Goal: Use online tool/utility: Utilize a website feature to perform a specific function

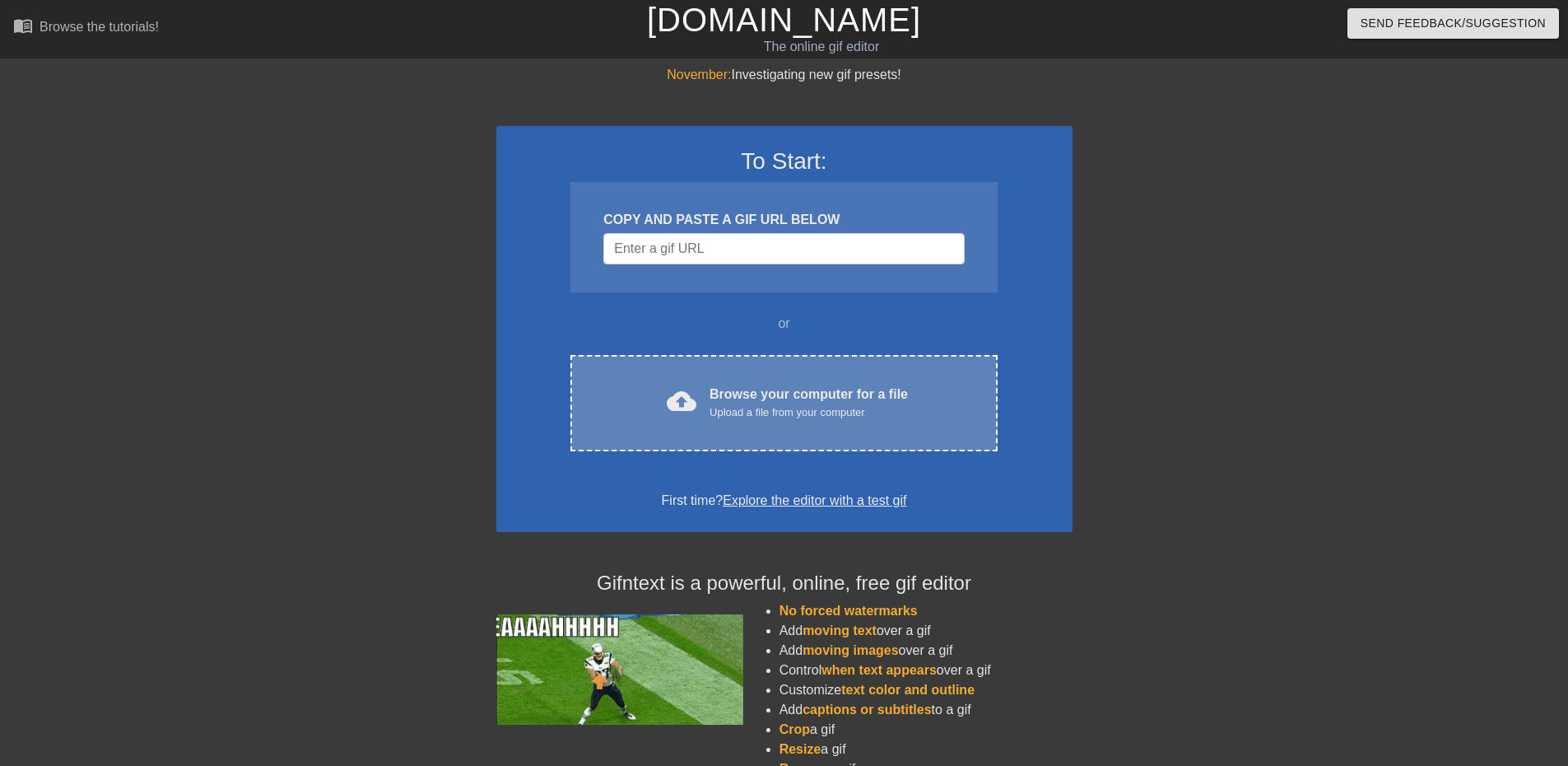
click at [757, 399] on div "Browse your computer for a file Upload a file from your computer" at bounding box center [809, 402] width 198 height 36
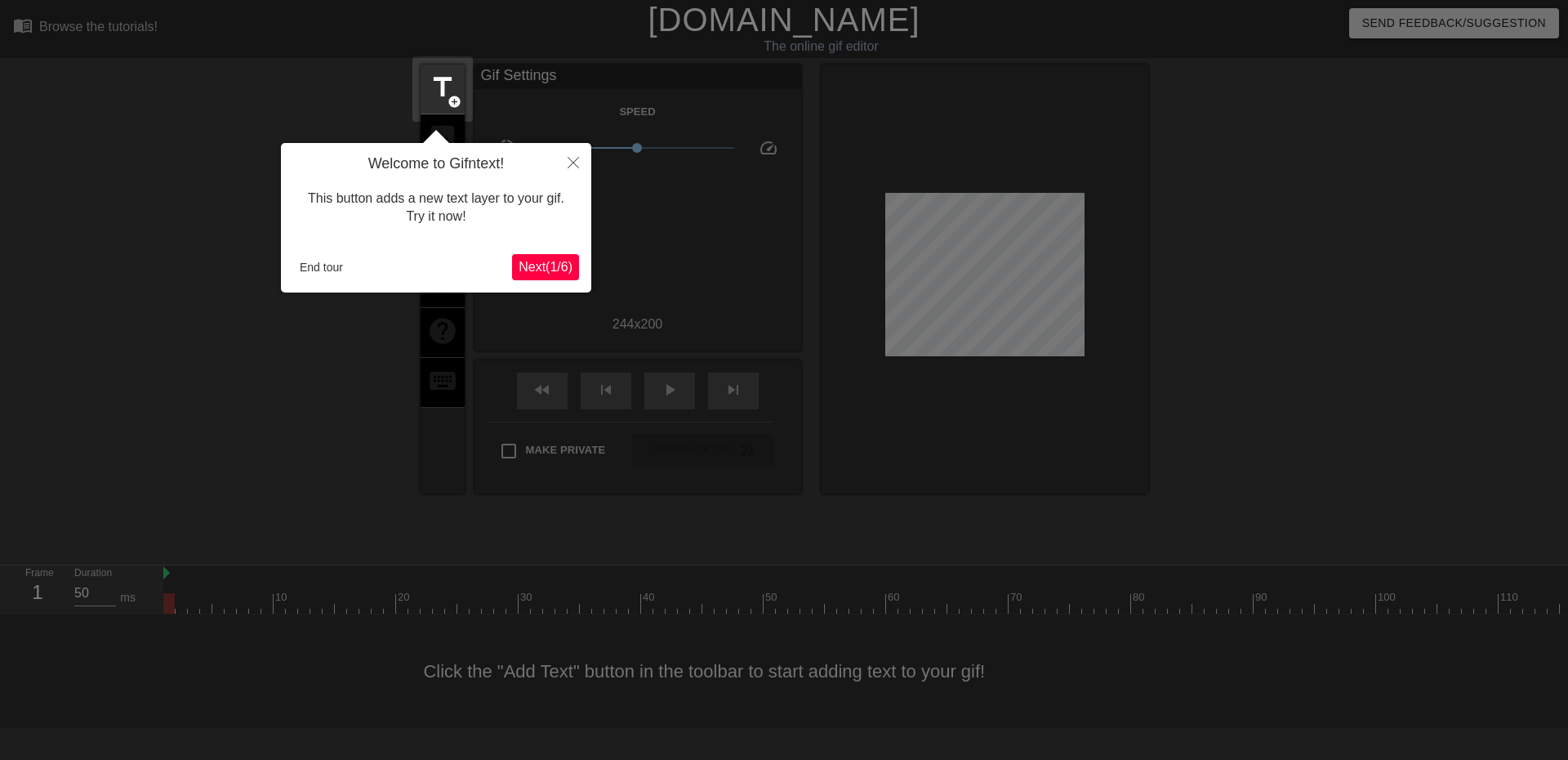
click at [544, 260] on span "Next ( 1 / 6 )" at bounding box center [545, 266] width 54 height 14
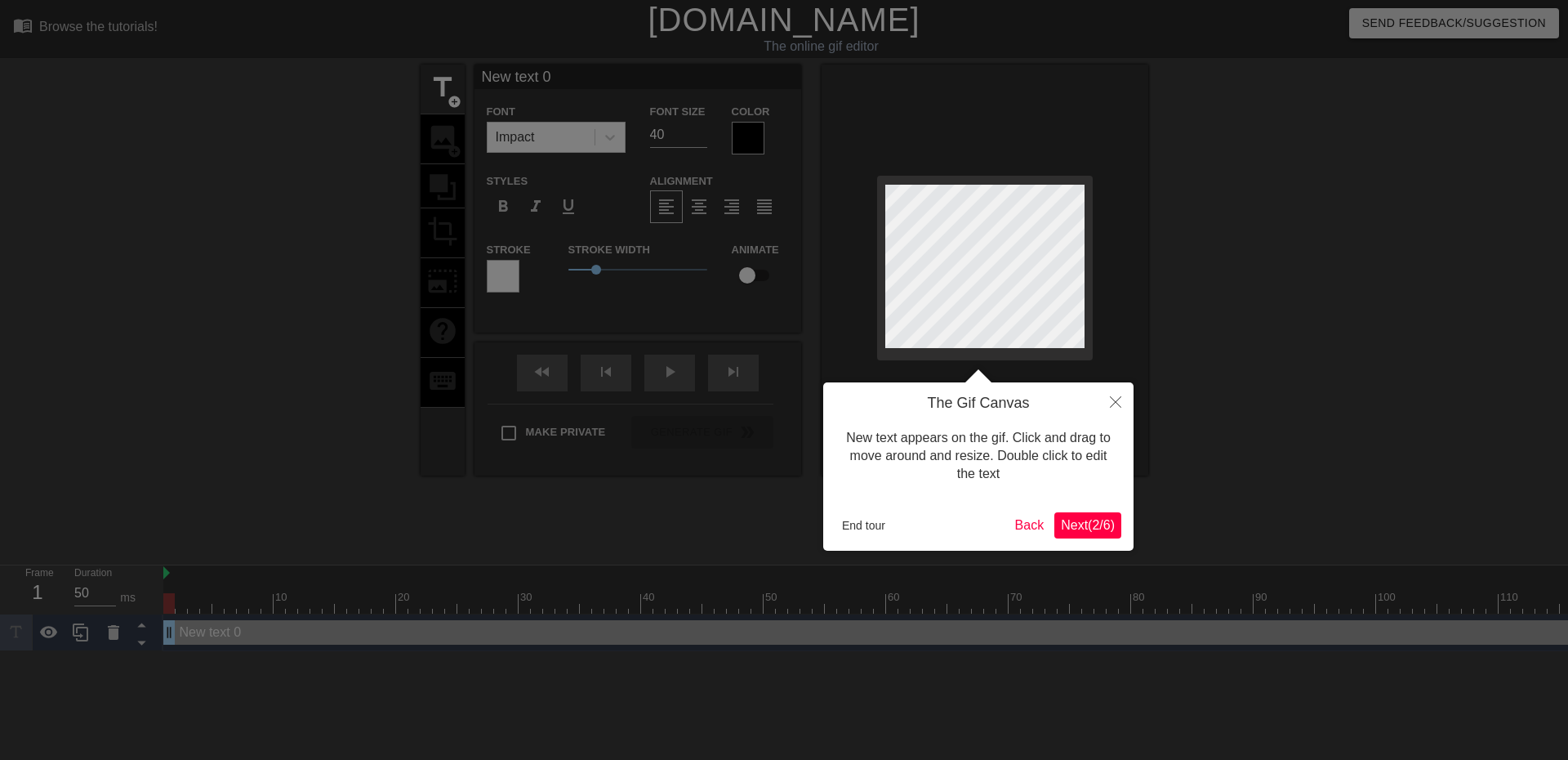
click at [1098, 525] on span "Next ( 2 / 6 )" at bounding box center [1088, 525] width 54 height 14
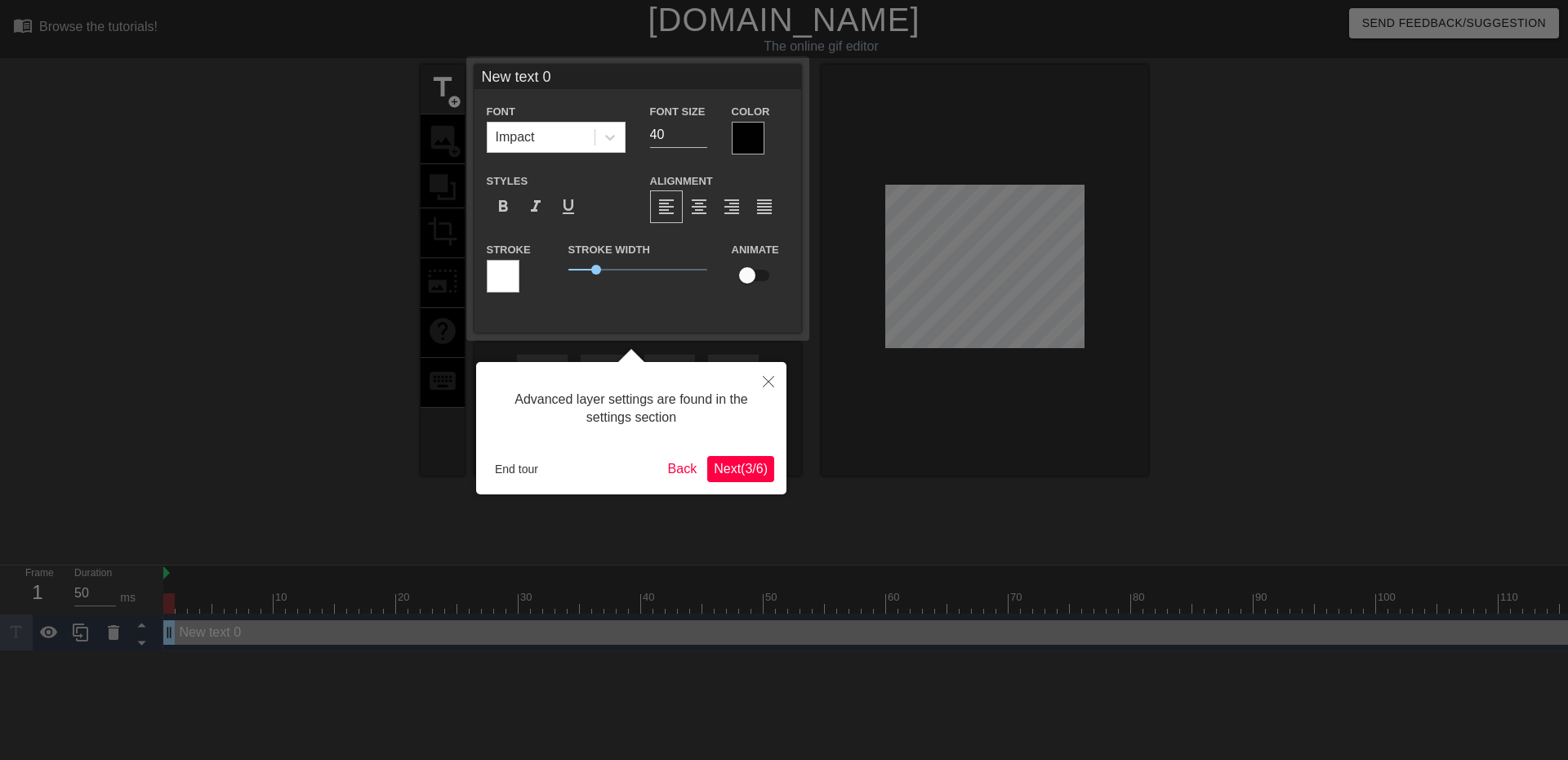
click at [754, 464] on span "Next ( 3 / 6 )" at bounding box center [741, 468] width 54 height 14
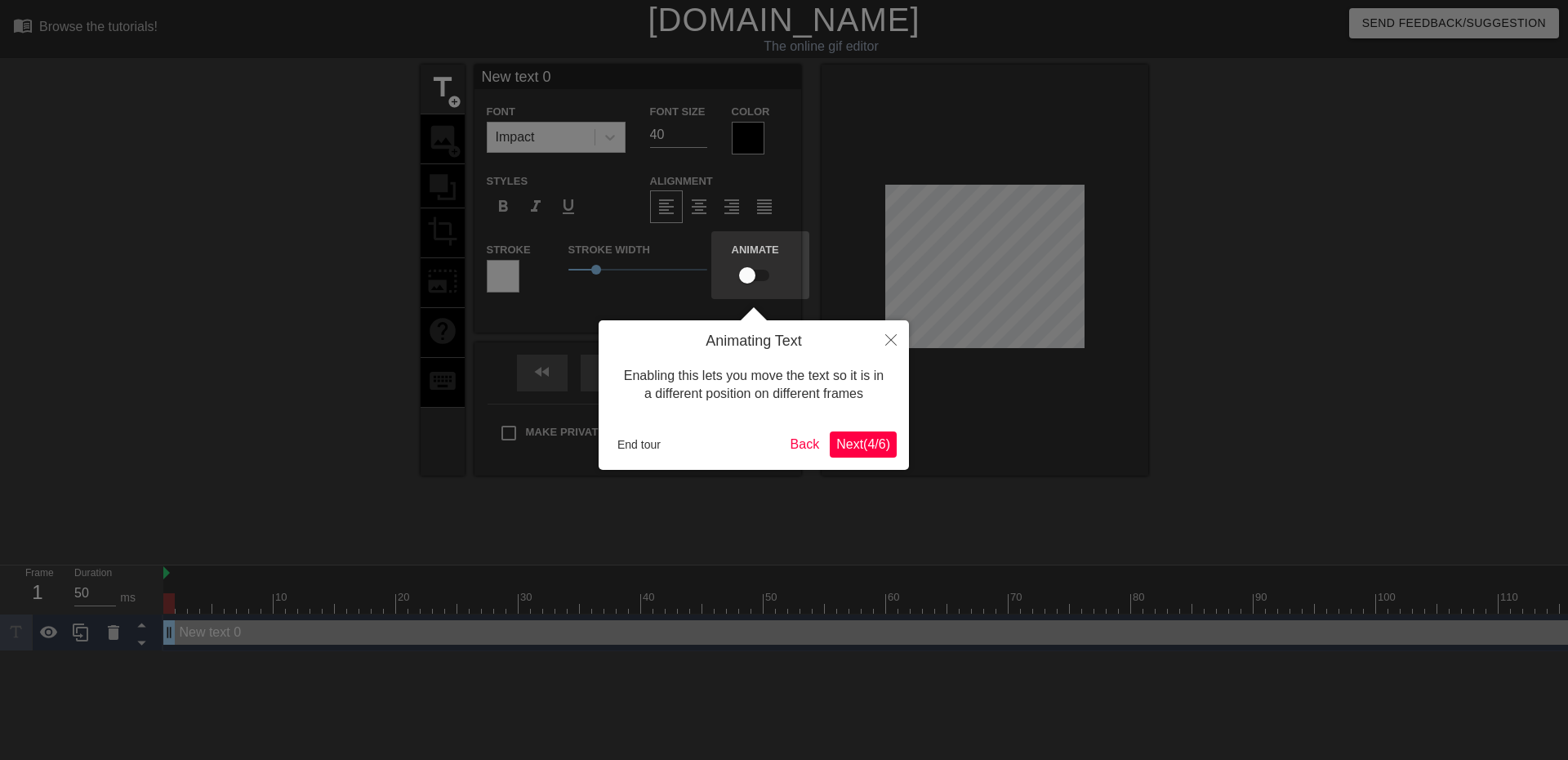
click at [865, 438] on span "Next ( 4 / 6 )" at bounding box center [864, 443] width 54 height 14
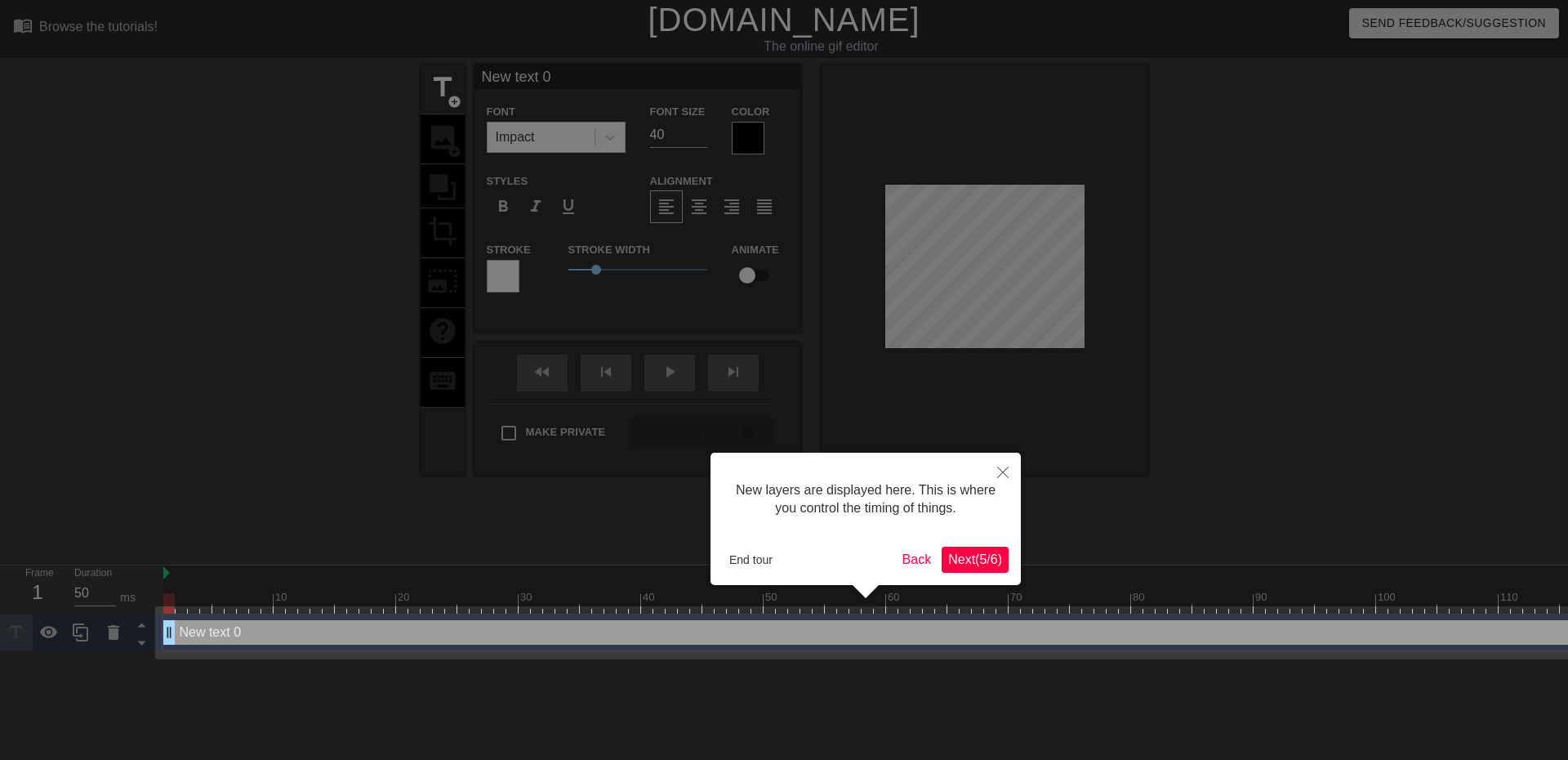
click at [993, 557] on span "Next ( 5 / 6 )" at bounding box center [976, 559] width 54 height 14
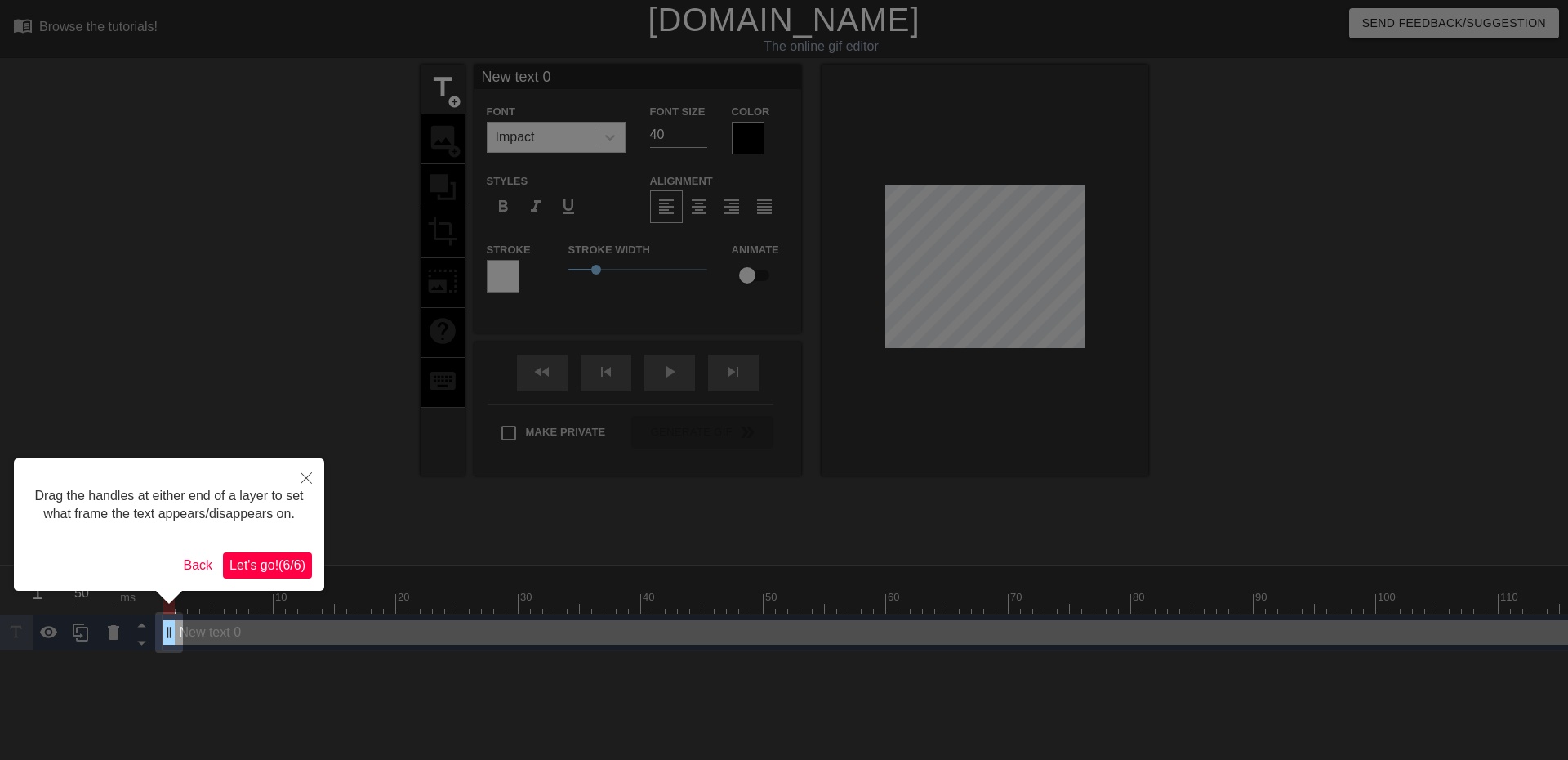
click at [272, 559] on span "Let's go! ( 6 / 6 )" at bounding box center [267, 564] width 76 height 14
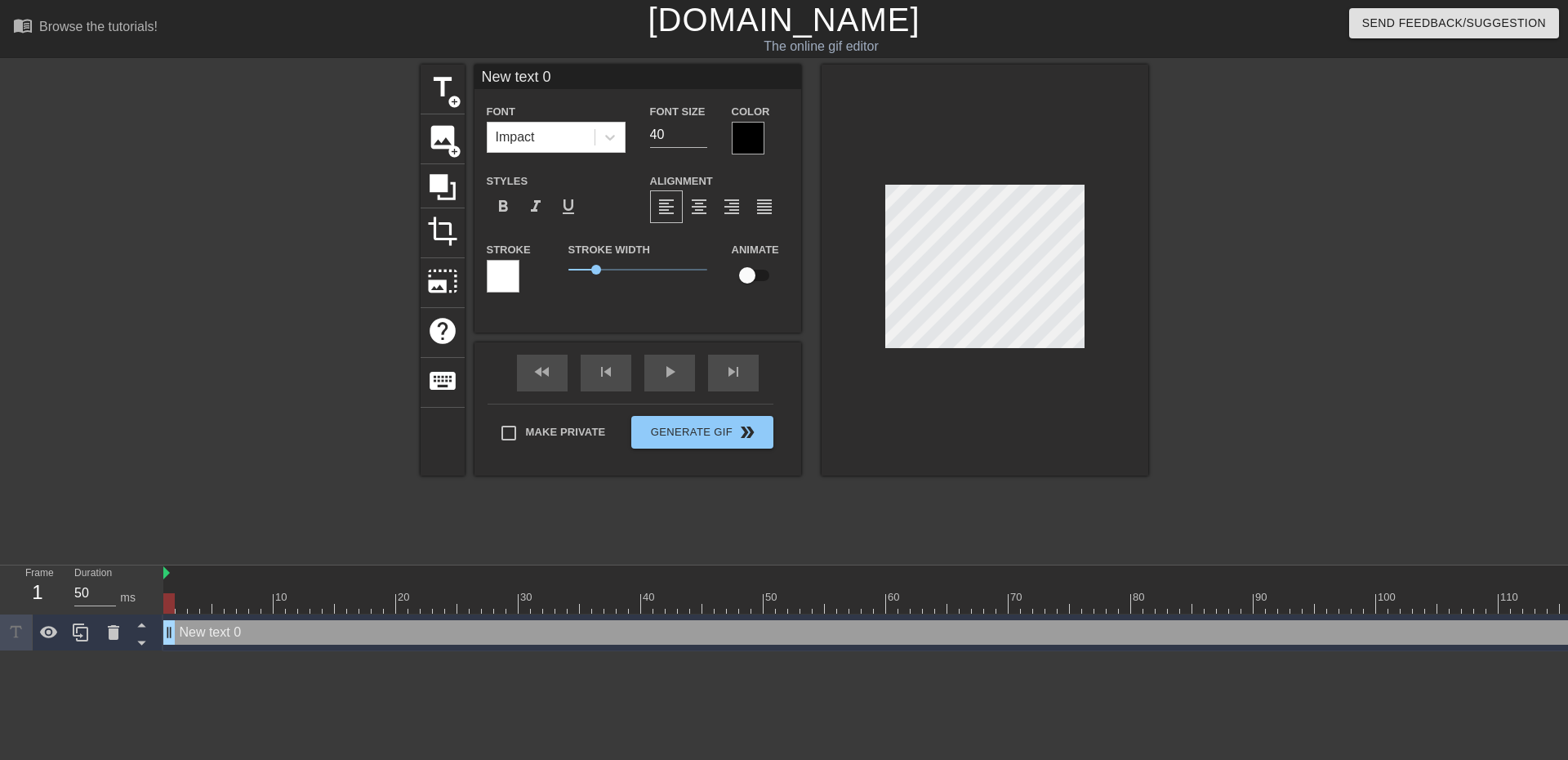
drag, startPoint x: 594, startPoint y: 73, endPoint x: 335, endPoint y: 70, distance: 259.0
click at [335, 70] on div "title add_circle image add_circle crop photo_size_select_large help keyboard Ne…" at bounding box center [784, 309] width 1568 height 490
type input "Emperor"
click at [755, 271] on input "checkbox" at bounding box center [747, 275] width 93 height 31
checkbox input "true"
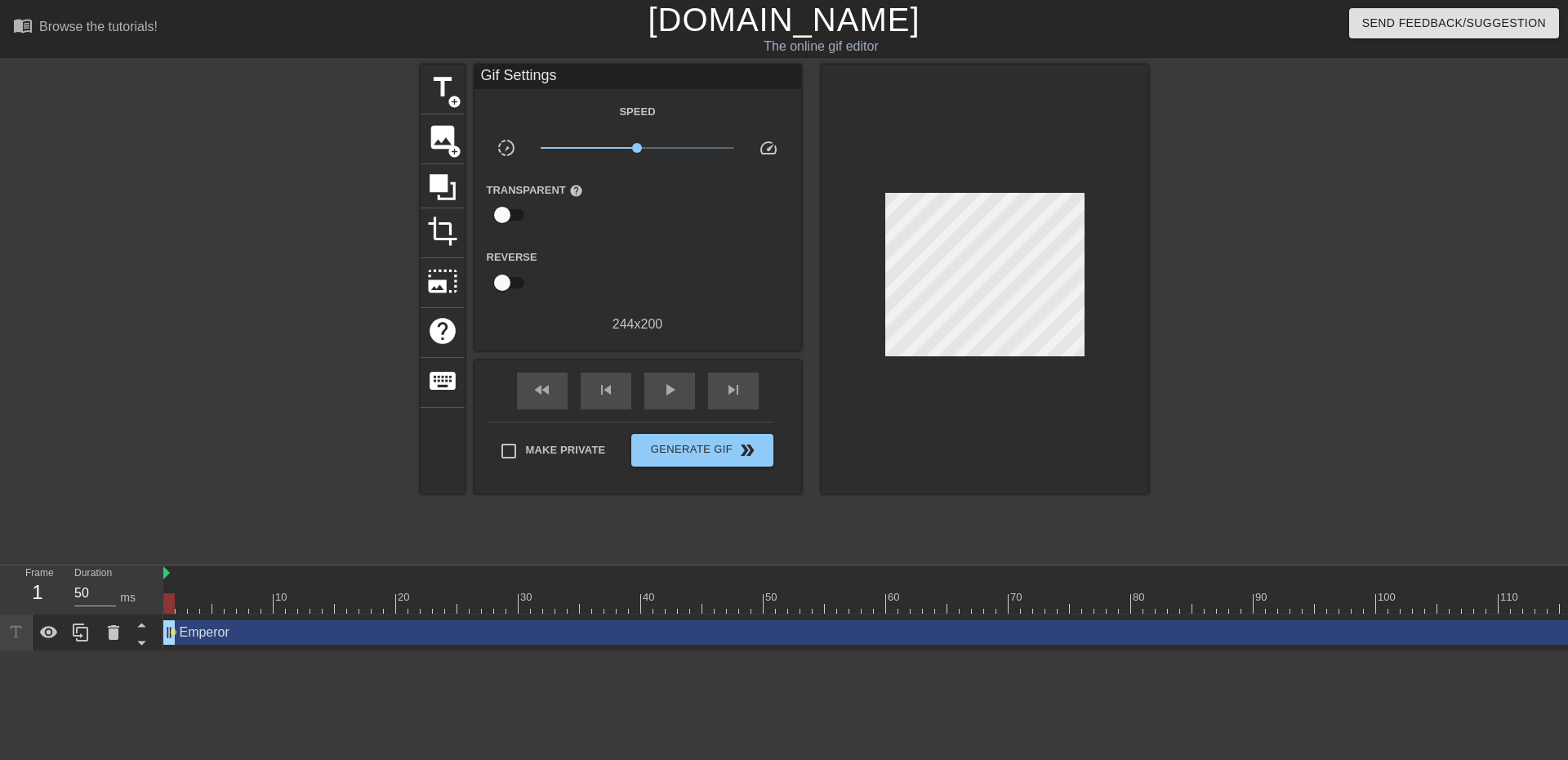
click at [1395, 432] on div at bounding box center [1290, 309] width 245 height 490
drag, startPoint x: 169, startPoint y: 612, endPoint x: 163, endPoint y: 575, distance: 37.5
click at [163, 575] on div "10 20 30 40 50 60 70 80 90 100 110 120 130" at bounding box center [960, 589] width 1593 height 48
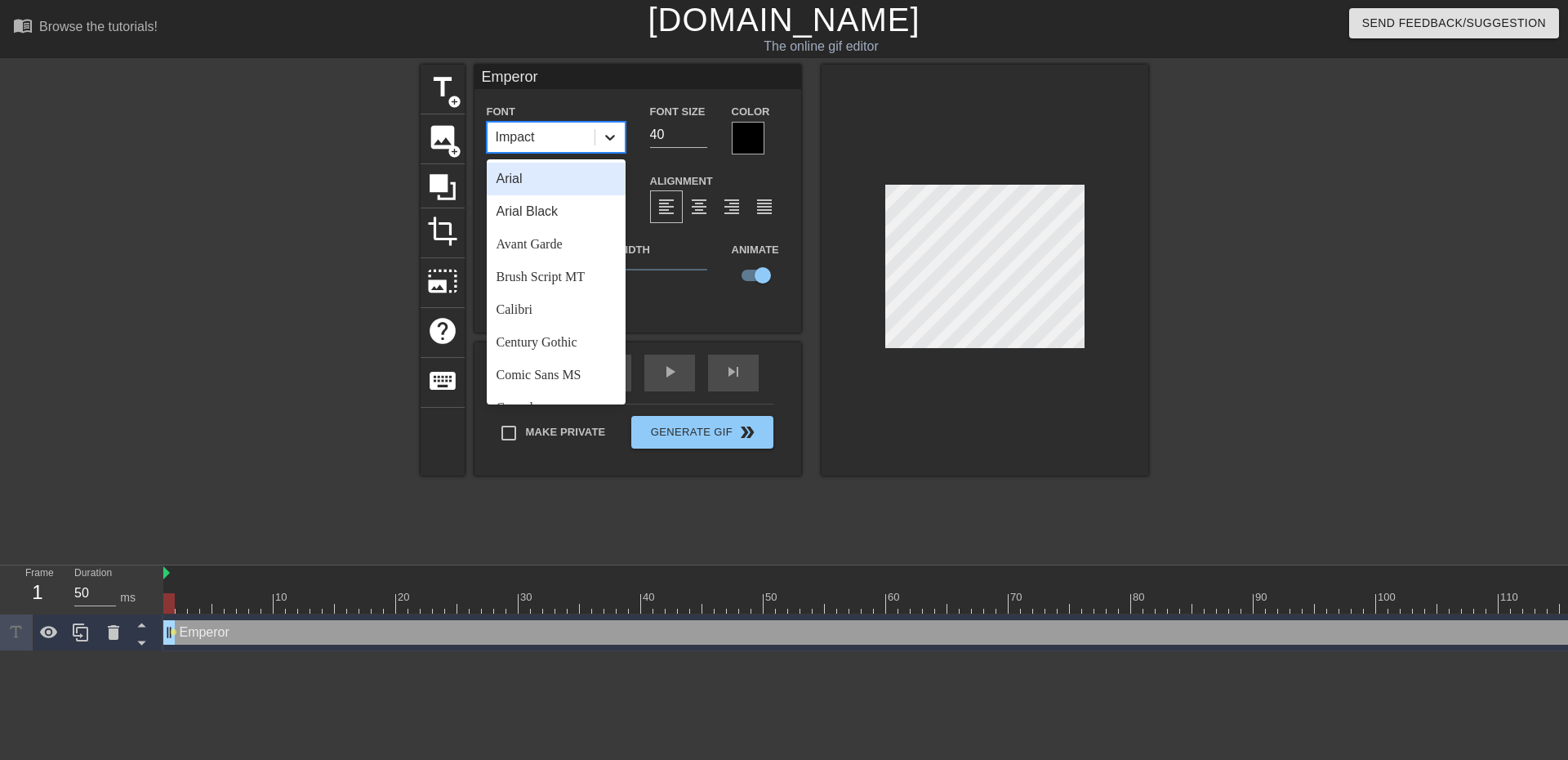
click at [615, 133] on icon at bounding box center [609, 137] width 16 height 16
click at [569, 209] on div "Arial Black" at bounding box center [556, 211] width 139 height 33
click at [611, 139] on icon at bounding box center [610, 138] width 9 height 6
click at [550, 182] on div "Arial" at bounding box center [556, 178] width 139 height 33
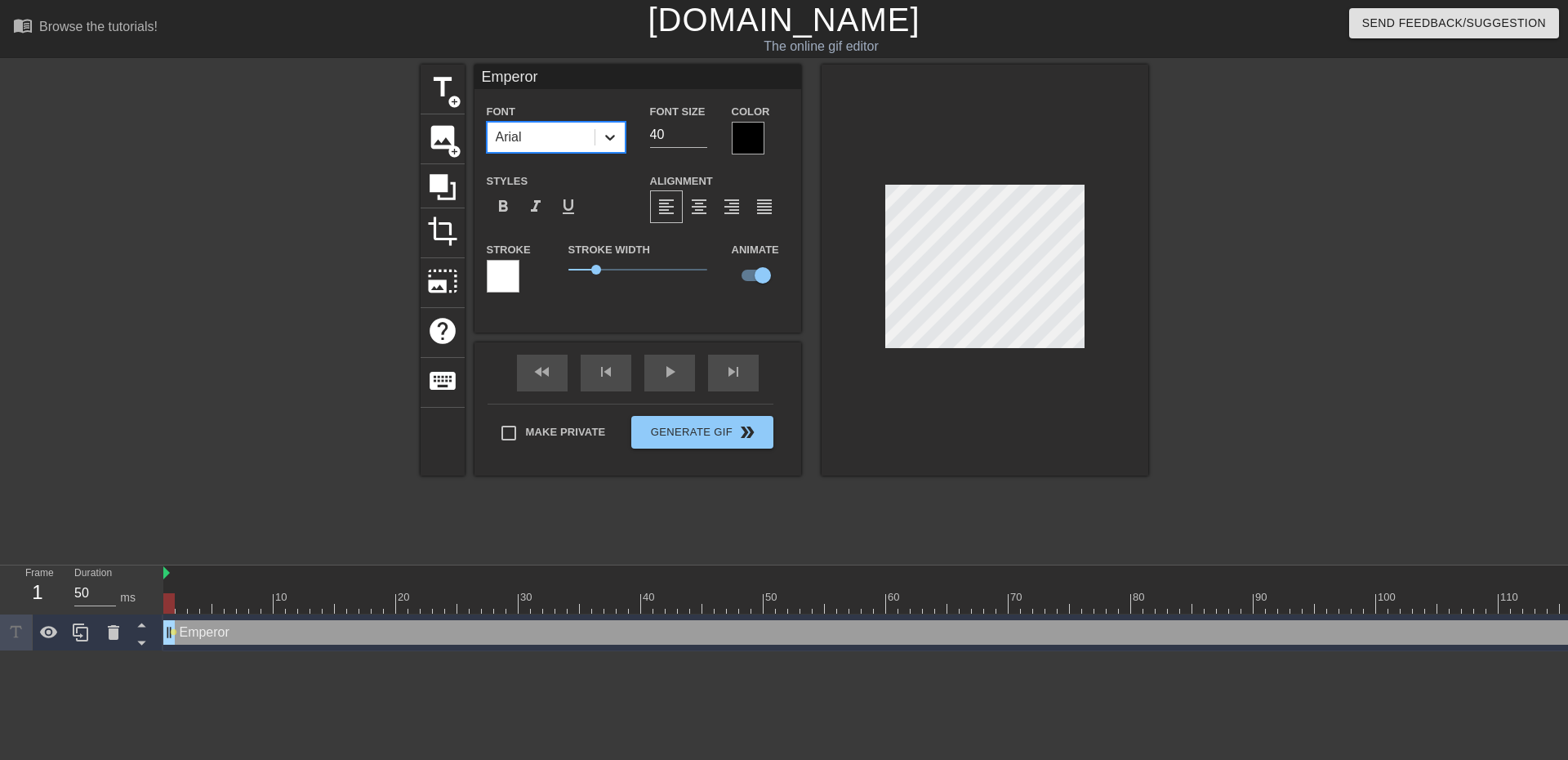
click at [616, 135] on icon at bounding box center [609, 137] width 16 height 16
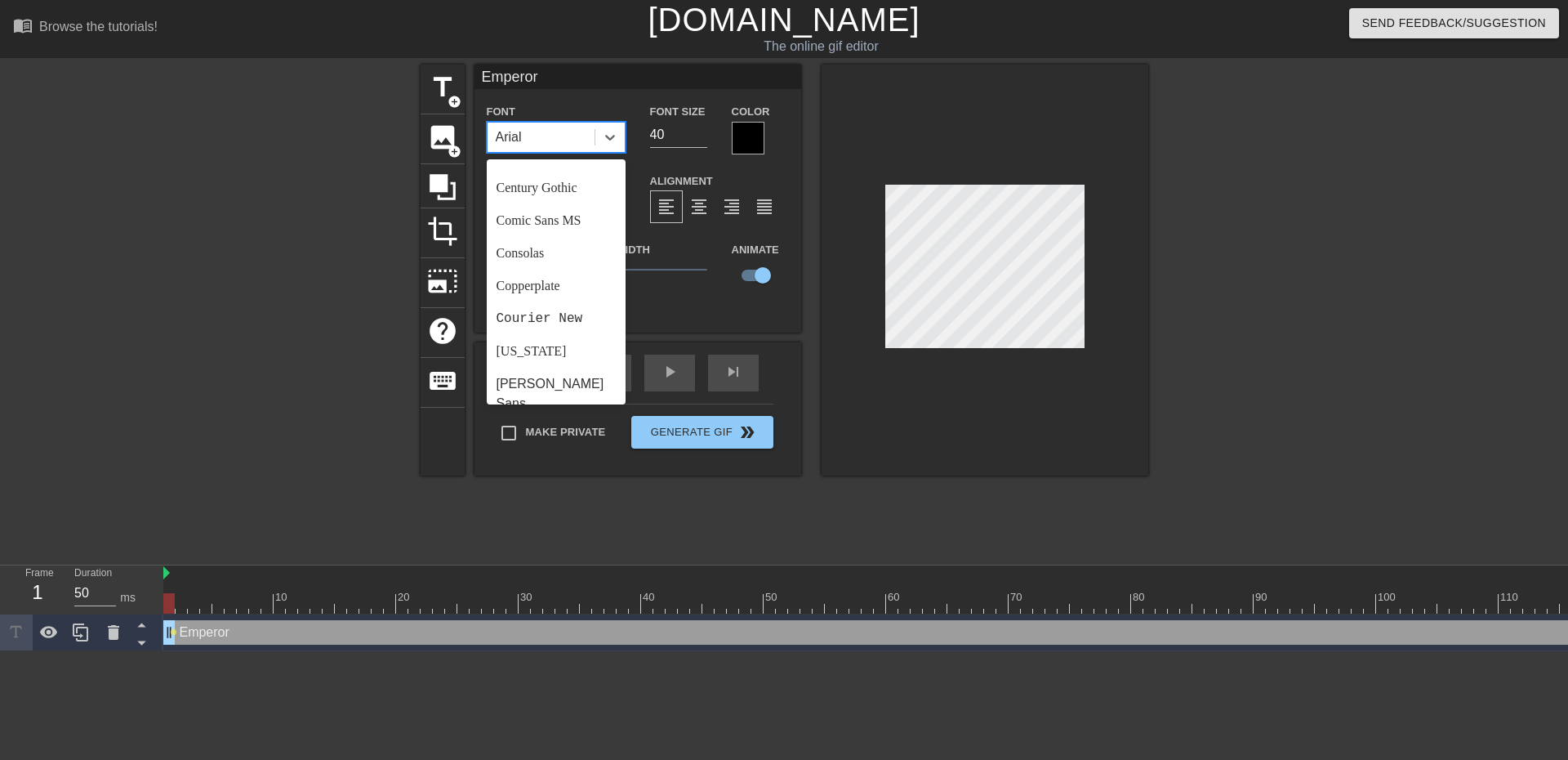
scroll to position [163, 0]
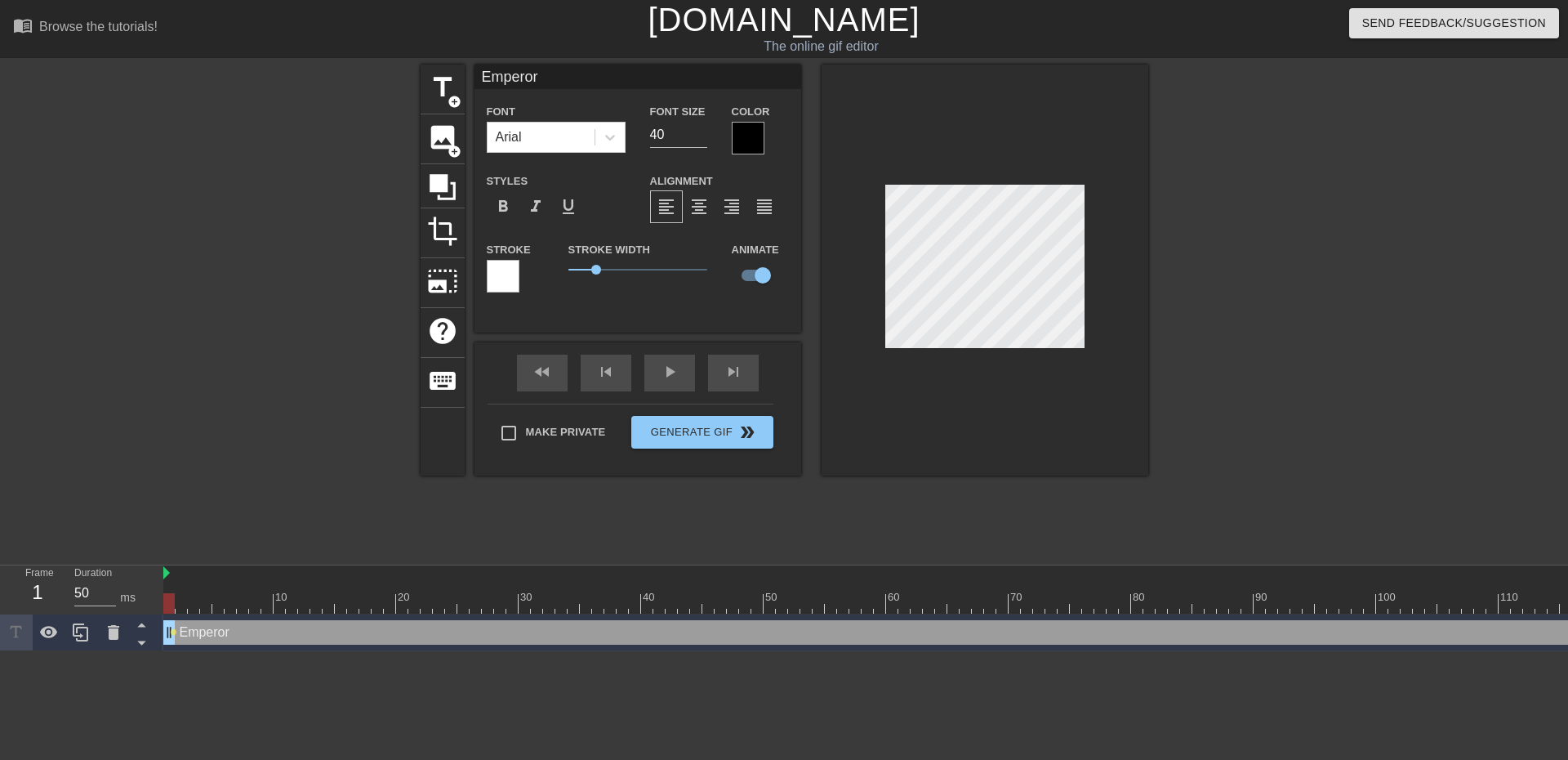
click at [627, 86] on input "Emperor" at bounding box center [637, 77] width 327 height 24
click at [575, 165] on div "Font Arial Font Size 40 Color Styles format_bold format_italic format_underline…" at bounding box center [637, 204] width 302 height 206
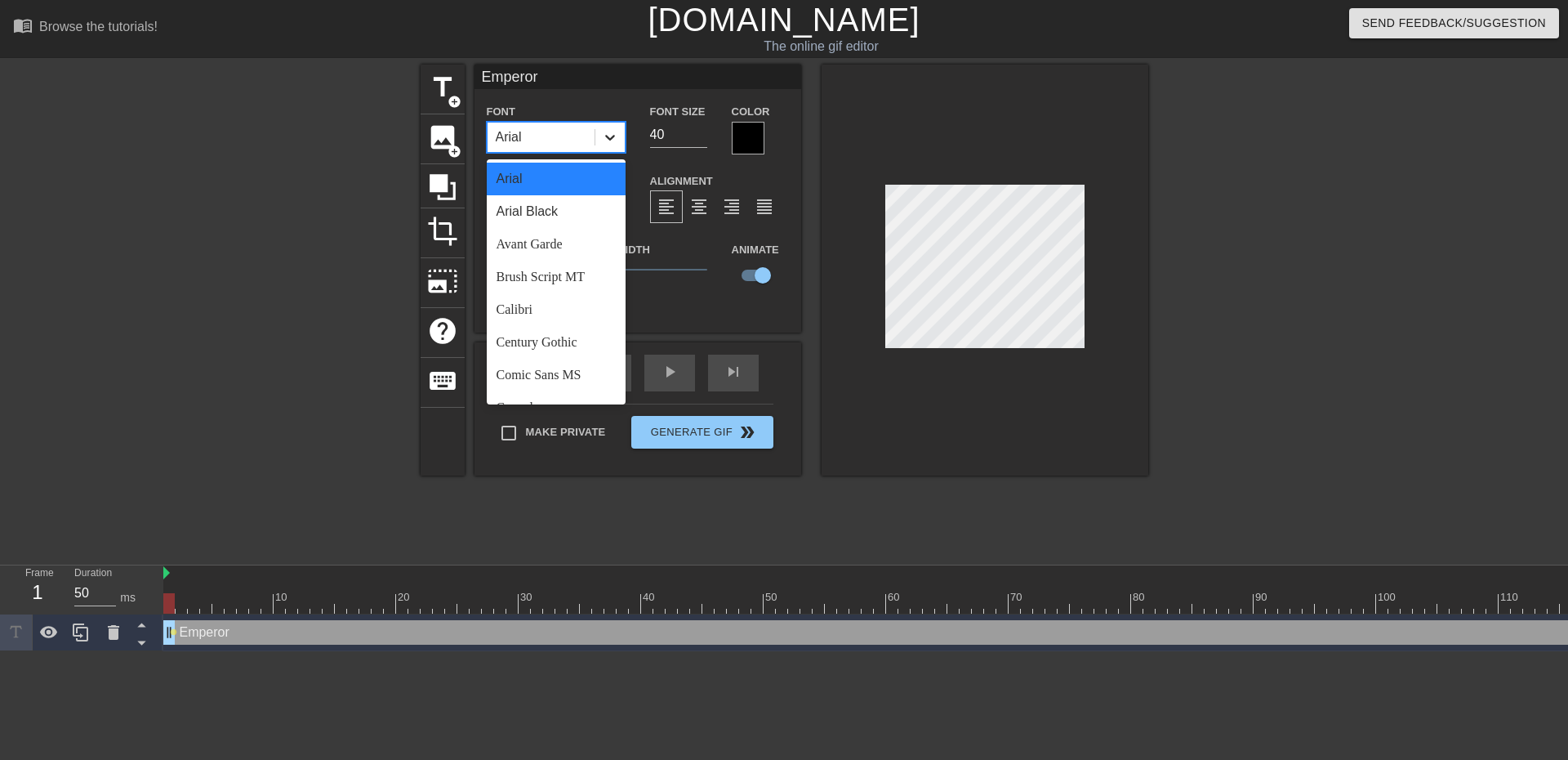
click at [620, 131] on div at bounding box center [609, 137] width 29 height 29
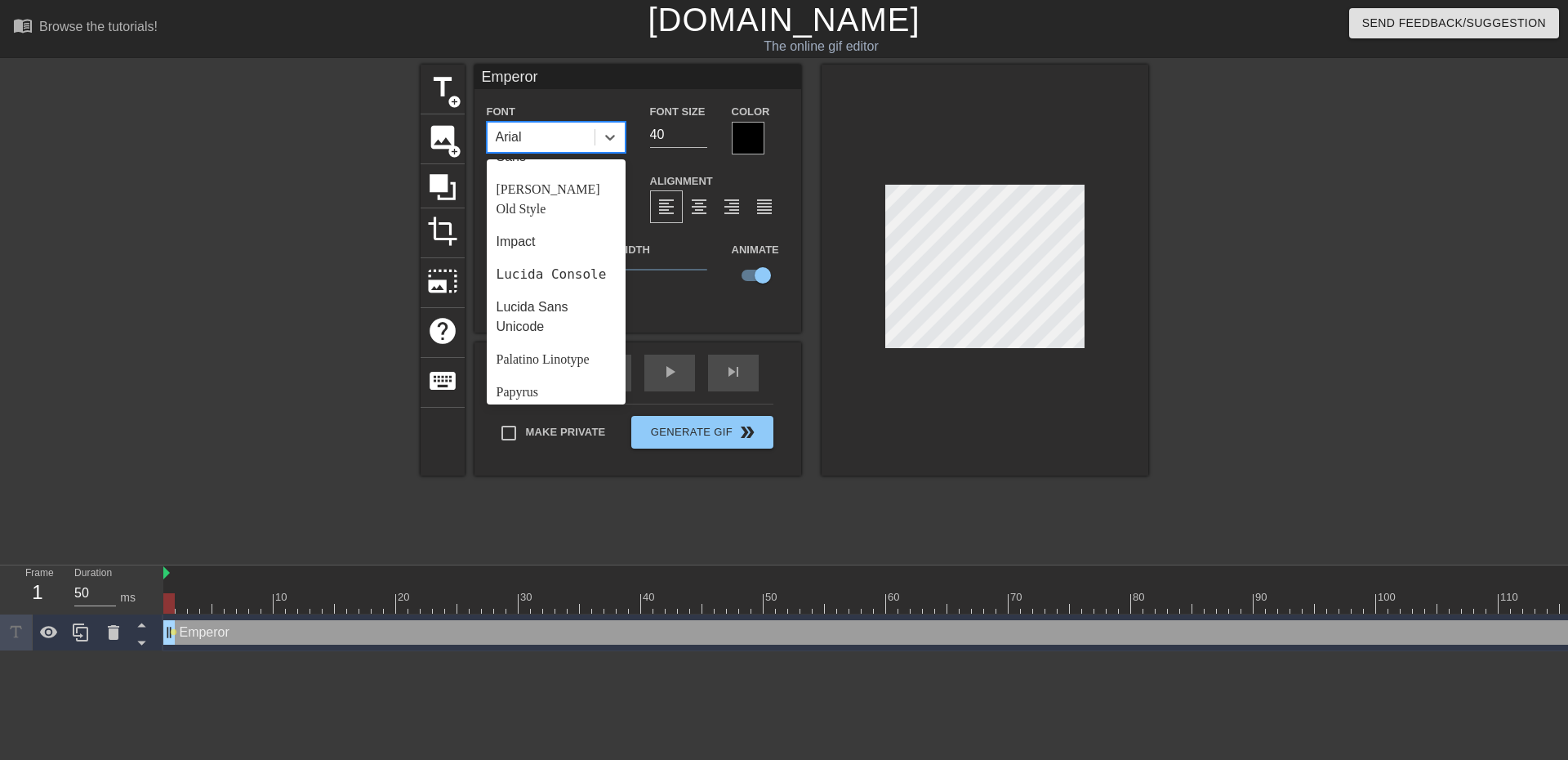
scroll to position [340, 0]
click at [561, 287] on div "Impact" at bounding box center [556, 303] width 139 height 33
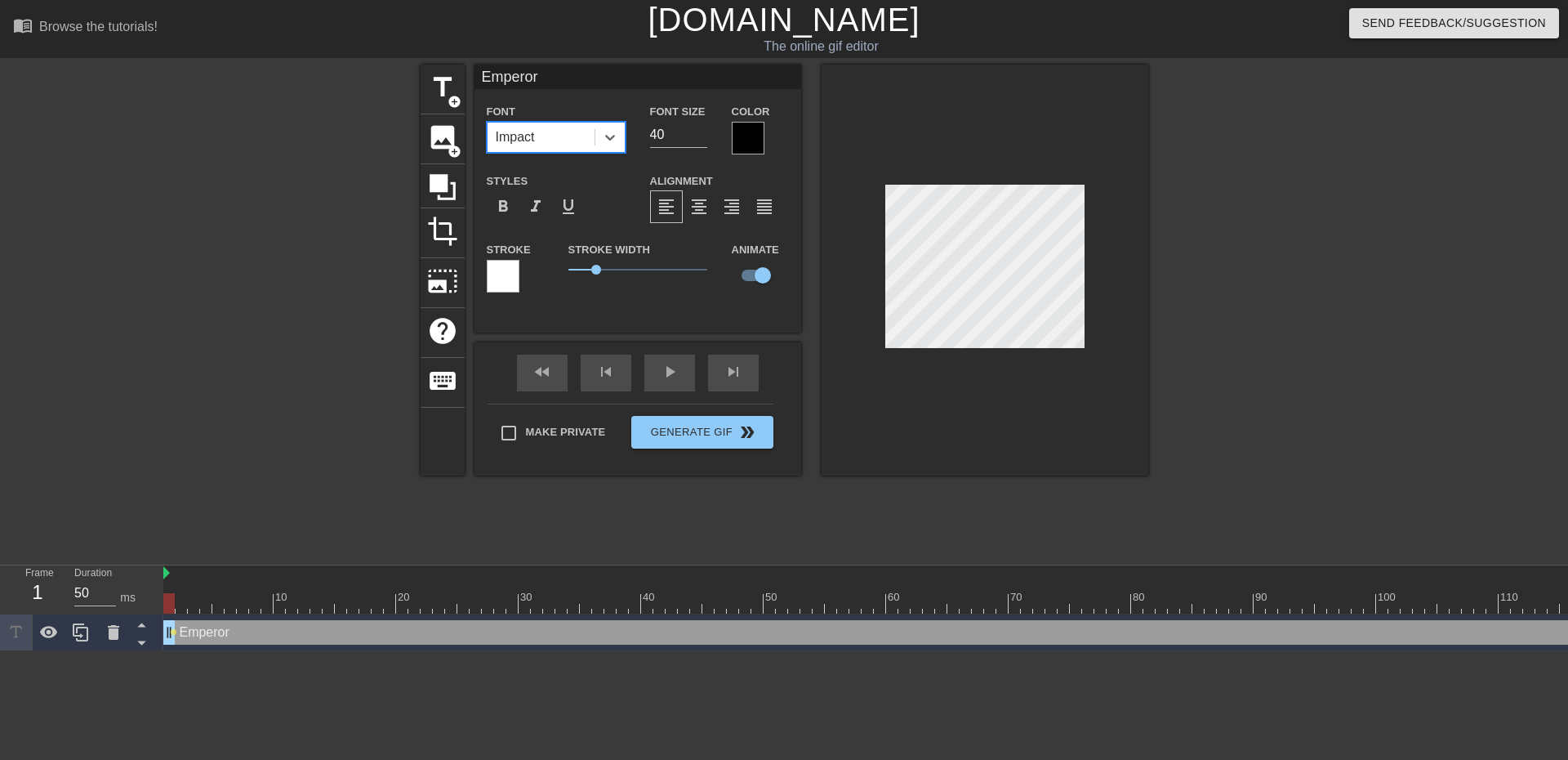
click at [236, 220] on div at bounding box center [277, 309] width 245 height 490
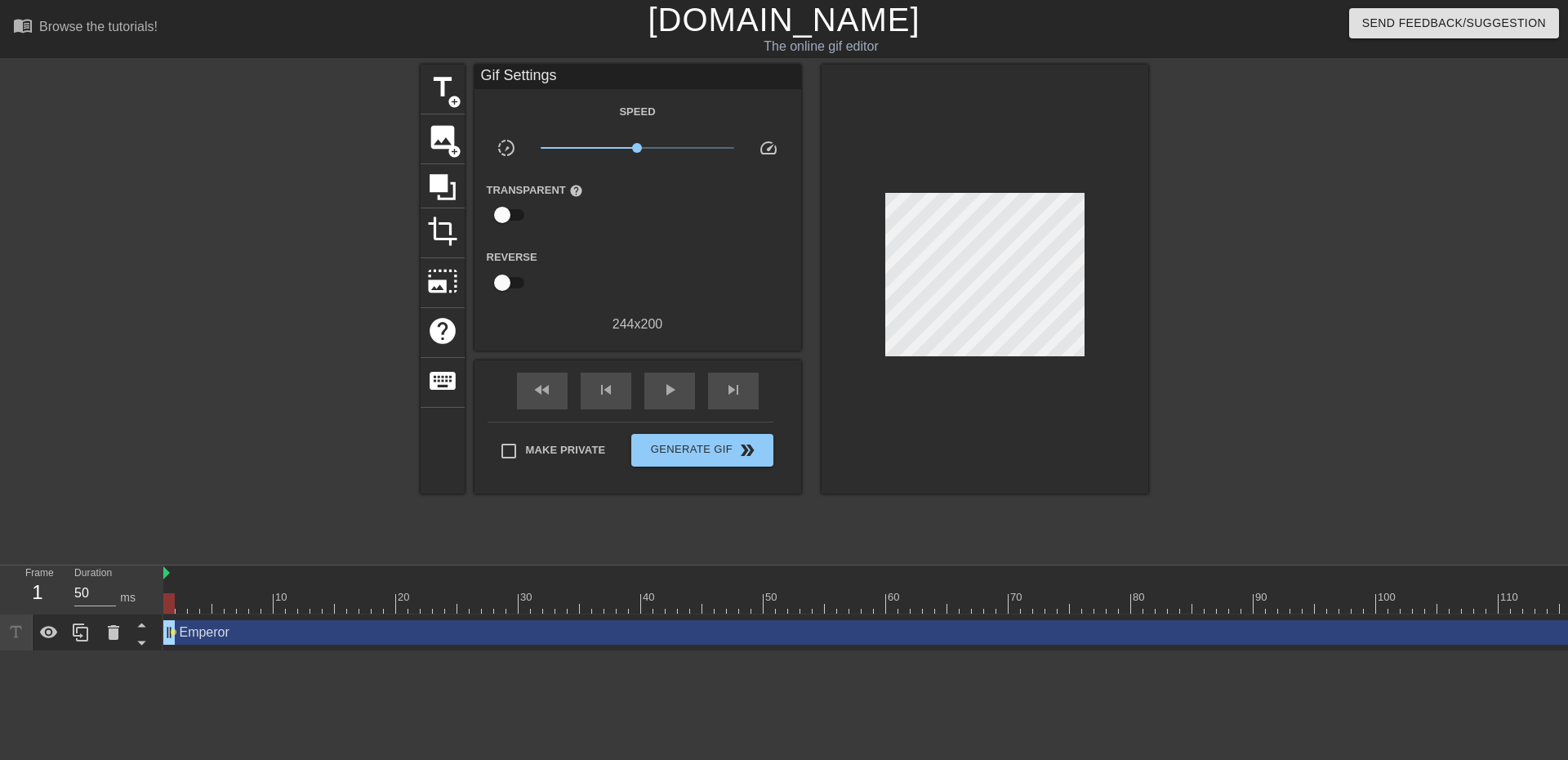
click at [1155, 246] on div "title add_circle image add_circle crop photo_size_select_large help keyboard Gi…" at bounding box center [784, 309] width 1568 height 490
click at [179, 597] on div at bounding box center [181, 604] width 11 height 21
drag, startPoint x: 179, startPoint y: 597, endPoint x: 206, endPoint y: 599, distance: 27.1
click at [206, 599] on div at bounding box center [206, 604] width 11 height 21
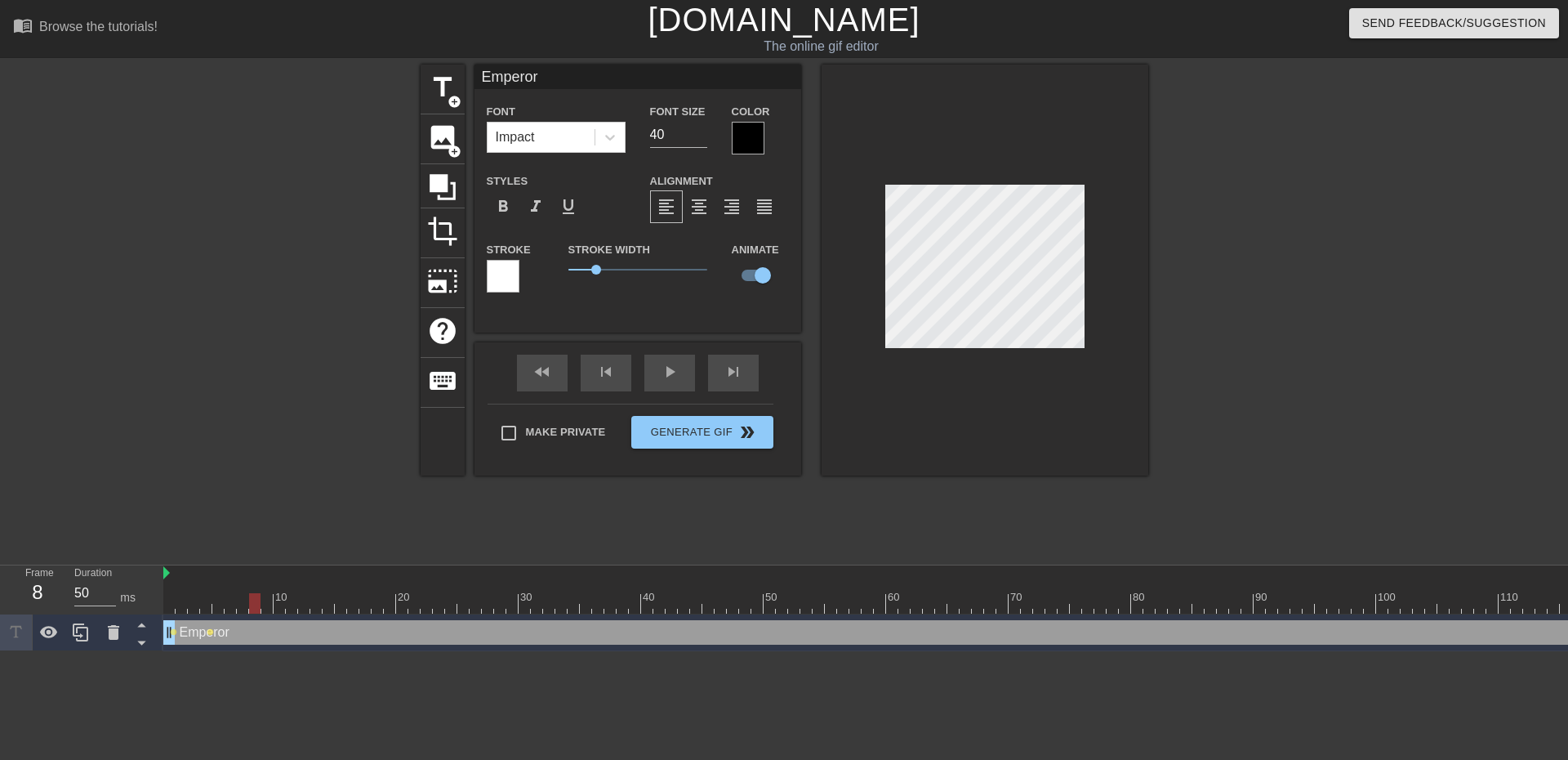
drag, startPoint x: 205, startPoint y: 598, endPoint x: 251, endPoint y: 600, distance: 46.0
click at [251, 600] on div at bounding box center [255, 604] width 11 height 21
click at [245, 604] on div at bounding box center [960, 604] width 1593 height 21
drag, startPoint x: 254, startPoint y: 600, endPoint x: 289, endPoint y: 599, distance: 35.0
click at [289, 599] on div at bounding box center [291, 604] width 11 height 21
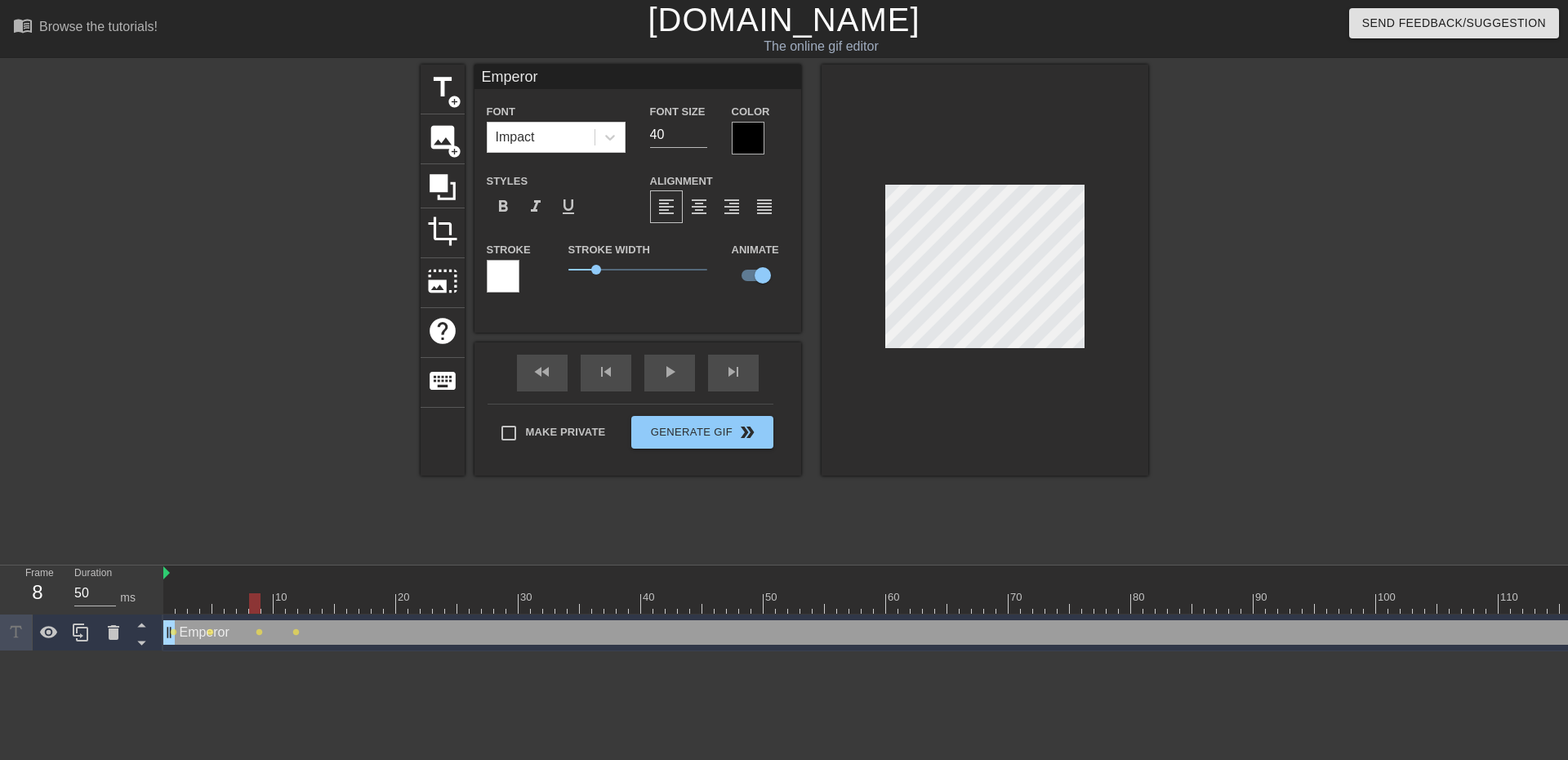
drag, startPoint x: 291, startPoint y: 601, endPoint x: 255, endPoint y: 618, distance: 39.8
click at [255, 618] on div "10 20 30 40 50 60 70 80 90 100 110 120 130 Emperor drag_handle drag_handle lens…" at bounding box center [865, 608] width 1405 height 86
click at [1275, 266] on div at bounding box center [1290, 309] width 245 height 490
click at [269, 604] on div at bounding box center [960, 604] width 1593 height 21
drag, startPoint x: 281, startPoint y: 604, endPoint x: 290, endPoint y: 604, distance: 9.0
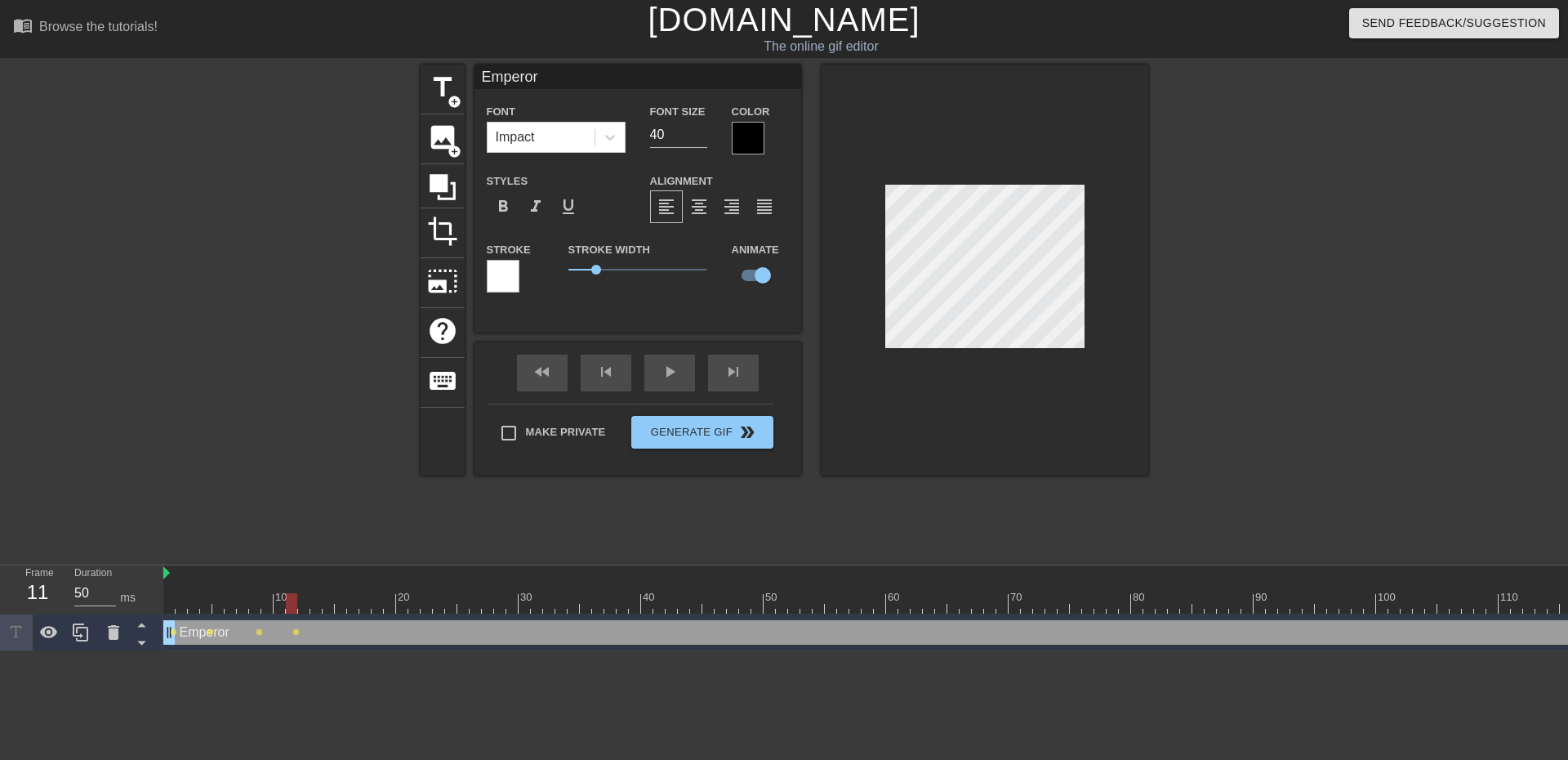
click at [290, 604] on div at bounding box center [960, 604] width 1593 height 21
click at [280, 540] on div at bounding box center [277, 309] width 245 height 490
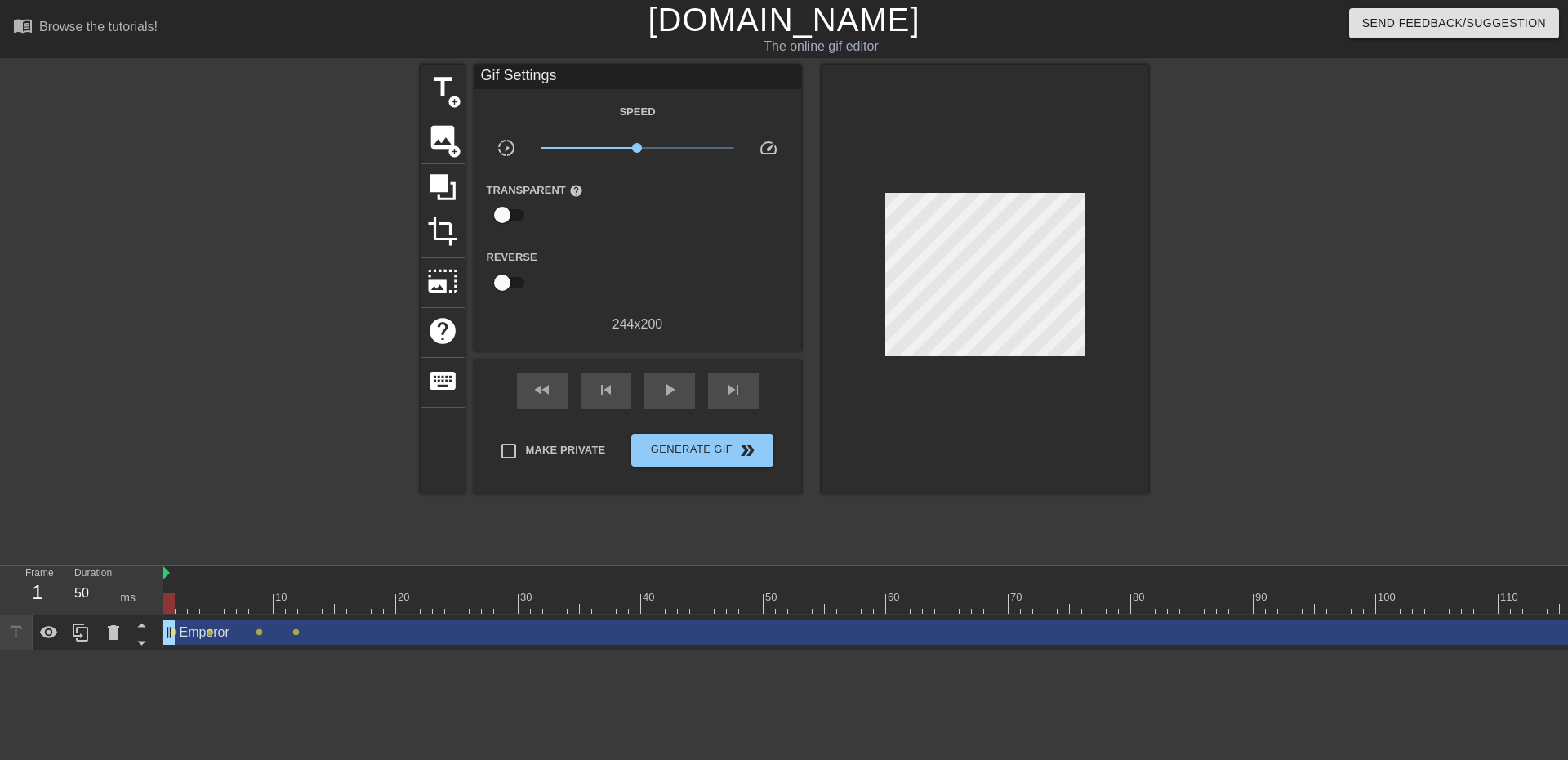
drag, startPoint x: 290, startPoint y: 603, endPoint x: 170, endPoint y: 604, distance: 120.0
click at [170, 604] on div at bounding box center [169, 604] width 11 height 21
click at [164, 603] on div at bounding box center [169, 604] width 11 height 21
click at [341, 208] on div at bounding box center [277, 309] width 245 height 490
click at [455, 101] on span "add_circle" at bounding box center [455, 101] width 14 height 14
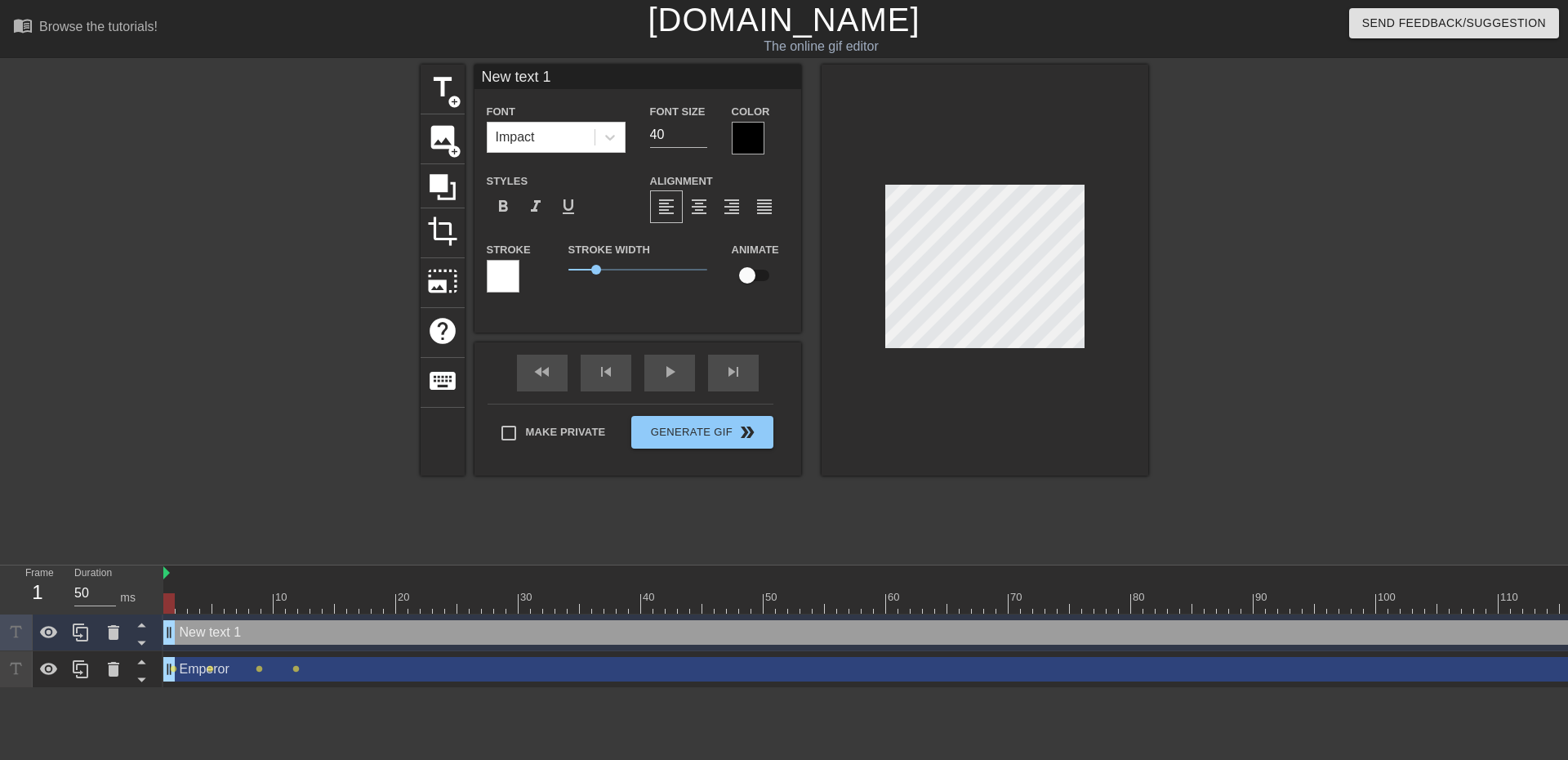
drag, startPoint x: 567, startPoint y: 77, endPoint x: 396, endPoint y: 83, distance: 171.1
click at [396, 82] on div "title add_circle image add_circle crop photo_size_select_large help keyboard Ne…" at bounding box center [784, 309] width 1568 height 490
type input "Fizz JG"
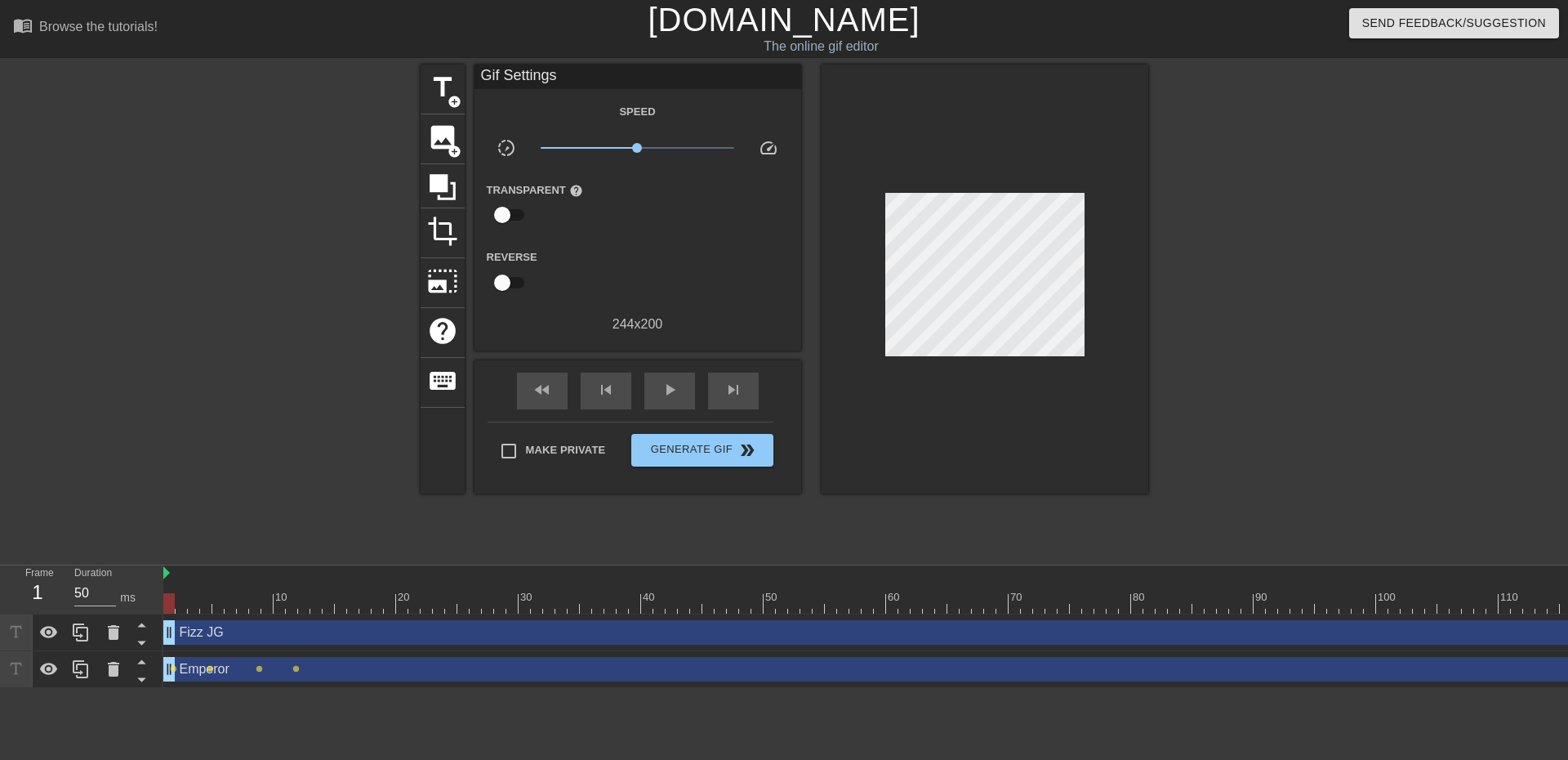
click at [1341, 308] on div at bounding box center [1290, 309] width 245 height 490
drag, startPoint x: 171, startPoint y: 597, endPoint x: 203, endPoint y: 596, distance: 32.0
click at [203, 596] on div at bounding box center [206, 604] width 11 height 21
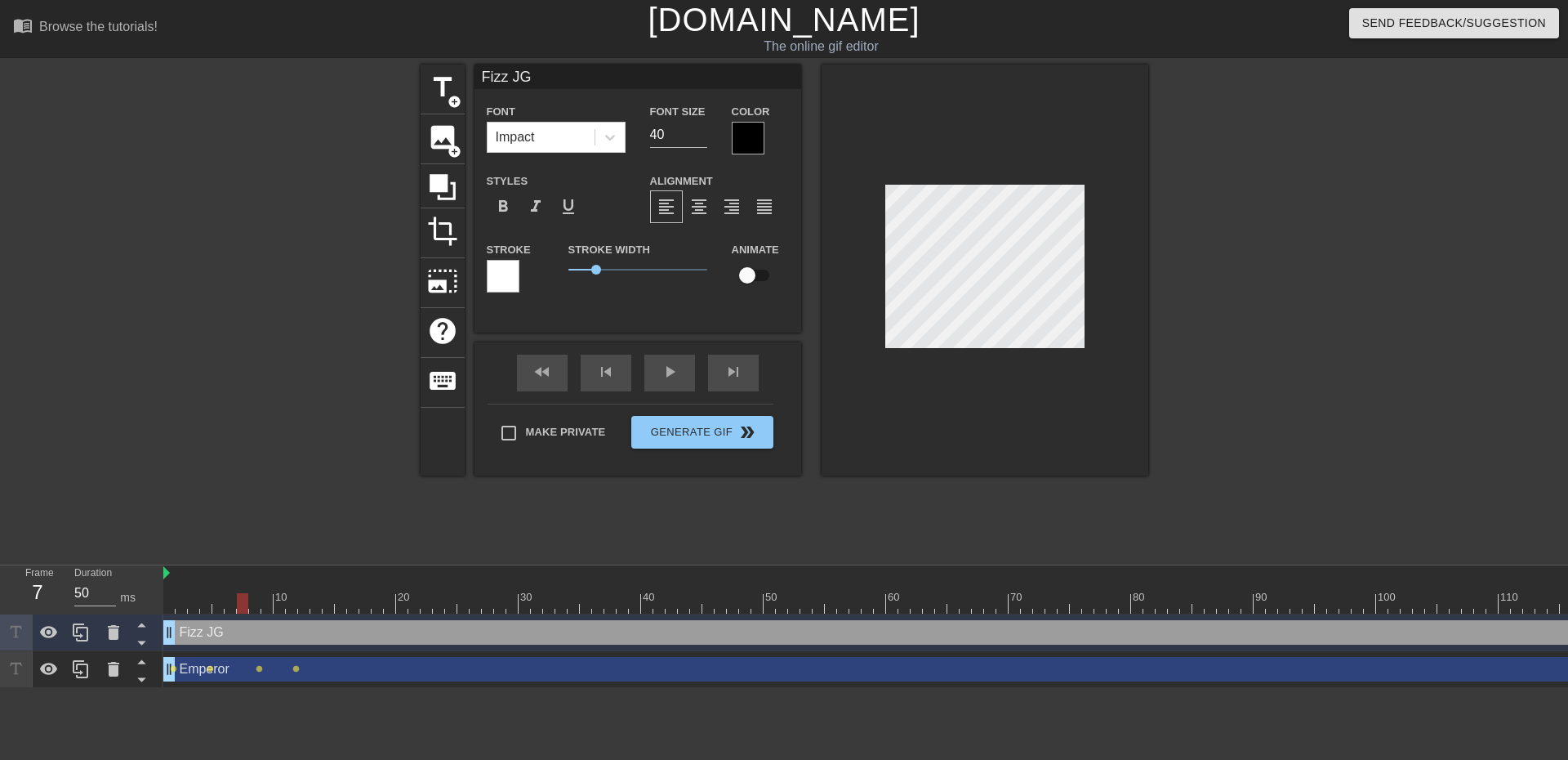
drag, startPoint x: 207, startPoint y: 602, endPoint x: 245, endPoint y: 606, distance: 38.2
click at [245, 606] on div at bounding box center [243, 604] width 11 height 21
drag, startPoint x: 245, startPoint y: 600, endPoint x: 256, endPoint y: 600, distance: 11.0
click at [256, 600] on div at bounding box center [255, 604] width 11 height 21
drag, startPoint x: 251, startPoint y: 604, endPoint x: 169, endPoint y: 606, distance: 82.0
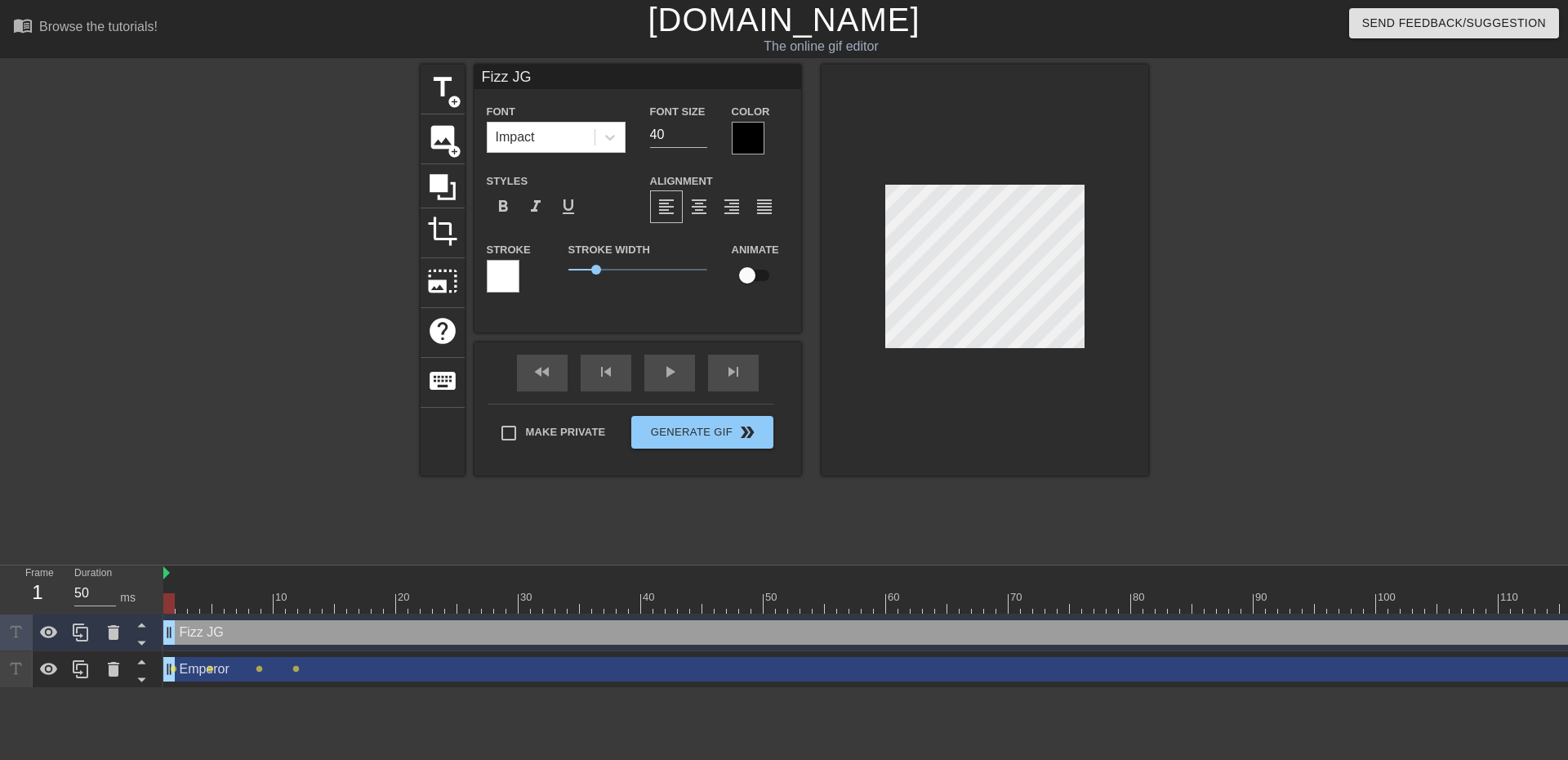
click at [169, 606] on div at bounding box center [169, 604] width 11 height 21
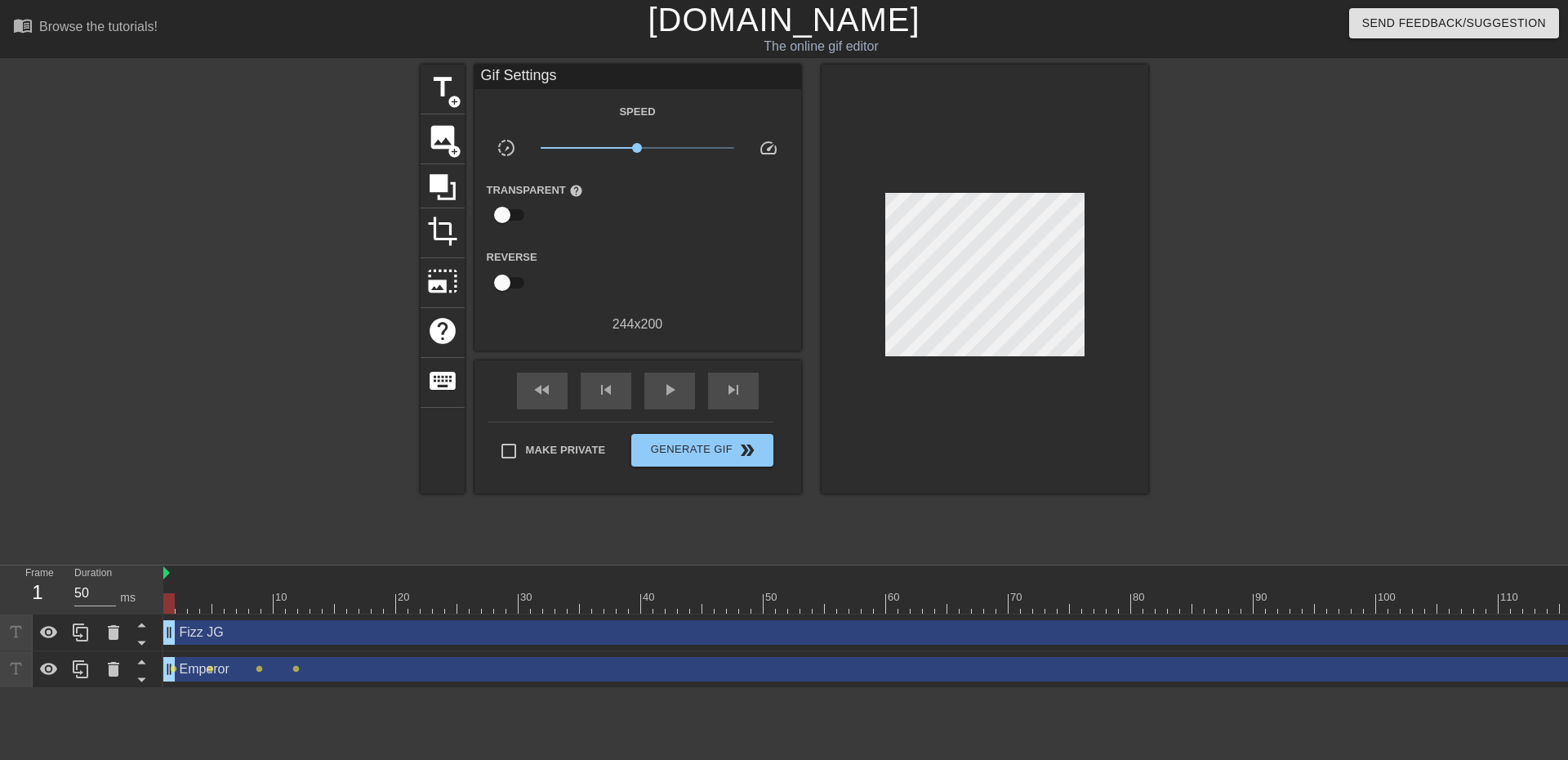
click at [1376, 294] on div at bounding box center [1290, 309] width 245 height 490
click at [1294, 316] on div at bounding box center [1290, 309] width 245 height 490
drag, startPoint x: 172, startPoint y: 604, endPoint x: 203, endPoint y: 603, distance: 31.0
click at [203, 603] on div at bounding box center [960, 604] width 1593 height 21
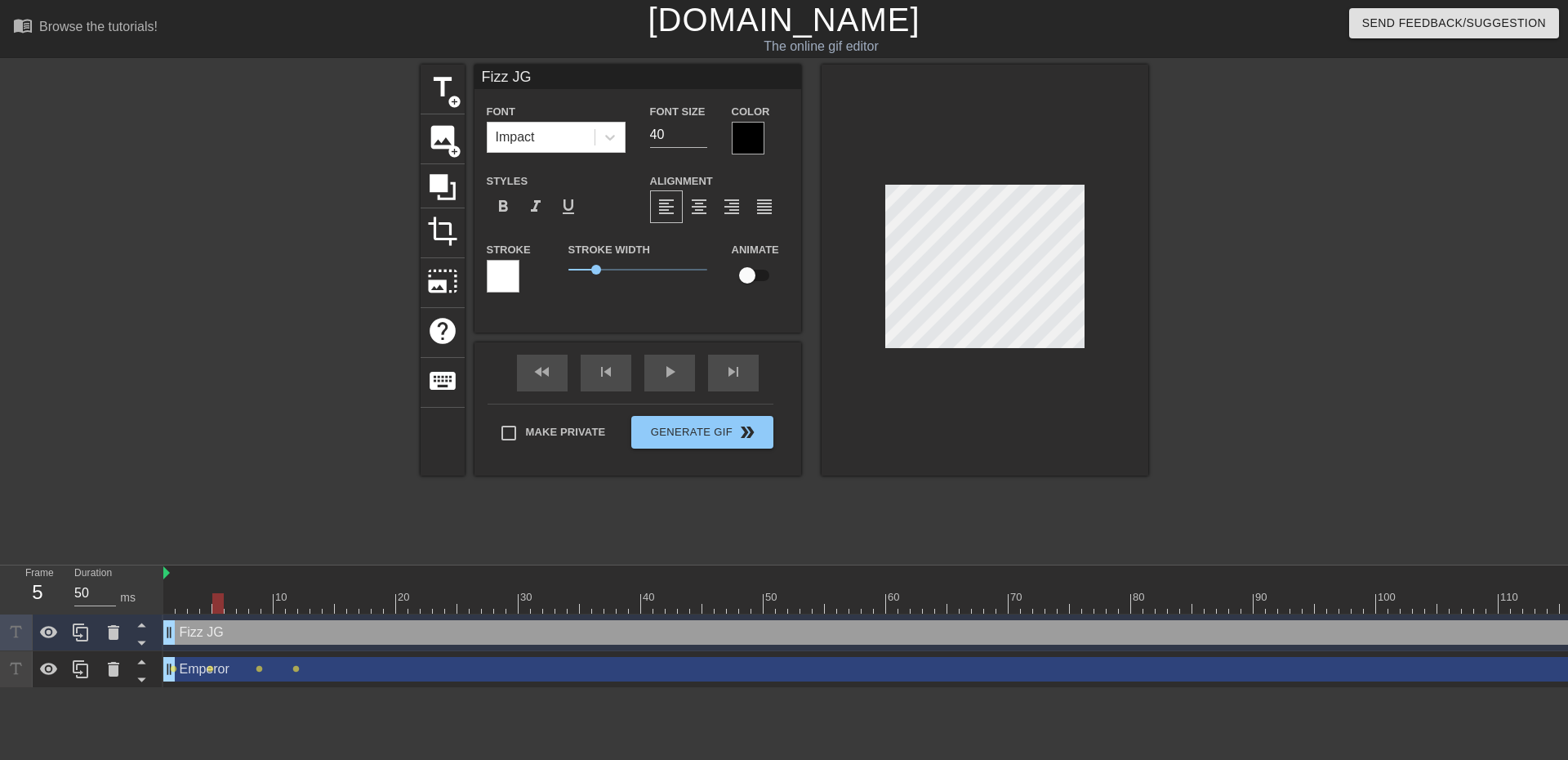
click at [314, 495] on div at bounding box center [277, 309] width 245 height 490
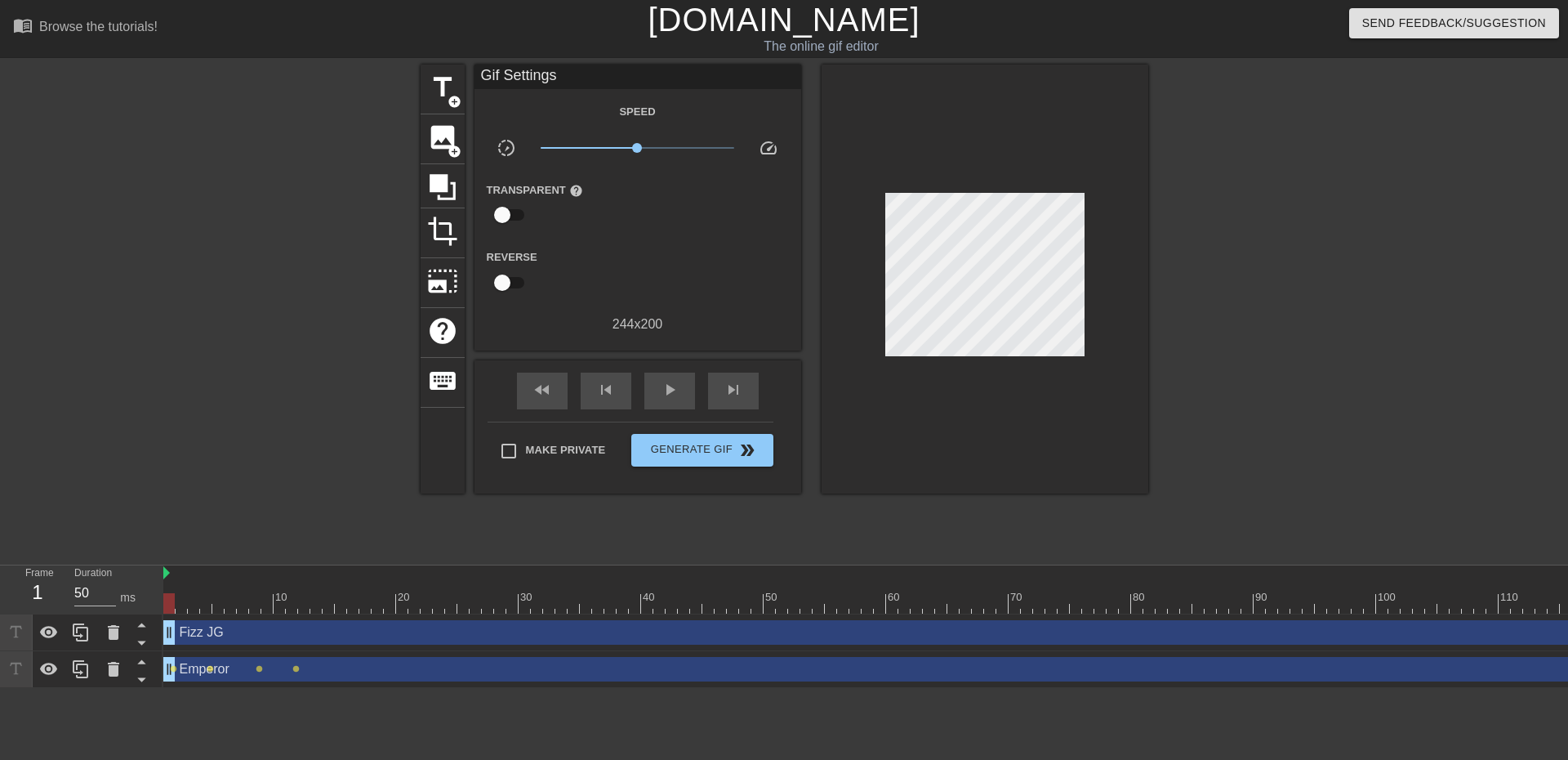
drag, startPoint x: 218, startPoint y: 602, endPoint x: 169, endPoint y: 613, distance: 50.2
click at [169, 613] on div at bounding box center [169, 604] width 11 height 21
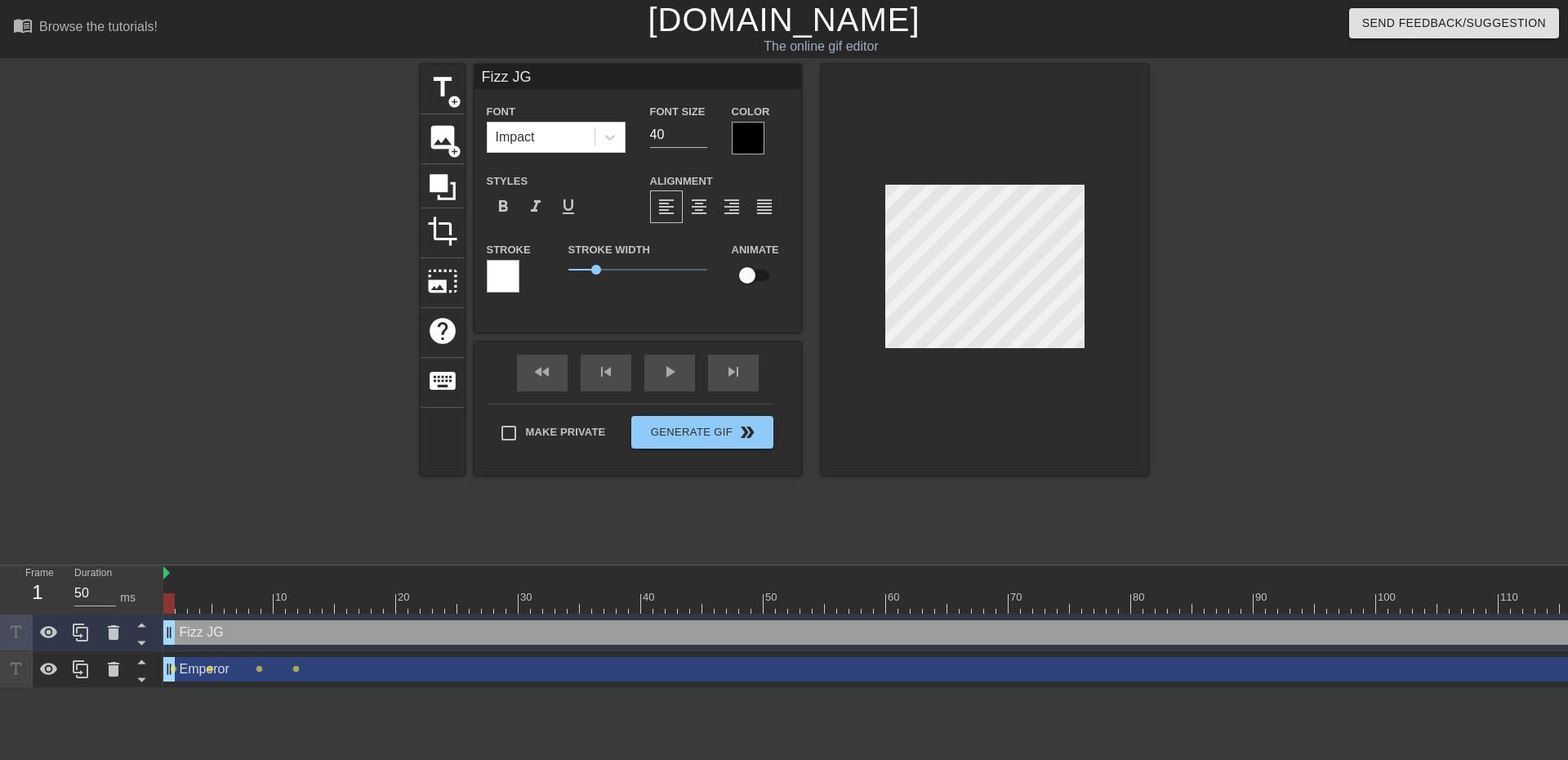
click at [760, 282] on input "checkbox" at bounding box center [747, 275] width 93 height 31
checkbox input "true"
click at [336, 503] on div at bounding box center [277, 309] width 245 height 490
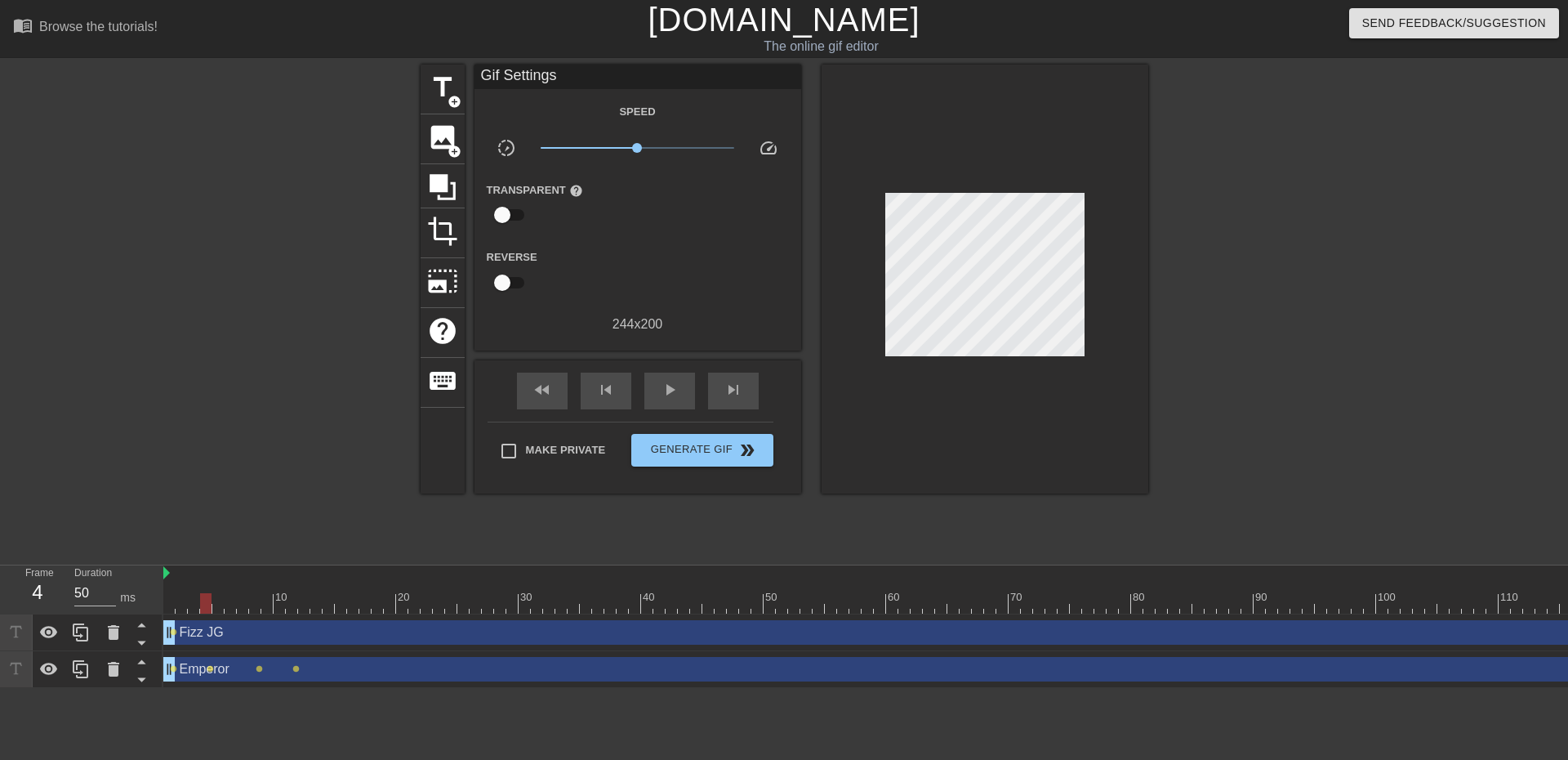
drag, startPoint x: 163, startPoint y: 599, endPoint x: 202, endPoint y: 594, distance: 39.3
click at [202, 594] on div at bounding box center [206, 604] width 11 height 21
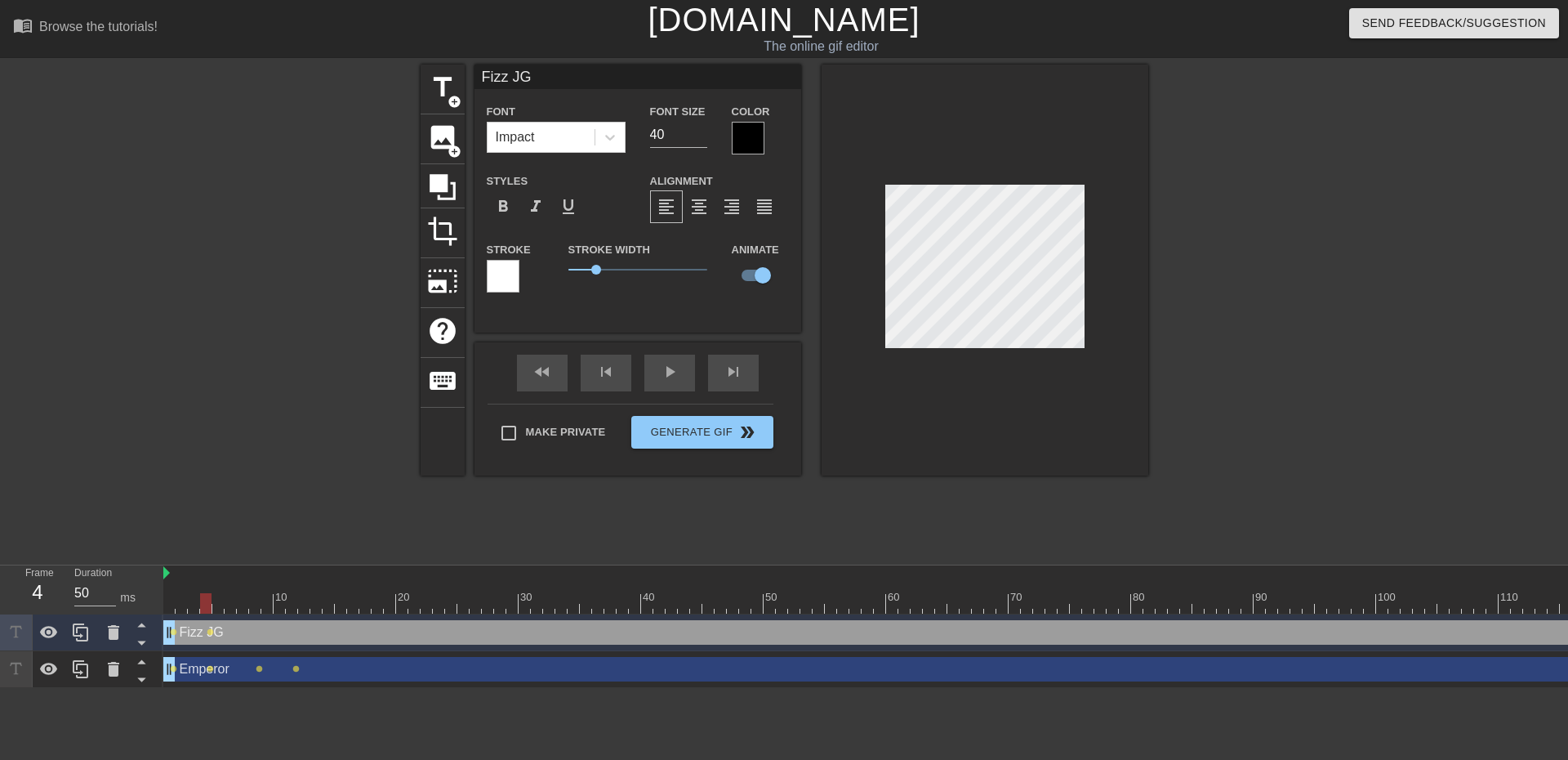
click at [292, 468] on div at bounding box center [277, 309] width 245 height 490
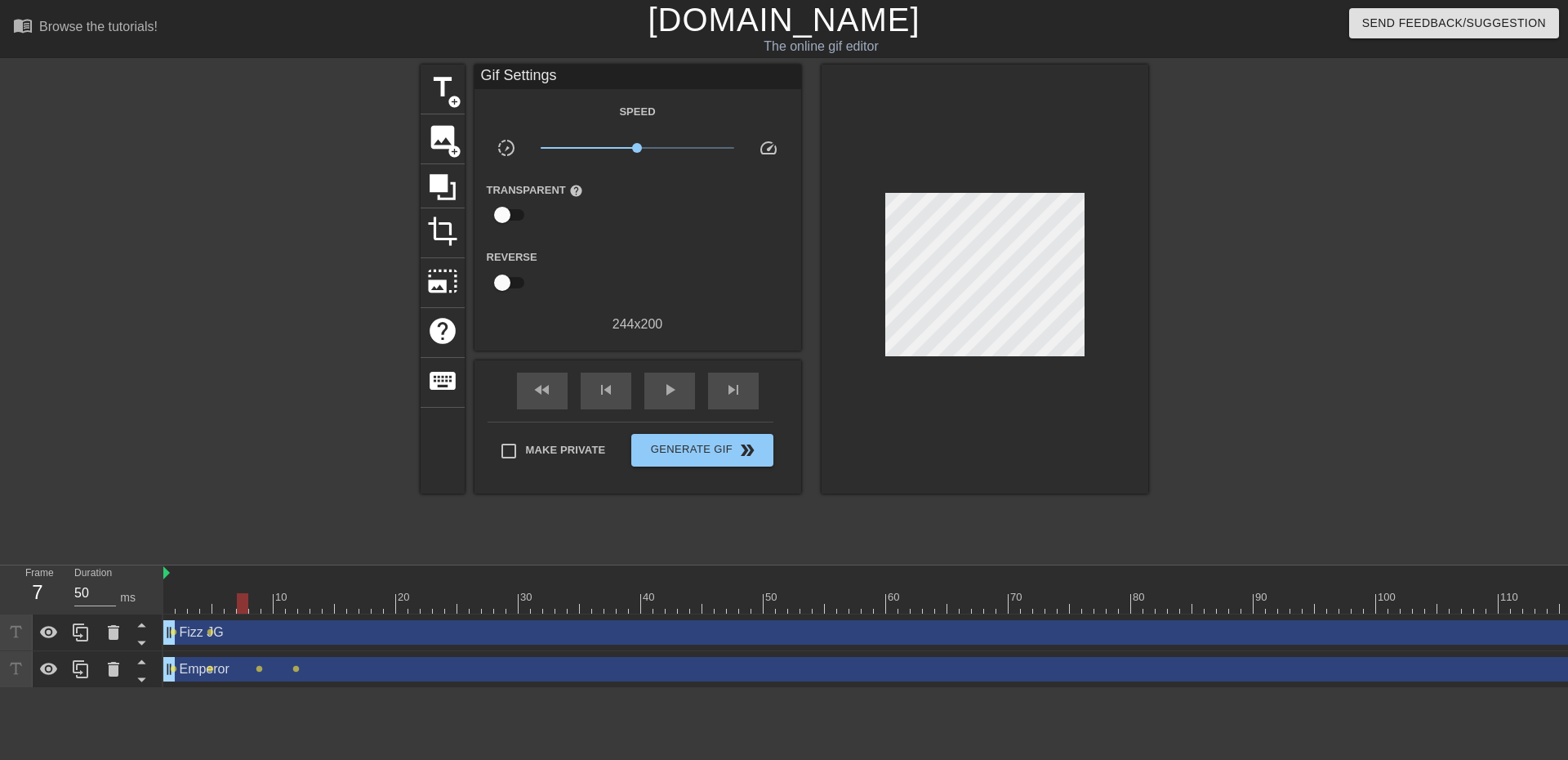
drag, startPoint x: 204, startPoint y: 605, endPoint x: 242, endPoint y: 605, distance: 38.0
click at [242, 605] on div at bounding box center [243, 604] width 11 height 21
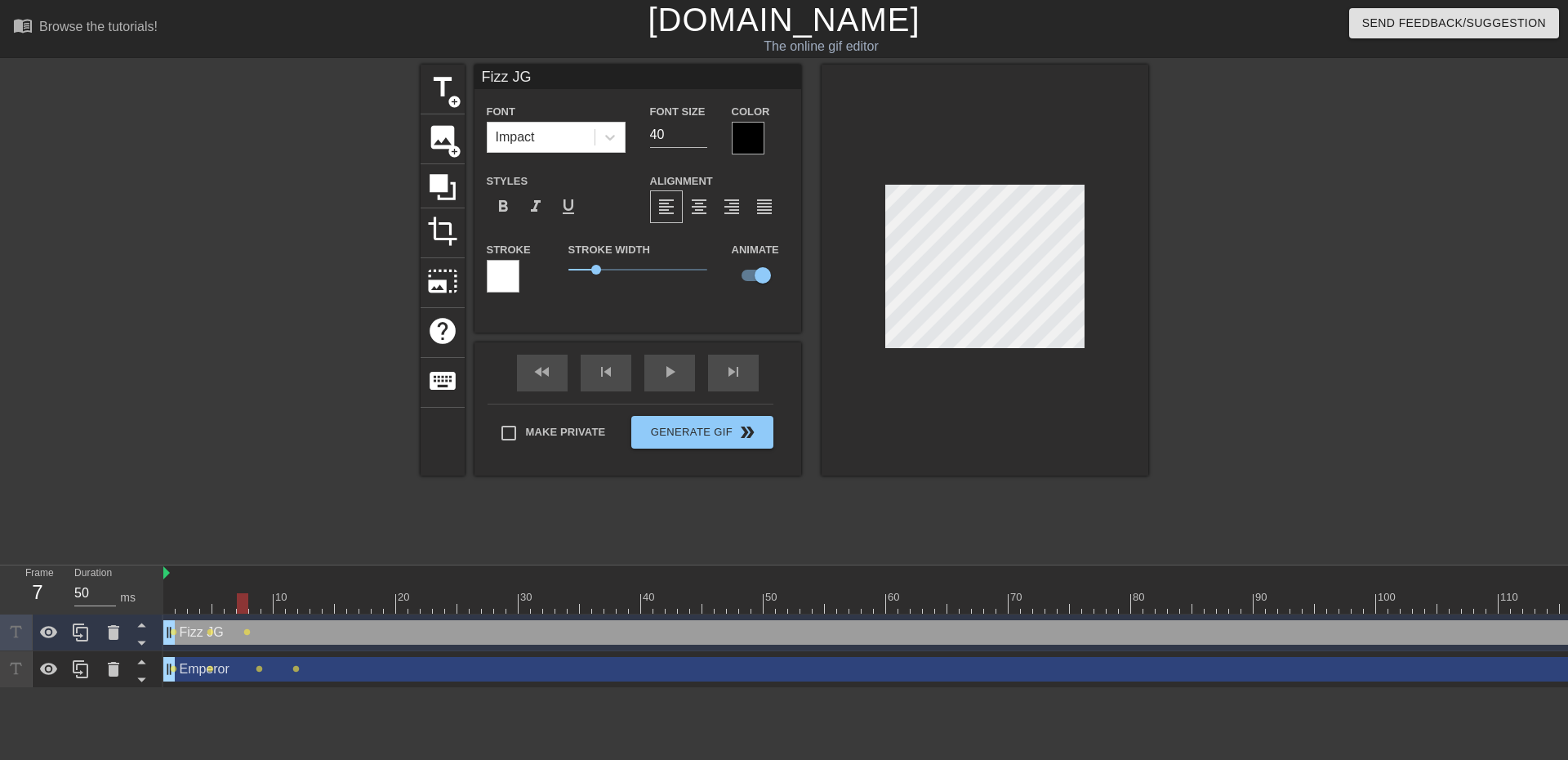
click at [289, 502] on div at bounding box center [277, 309] width 245 height 490
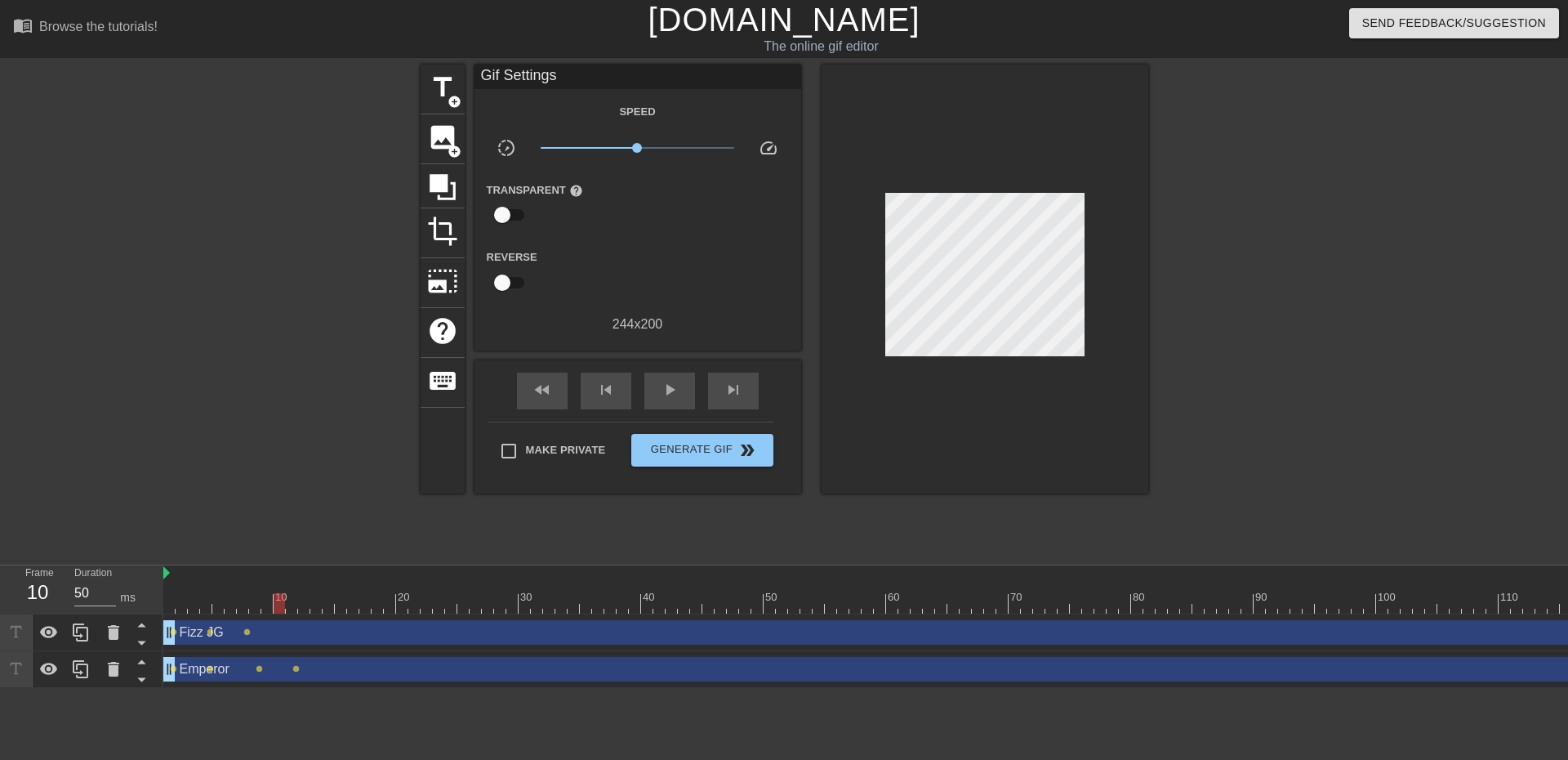
drag, startPoint x: 241, startPoint y: 608, endPoint x: 277, endPoint y: 607, distance: 36.0
click at [277, 607] on div at bounding box center [279, 604] width 11 height 21
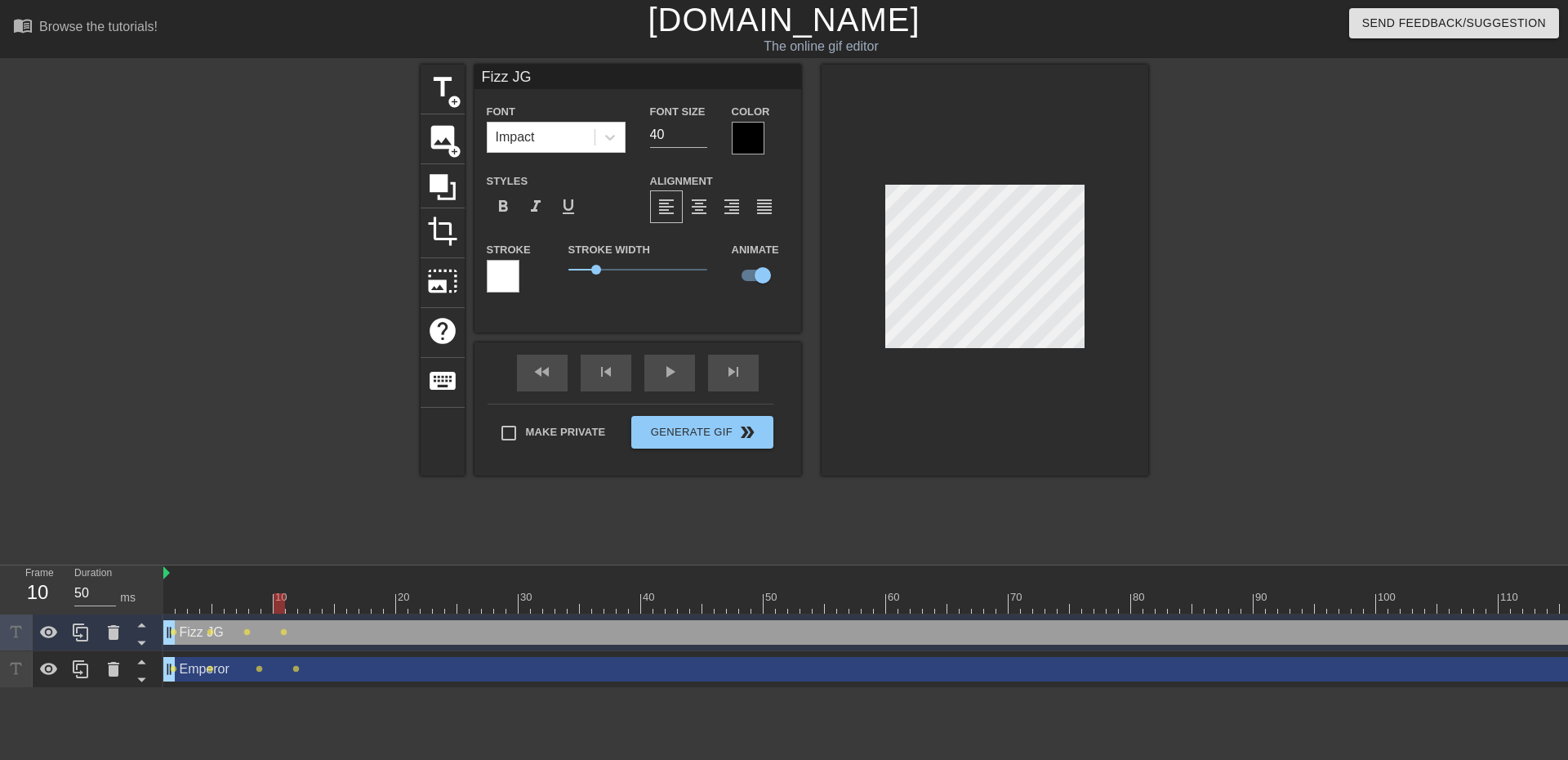
click at [315, 493] on div at bounding box center [277, 309] width 245 height 490
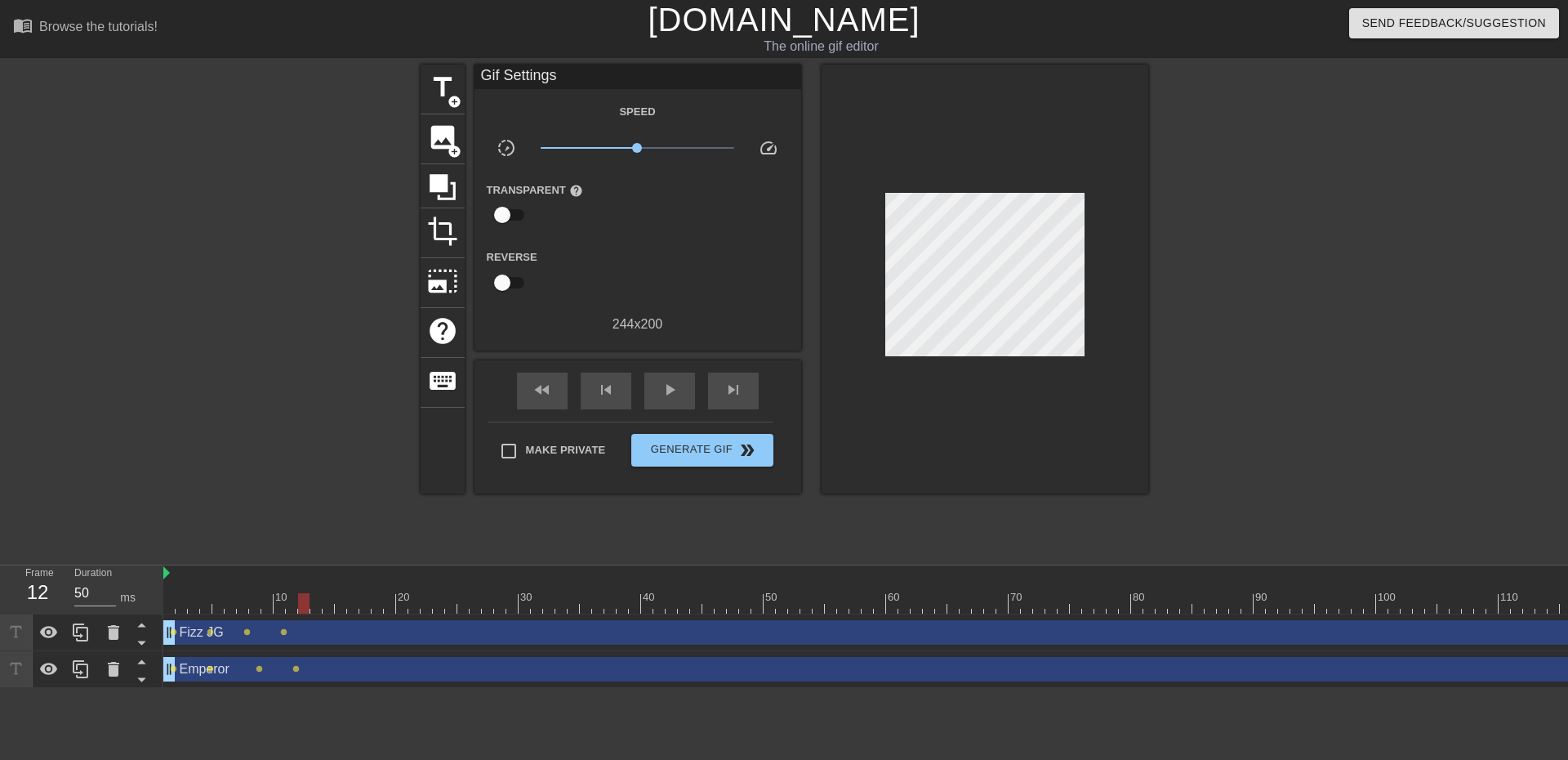
drag, startPoint x: 276, startPoint y: 605, endPoint x: 309, endPoint y: 604, distance: 33.0
click at [309, 604] on div at bounding box center [960, 604] width 1593 height 21
click at [308, 513] on div at bounding box center [277, 309] width 245 height 490
drag, startPoint x: 304, startPoint y: 604, endPoint x: 340, endPoint y: 653, distance: 60.8
click at [340, 653] on div "10 20 30 40 50 60 70 80 90 100 110 120 130 Fizz JG drag_handle drag_handle lens…" at bounding box center [865, 626] width 1405 height 123
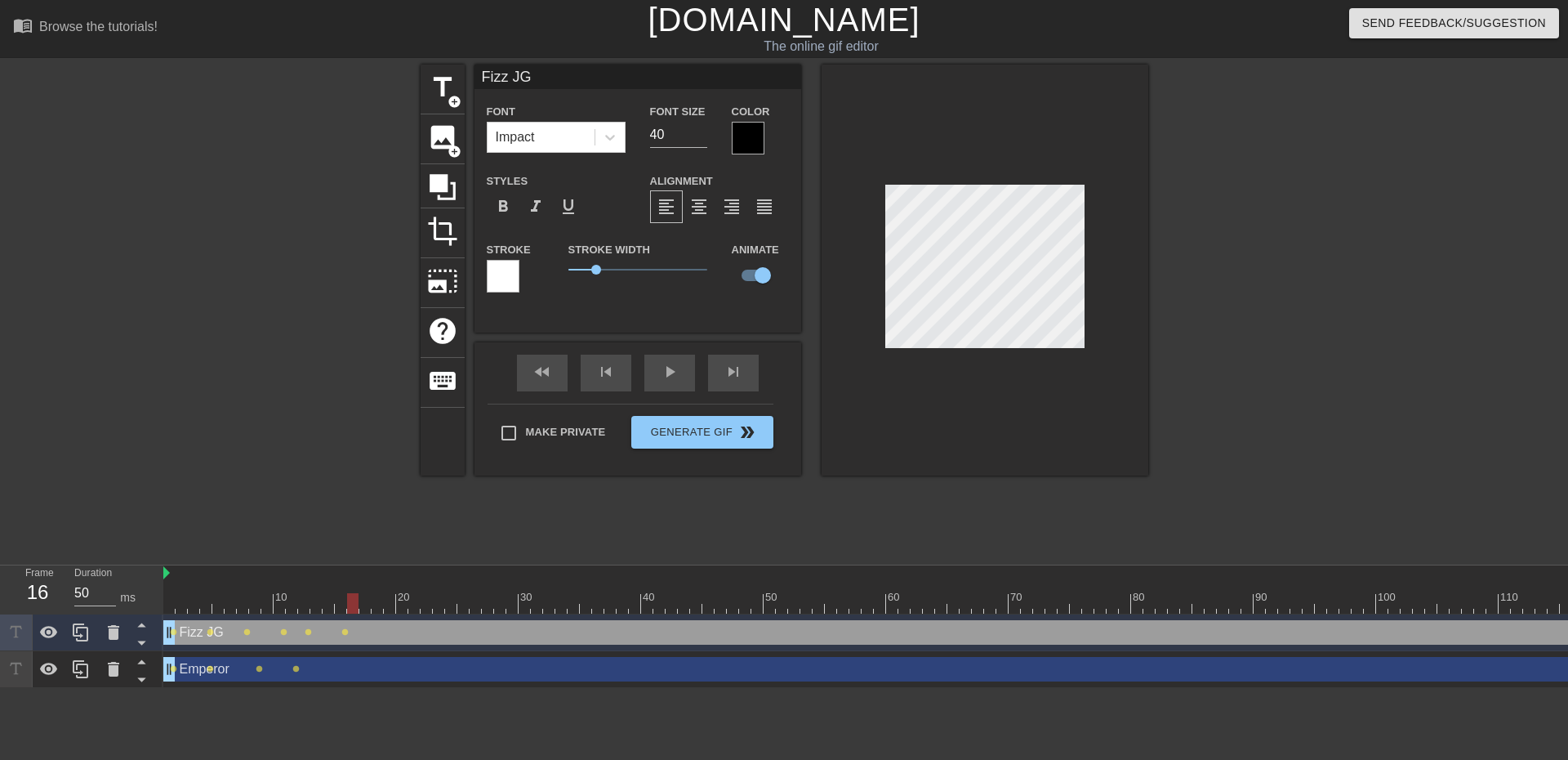
click at [357, 602] on div at bounding box center [960, 604] width 1593 height 21
click at [368, 604] on div at bounding box center [960, 604] width 1593 height 21
click at [372, 609] on div at bounding box center [960, 604] width 1593 height 21
drag, startPoint x: 381, startPoint y: 610, endPoint x: 429, endPoint y: 604, distance: 48.4
click at [429, 604] on div at bounding box center [426, 604] width 11 height 21
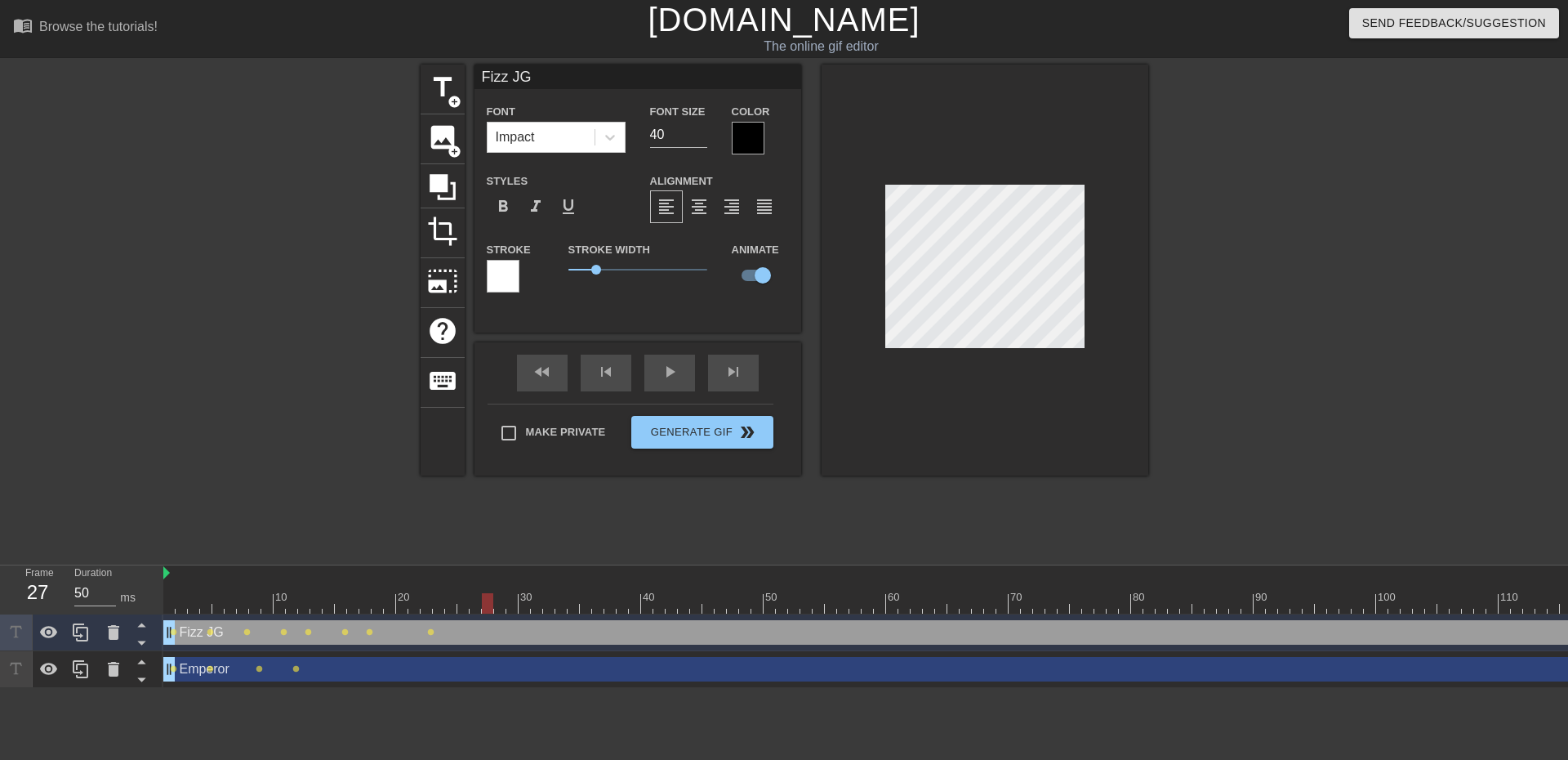
drag, startPoint x: 428, startPoint y: 607, endPoint x: 486, endPoint y: 605, distance: 58.0
click at [486, 605] on div at bounding box center [487, 604] width 11 height 21
drag, startPoint x: 483, startPoint y: 607, endPoint x: 614, endPoint y: 604, distance: 131.0
click at [614, 604] on div at bounding box center [610, 604] width 11 height 21
drag, startPoint x: 613, startPoint y: 604, endPoint x: 628, endPoint y: 604, distance: 15.0
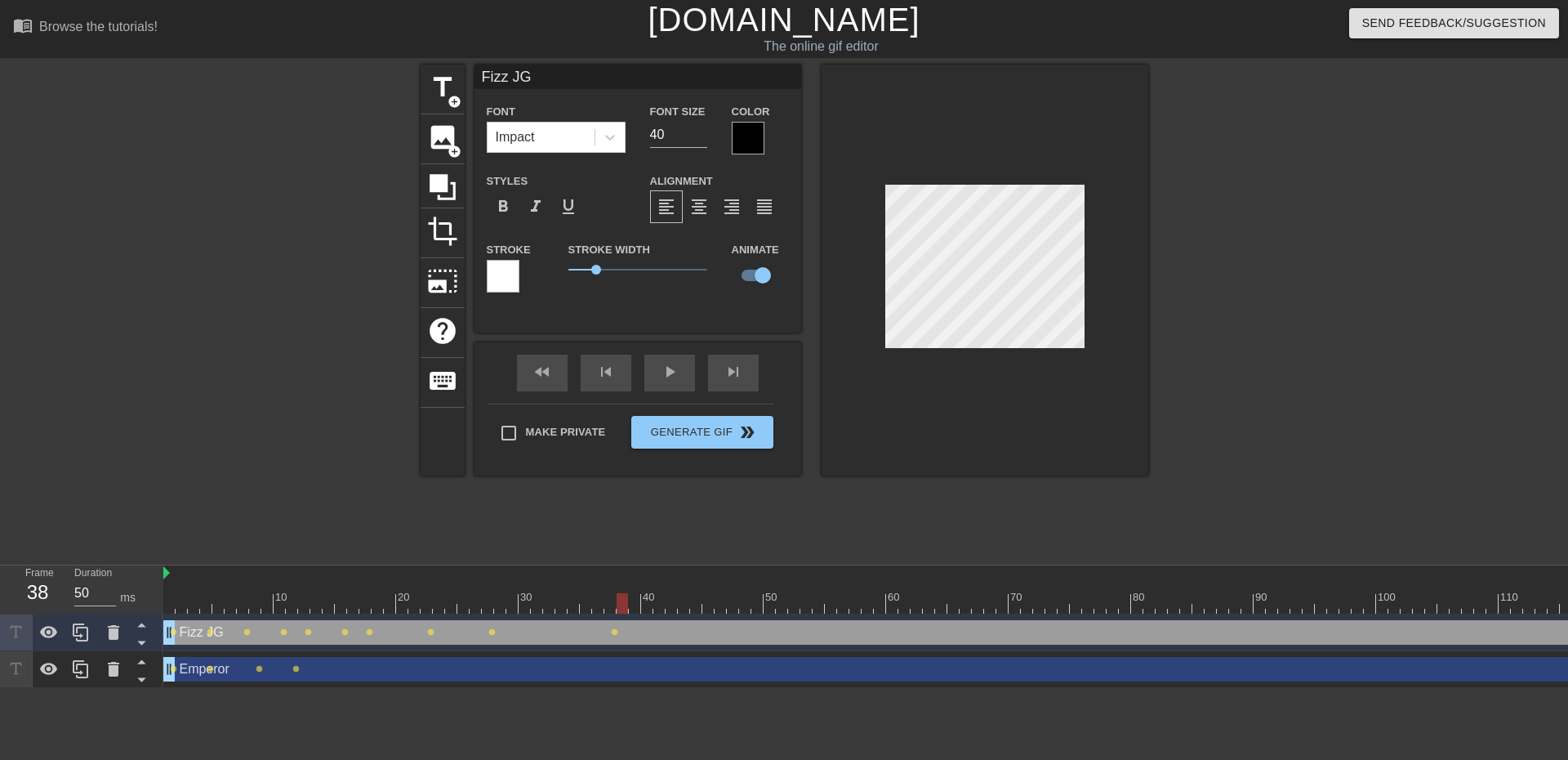
click at [628, 604] on div at bounding box center [960, 604] width 1593 height 21
click at [633, 607] on div at bounding box center [635, 604] width 11 height 21
drag, startPoint x: 633, startPoint y: 607, endPoint x: 646, endPoint y: 606, distance: 13.0
click at [646, 606] on div at bounding box center [647, 604] width 11 height 21
drag, startPoint x: 646, startPoint y: 606, endPoint x: 655, endPoint y: 604, distance: 9.2
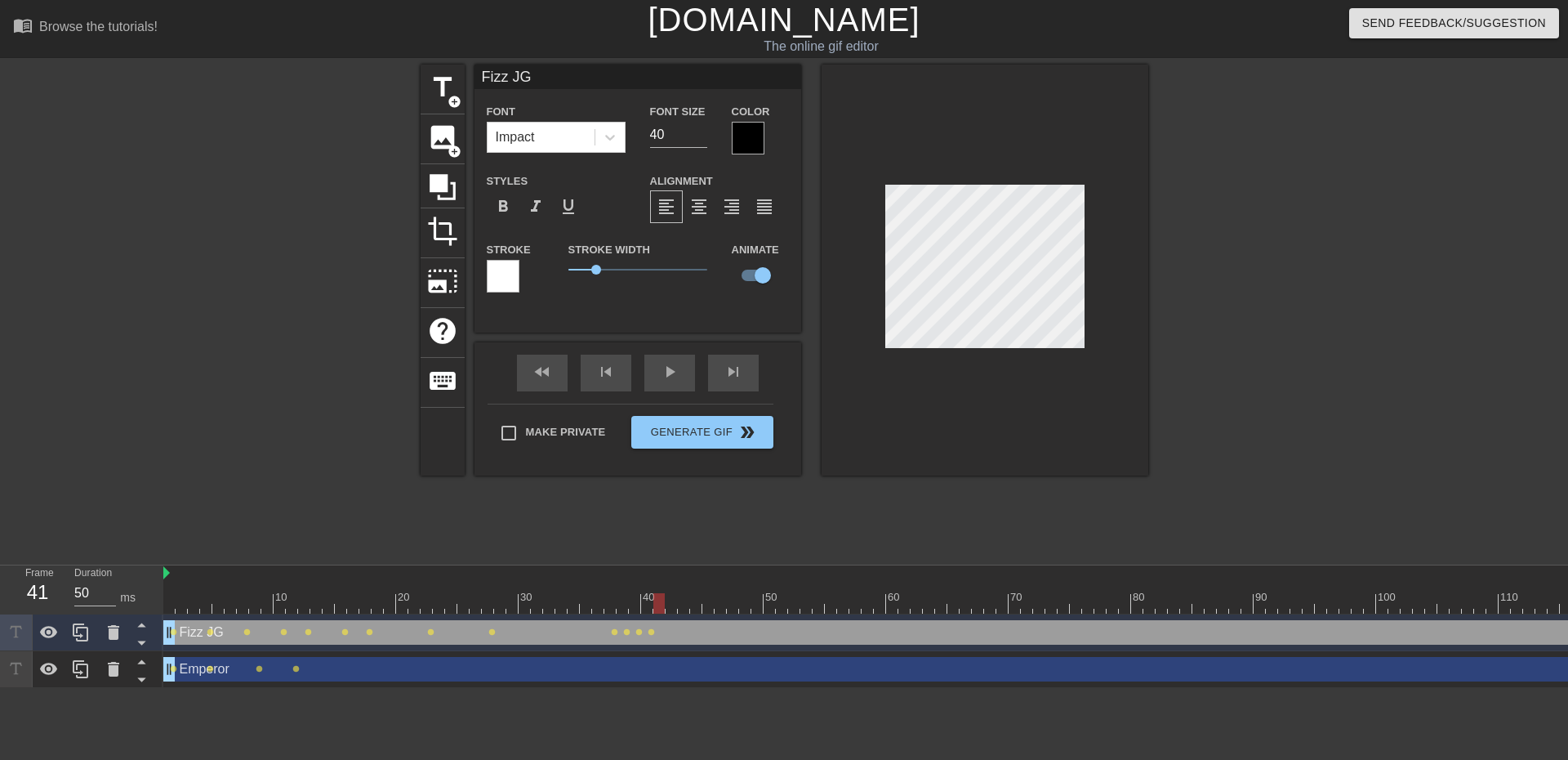
click at [655, 604] on div at bounding box center [659, 604] width 11 height 21
click at [1352, 365] on div at bounding box center [1290, 309] width 245 height 490
click at [875, 268] on div at bounding box center [985, 270] width 327 height 410
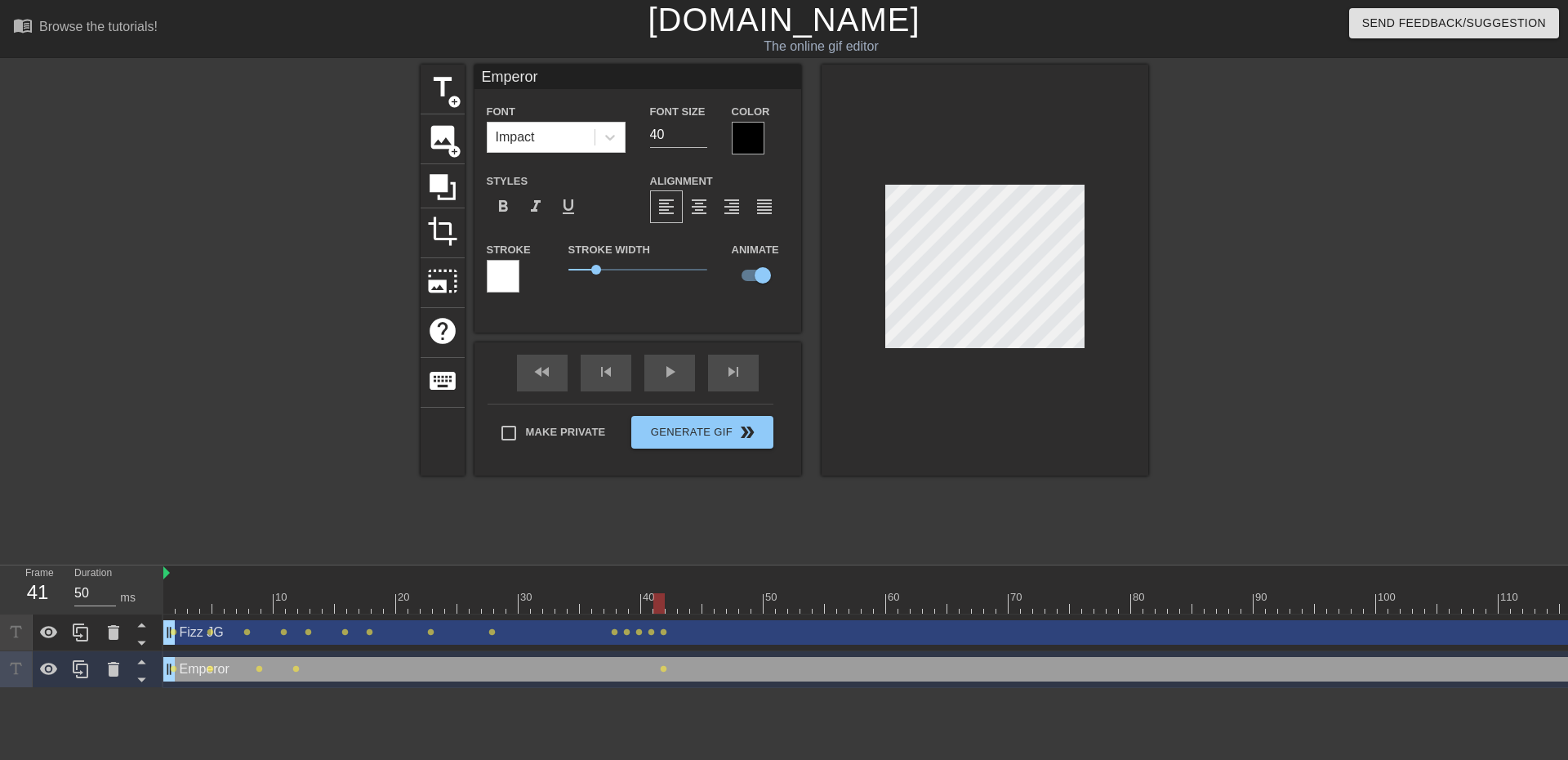
click at [882, 201] on div at bounding box center [985, 270] width 327 height 410
drag, startPoint x: 658, startPoint y: 599, endPoint x: 679, endPoint y: 606, distance: 22.1
click at [679, 606] on div at bounding box center [683, 604] width 11 height 21
click at [853, 218] on div at bounding box center [985, 270] width 327 height 410
type input "Fizz JG"
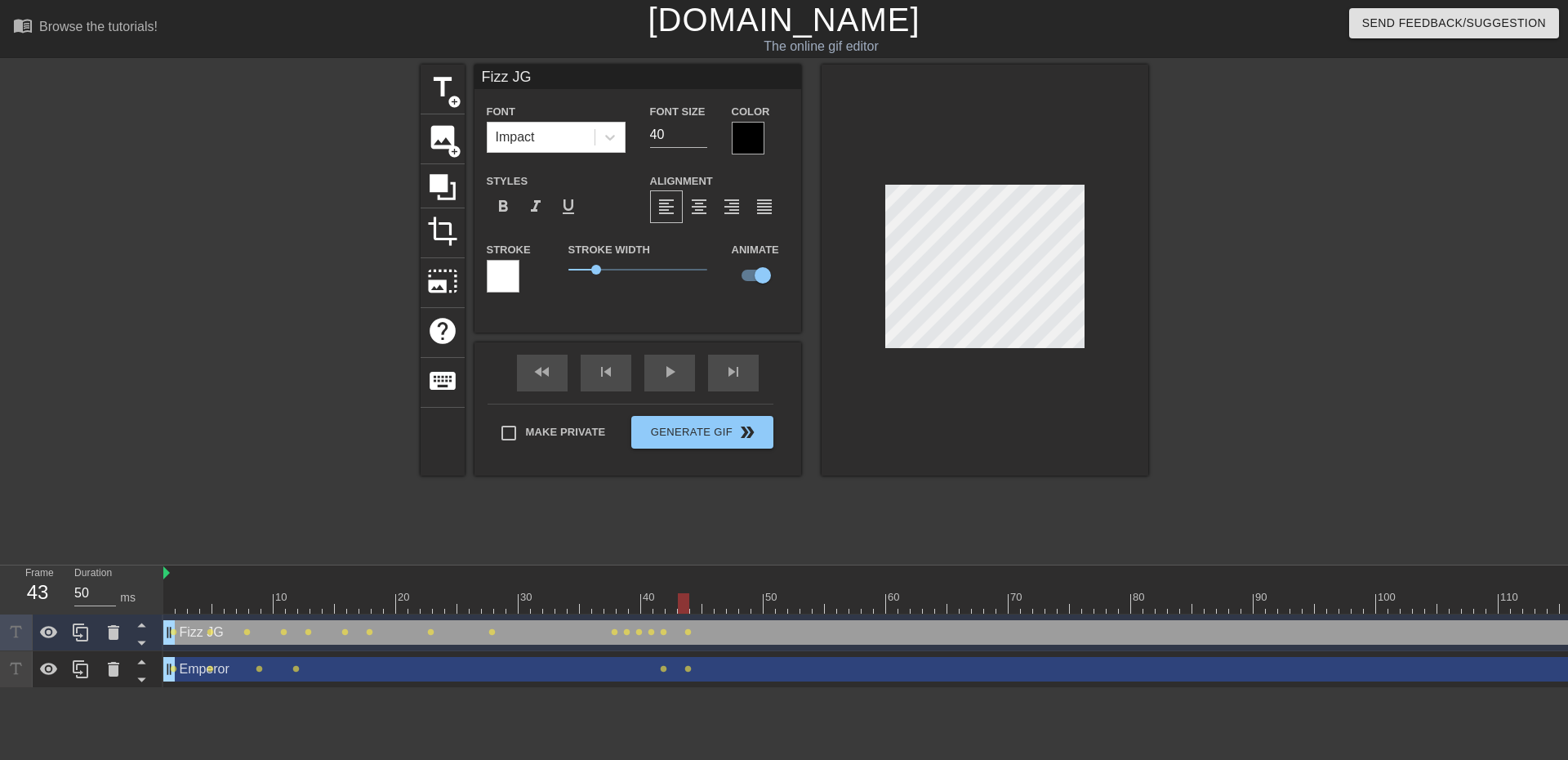
click at [859, 280] on div at bounding box center [985, 270] width 327 height 410
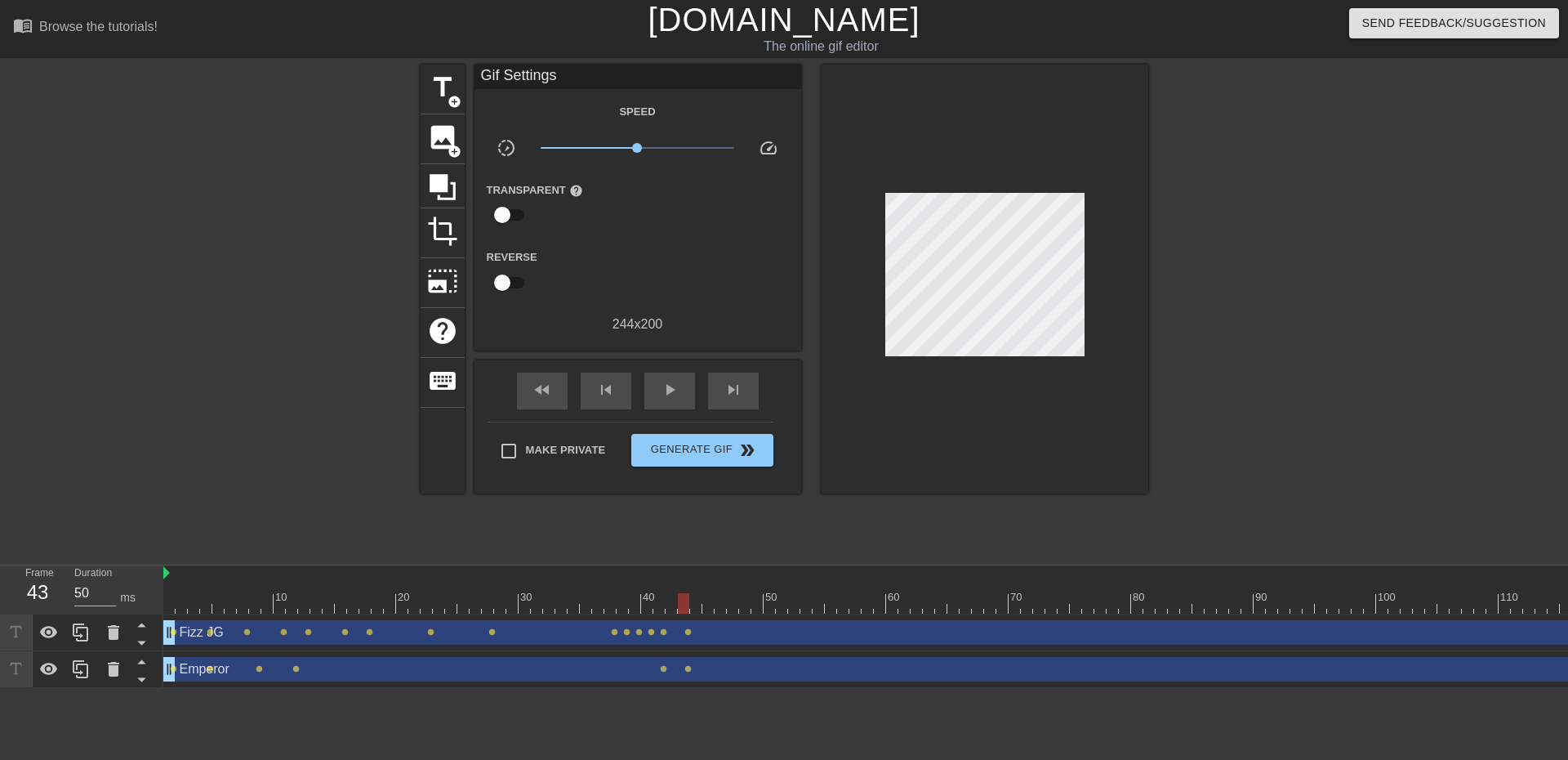
click at [1128, 413] on div at bounding box center [985, 279] width 327 height 429
drag, startPoint x: 681, startPoint y: 610, endPoint x: 660, endPoint y: 617, distance: 22.1
click at [660, 617] on div "10 20 30 40 50 60 70 80 90 100 110 120 130 Fizz JG drag_handle drag_handle lens…" at bounding box center [865, 626] width 1405 height 123
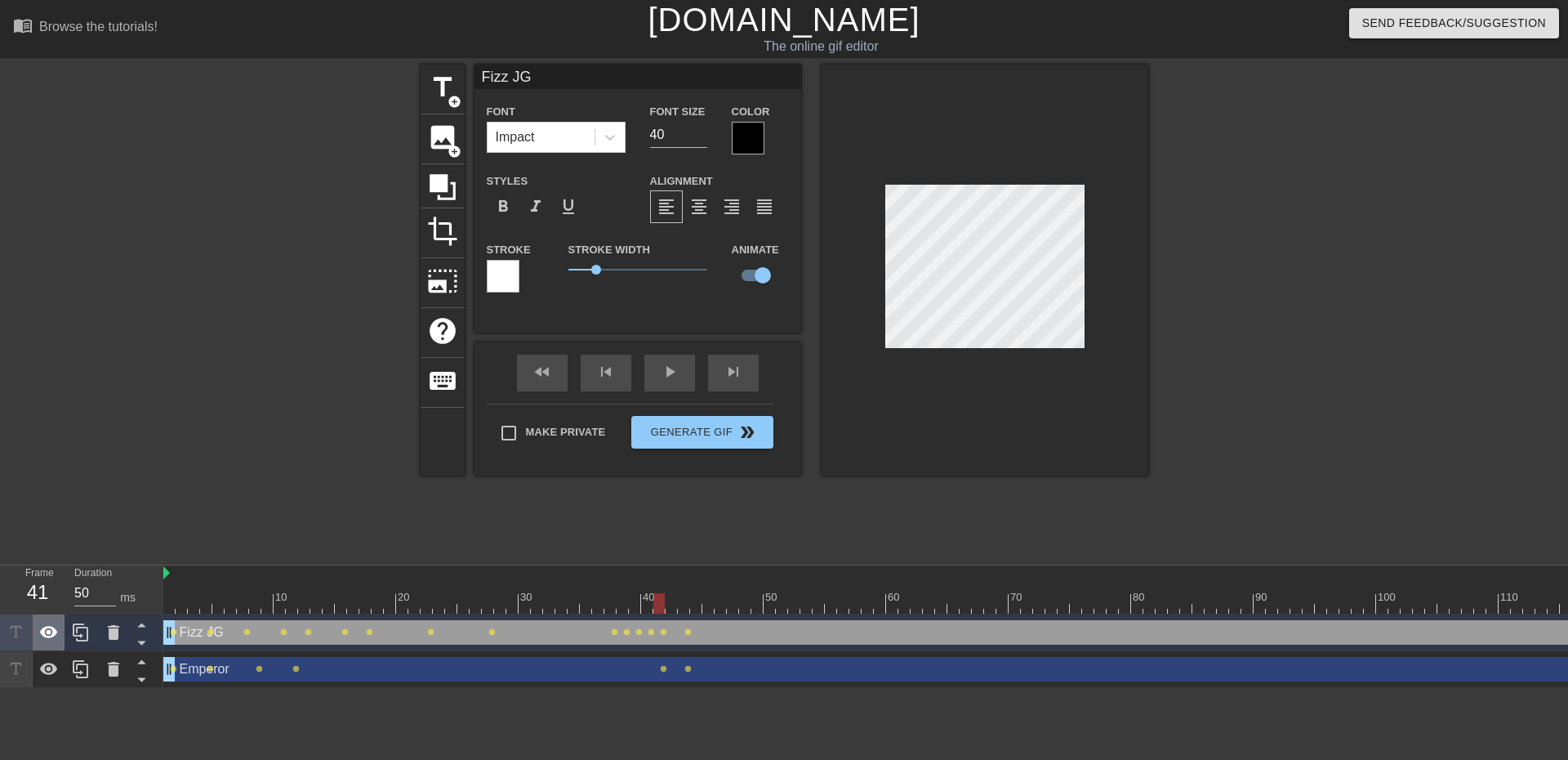
click at [51, 628] on icon at bounding box center [49, 632] width 18 height 12
click at [48, 626] on icon at bounding box center [49, 632] width 20 height 20
click at [48, 623] on icon at bounding box center [49, 632] width 20 height 20
drag, startPoint x: 660, startPoint y: 596, endPoint x: 687, endPoint y: 602, distance: 27.7
click at [687, 602] on div at bounding box center [683, 604] width 11 height 21
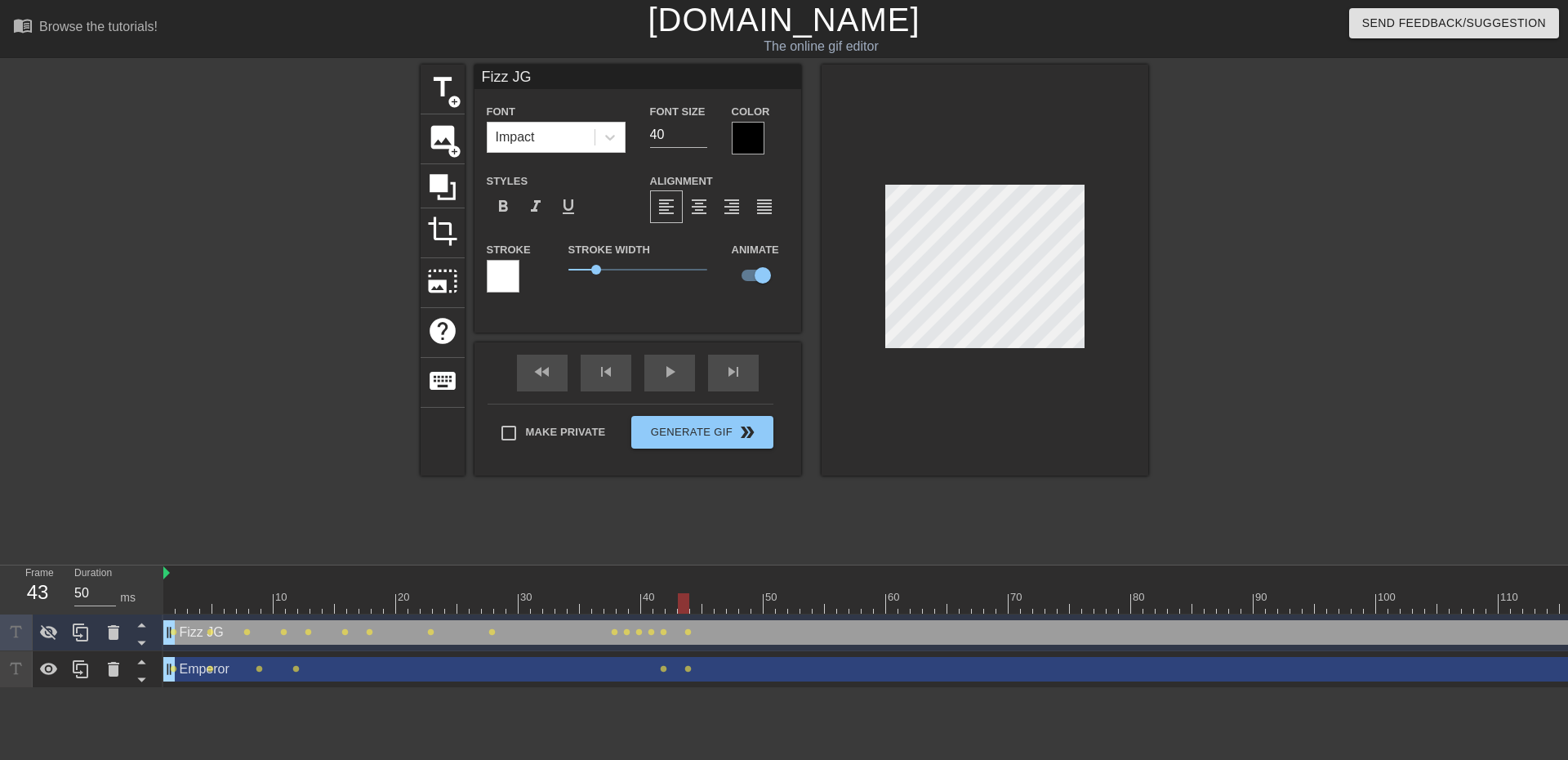
click at [358, 512] on div at bounding box center [277, 309] width 245 height 490
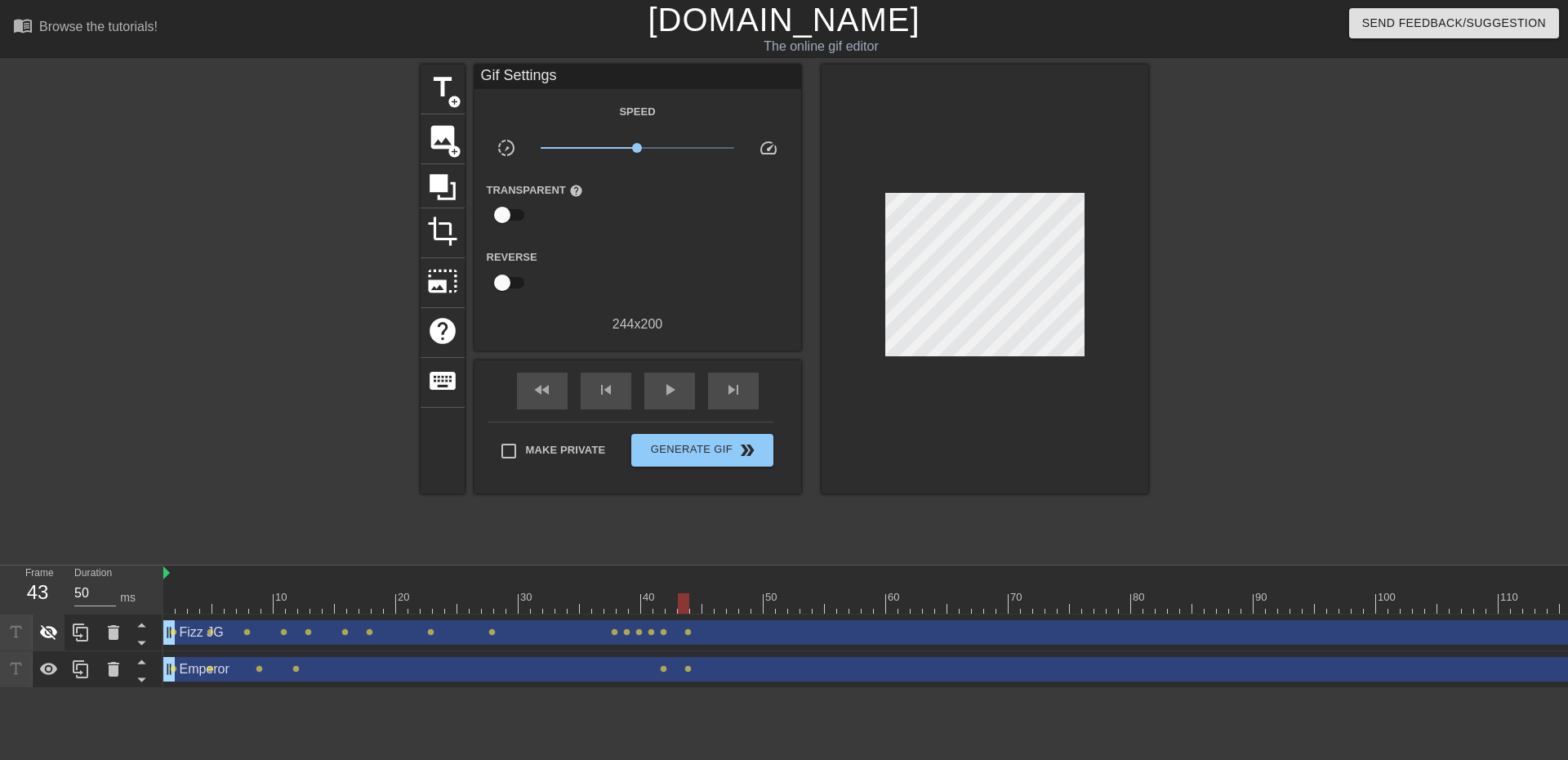
click at [48, 627] on icon at bounding box center [49, 633] width 18 height 16
drag, startPoint x: 684, startPoint y: 606, endPoint x: 666, endPoint y: 612, distance: 19.0
click at [666, 612] on div at bounding box center [671, 604] width 11 height 21
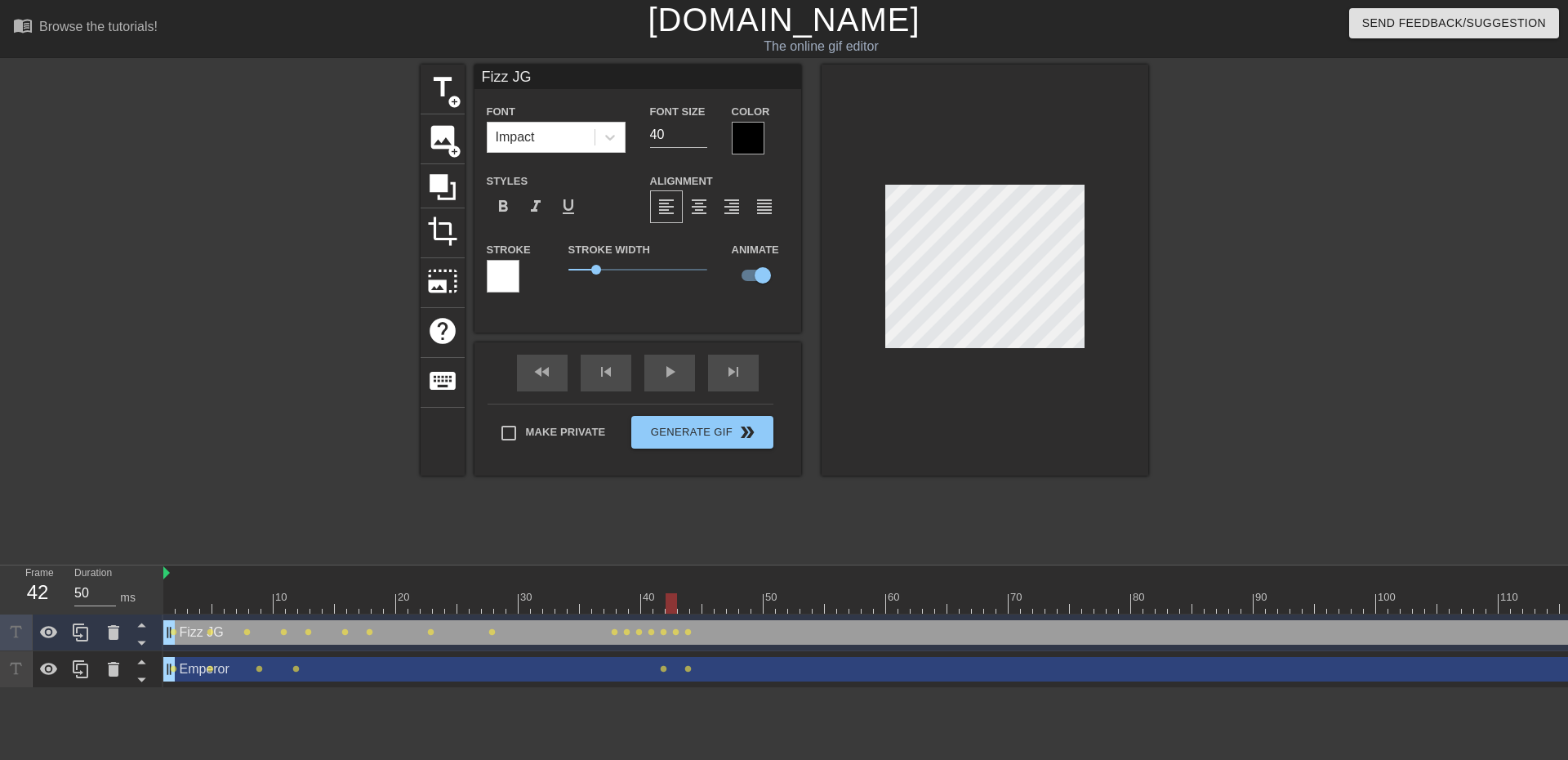
drag, startPoint x: 884, startPoint y: 258, endPoint x: 1225, endPoint y: 340, distance: 350.7
click at [1225, 340] on div at bounding box center [1290, 309] width 245 height 490
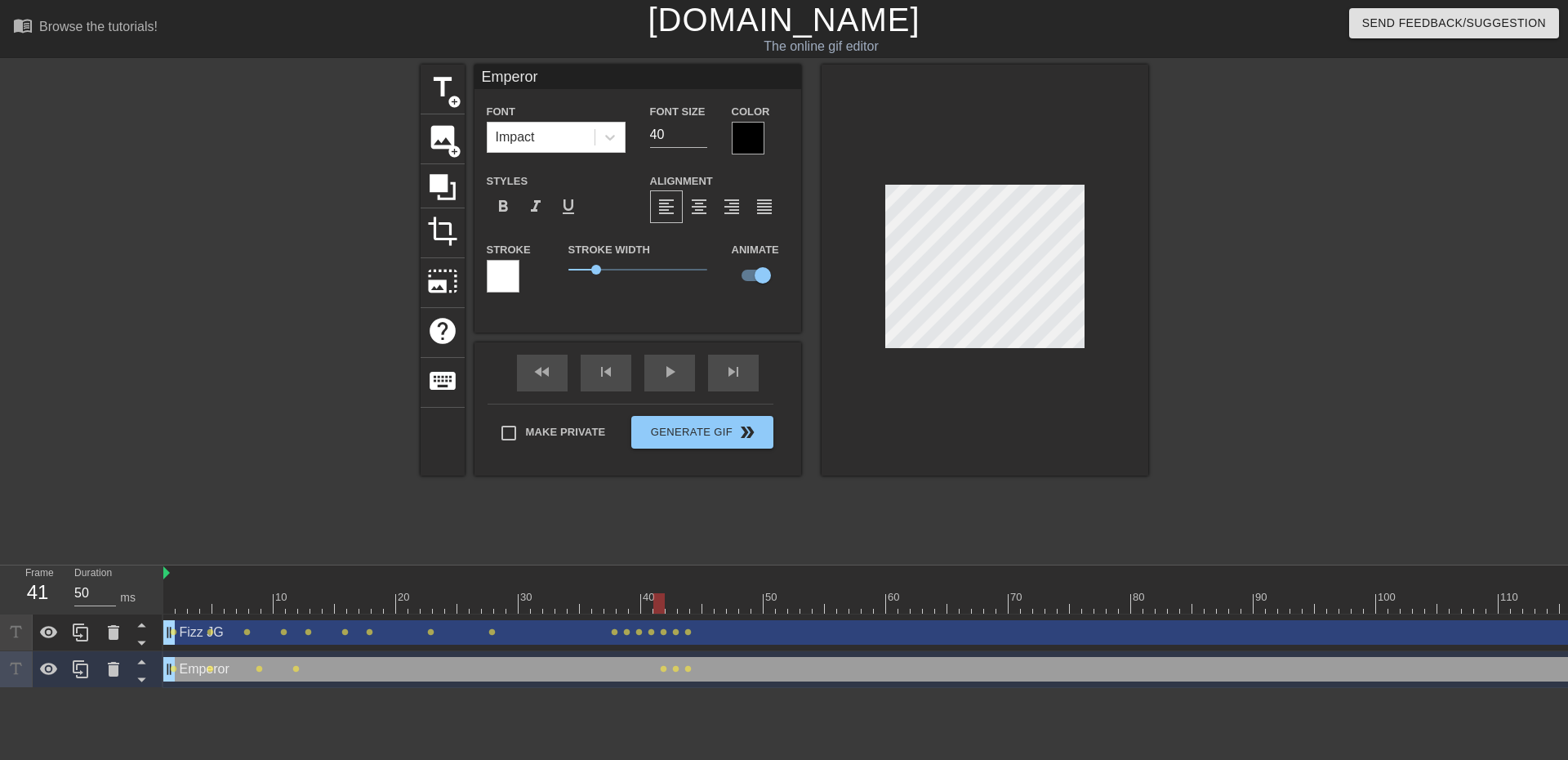
drag, startPoint x: 672, startPoint y: 604, endPoint x: 662, endPoint y: 606, distance: 10.2
click at [662, 606] on div at bounding box center [659, 604] width 11 height 21
click at [656, 606] on div at bounding box center [659, 604] width 11 height 21
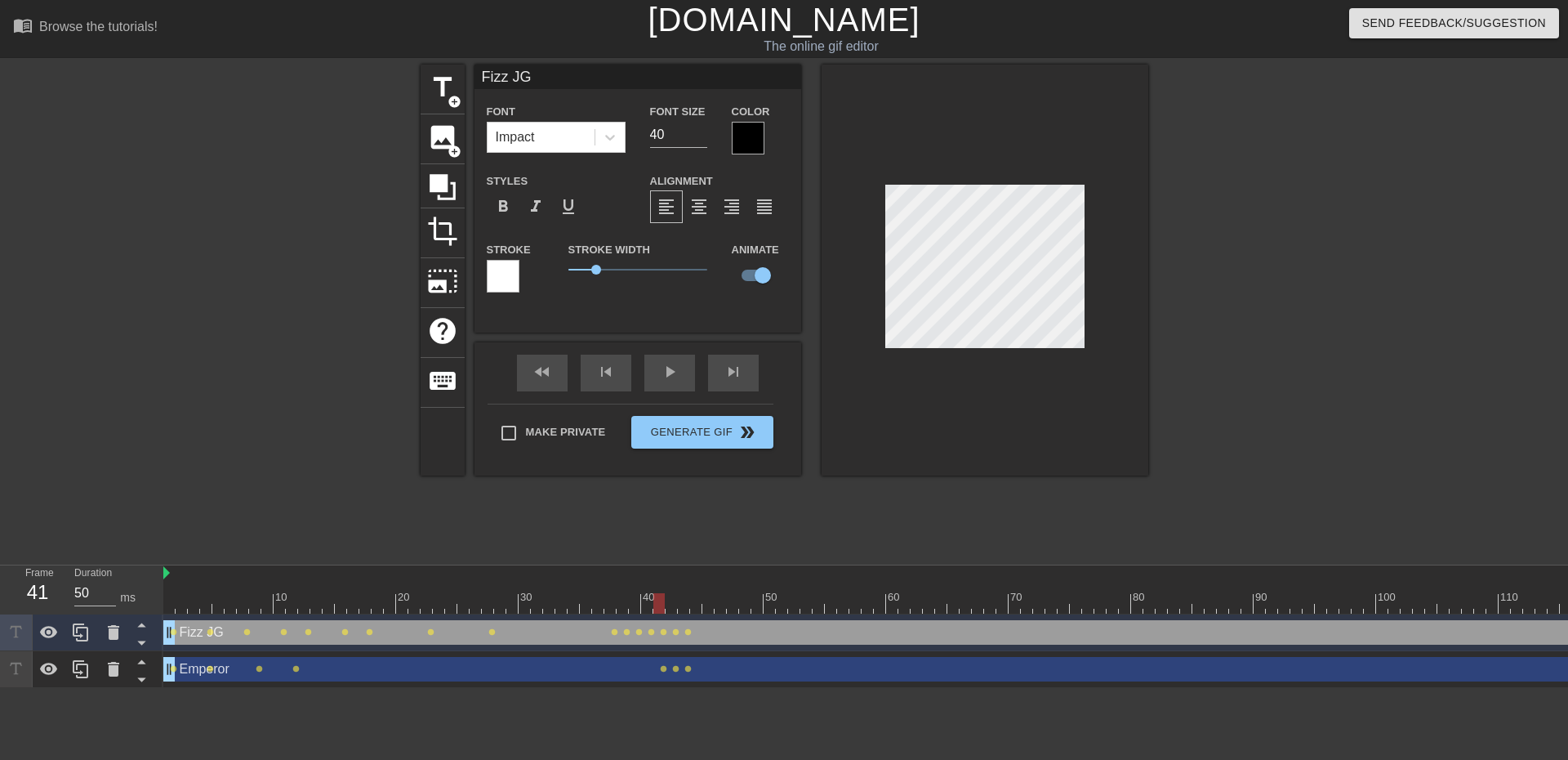
click at [823, 297] on div at bounding box center [985, 270] width 327 height 410
type input "Emperor"
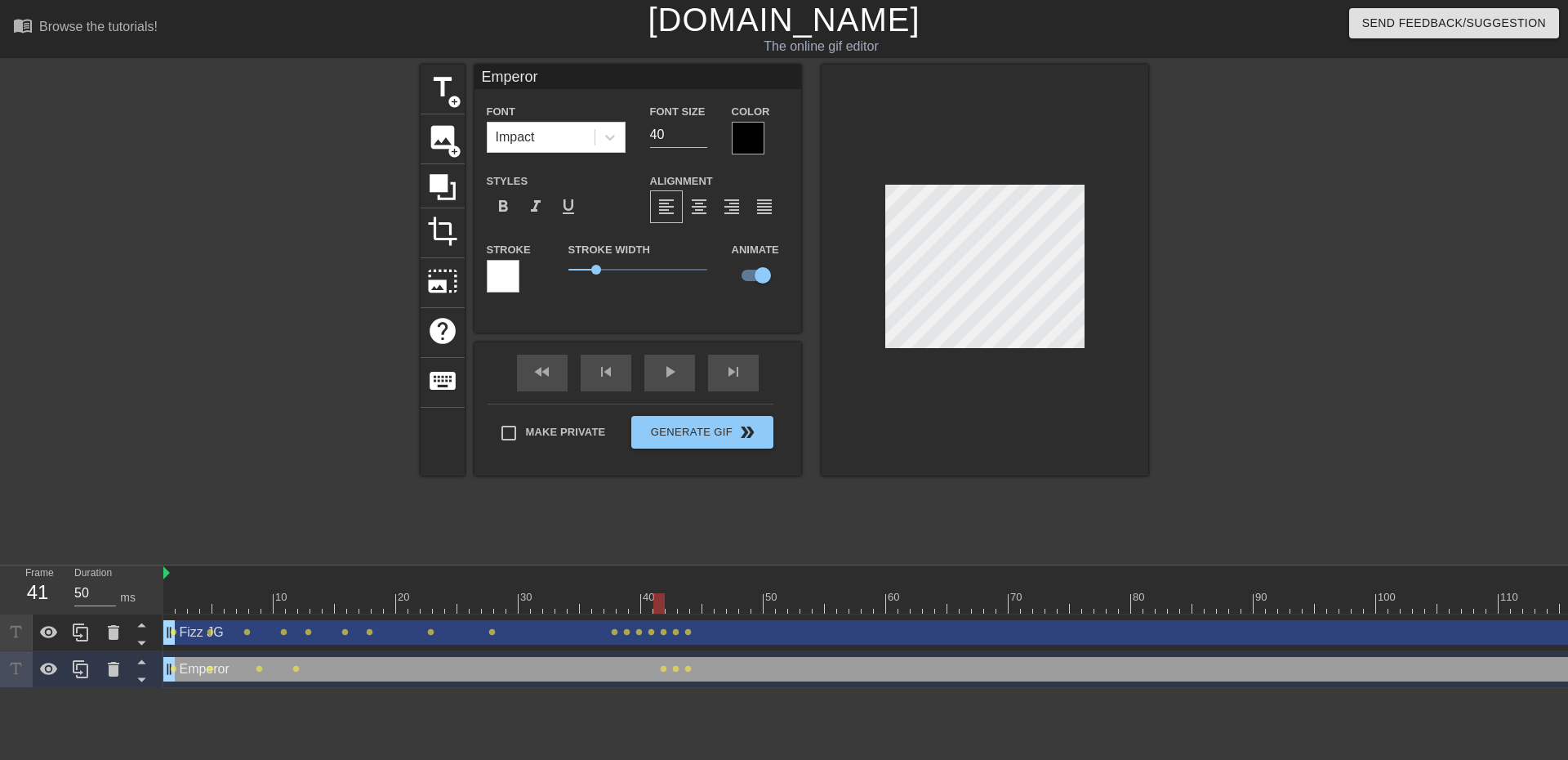
click at [809, 225] on div "title add_circle image add_circle crop photo_size_select_large help keyboard Em…" at bounding box center [784, 270] width 728 height 410
click at [1225, 308] on div at bounding box center [1290, 309] width 245 height 490
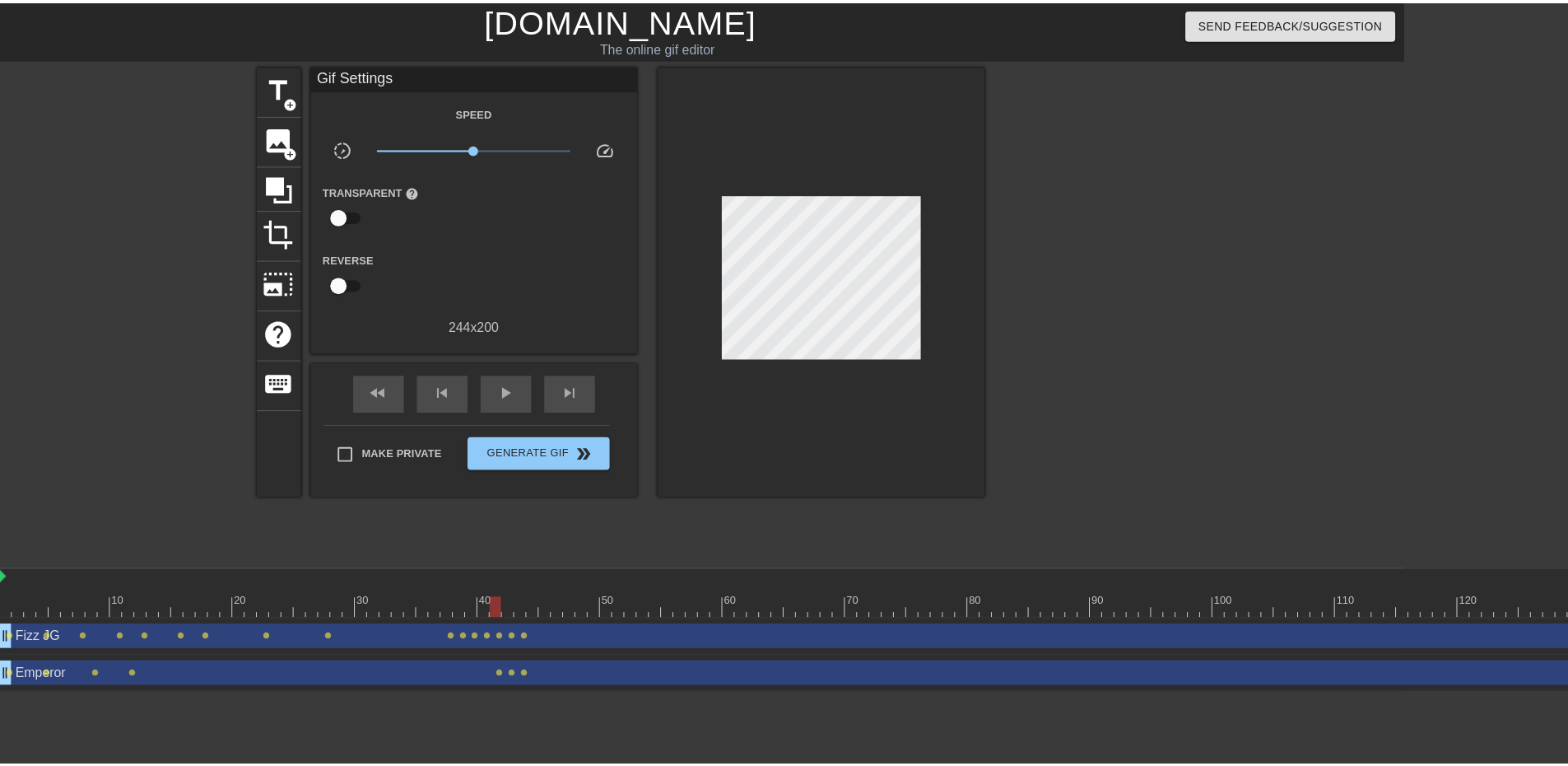
scroll to position [0, 199]
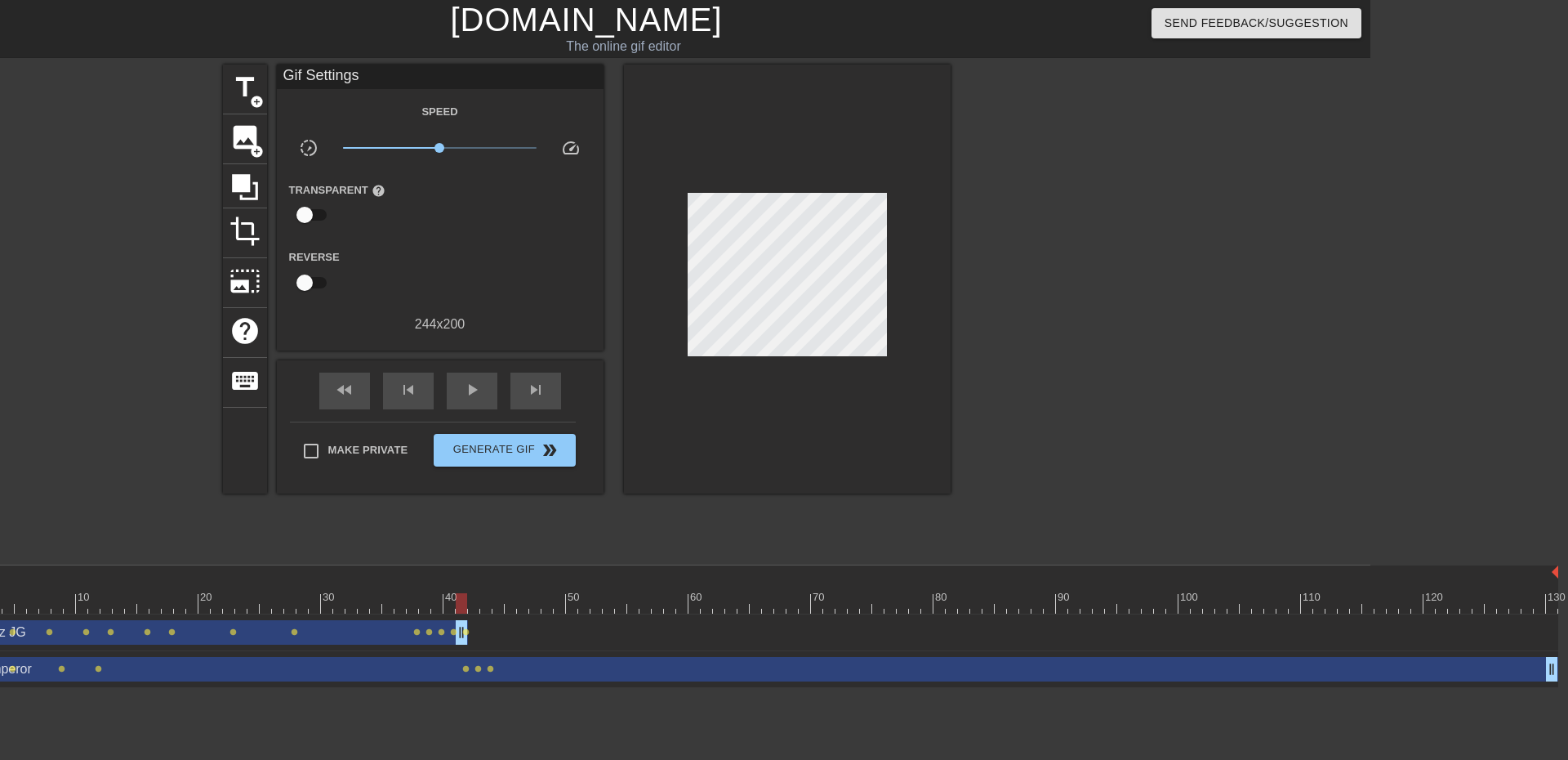
drag, startPoint x: 1550, startPoint y: 628, endPoint x: 460, endPoint y: 633, distance: 1090.0
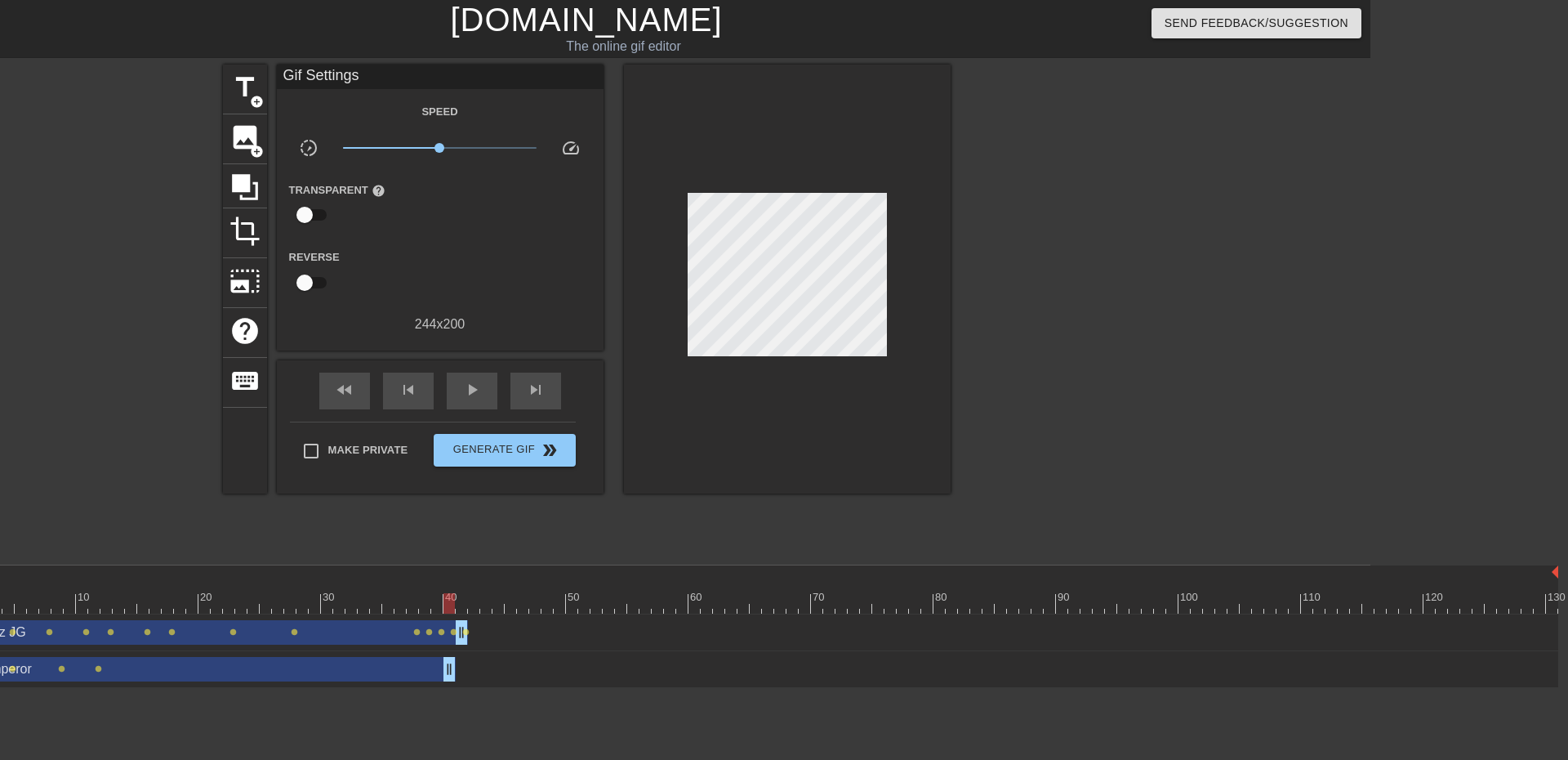
drag, startPoint x: 1556, startPoint y: 671, endPoint x: 452, endPoint y: 664, distance: 1104.0
drag, startPoint x: 462, startPoint y: 638, endPoint x: 449, endPoint y: 638, distance: 13.0
drag, startPoint x: 446, startPoint y: 606, endPoint x: 459, endPoint y: 605, distance: 13.0
click at [459, 605] on div at bounding box center [461, 604] width 11 height 21
click at [563, 544] on div "title add_circle image add_circle crop photo_size_select_large help keyboard Gi…" at bounding box center [587, 309] width 728 height 490
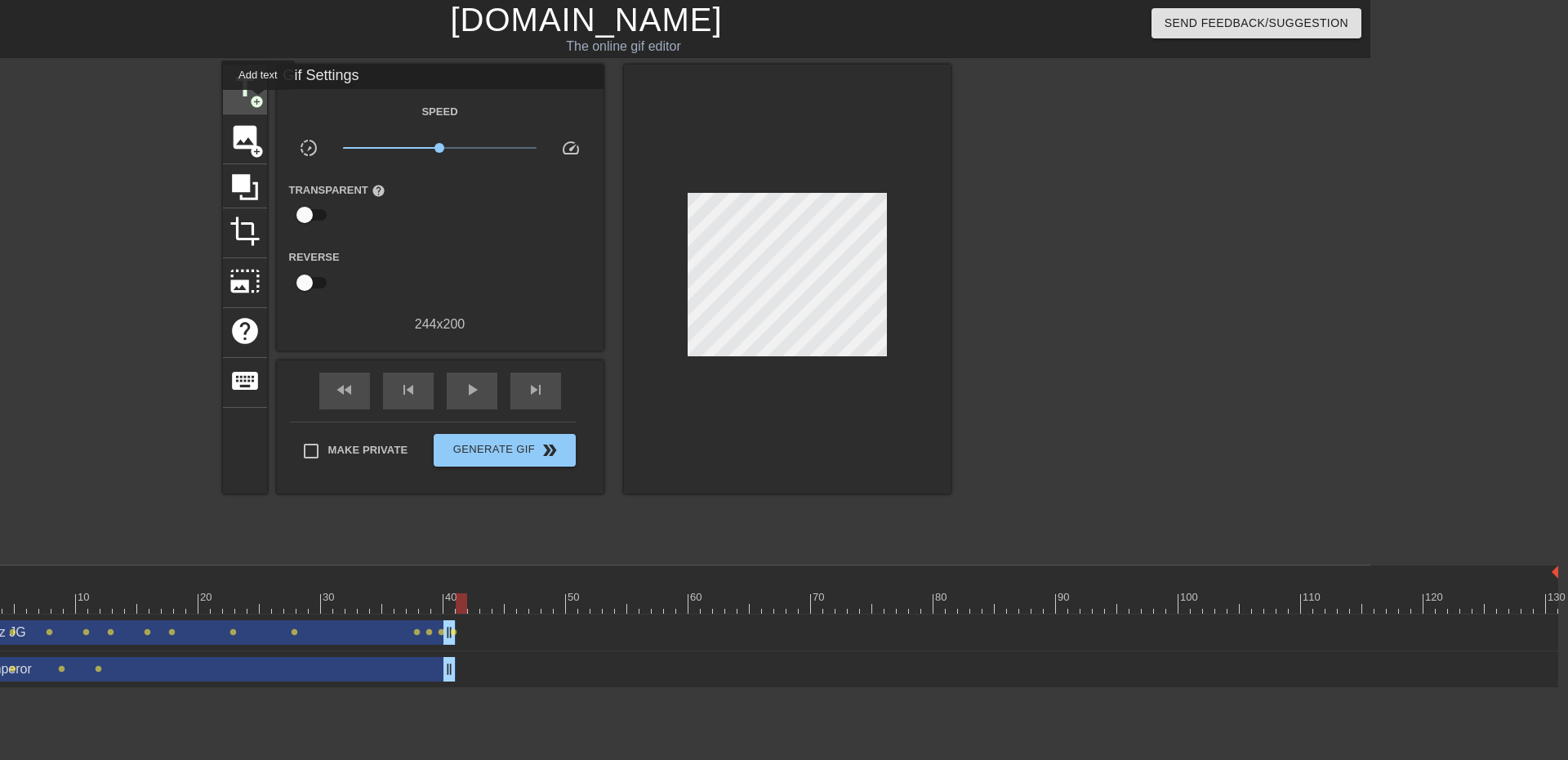
click at [258, 101] on span "add_circle" at bounding box center [257, 101] width 14 height 14
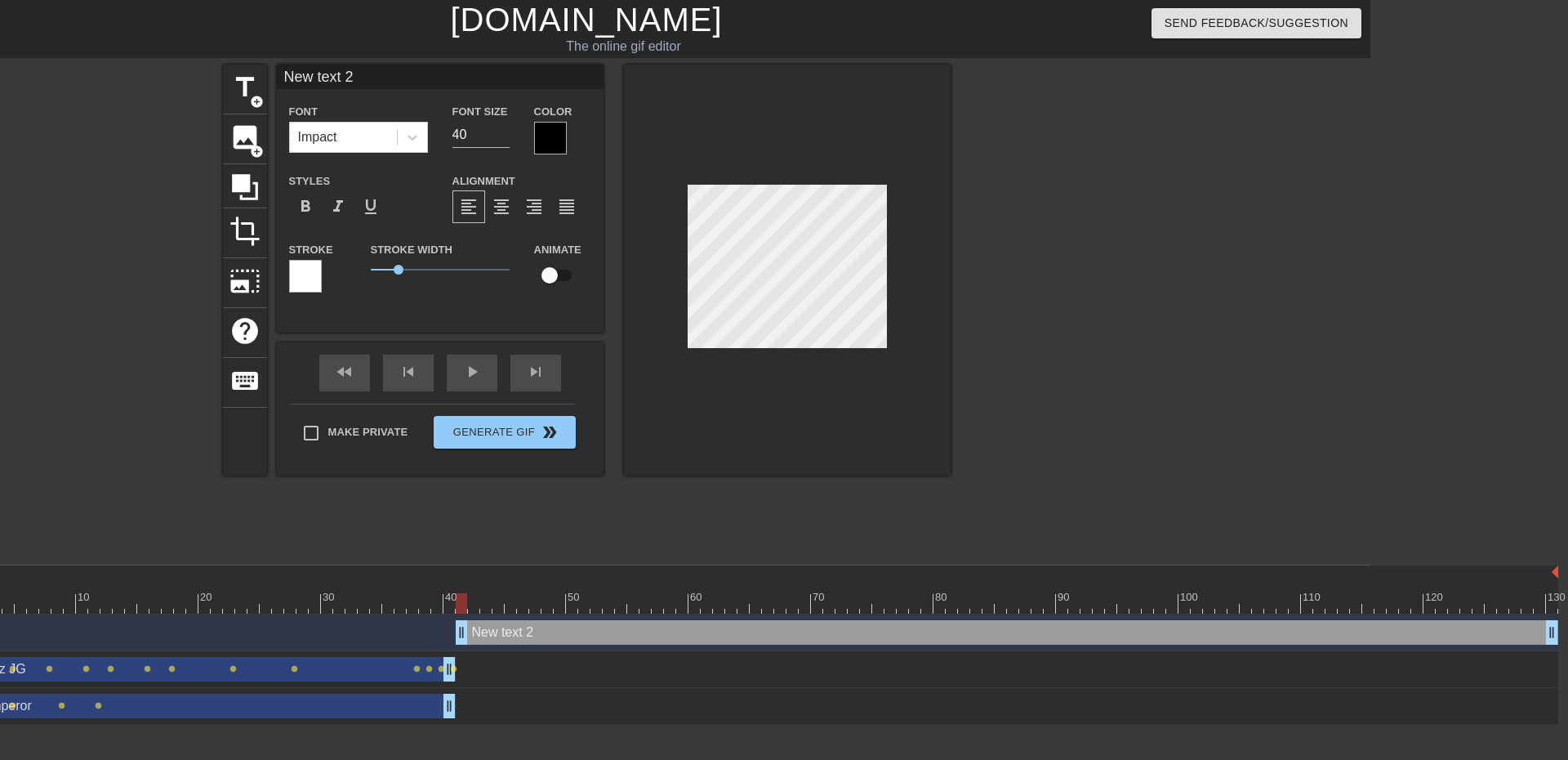
drag, startPoint x: 397, startPoint y: 82, endPoint x: 107, endPoint y: 77, distance: 290.0
click at [107, 77] on div "title add_circle image add_circle crop photo_size_select_large help keyboard Ne…" at bounding box center [586, 309] width 1568 height 490
type input "Worros"
click at [996, 290] on div at bounding box center [1092, 309] width 245 height 490
click at [550, 272] on input "checkbox" at bounding box center [549, 275] width 93 height 31
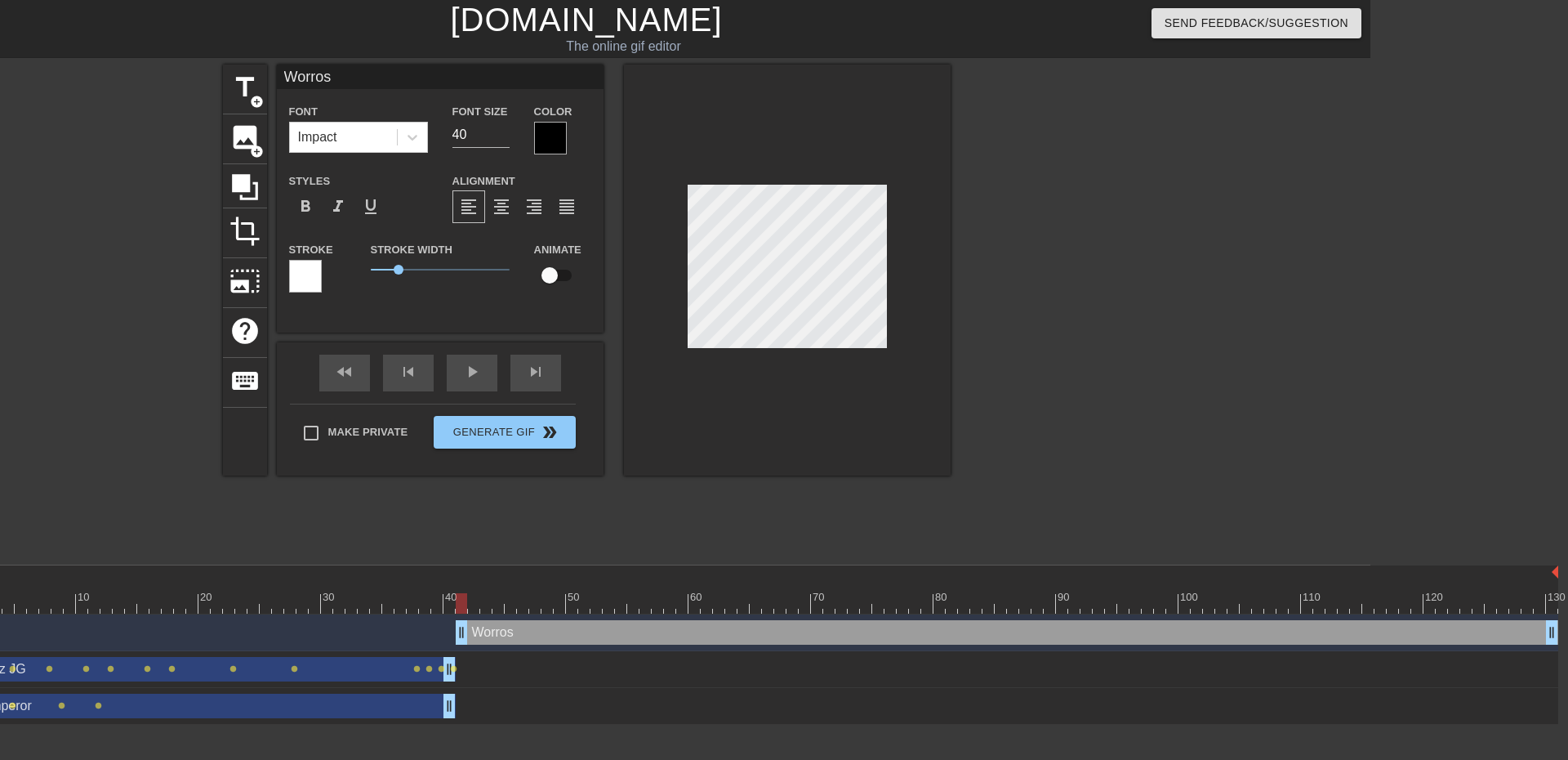
checkbox input "true"
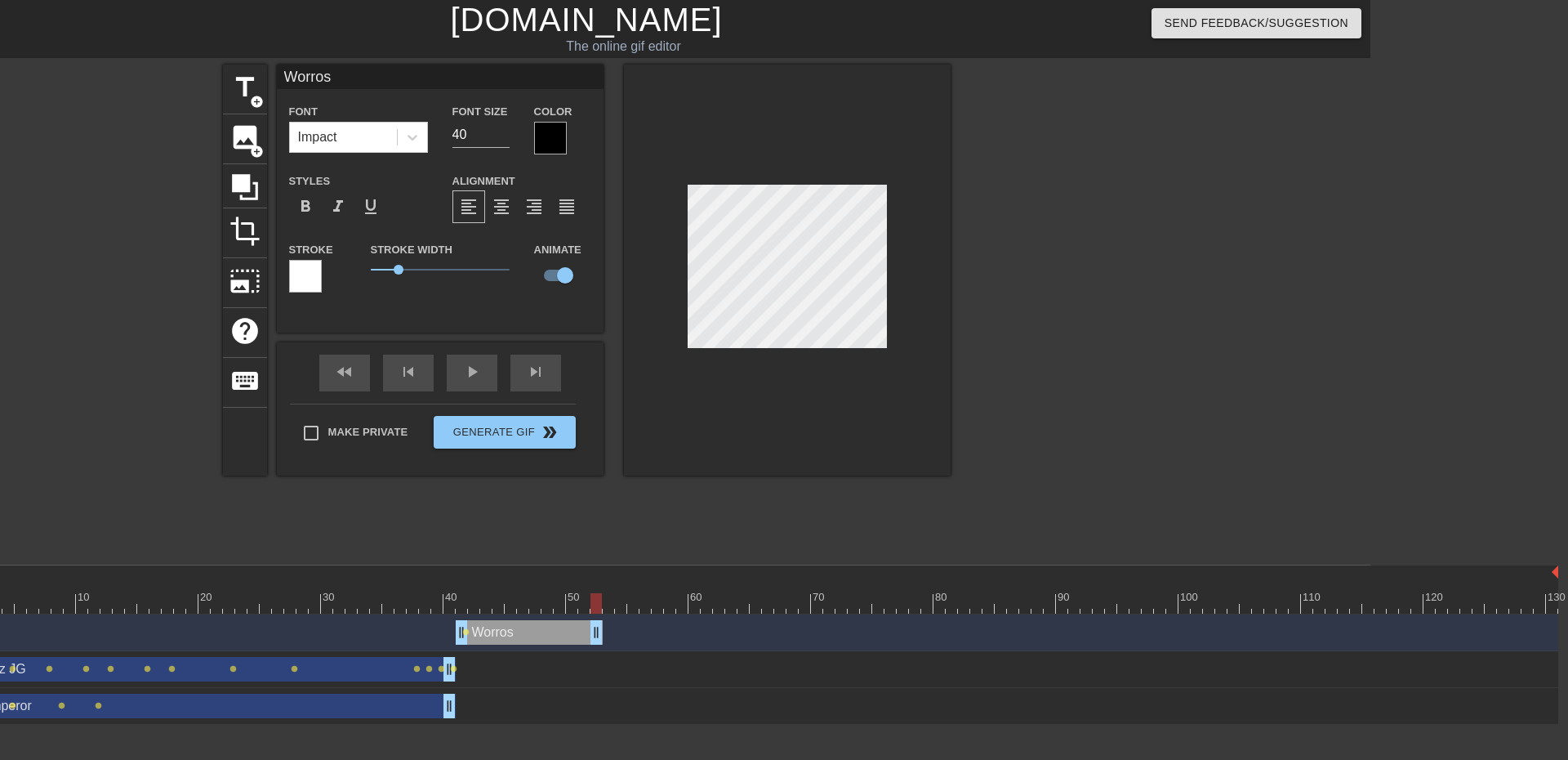
drag, startPoint x: 1549, startPoint y: 633, endPoint x: 591, endPoint y: 645, distance: 958.1
click at [591, 645] on div "Worros drag_handle drag_handle lens" at bounding box center [762, 632] width 1593 height 37
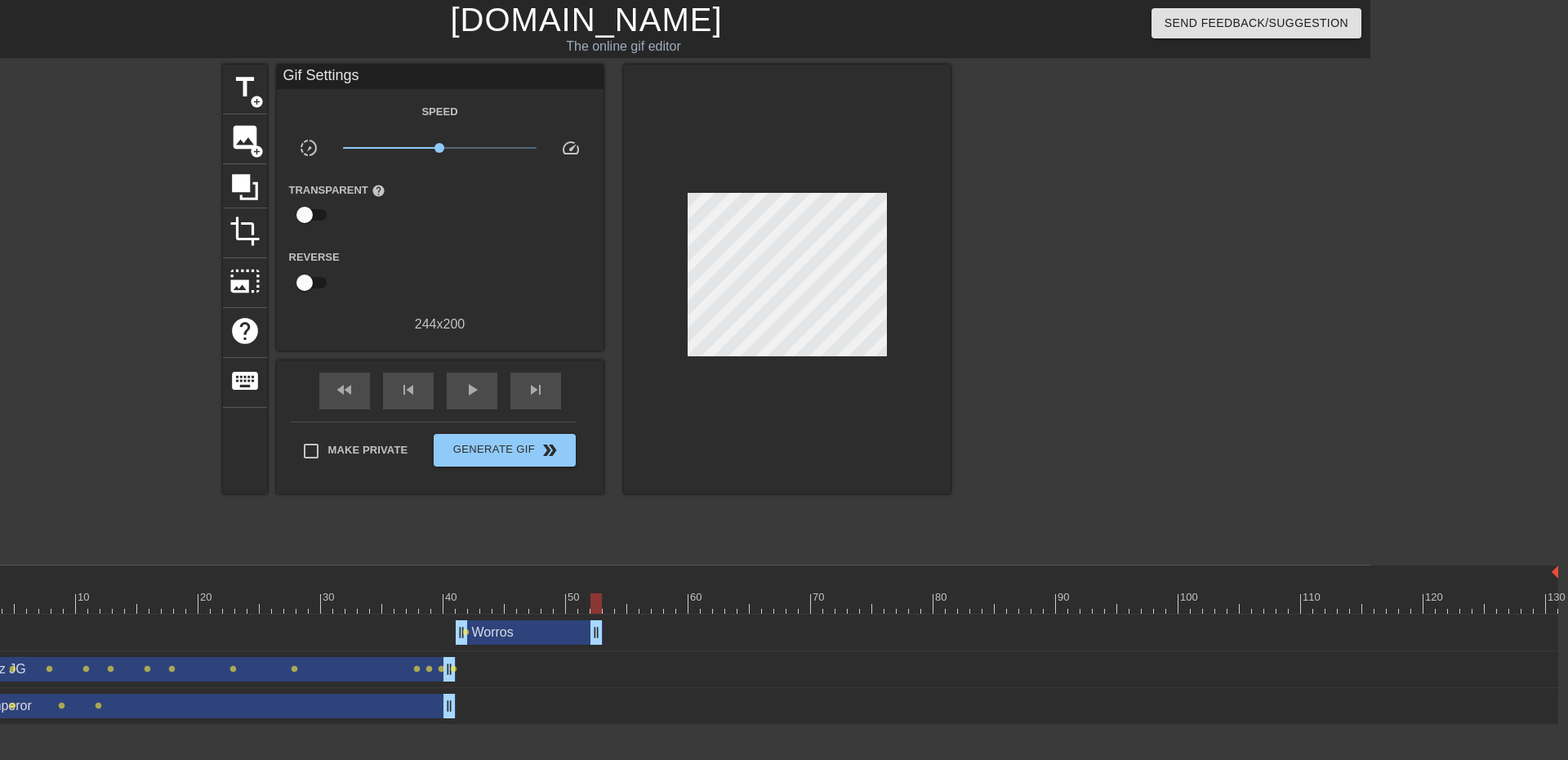
click at [1093, 346] on div at bounding box center [1092, 309] width 245 height 490
click at [251, 96] on span "add_circle" at bounding box center [257, 101] width 14 height 14
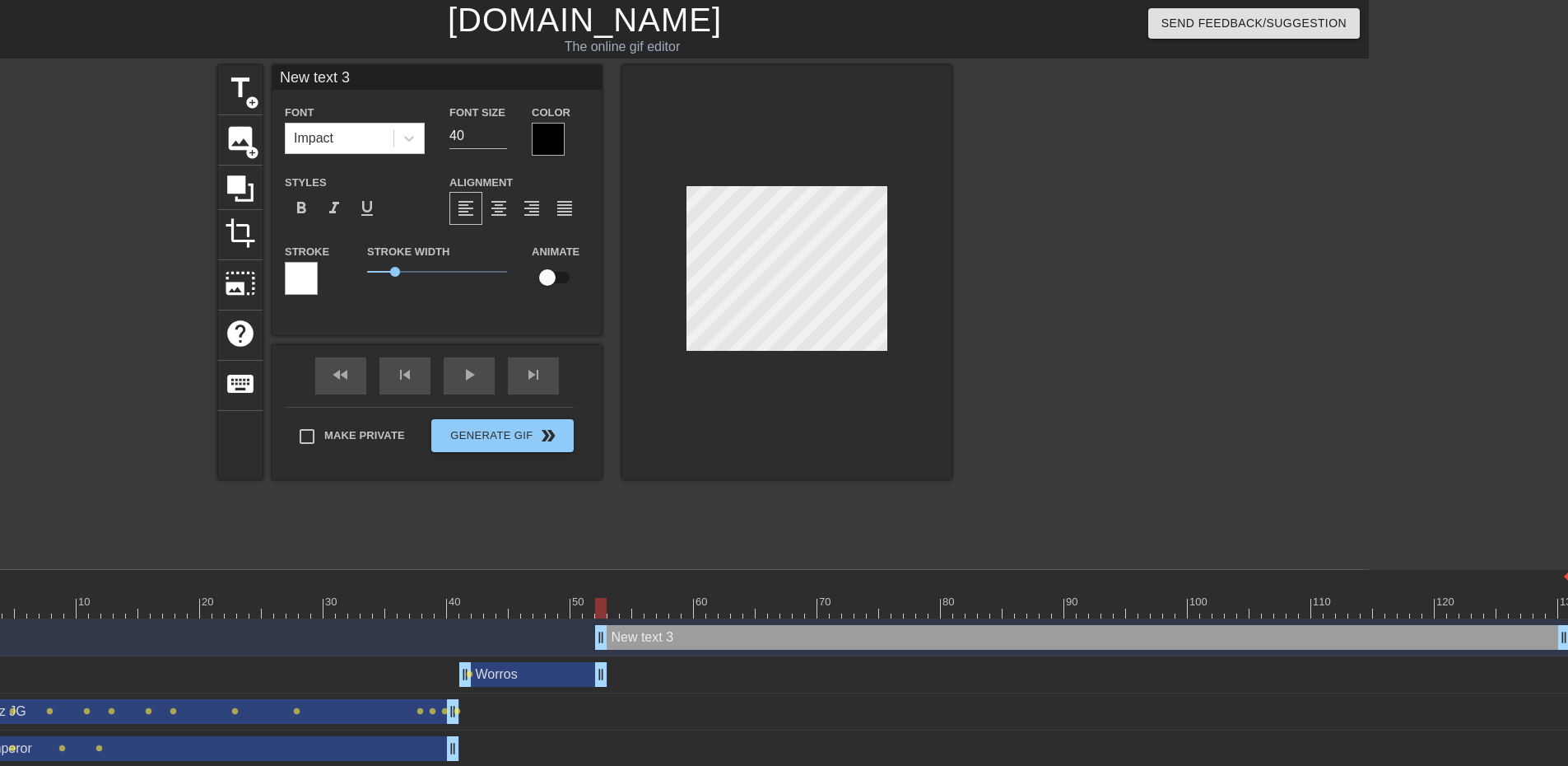
drag, startPoint x: 396, startPoint y: 81, endPoint x: 178, endPoint y: 68, distance: 218.4
click at [182, 68] on div "title add_circle image add_circle crop photo_size_select_large help keyboard Ne…" at bounding box center [585, 312] width 1568 height 494
type input "Czark"
click at [993, 291] on div at bounding box center [1094, 312] width 247 height 494
click at [554, 282] on input "checkbox" at bounding box center [547, 277] width 94 height 31
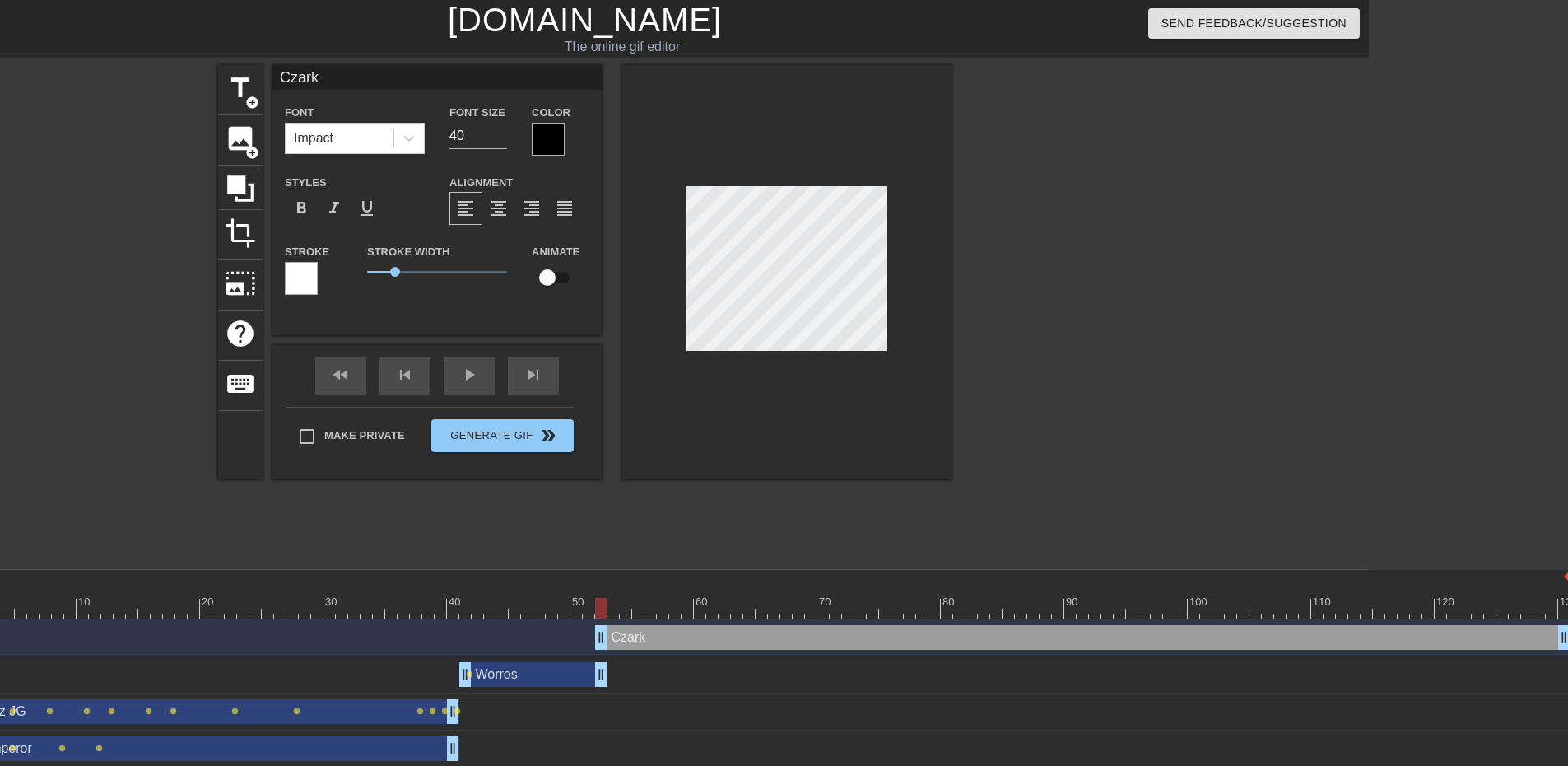
checkbox input "true"
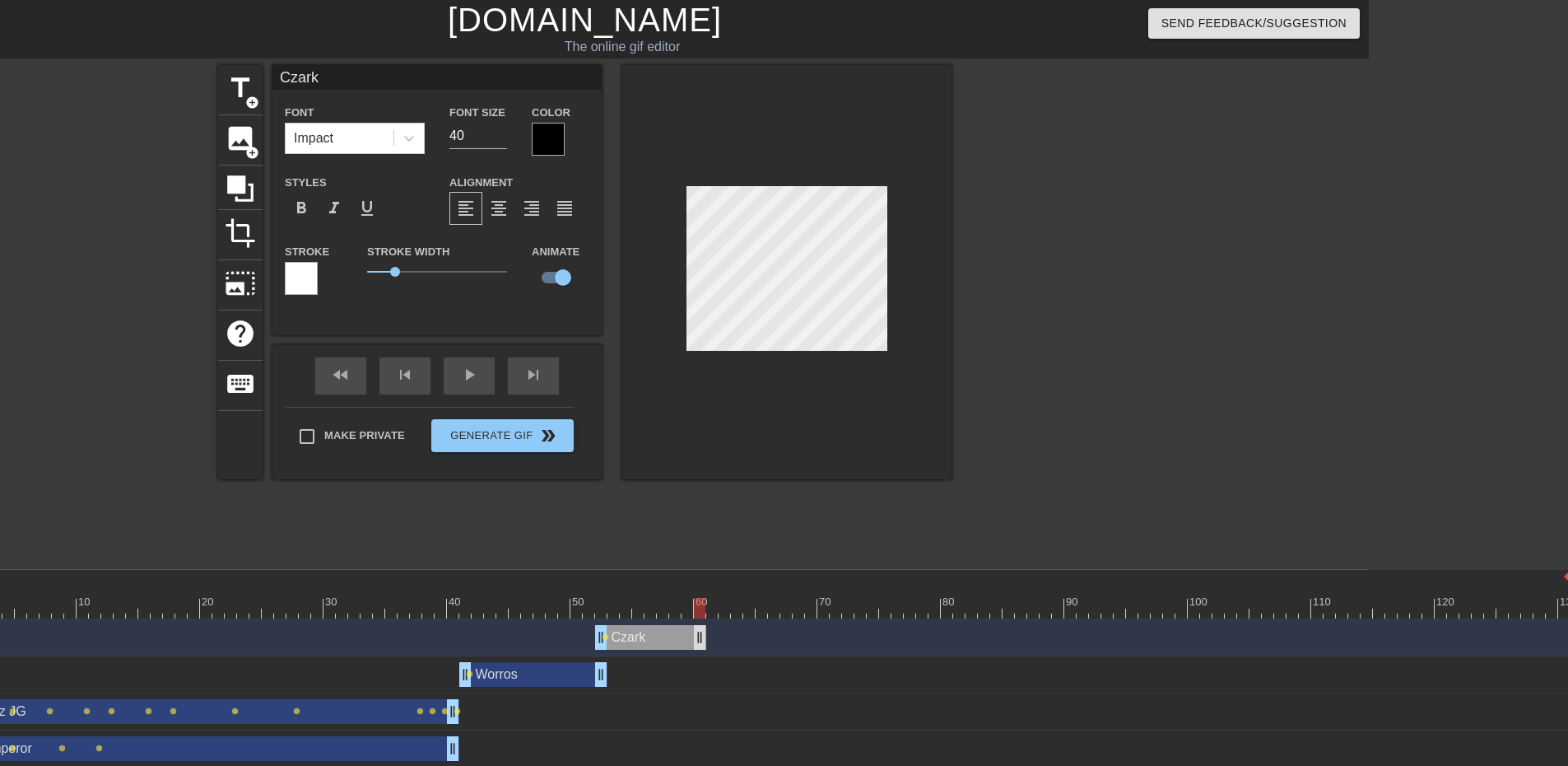
drag, startPoint x: 1562, startPoint y: 634, endPoint x: 700, endPoint y: 649, distance: 862.1
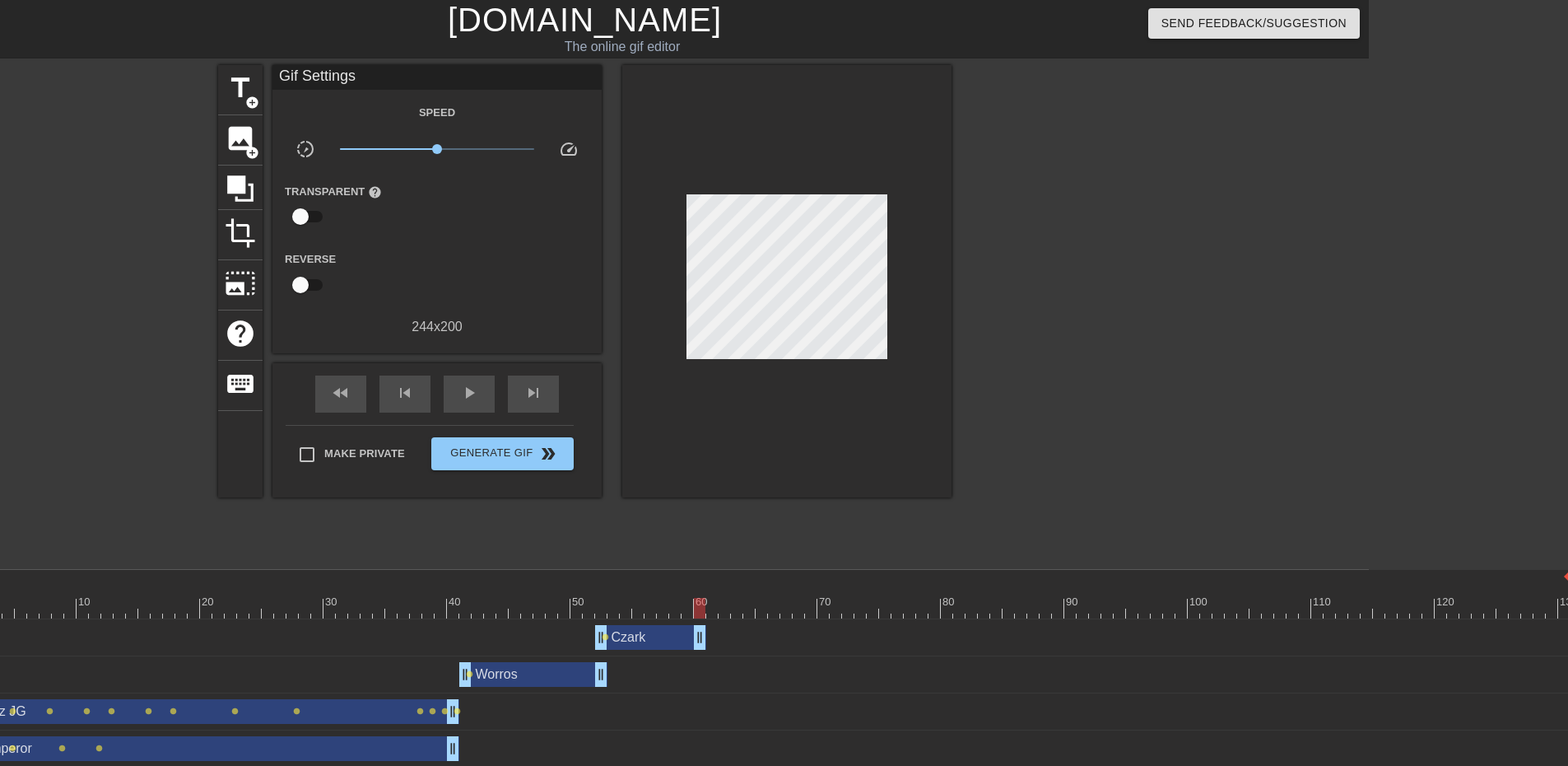
drag, startPoint x: 601, startPoint y: 633, endPoint x: 509, endPoint y: 628, distance: 92.1
click at [486, 632] on div "Czark drag_handle drag_handle lens" at bounding box center [768, 638] width 1606 height 25
click at [549, 635] on div "Czark drag_handle drag_handle lens" at bounding box center [768, 638] width 1606 height 25
drag, startPoint x: 600, startPoint y: 635, endPoint x: 467, endPoint y: 628, distance: 133.2
drag, startPoint x: 703, startPoint y: 640, endPoint x: 600, endPoint y: 644, distance: 103.1
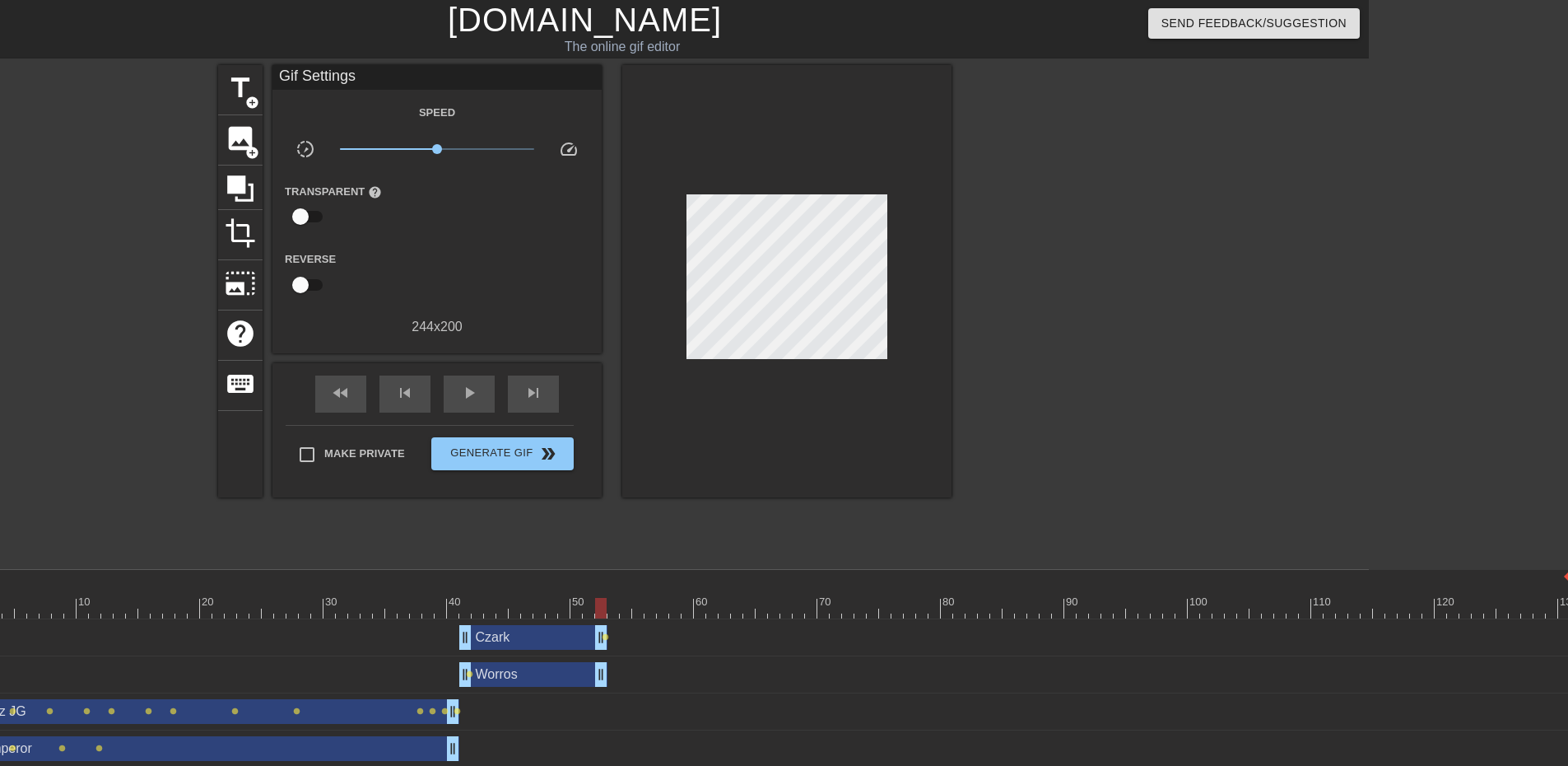
click at [599, 615] on div at bounding box center [601, 608] width 11 height 21
click at [826, 688] on div "Worros drag_handle drag_handle lens" at bounding box center [768, 674] width 1606 height 37
click at [958, 356] on div "title add_circle image add_circle crop photo_size_select_large help keyboard Gi…" at bounding box center [585, 312] width 1568 height 494
click at [613, 605] on div at bounding box center [768, 608] width 1606 height 21
click at [237, 84] on span "title" at bounding box center [240, 88] width 31 height 31
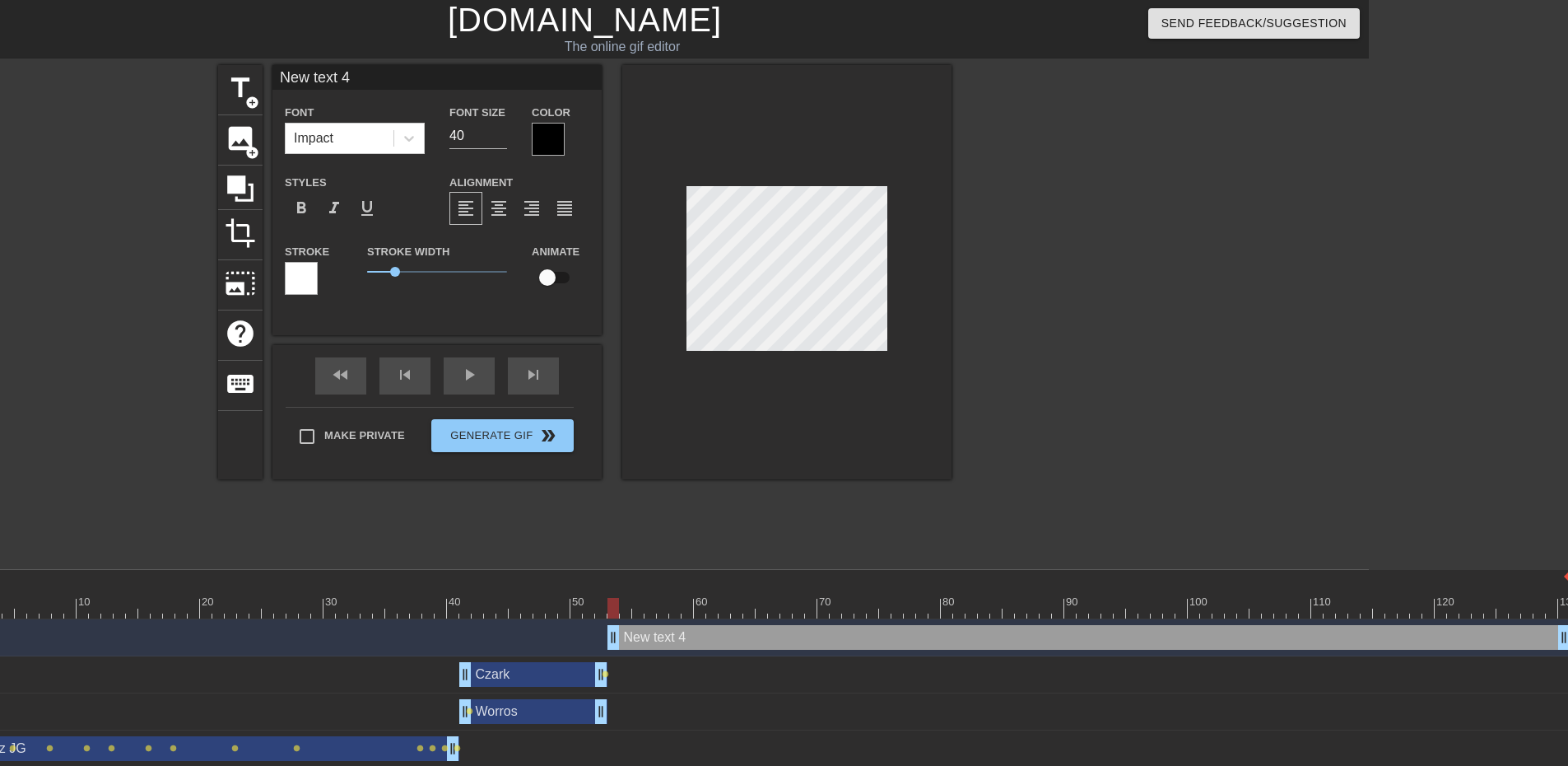
drag, startPoint x: 378, startPoint y: 85, endPoint x: 125, endPoint y: 55, distance: 254.8
click at [125, 55] on div "menu_book Browse the tutorials! [DOMAIN_NAME] The online gif editor Send Feedba…" at bounding box center [585, 402] width 1568 height 805
type input "F"
type input "Fizz JG"
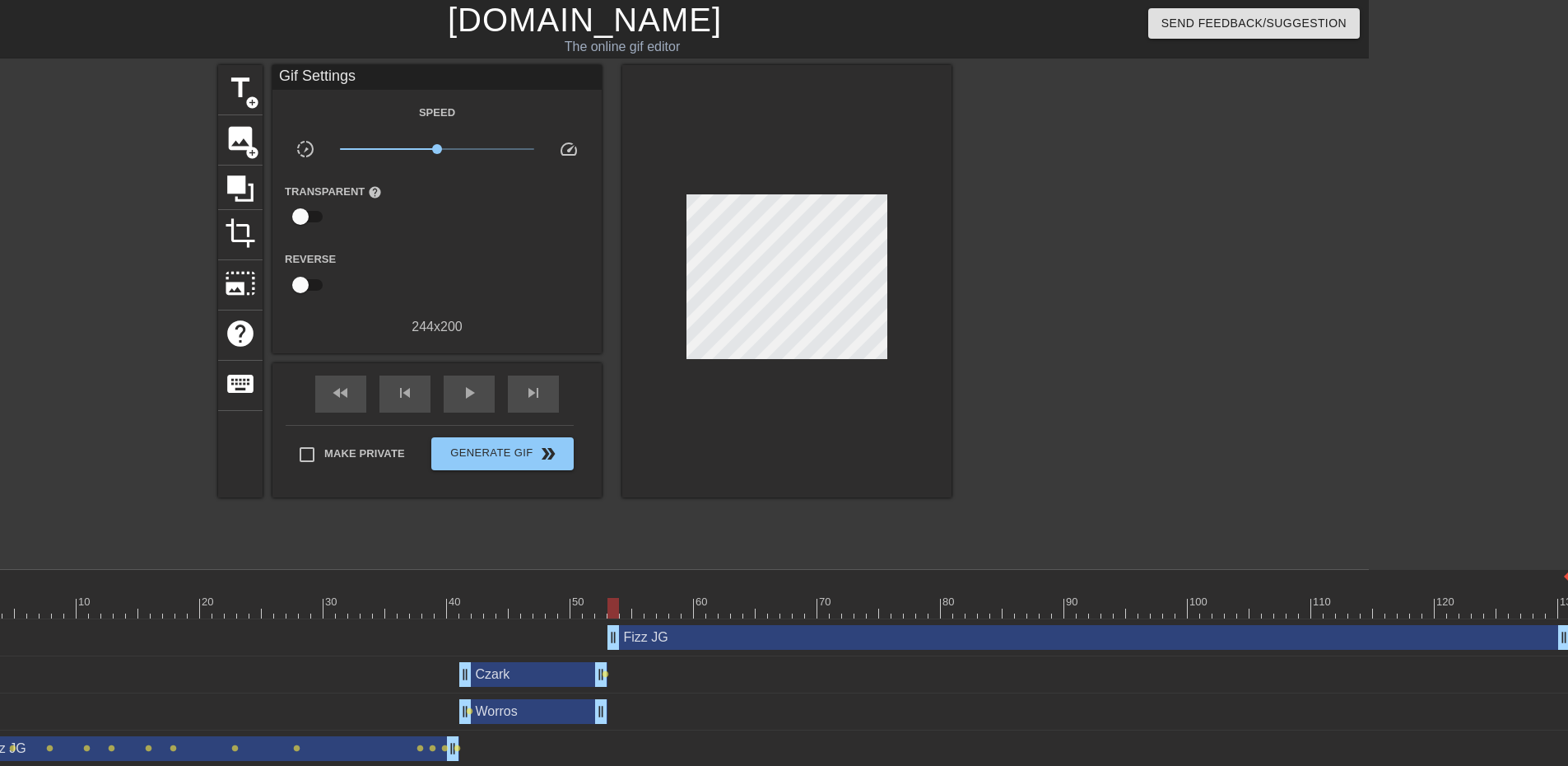
click at [1128, 298] on div at bounding box center [1094, 312] width 247 height 494
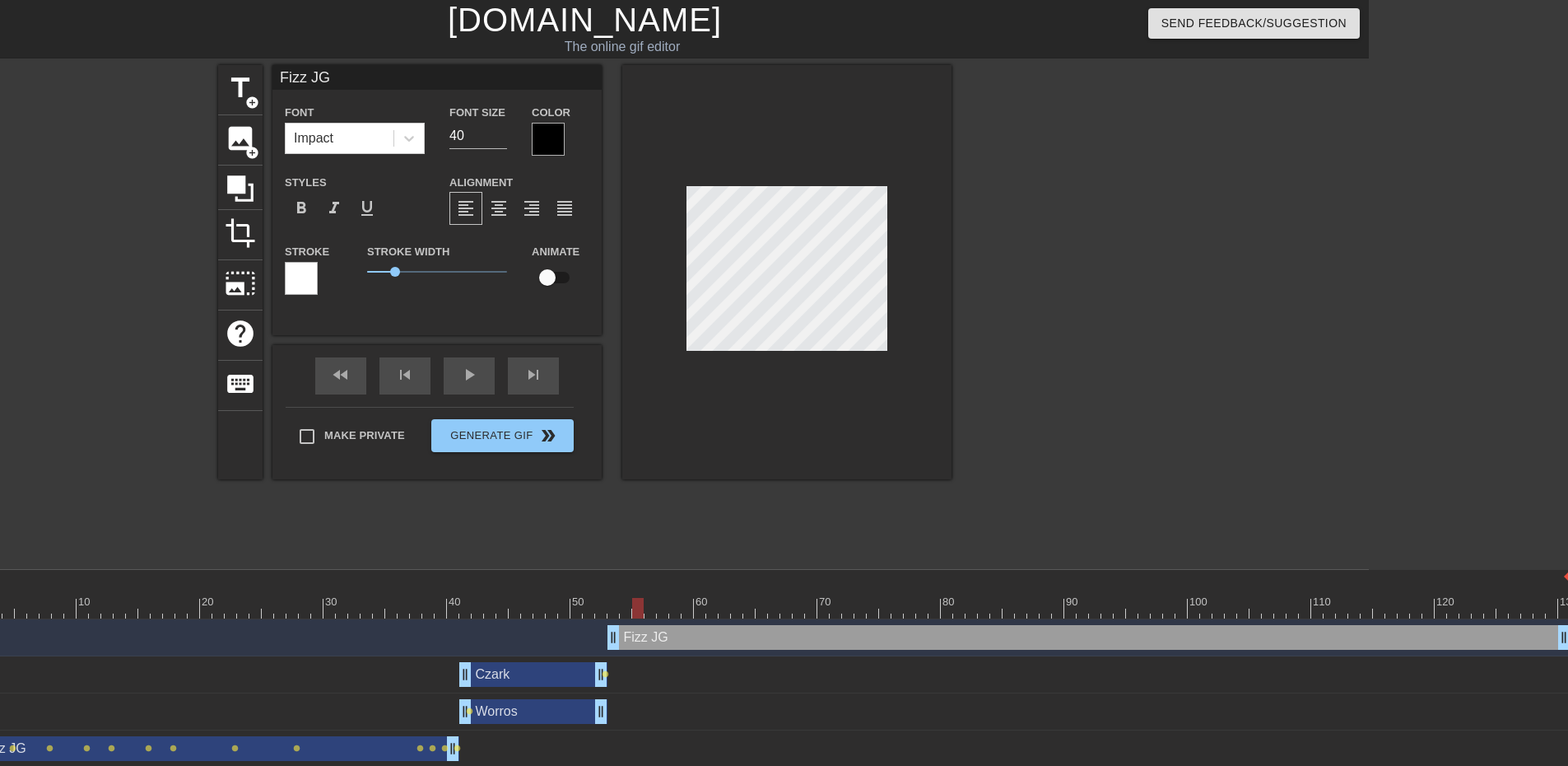
drag, startPoint x: 612, startPoint y: 599, endPoint x: 638, endPoint y: 600, distance: 26.0
click at [638, 600] on div at bounding box center [638, 608] width 11 height 21
click at [561, 271] on input "checkbox" at bounding box center [547, 277] width 94 height 31
checkbox input "true"
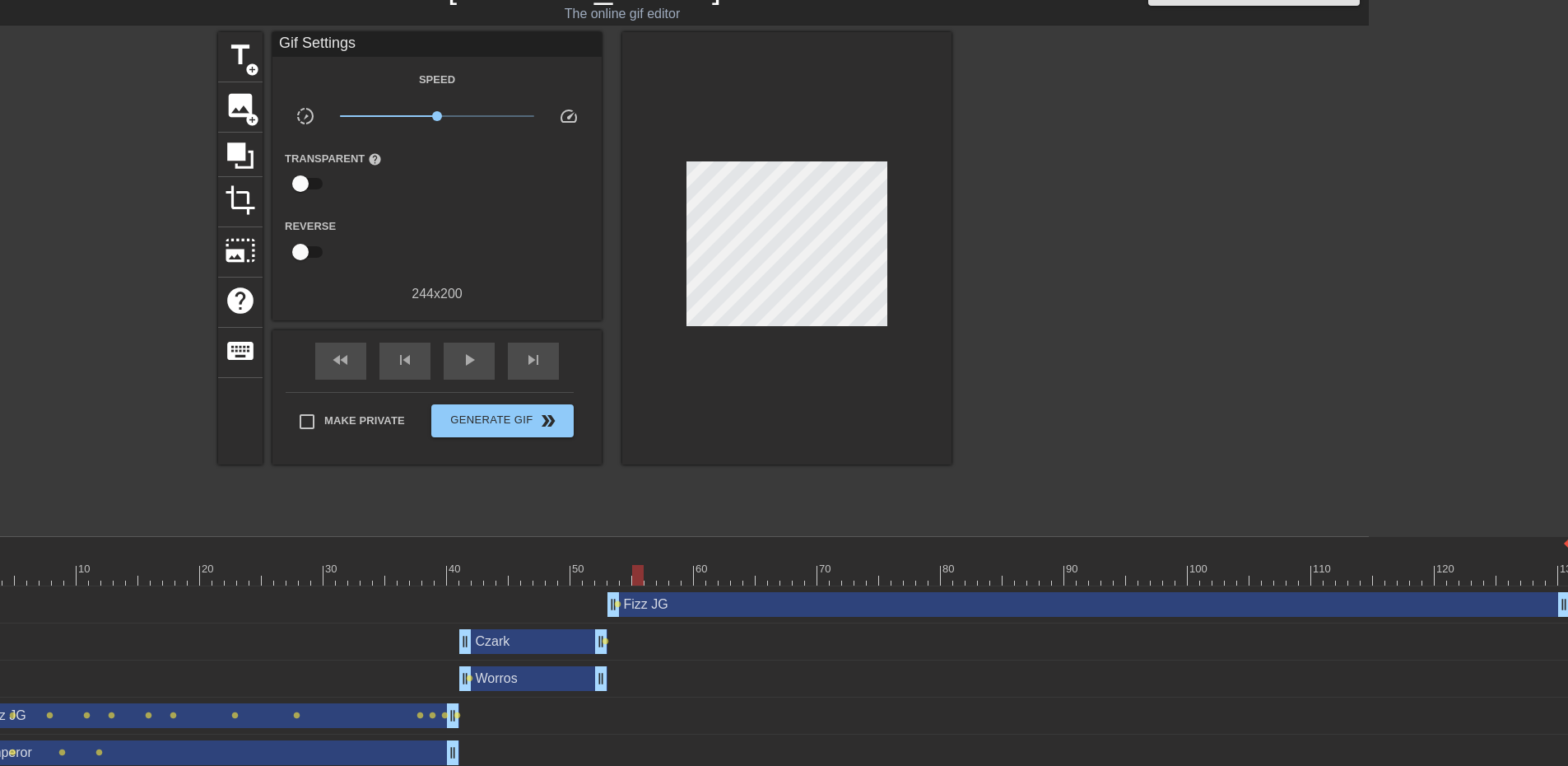
click at [1144, 238] on div at bounding box center [1094, 279] width 247 height 494
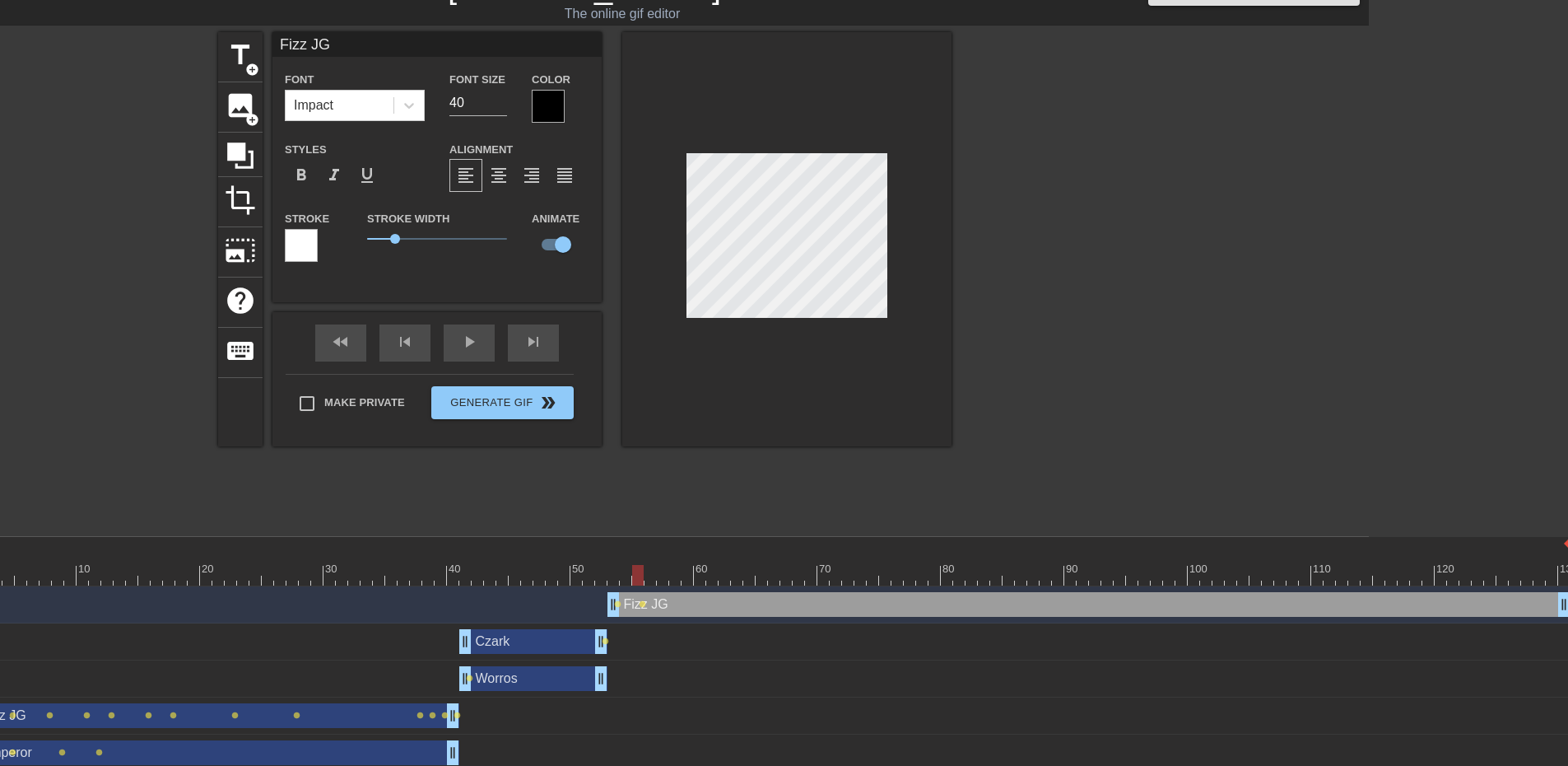
click at [1064, 362] on div at bounding box center [1094, 279] width 247 height 494
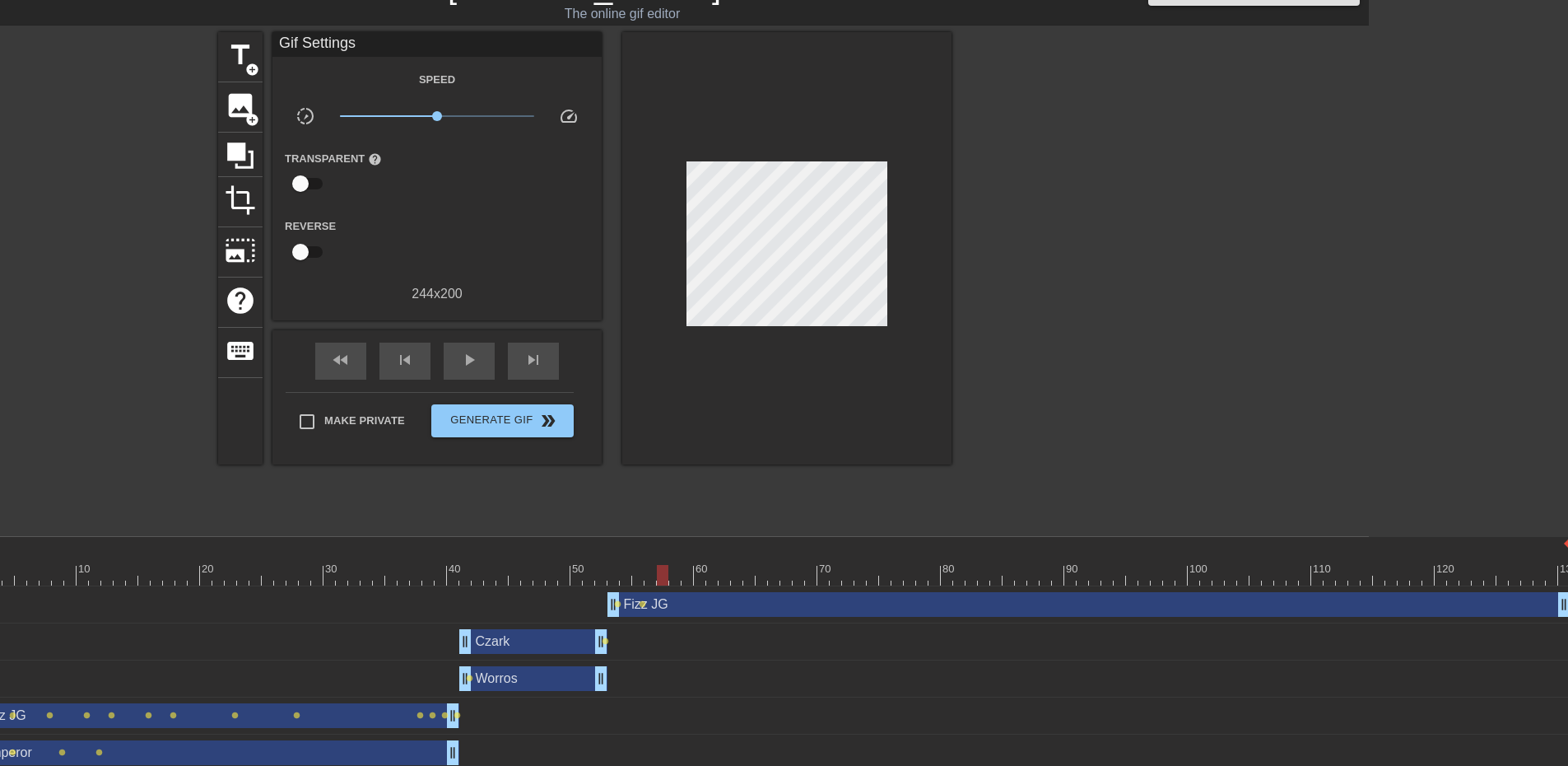
drag, startPoint x: 635, startPoint y: 571, endPoint x: 659, endPoint y: 568, distance: 24.2
click at [659, 568] on div at bounding box center [663, 575] width 11 height 21
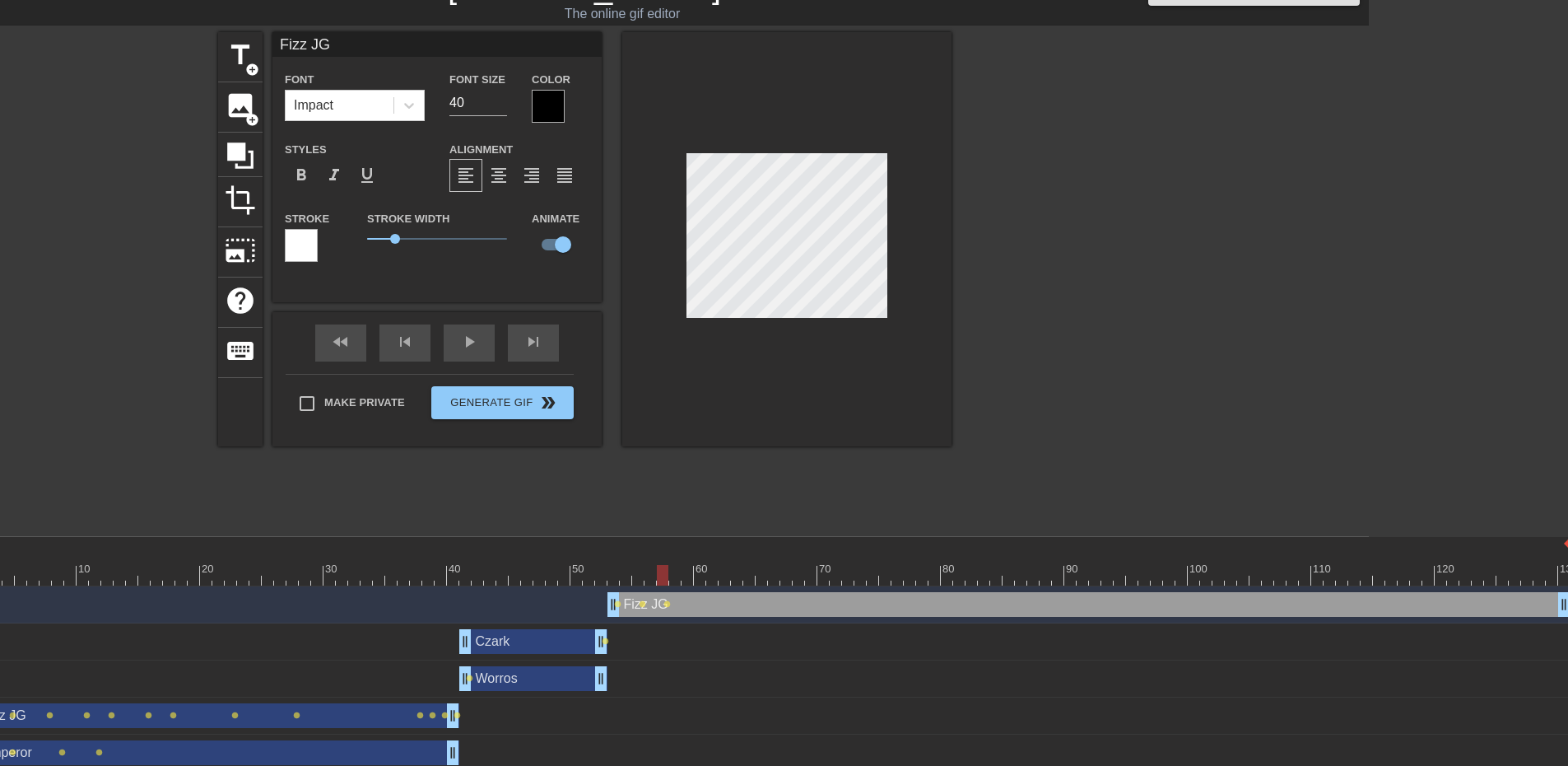
click at [1057, 460] on div at bounding box center [1094, 279] width 247 height 494
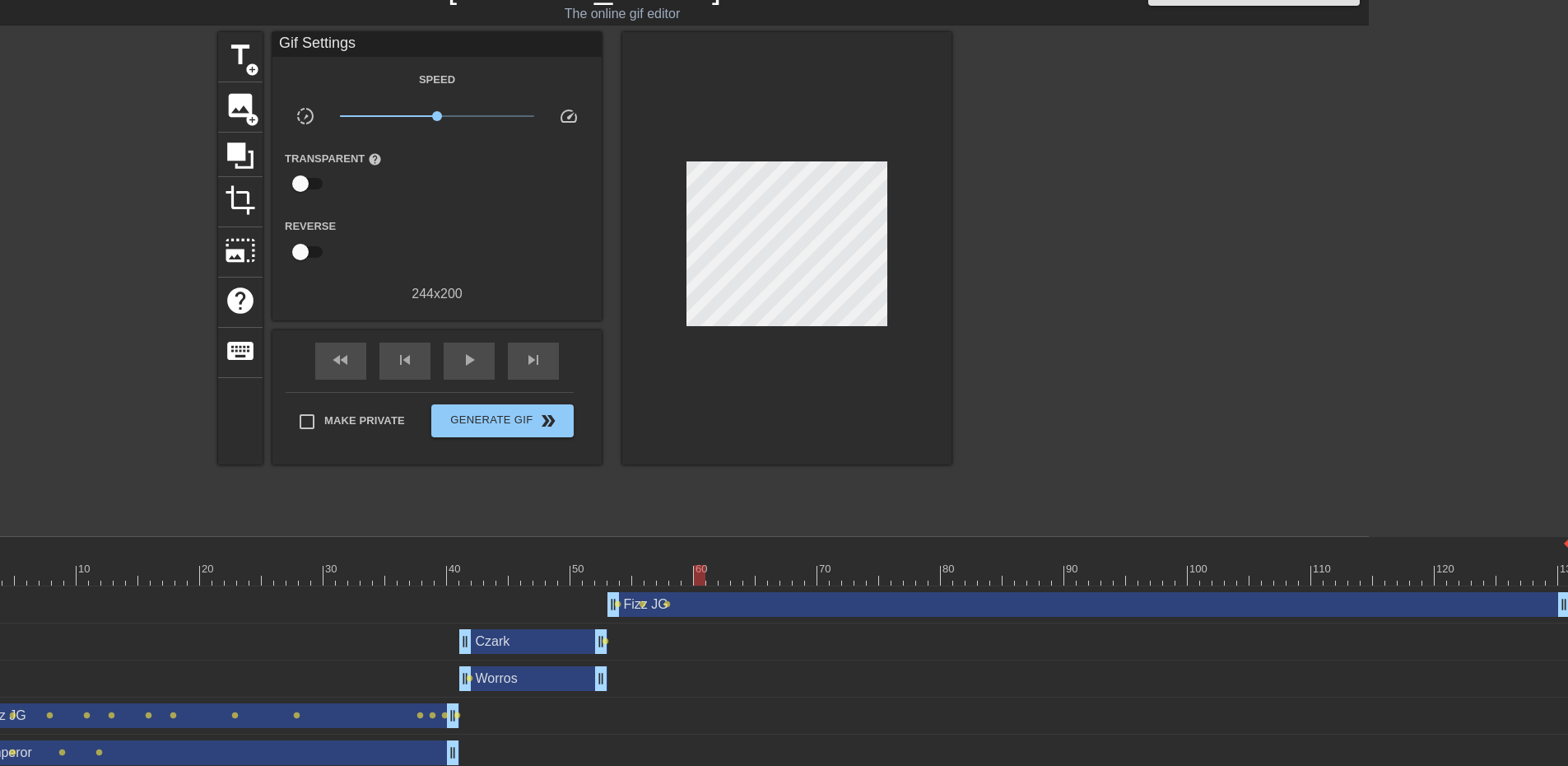
drag, startPoint x: 665, startPoint y: 568, endPoint x: 700, endPoint y: 564, distance: 35.2
click at [700, 564] on div "10 20 30 40 50 60 70 80 90 100 110 120 130" at bounding box center [768, 560] width 1606 height 48
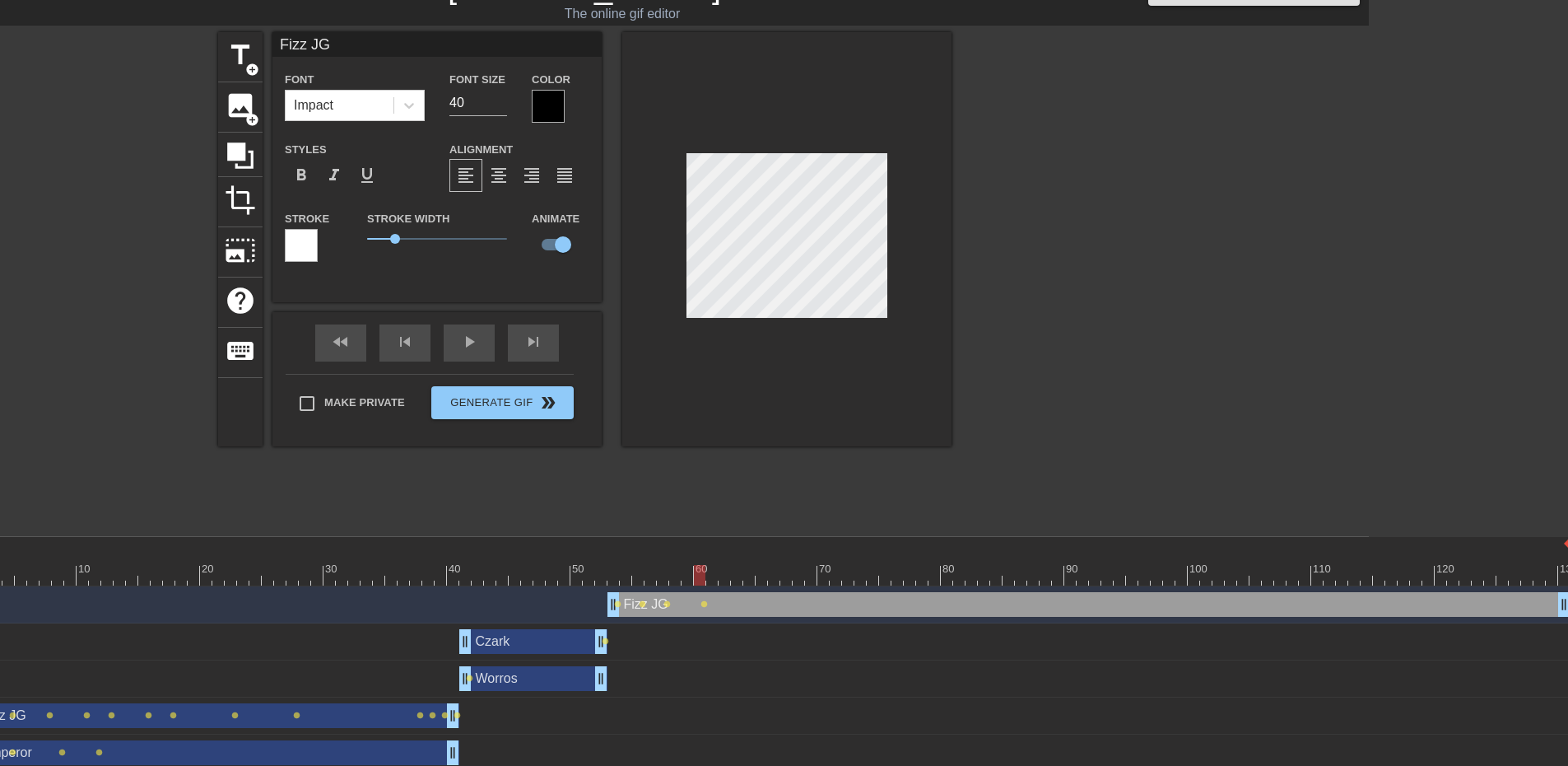
click at [1056, 353] on div at bounding box center [1094, 279] width 247 height 494
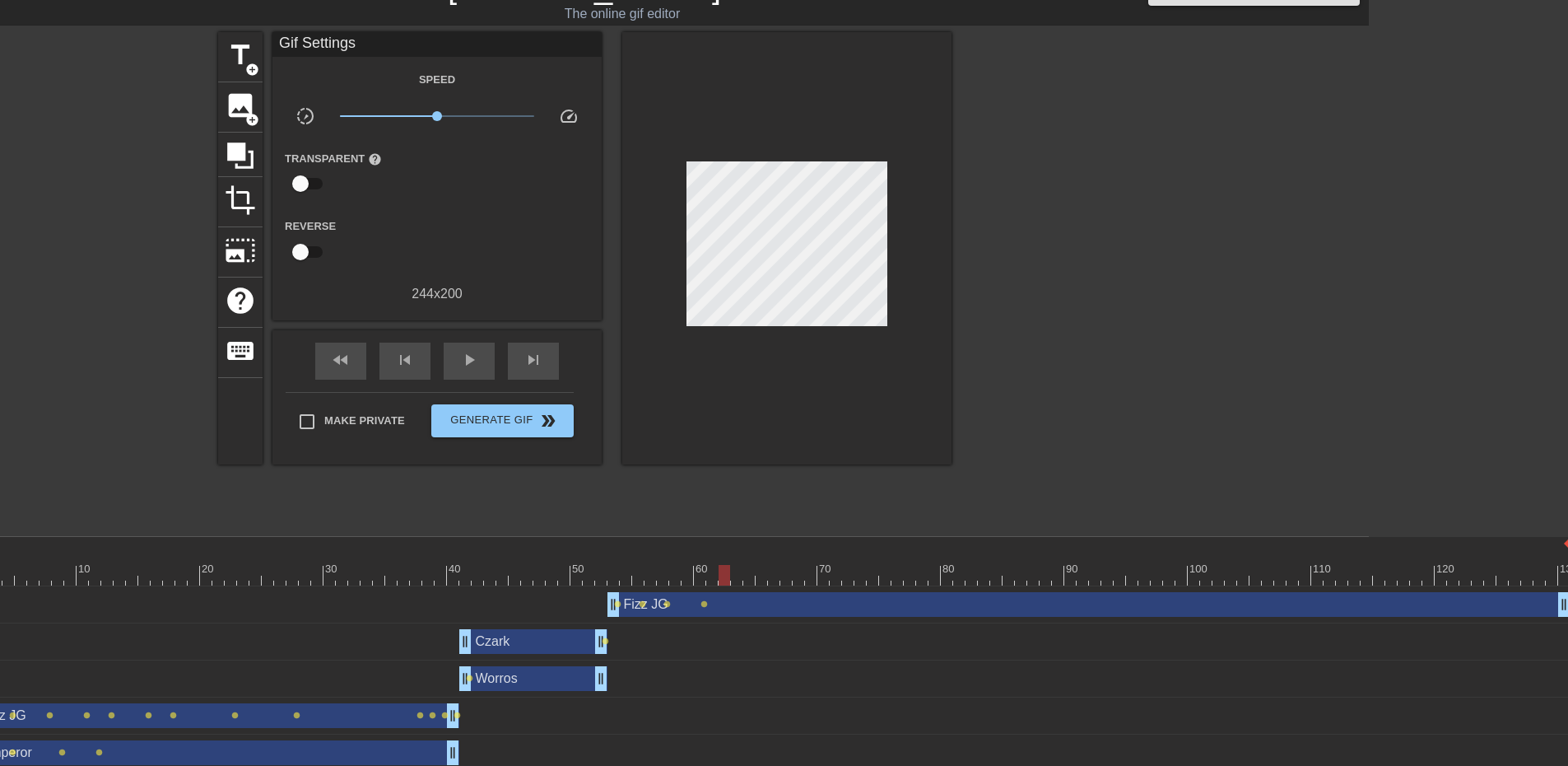
drag, startPoint x: 702, startPoint y: 569, endPoint x: 722, endPoint y: 568, distance: 20.0
click at [722, 568] on div at bounding box center [724, 575] width 11 height 21
click at [721, 564] on div at bounding box center [722, 569] width 3 height 16
click at [723, 567] on div at bounding box center [724, 575] width 11 height 21
click at [1069, 360] on div at bounding box center [1094, 279] width 247 height 494
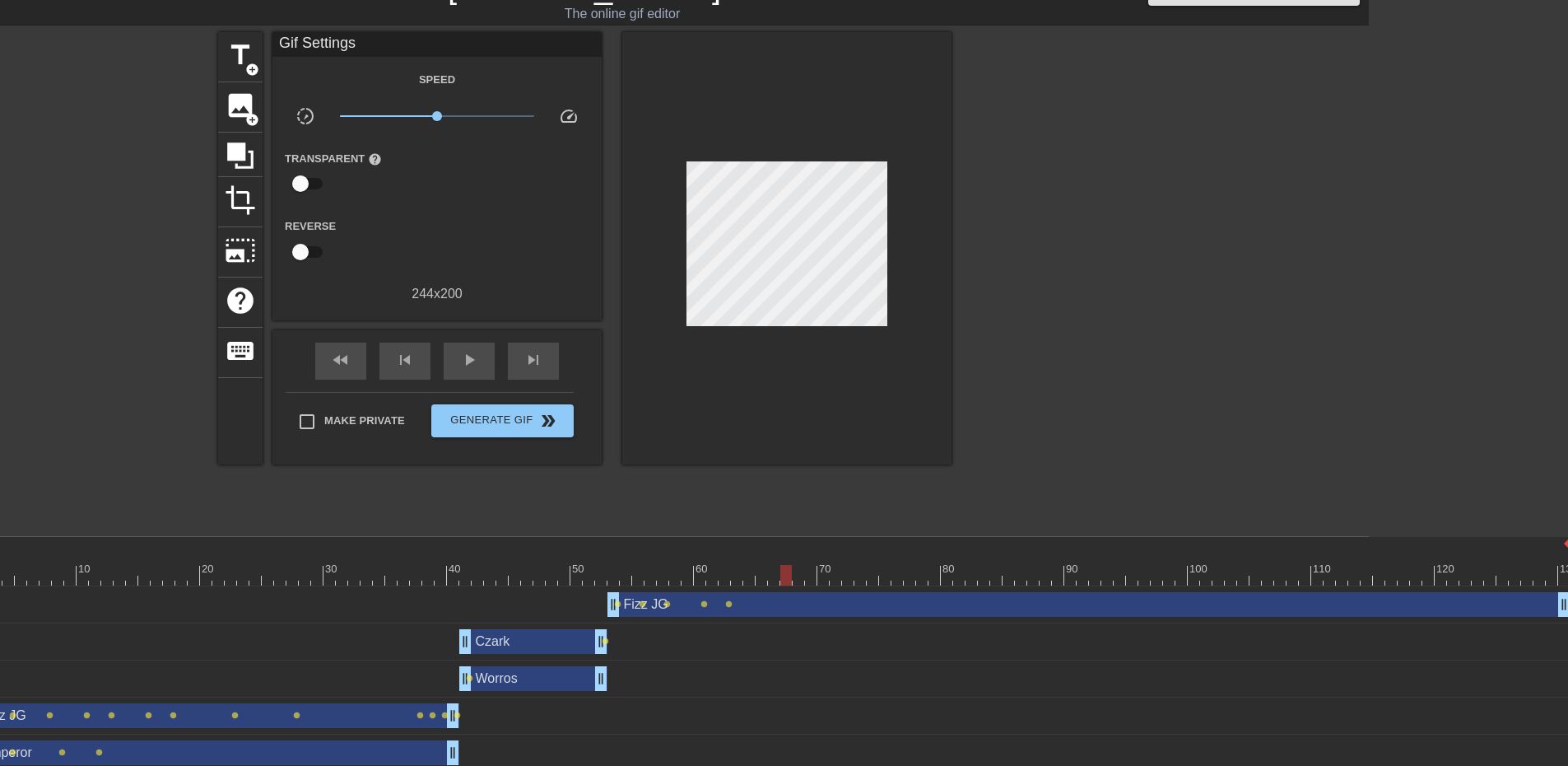
drag, startPoint x: 727, startPoint y: 574, endPoint x: 786, endPoint y: 568, distance: 59.3
click at [786, 568] on div at bounding box center [786, 575] width 11 height 21
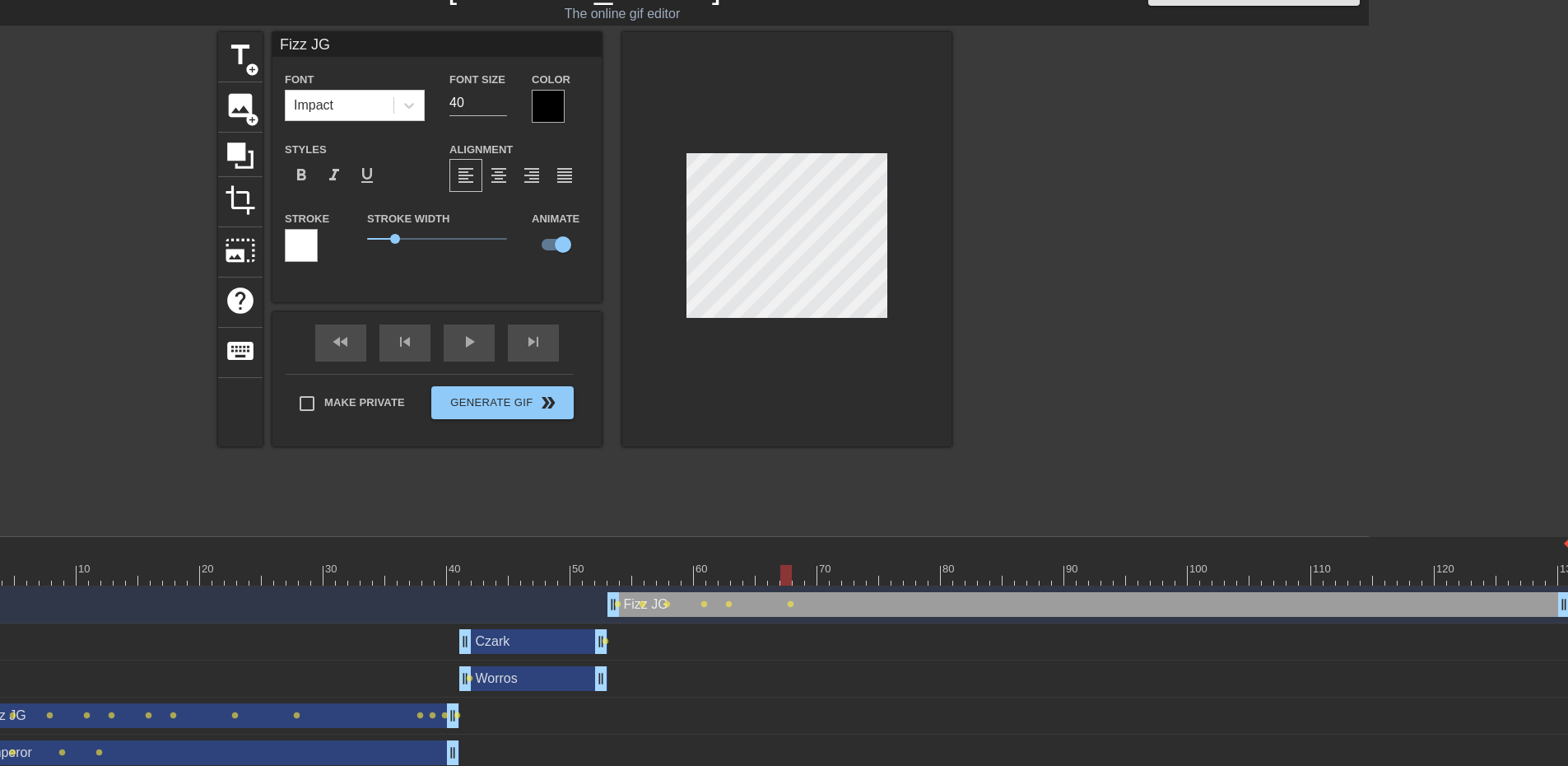
click at [1169, 309] on div at bounding box center [1094, 279] width 247 height 494
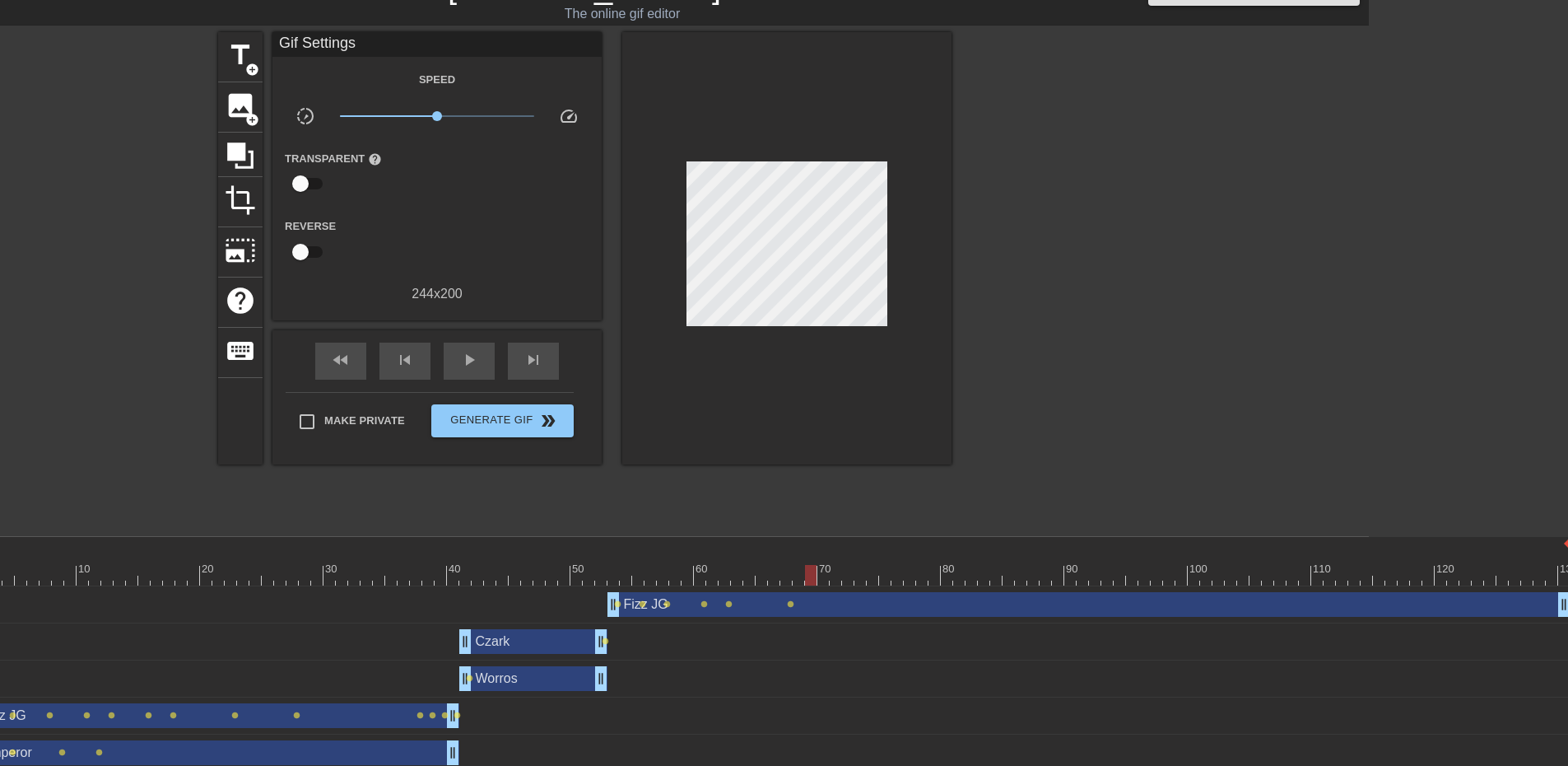
drag, startPoint x: 784, startPoint y: 568, endPoint x: 806, endPoint y: 566, distance: 22.1
click at [806, 566] on div at bounding box center [810, 575] width 11 height 21
click at [1026, 320] on div at bounding box center [1094, 279] width 247 height 494
drag, startPoint x: 814, startPoint y: 570, endPoint x: 834, endPoint y: 567, distance: 20.2
click at [834, 567] on div at bounding box center [836, 575] width 11 height 21
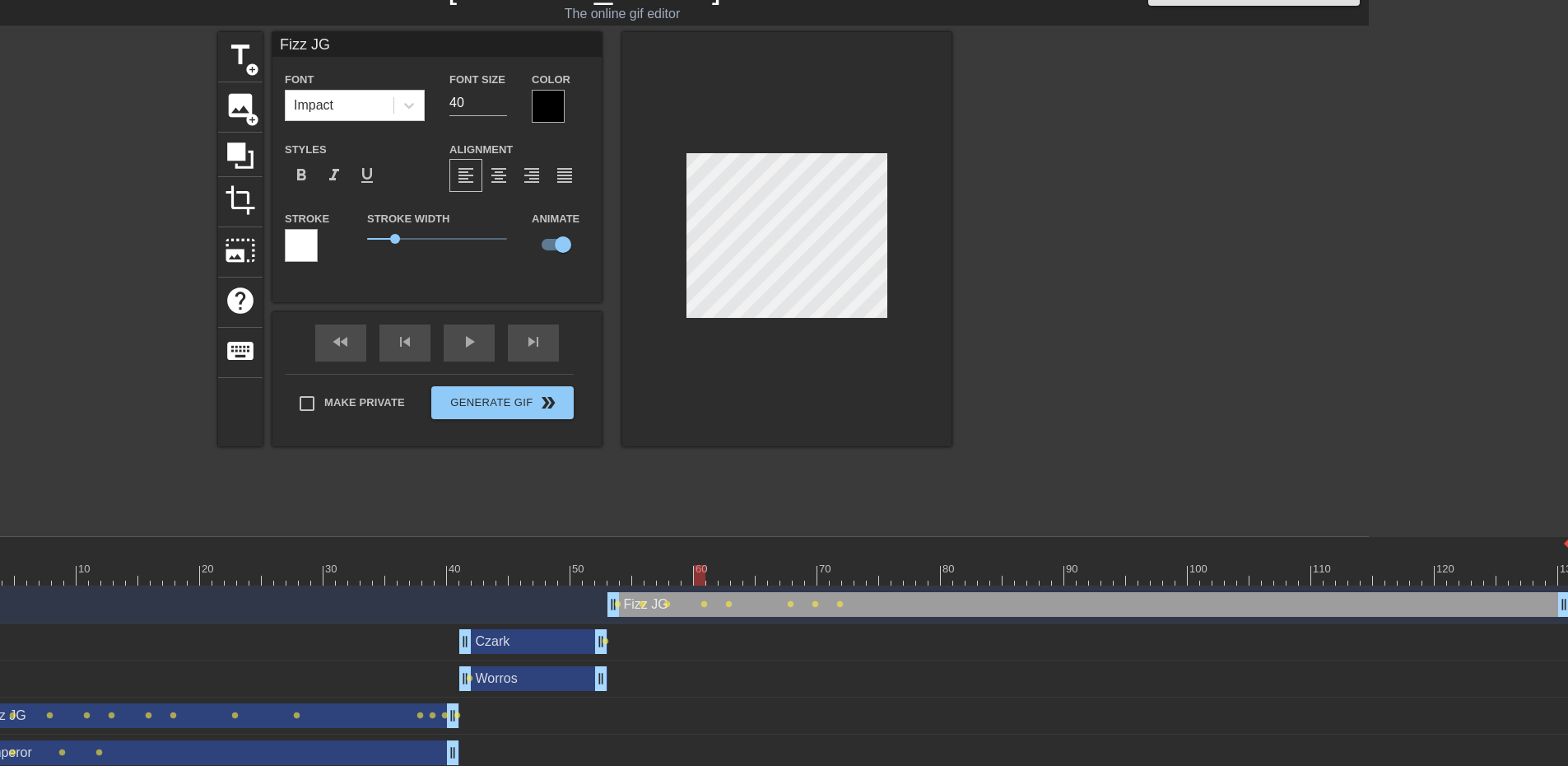
drag, startPoint x: 833, startPoint y: 571, endPoint x: 695, endPoint y: 568, distance: 138.0
click at [695, 568] on div at bounding box center [700, 575] width 11 height 21
drag, startPoint x: 695, startPoint y: 568, endPoint x: 677, endPoint y: 571, distance: 18.2
click at [677, 571] on div at bounding box center [675, 575] width 11 height 21
drag, startPoint x: 677, startPoint y: 573, endPoint x: 700, endPoint y: 568, distance: 23.5
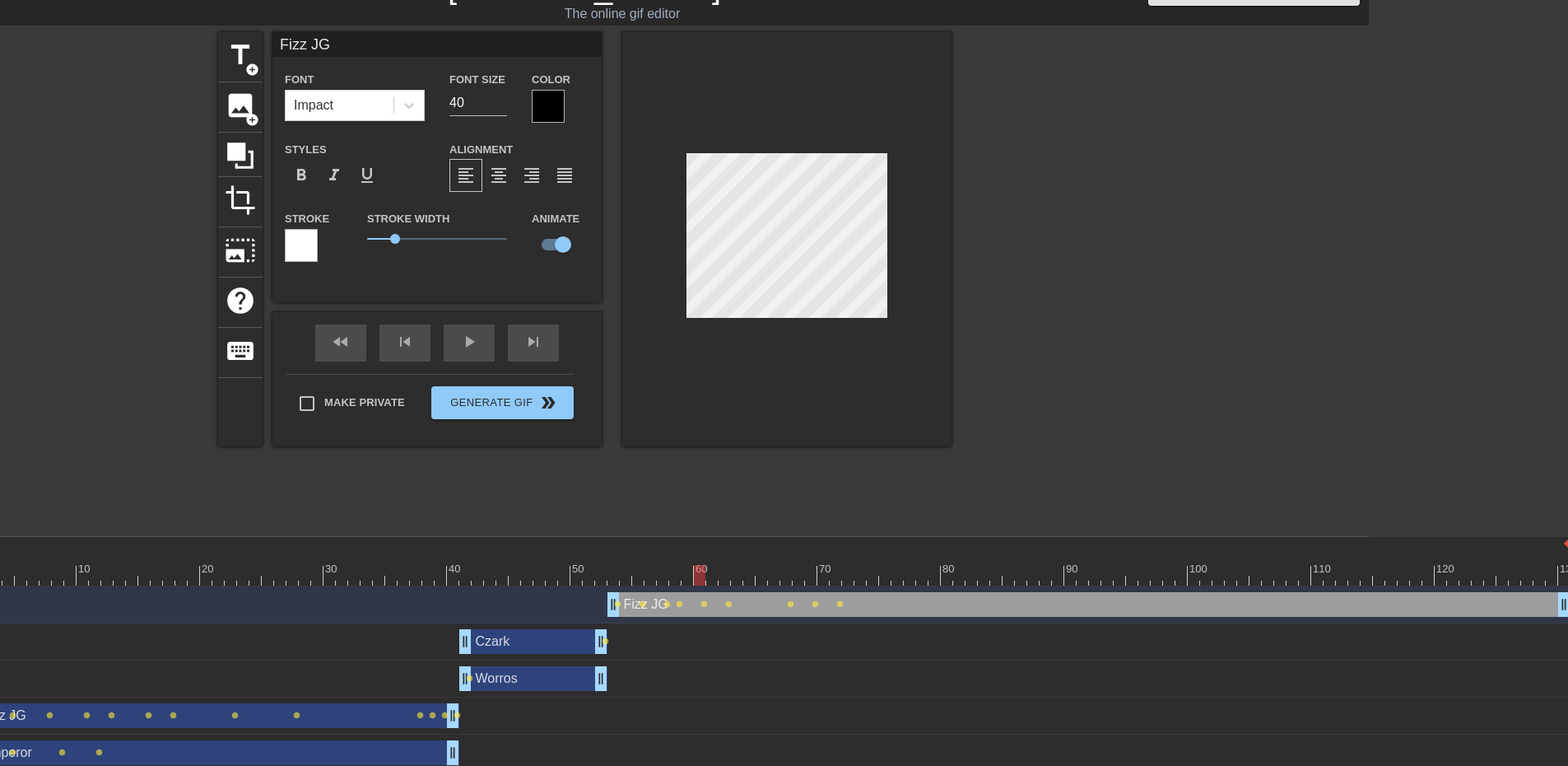
click at [700, 568] on div at bounding box center [700, 575] width 11 height 21
drag, startPoint x: 697, startPoint y: 574, endPoint x: 722, endPoint y: 571, distance: 25.2
click at [722, 571] on div at bounding box center [724, 575] width 11 height 21
drag, startPoint x: 723, startPoint y: 572, endPoint x: 758, endPoint y: 560, distance: 37.0
click at [753, 574] on div at bounding box center [749, 575] width 11 height 21
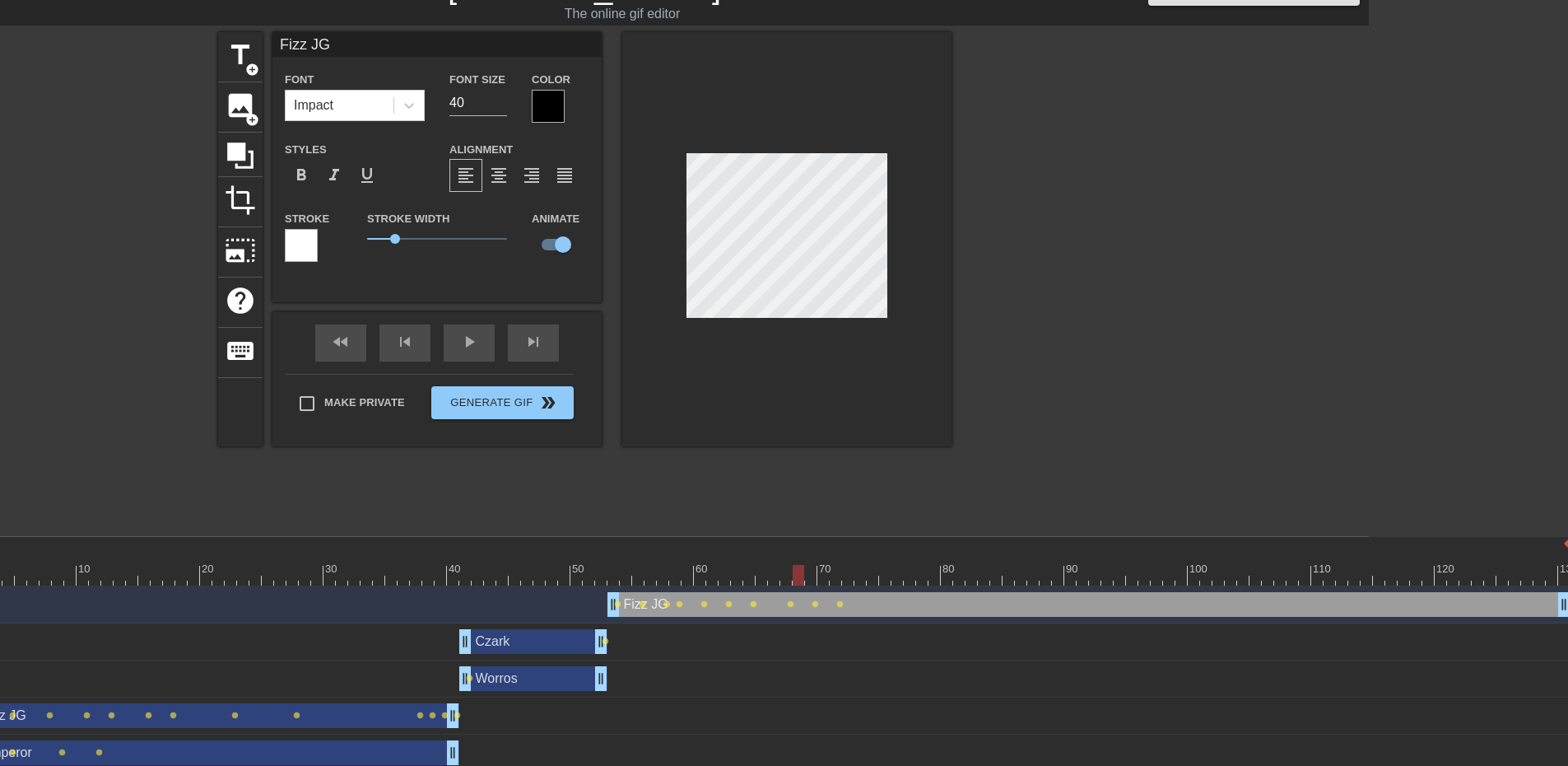
drag, startPoint x: 750, startPoint y: 574, endPoint x: 781, endPoint y: 574, distance: 31.0
click at [781, 574] on div at bounding box center [768, 575] width 1606 height 21
drag, startPoint x: 796, startPoint y: 570, endPoint x: 810, endPoint y: 568, distance: 14.1
click at [810, 568] on div at bounding box center [810, 575] width 11 height 21
click at [815, 572] on div at bounding box center [810, 575] width 11 height 21
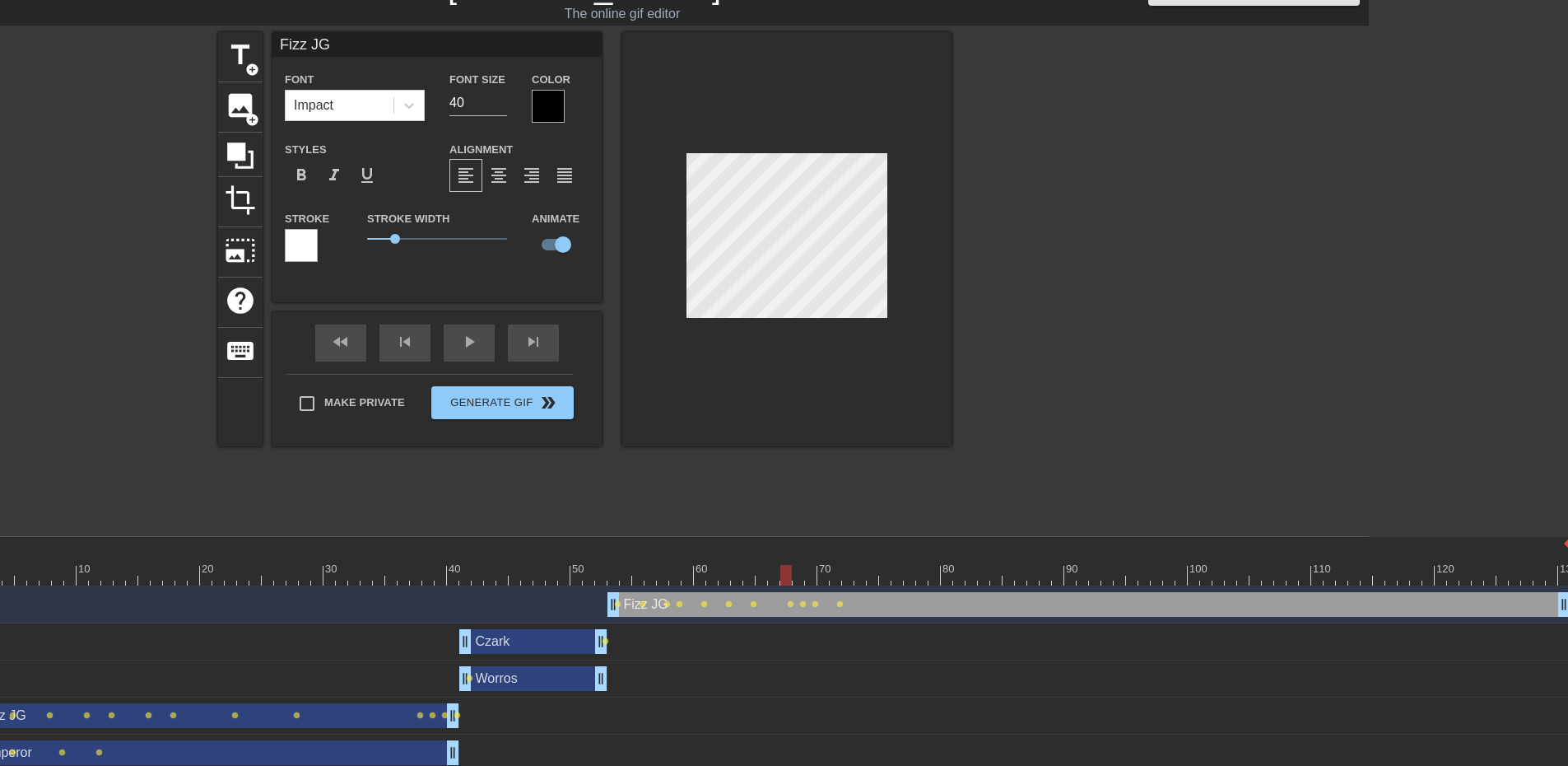
drag, startPoint x: 811, startPoint y: 571, endPoint x: 779, endPoint y: 551, distance: 37.7
click at [785, 566] on div at bounding box center [786, 575] width 11 height 21
drag, startPoint x: 786, startPoint y: 568, endPoint x: 836, endPoint y: 579, distance: 51.2
click at [836, 579] on div at bounding box center [836, 575] width 11 height 21
drag, startPoint x: 834, startPoint y: 571, endPoint x: 875, endPoint y: 575, distance: 41.2
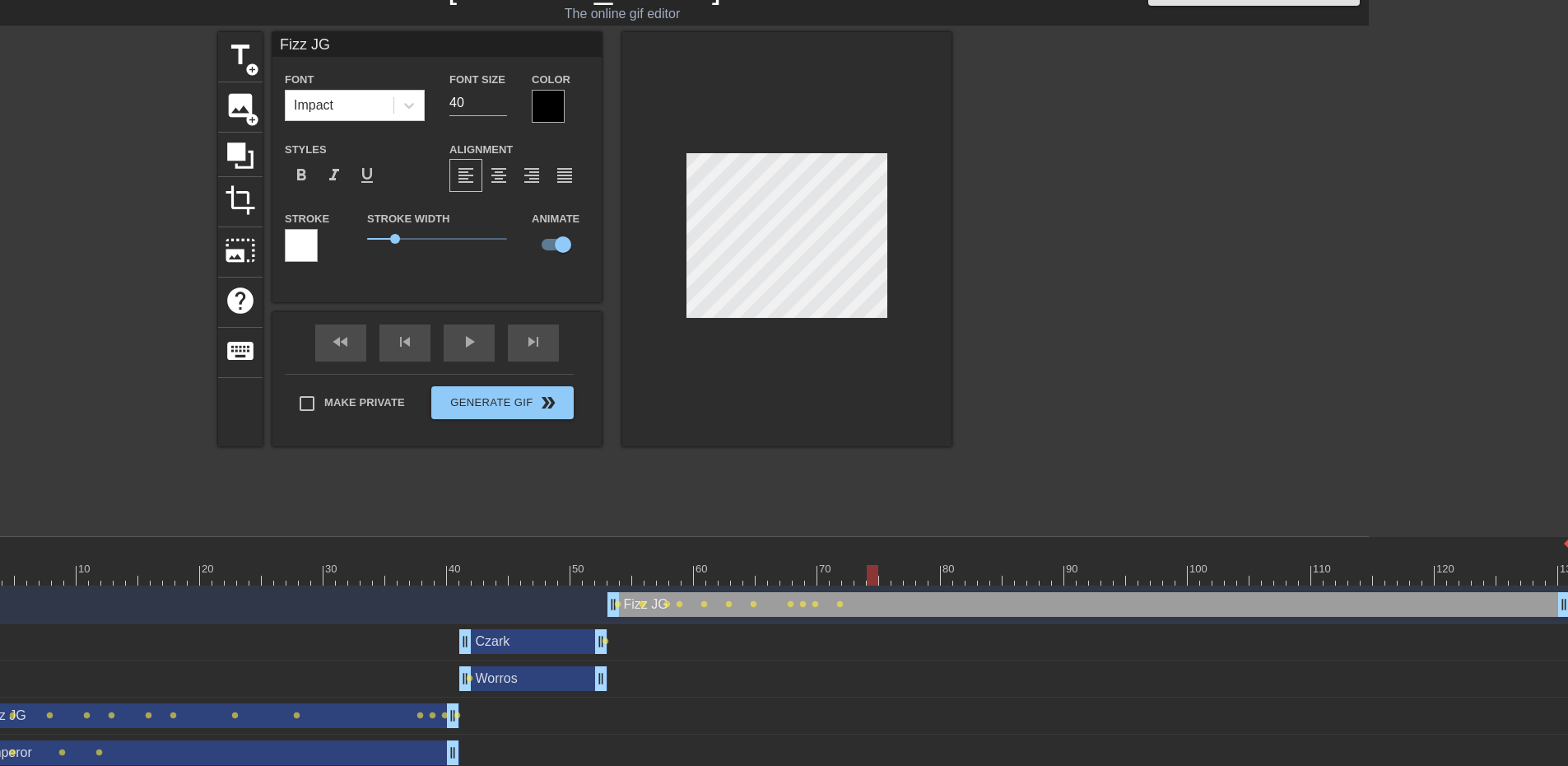
click at [875, 575] on div at bounding box center [873, 575] width 11 height 21
drag, startPoint x: 872, startPoint y: 569, endPoint x: 894, endPoint y: 567, distance: 22.1
click at [894, 567] on div at bounding box center [897, 575] width 11 height 21
drag, startPoint x: 895, startPoint y: 570, endPoint x: 920, endPoint y: 568, distance: 25.1
click at [920, 568] on div at bounding box center [922, 575] width 11 height 21
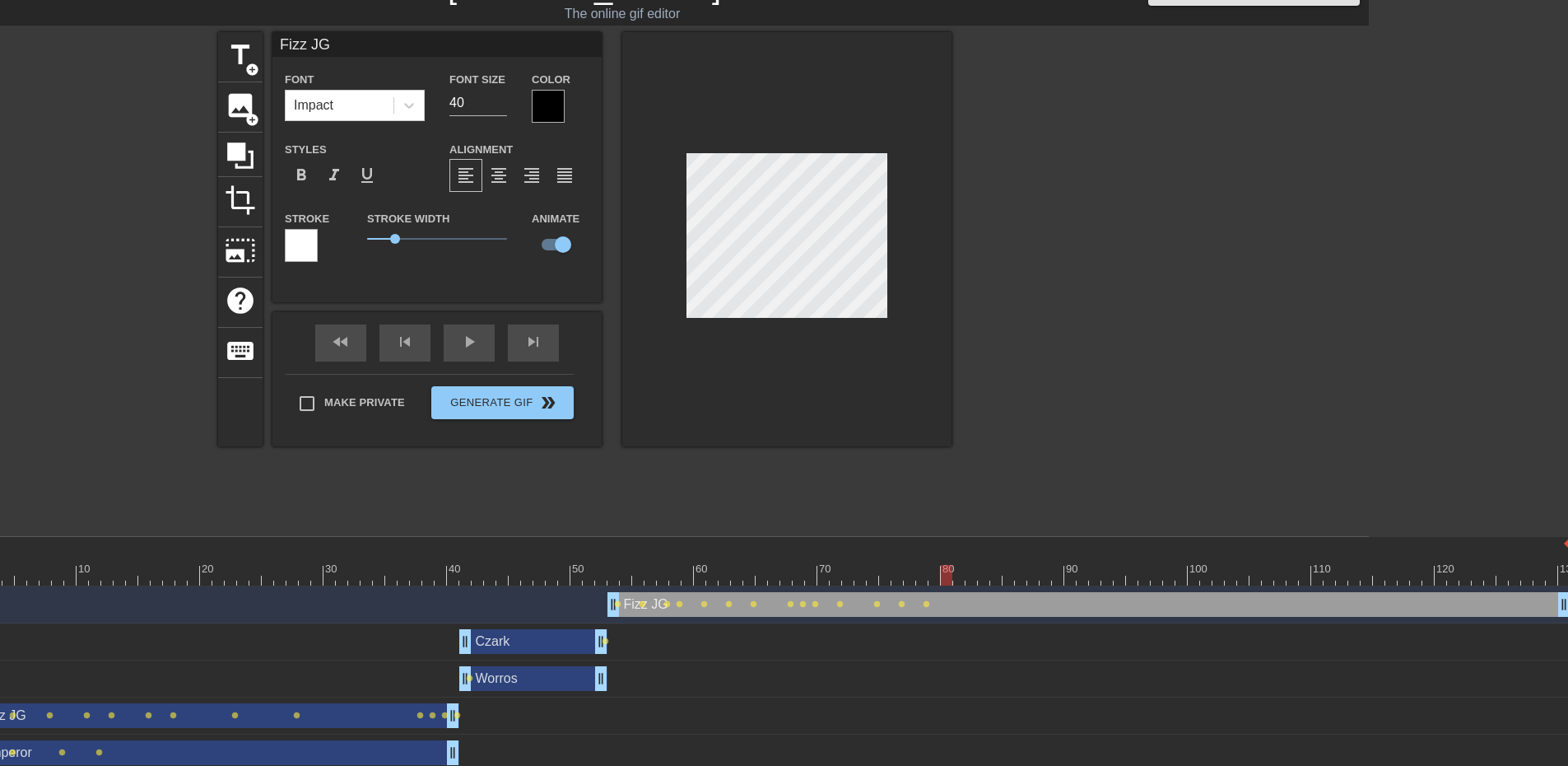
drag, startPoint x: 920, startPoint y: 570, endPoint x: 963, endPoint y: 576, distance: 43.4
click at [963, 576] on div at bounding box center [768, 575] width 1606 height 21
drag, startPoint x: 946, startPoint y: 568, endPoint x: 1001, endPoint y: 562, distance: 55.3
click at [1001, 562] on div "10 20 30 40 50 60 70 80 90 100 110 120 130" at bounding box center [768, 560] width 1606 height 48
drag, startPoint x: 991, startPoint y: 574, endPoint x: 1068, endPoint y: 569, distance: 77.2
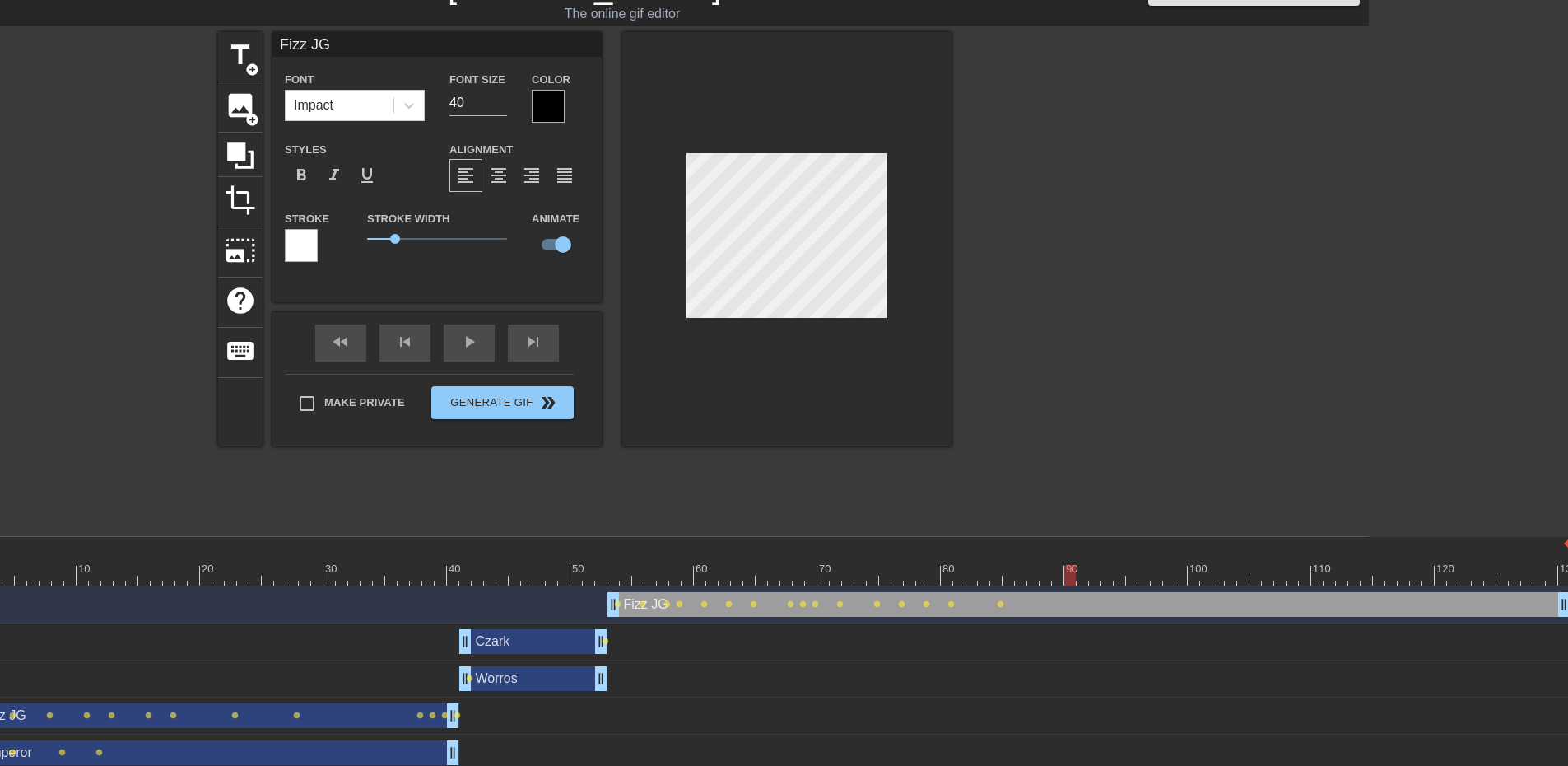
click at [1068, 569] on div at bounding box center [1070, 575] width 11 height 21
drag, startPoint x: 1067, startPoint y: 569, endPoint x: 1048, endPoint y: 573, distance: 19.4
click at [1048, 573] on div at bounding box center [768, 575] width 1606 height 21
drag, startPoint x: 1052, startPoint y: 574, endPoint x: 1063, endPoint y: 574, distance: 11.0
click at [1063, 574] on div at bounding box center [768, 575] width 1606 height 21
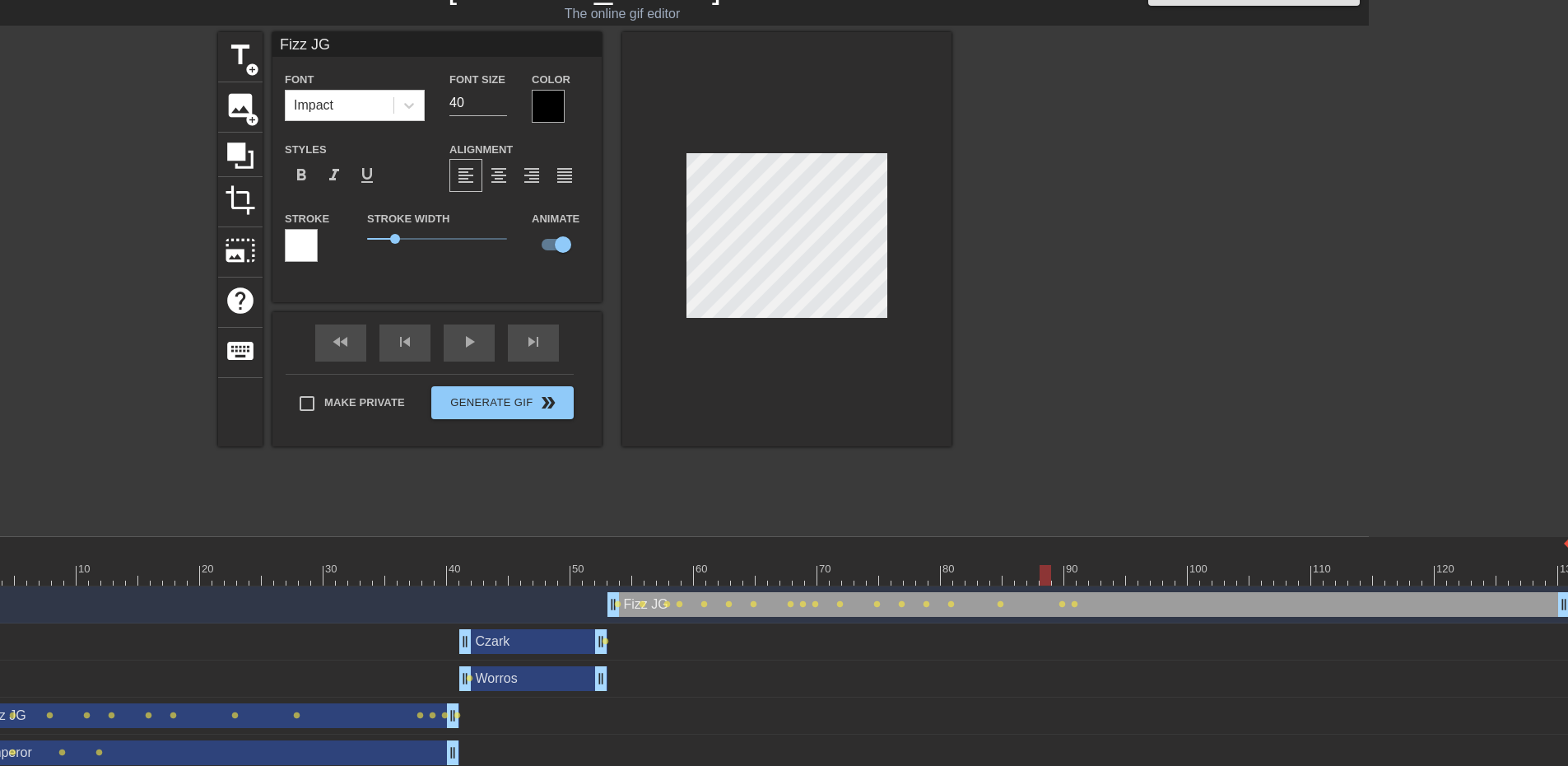
drag, startPoint x: 1057, startPoint y: 575, endPoint x: 1048, endPoint y: 575, distance: 9.0
click at [1048, 575] on div at bounding box center [1046, 575] width 11 height 21
drag, startPoint x: 1045, startPoint y: 583, endPoint x: 1031, endPoint y: 579, distance: 14.6
click at [1031, 579] on div at bounding box center [1033, 575] width 11 height 21
drag, startPoint x: 1032, startPoint y: 570, endPoint x: 1022, endPoint y: 572, distance: 10.2
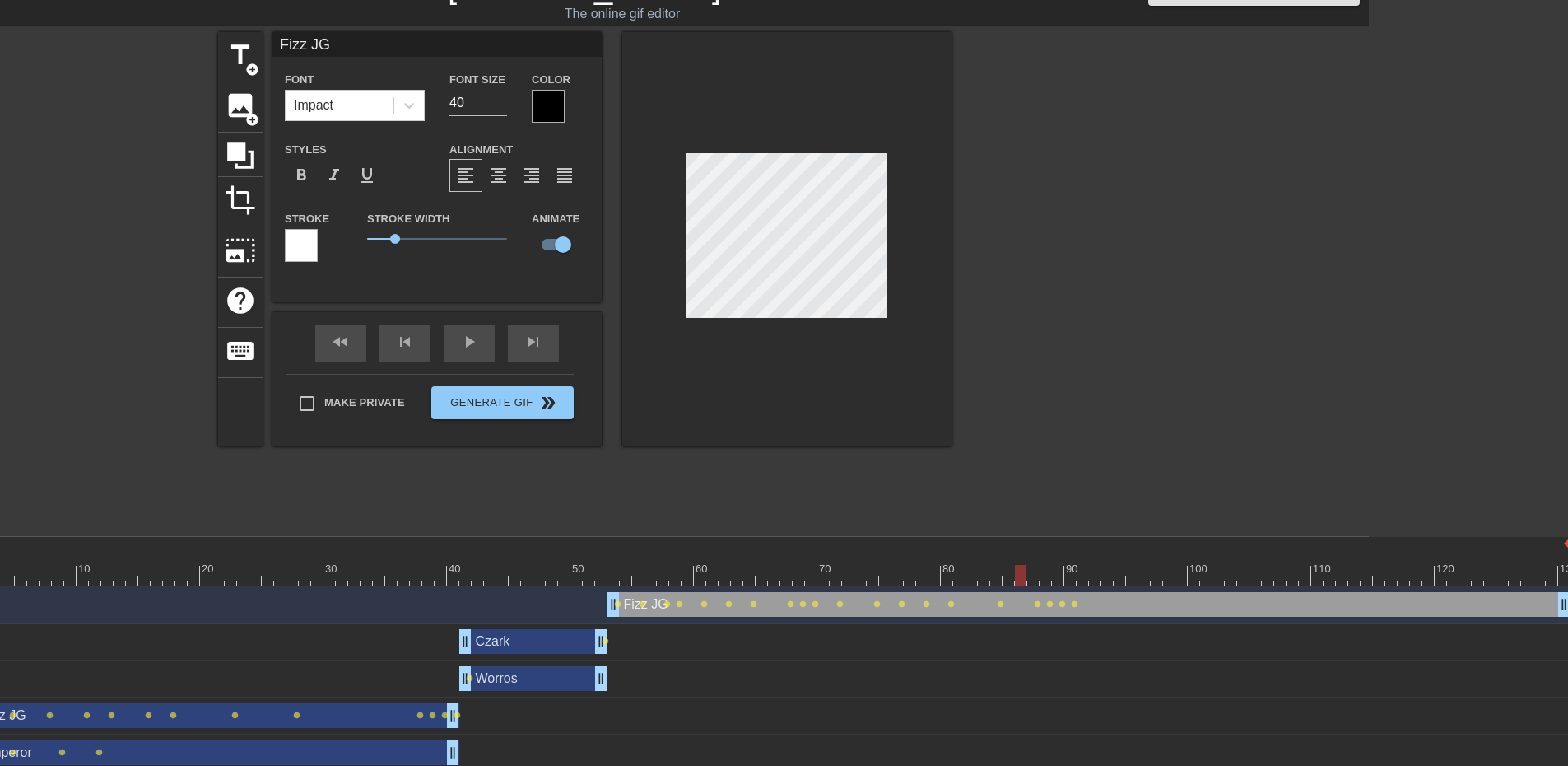
click at [1022, 572] on div at bounding box center [1021, 575] width 11 height 21
drag, startPoint x: 1020, startPoint y: 580, endPoint x: 984, endPoint y: 532, distance: 60.0
click at [998, 542] on div "10 20 30 40 50 60 70 80 90 100 110 120 130" at bounding box center [768, 560] width 1606 height 48
drag, startPoint x: 994, startPoint y: 575, endPoint x: 1016, endPoint y: 575, distance: 22.0
click at [1016, 575] on div at bounding box center [1021, 575] width 11 height 21
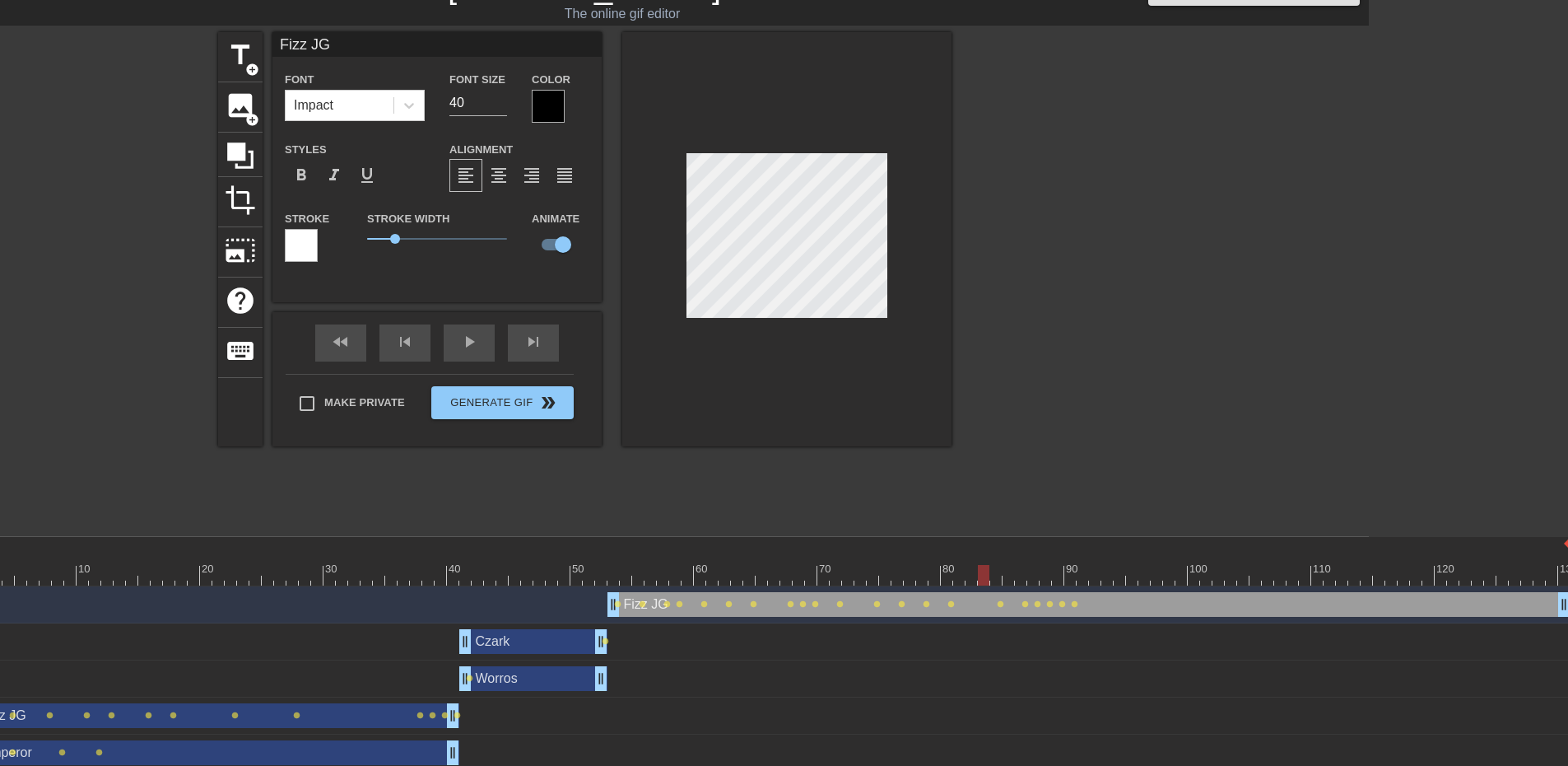
drag, startPoint x: 1019, startPoint y: 574, endPoint x: 978, endPoint y: 602, distance: 49.6
click at [978, 602] on div "10 20 30 40 50 60 70 80 90 100 110 120 130 Fizz JG drag_handle drag_handle lens…" at bounding box center [667, 654] width 1404 height 234
drag, startPoint x: 1561, startPoint y: 607, endPoint x: 1072, endPoint y: 596, distance: 489.1
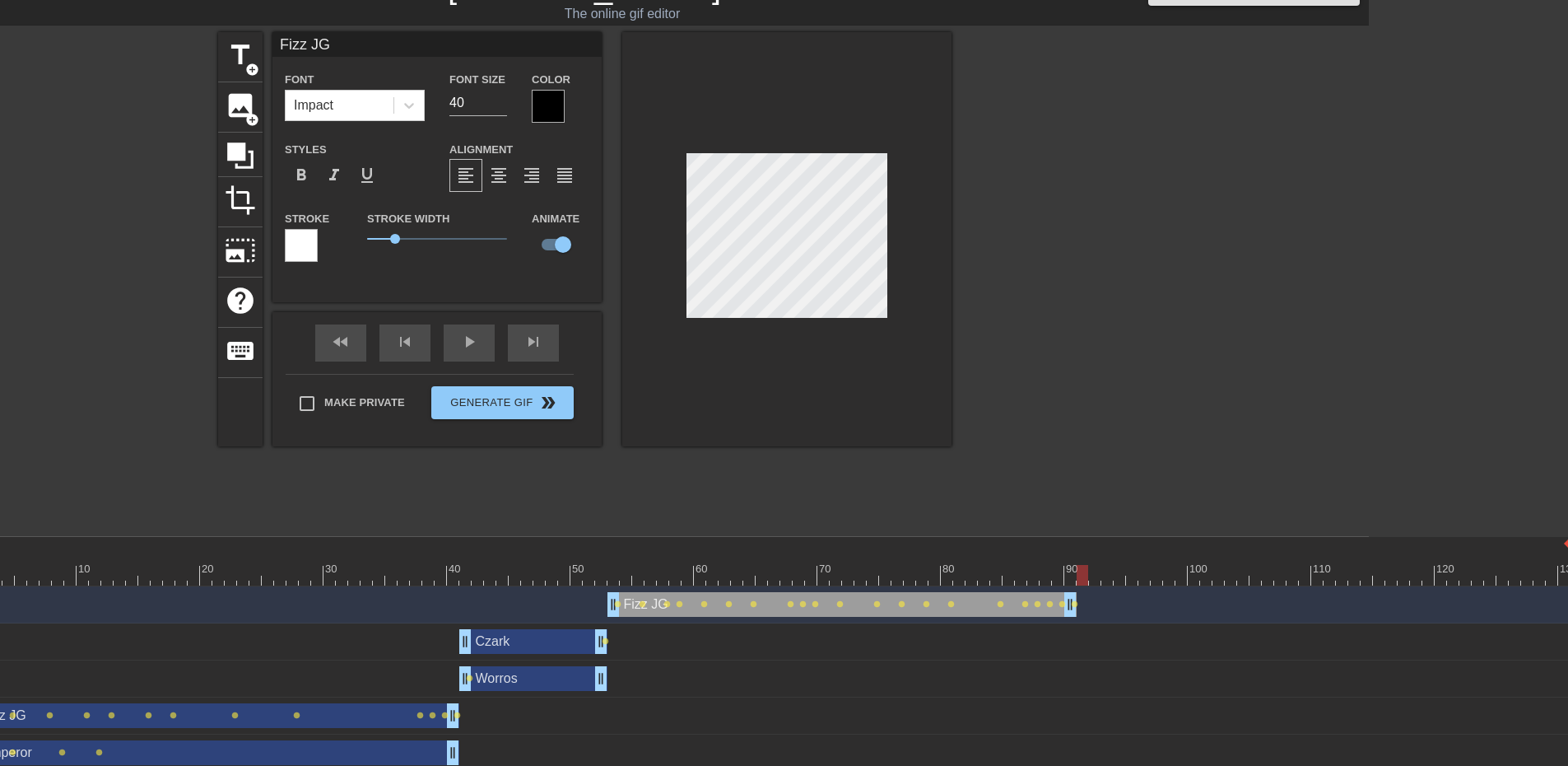
drag, startPoint x: 1065, startPoint y: 572, endPoint x: 1082, endPoint y: 582, distance: 19.7
click at [1082, 582] on div at bounding box center [1082, 575] width 11 height 21
drag, startPoint x: 1082, startPoint y: 570, endPoint x: 1082, endPoint y: 590, distance: 20.0
click at [1082, 590] on div "10 20 30 40 50 60 70 80 90 100 110 120 130 Fizz JG drag_handle drag_handle lens…" at bounding box center [667, 654] width 1404 height 234
click at [247, 67] on span "add_circle" at bounding box center [252, 69] width 14 height 14
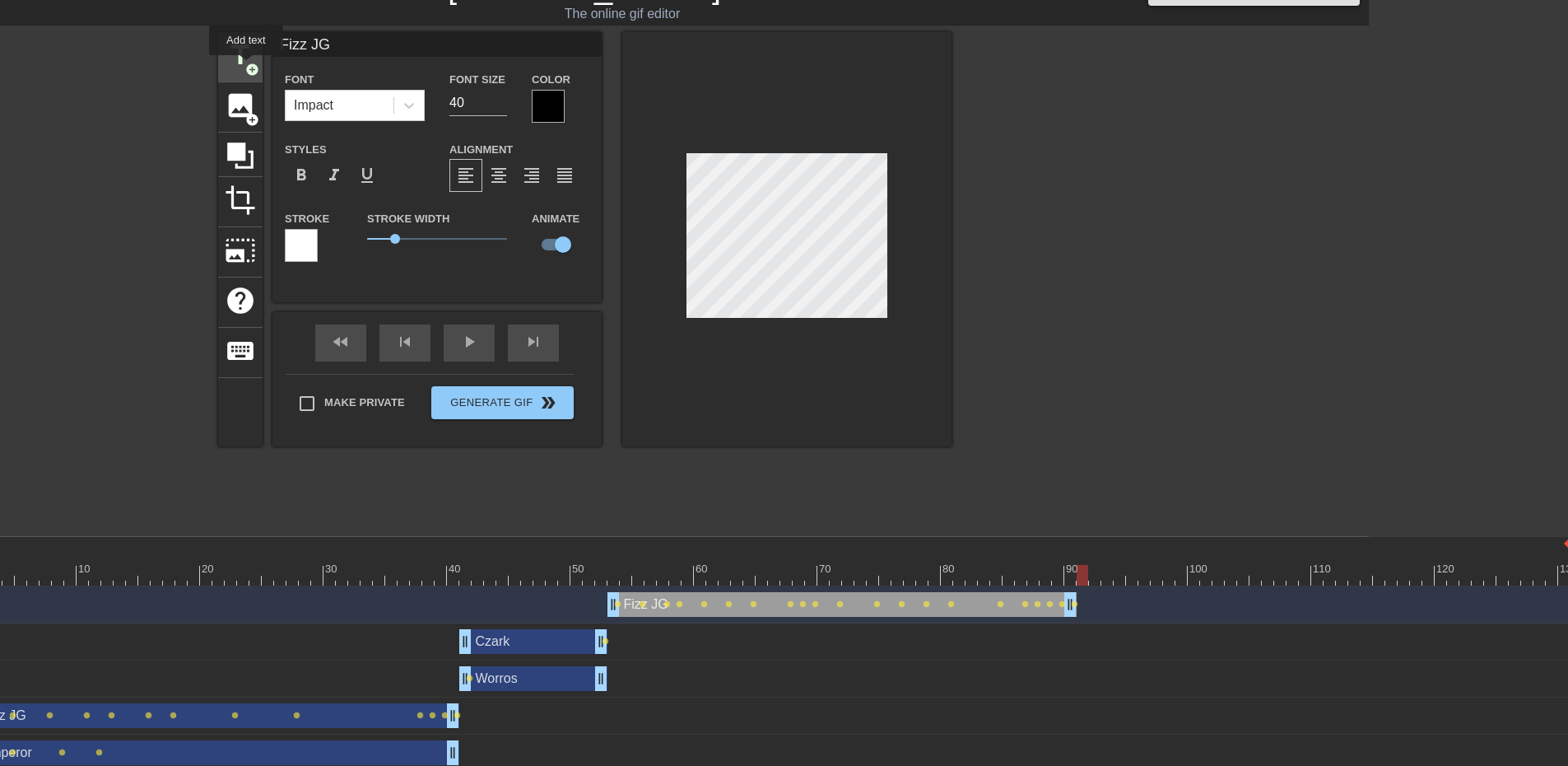
type input "New text 5"
checkbox input "false"
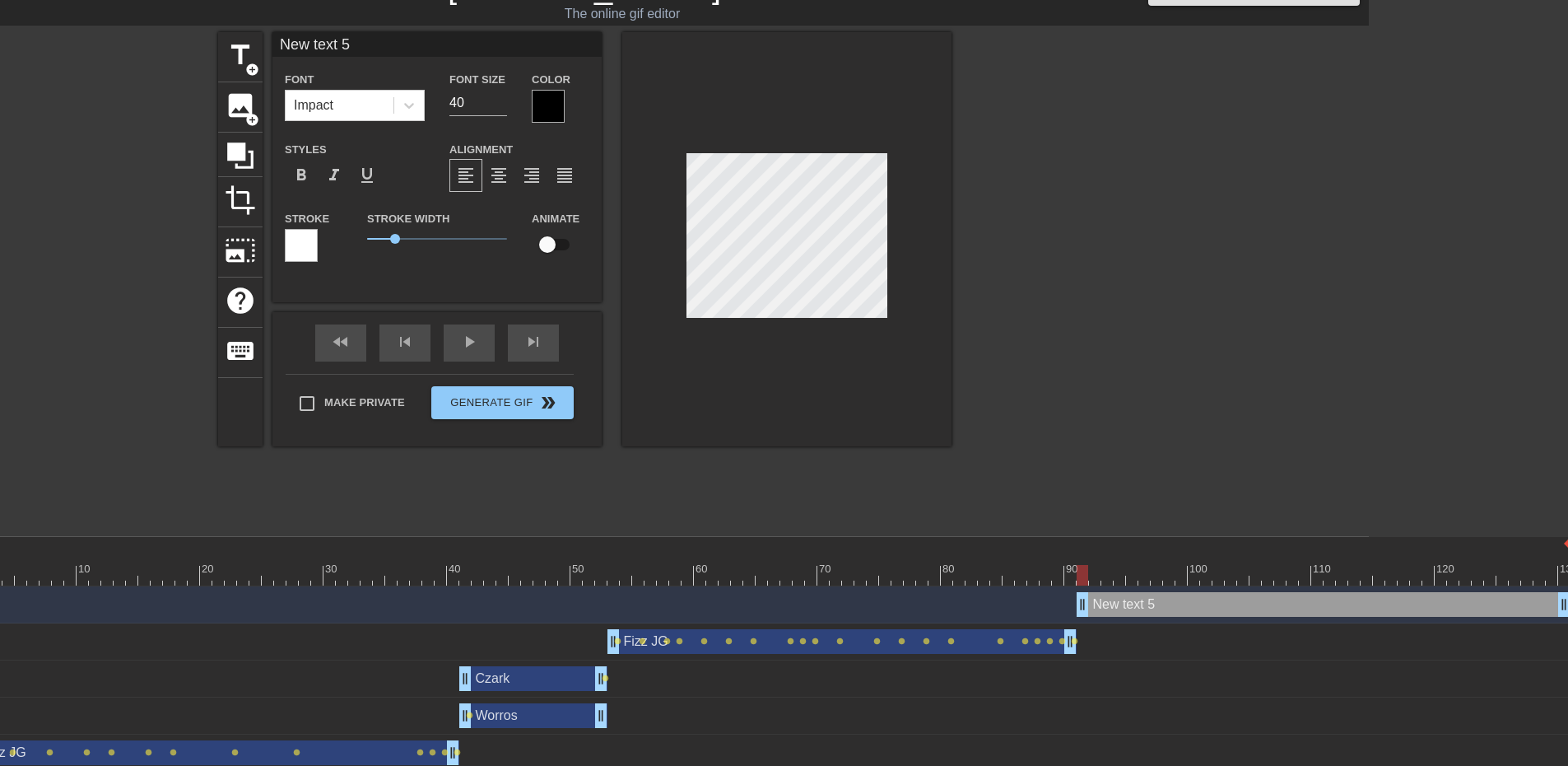
drag, startPoint x: 376, startPoint y: 38, endPoint x: 0, endPoint y: 25, distance: 376.2
click at [0, 25] on div "menu_book Browse the tutorials! [DOMAIN_NAME] The online gif editor Send Feedba…" at bounding box center [585, 387] width 1568 height 842
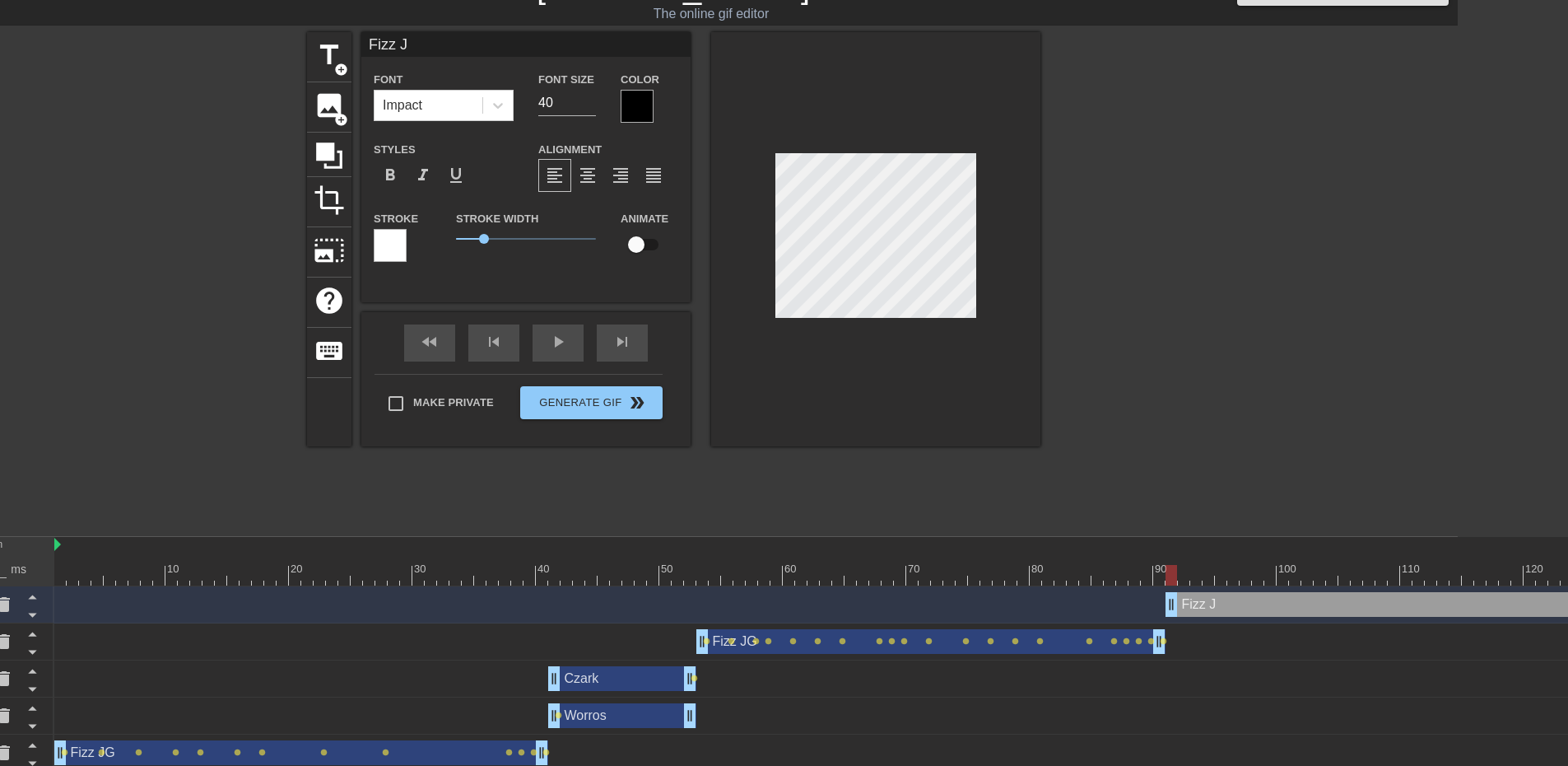
type input "Fizz JG"
click at [1172, 273] on div at bounding box center [1184, 279] width 247 height 494
click at [1100, 273] on div at bounding box center [1184, 279] width 247 height 494
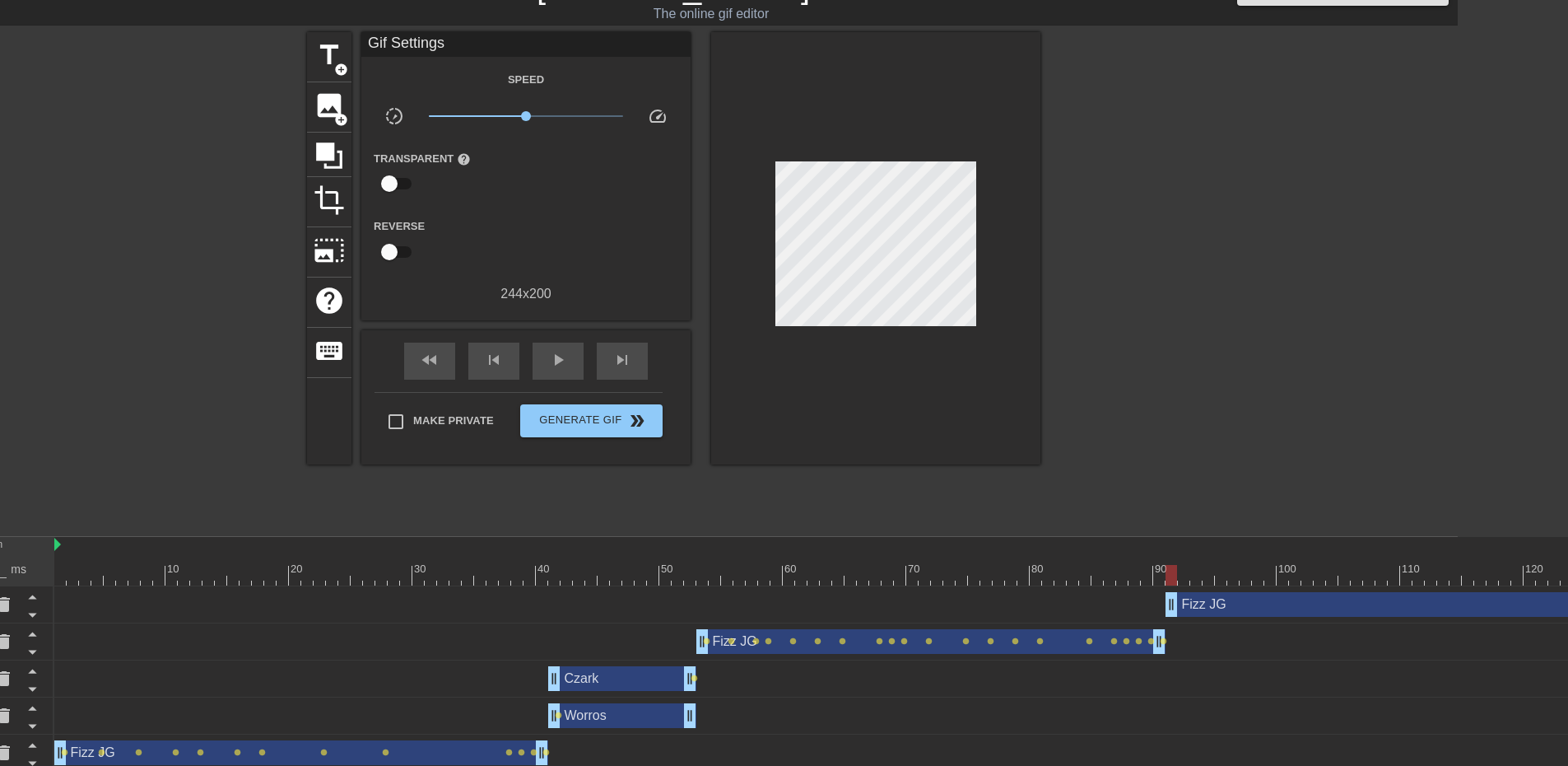
click at [1138, 266] on div at bounding box center [1184, 279] width 247 height 494
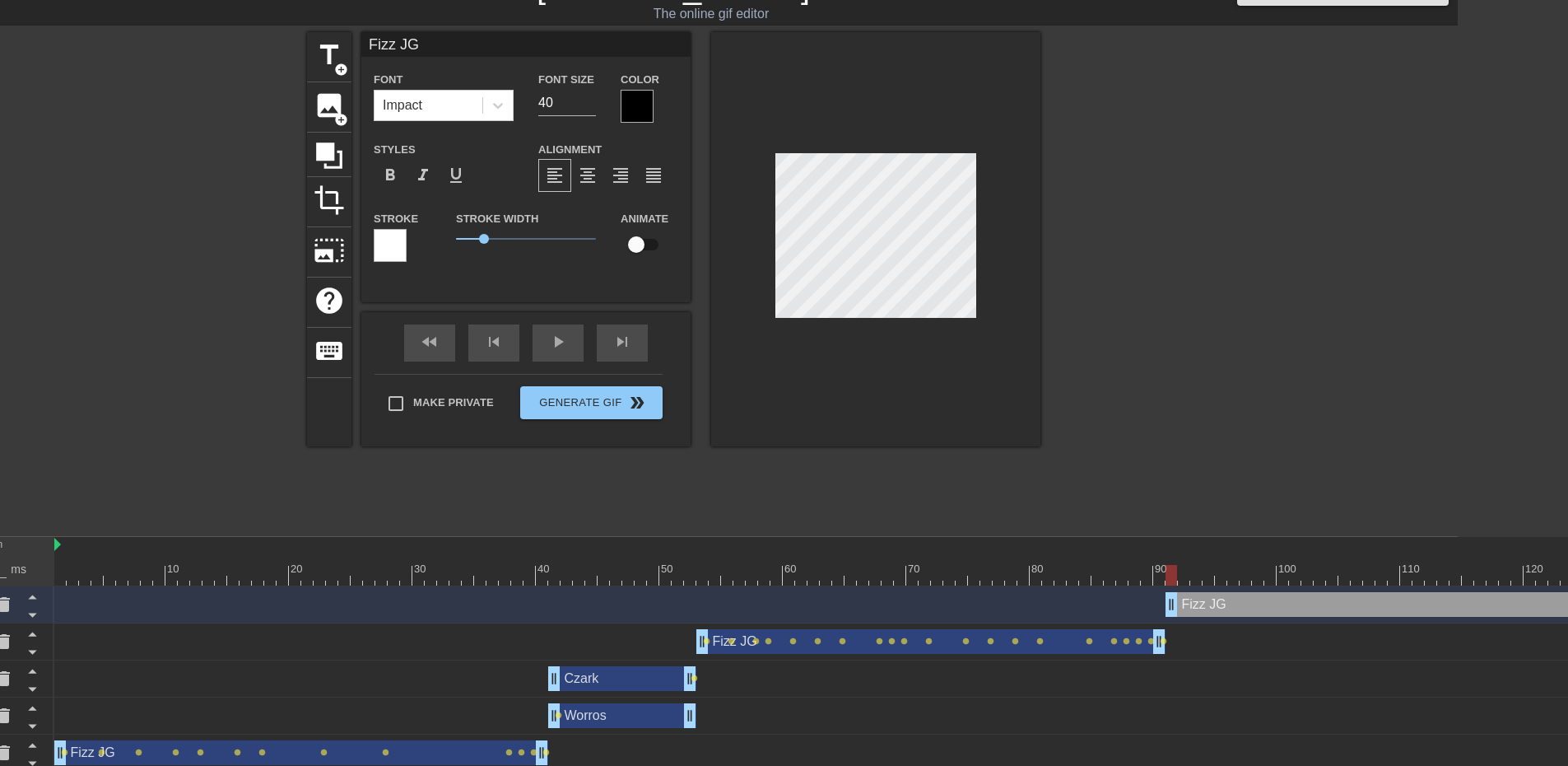
click at [638, 243] on input "checkbox" at bounding box center [636, 244] width 94 height 31
checkbox input "true"
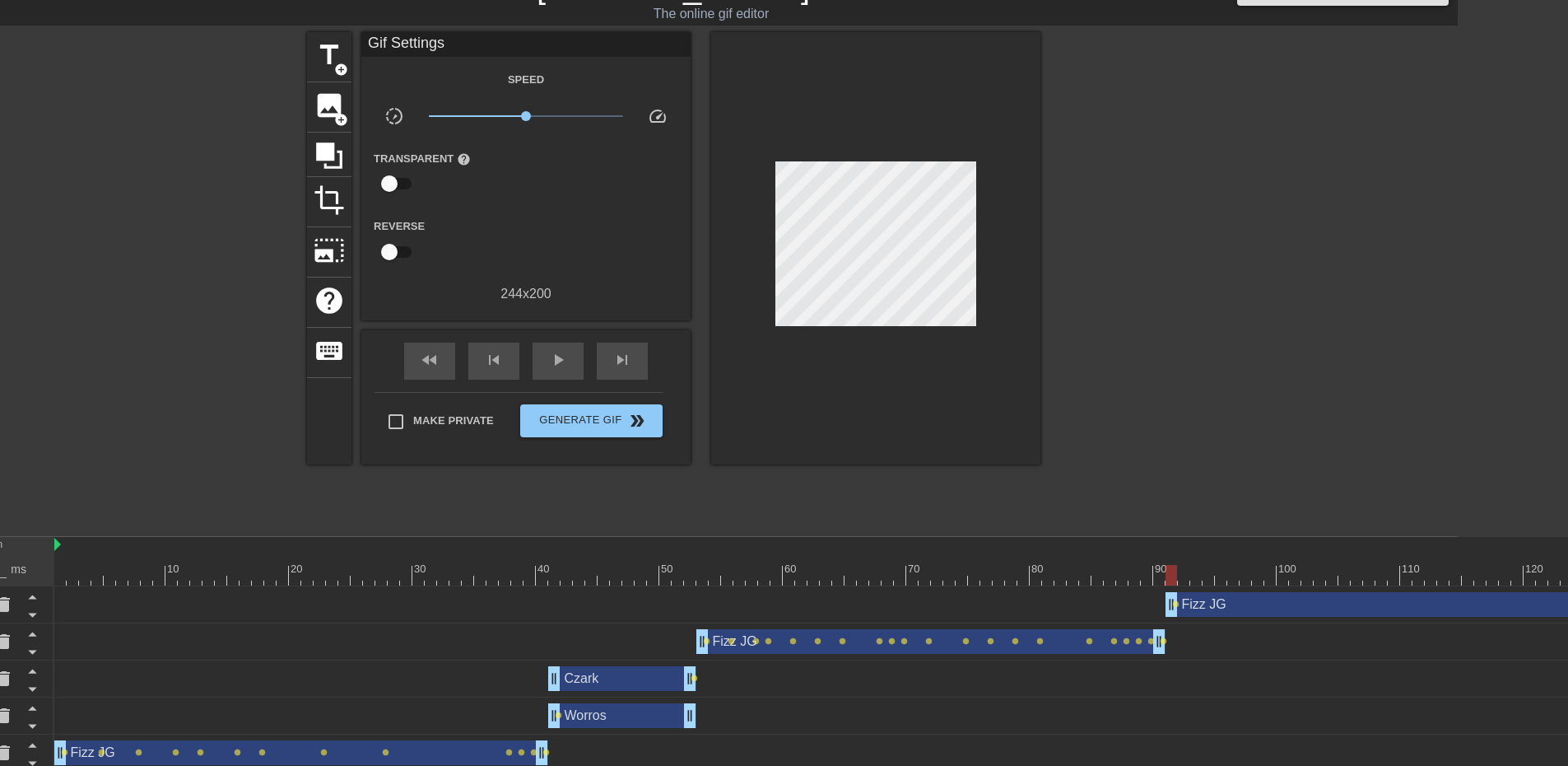
click at [1214, 338] on div at bounding box center [1184, 279] width 247 height 494
click at [1181, 573] on div at bounding box center [858, 575] width 1606 height 21
click at [1171, 577] on div at bounding box center [858, 575] width 1606 height 21
click at [1185, 575] on div at bounding box center [858, 575] width 1606 height 21
click at [1196, 575] on div at bounding box center [858, 575] width 1606 height 21
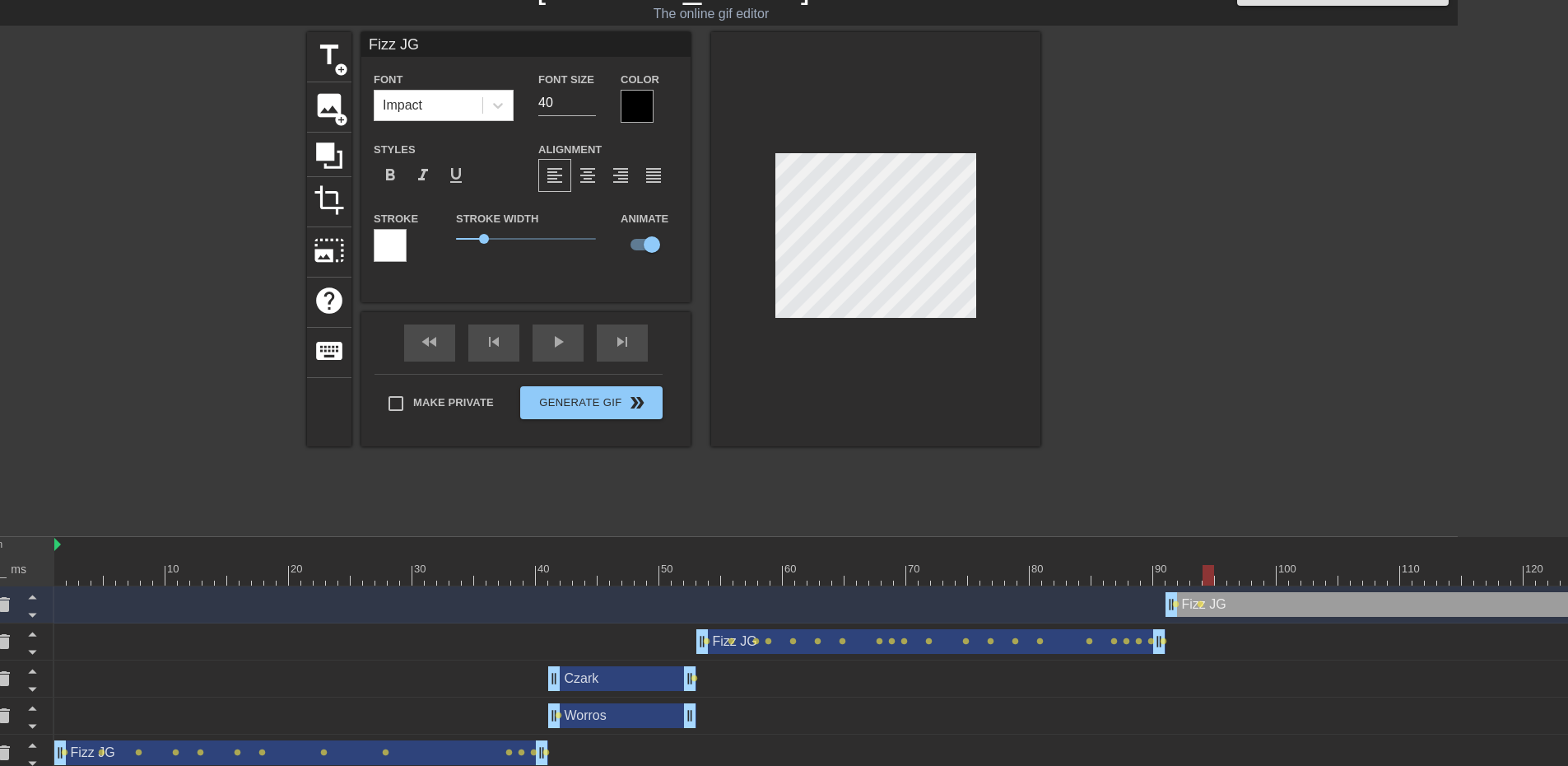
click at [1206, 565] on div "10 20 30 40 50 60 70 80 90 100 110 120 130" at bounding box center [858, 560] width 1606 height 48
click at [1221, 574] on div at bounding box center [858, 575] width 1606 height 21
click at [1232, 573] on div at bounding box center [858, 575] width 1606 height 21
click at [1242, 575] on div at bounding box center [858, 575] width 1606 height 21
click at [1257, 576] on div at bounding box center [858, 575] width 1606 height 21
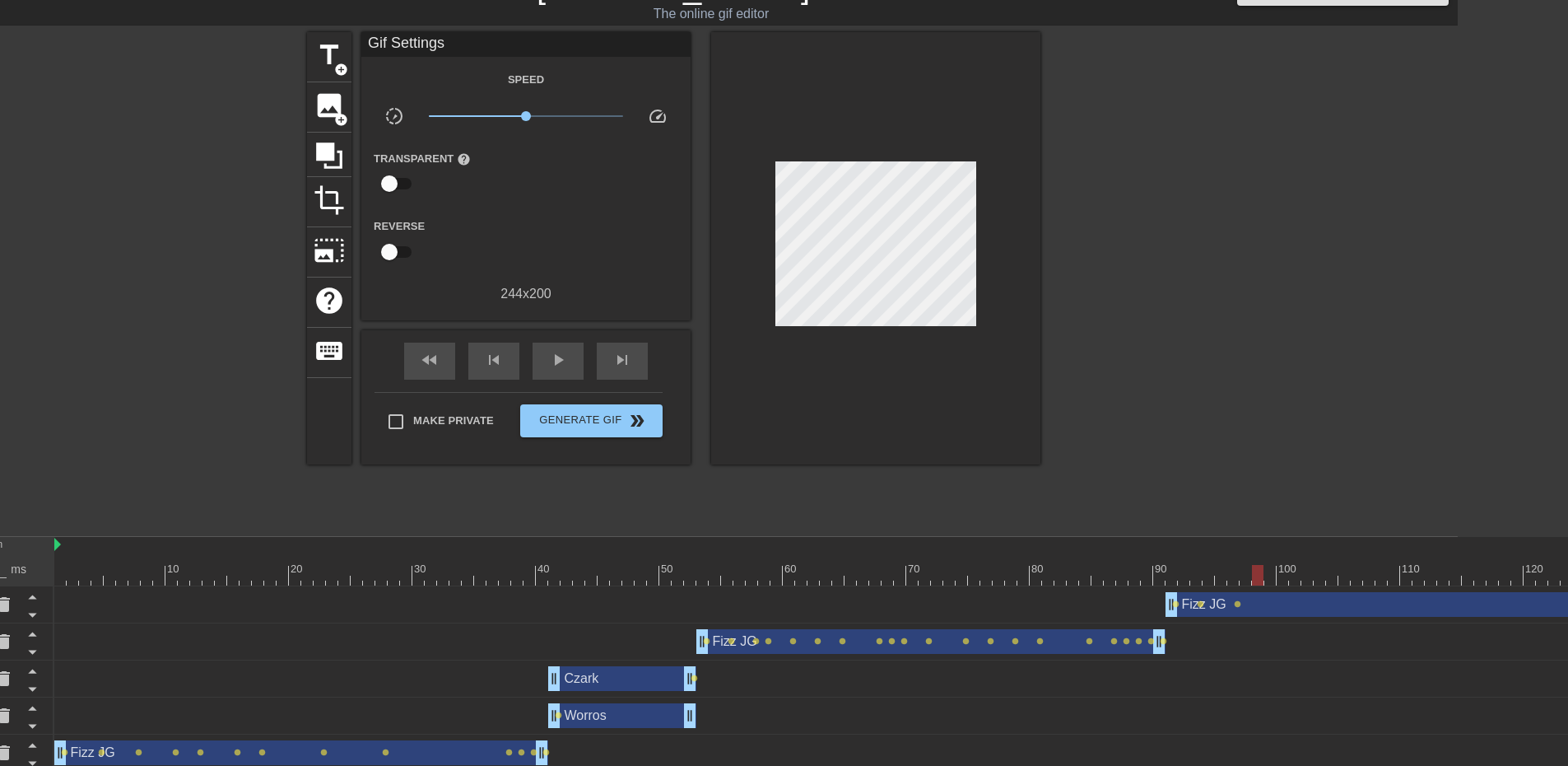
scroll to position [33, 212]
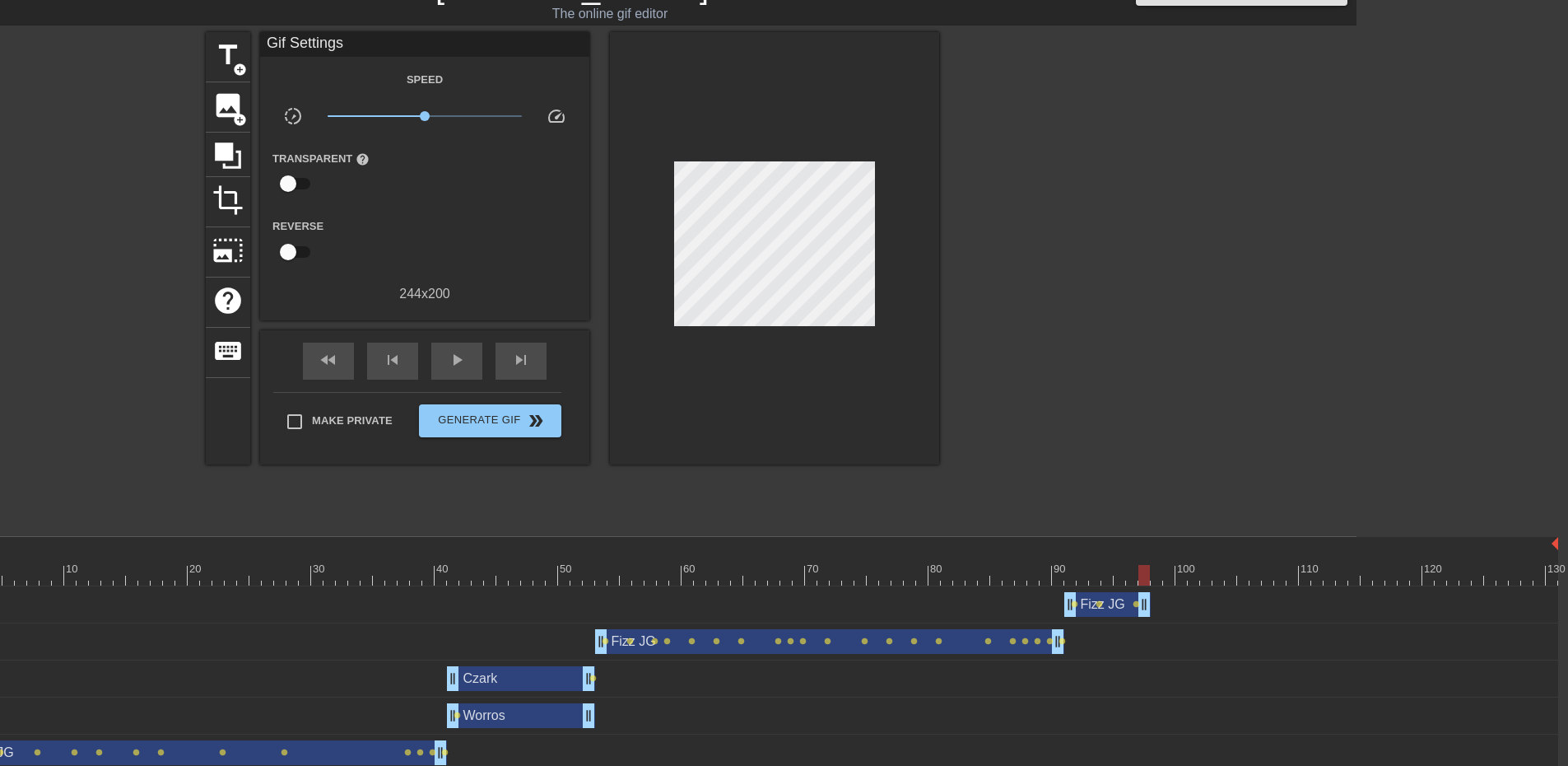
drag, startPoint x: 1553, startPoint y: 607, endPoint x: 1145, endPoint y: 618, distance: 408.1
click at [1145, 618] on div "Fizz JG drag_handle drag_handle lens lens lens" at bounding box center [756, 604] width 1606 height 37
click at [1197, 646] on div "Fizz JG drag_handle drag_handle lens lens lens lens lens lens lens lens lens le…" at bounding box center [756, 641] width 1606 height 25
drag, startPoint x: 1142, startPoint y: 577, endPoint x: 1542, endPoint y: 550, distance: 400.9
click at [1542, 550] on div "10 20 30 40 50 60 70 80 90 100 110 120 130" at bounding box center [756, 560] width 1606 height 48
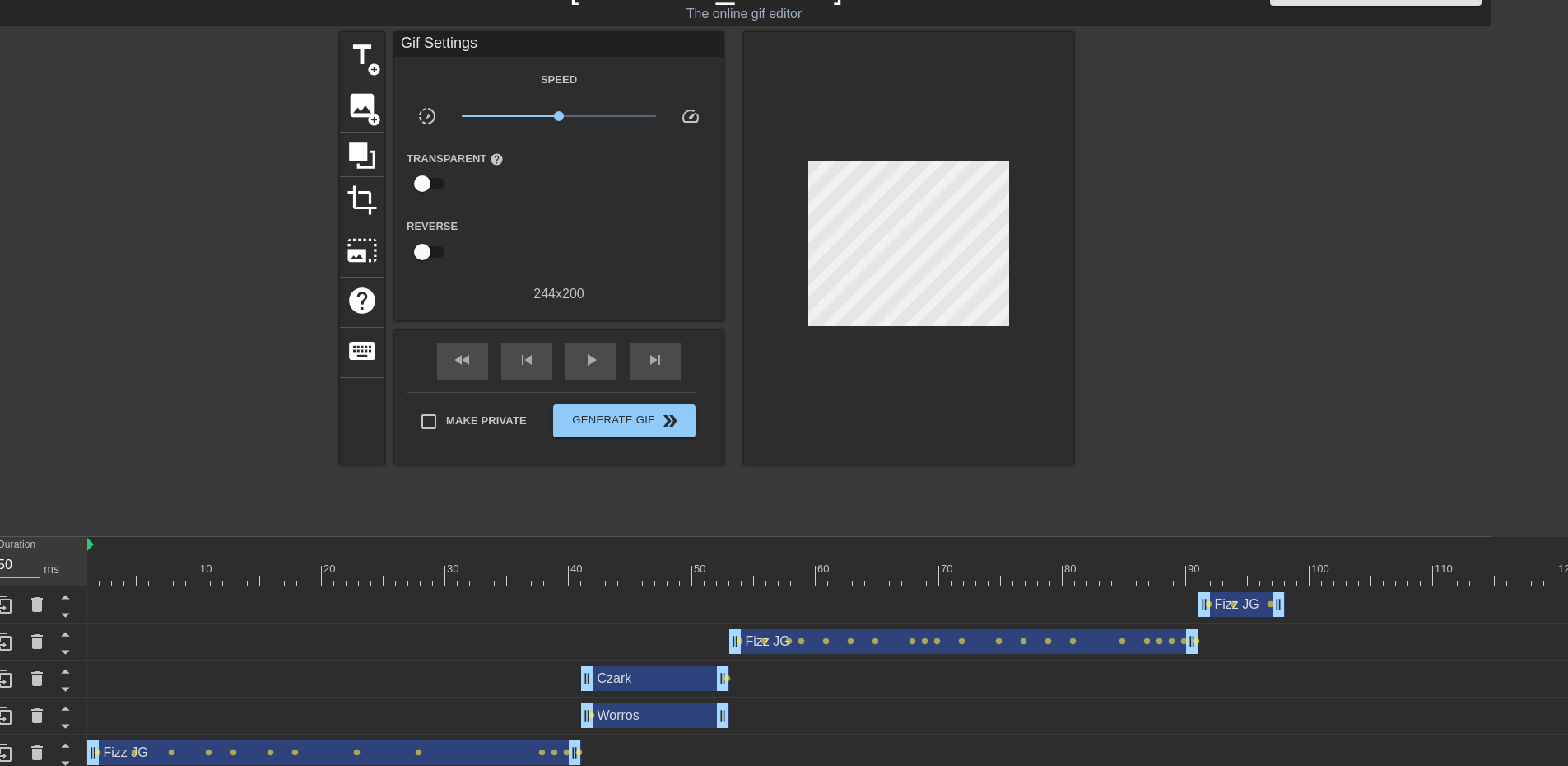
scroll to position [33, 0]
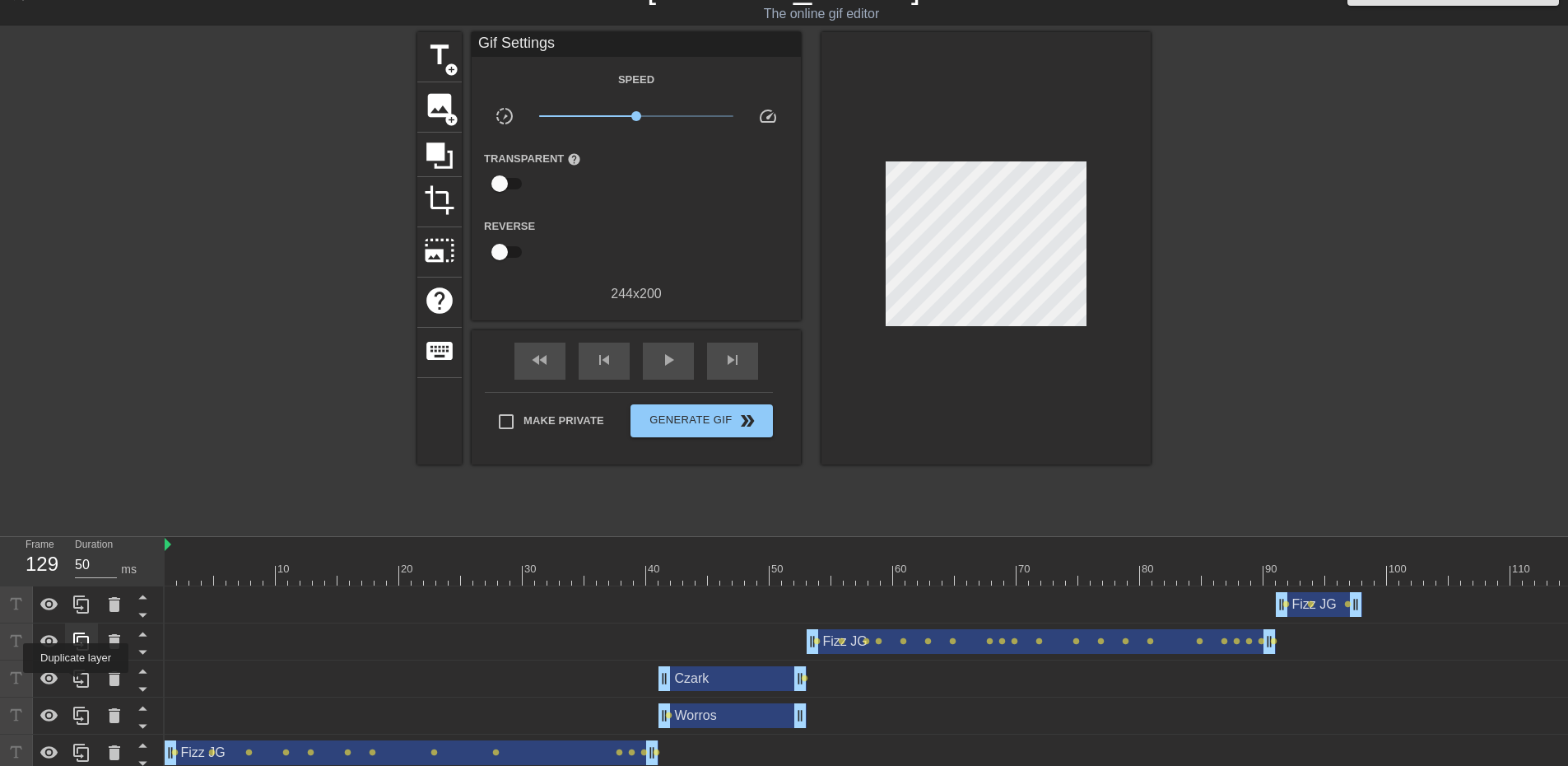
click at [77, 684] on icon at bounding box center [81, 678] width 20 height 20
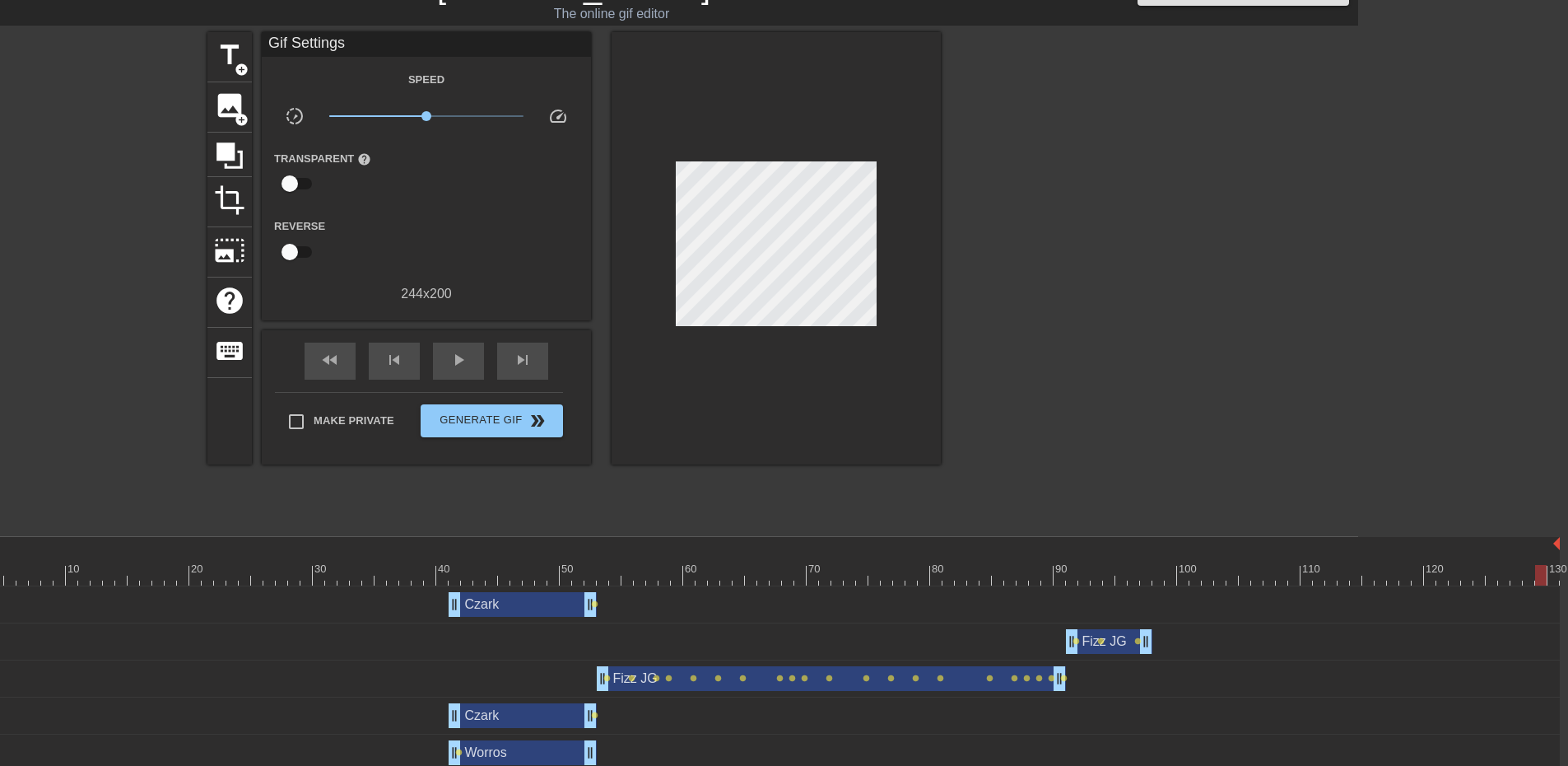
scroll to position [33, 212]
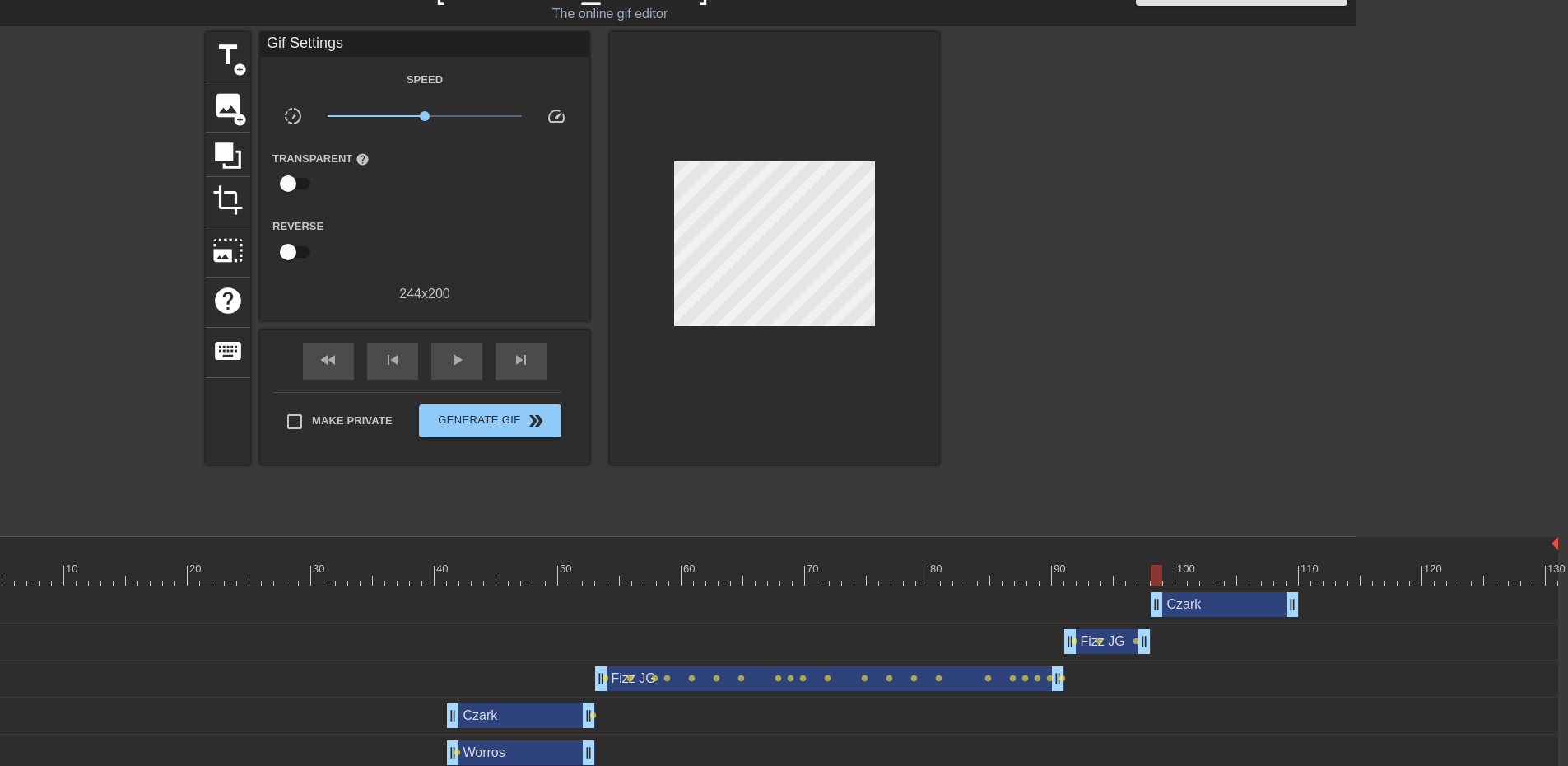
drag, startPoint x: 522, startPoint y: 610, endPoint x: 1226, endPoint y: 636, distance: 704.5
click at [1226, 636] on div "Czark drag_handle drag_handle Fizz JG drag_handle drag_handle lens lens lens Fi…" at bounding box center [655, 716] width 1404 height 260
click at [1160, 578] on div at bounding box center [1157, 575] width 11 height 21
drag, startPoint x: 1229, startPoint y: 610, endPoint x: 1438, endPoint y: 626, distance: 209.6
click at [1356, 626] on div "Czark drag_handle drag_handle Fizz JG drag_handle drag_handle lens lens lens Fi…" at bounding box center [655, 716] width 1404 height 260
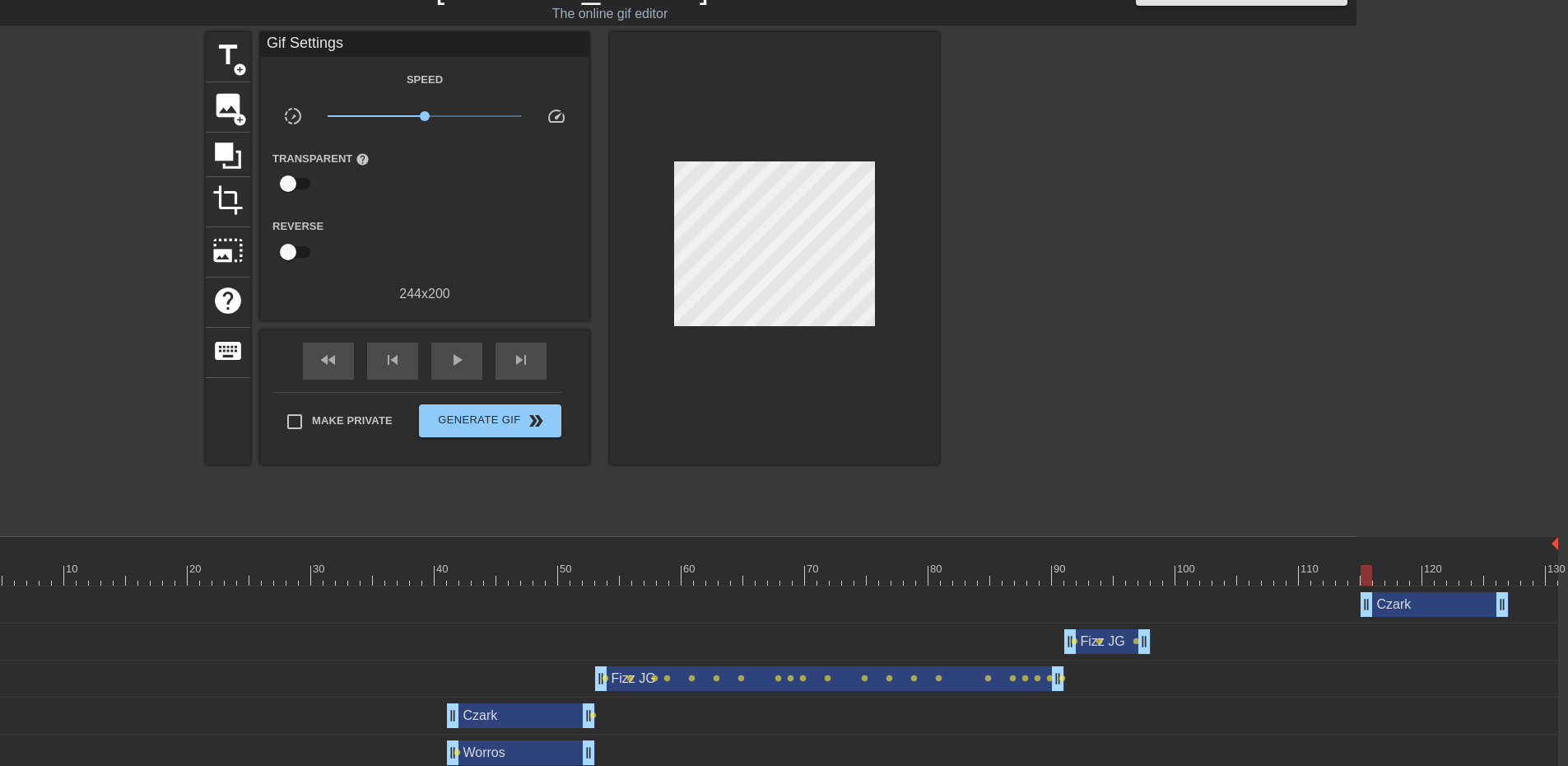
click at [510, 750] on div "Worros drag_handle drag_handle" at bounding box center [520, 753] width 148 height 25
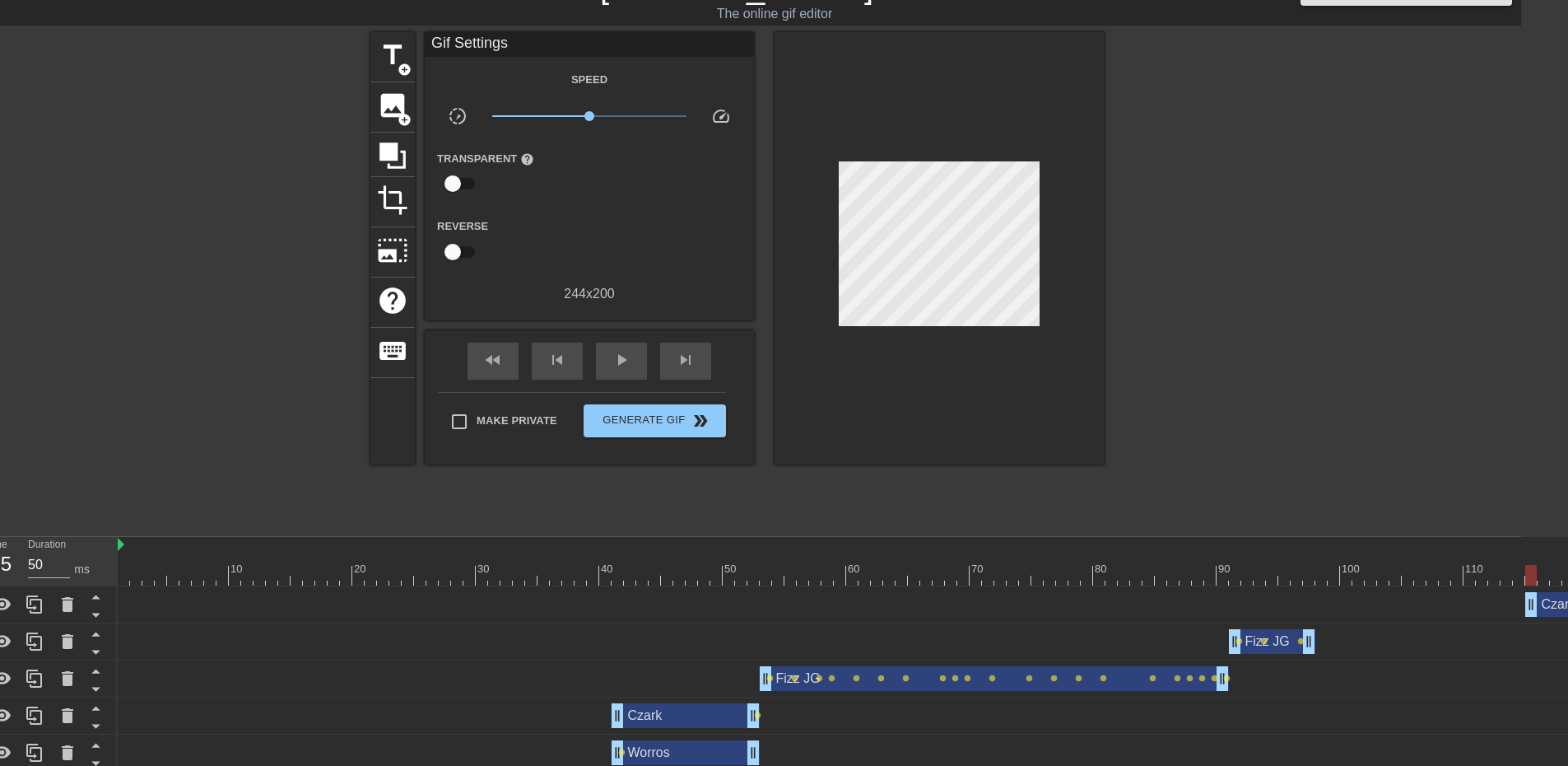
scroll to position [33, 0]
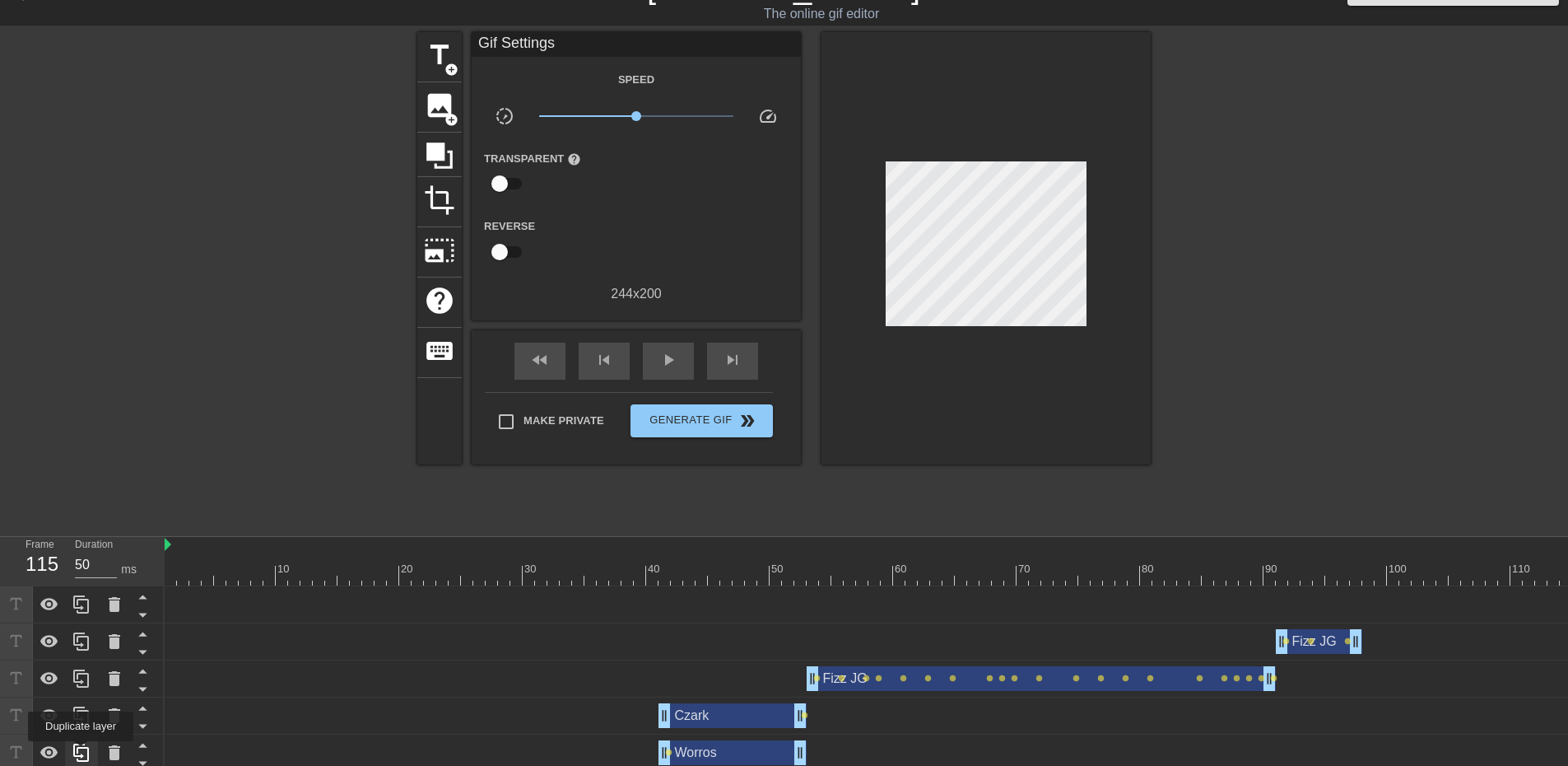
click at [80, 753] on icon at bounding box center [81, 752] width 20 height 20
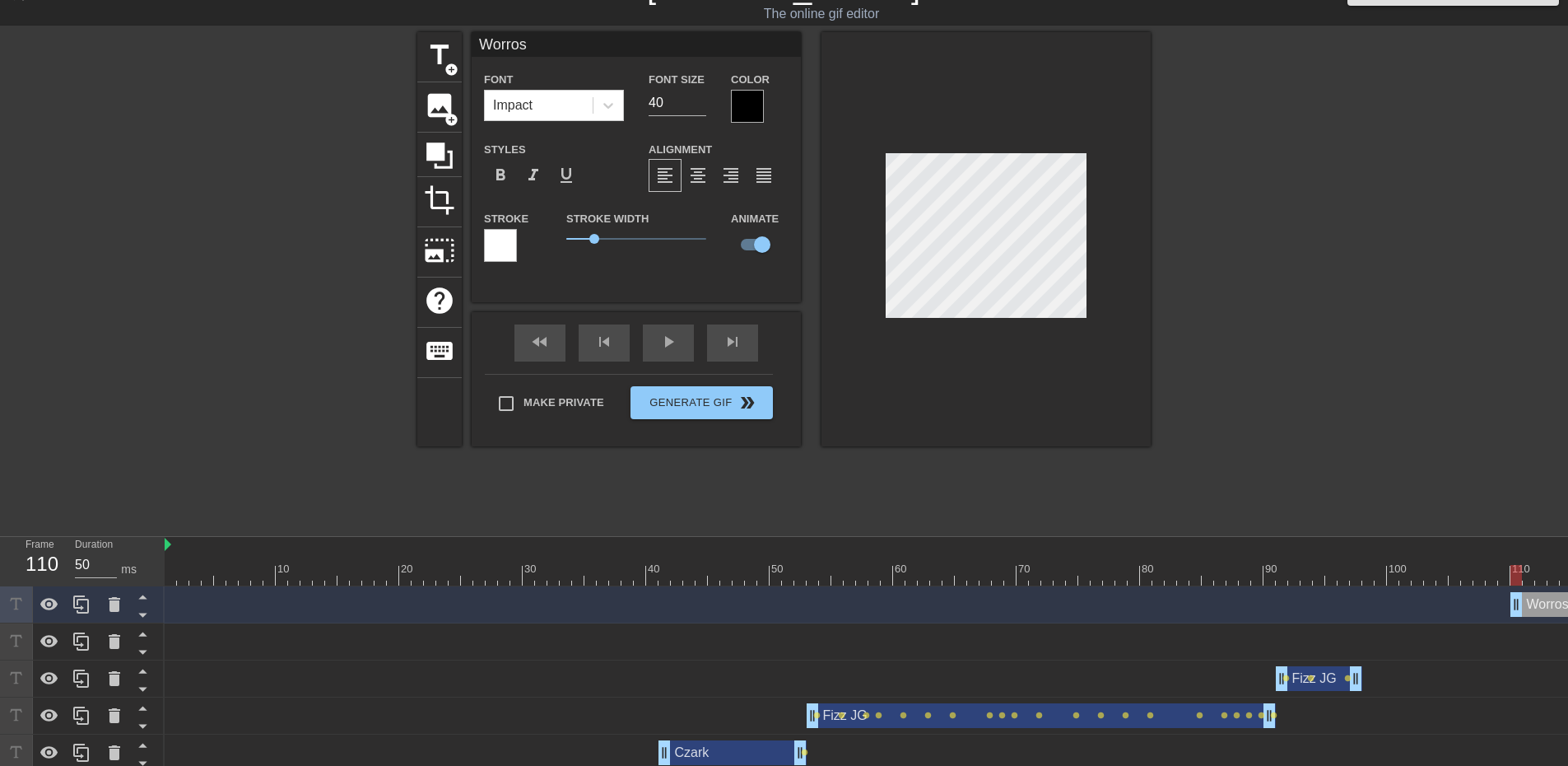
drag, startPoint x: 728, startPoint y: 608, endPoint x: 1580, endPoint y: 626, distance: 852.2
click at [1568, 626] on html "menu_book Browse the tutorials! [DOMAIN_NAME] The online gif editor Send Feedba…" at bounding box center [784, 424] width 1568 height 915
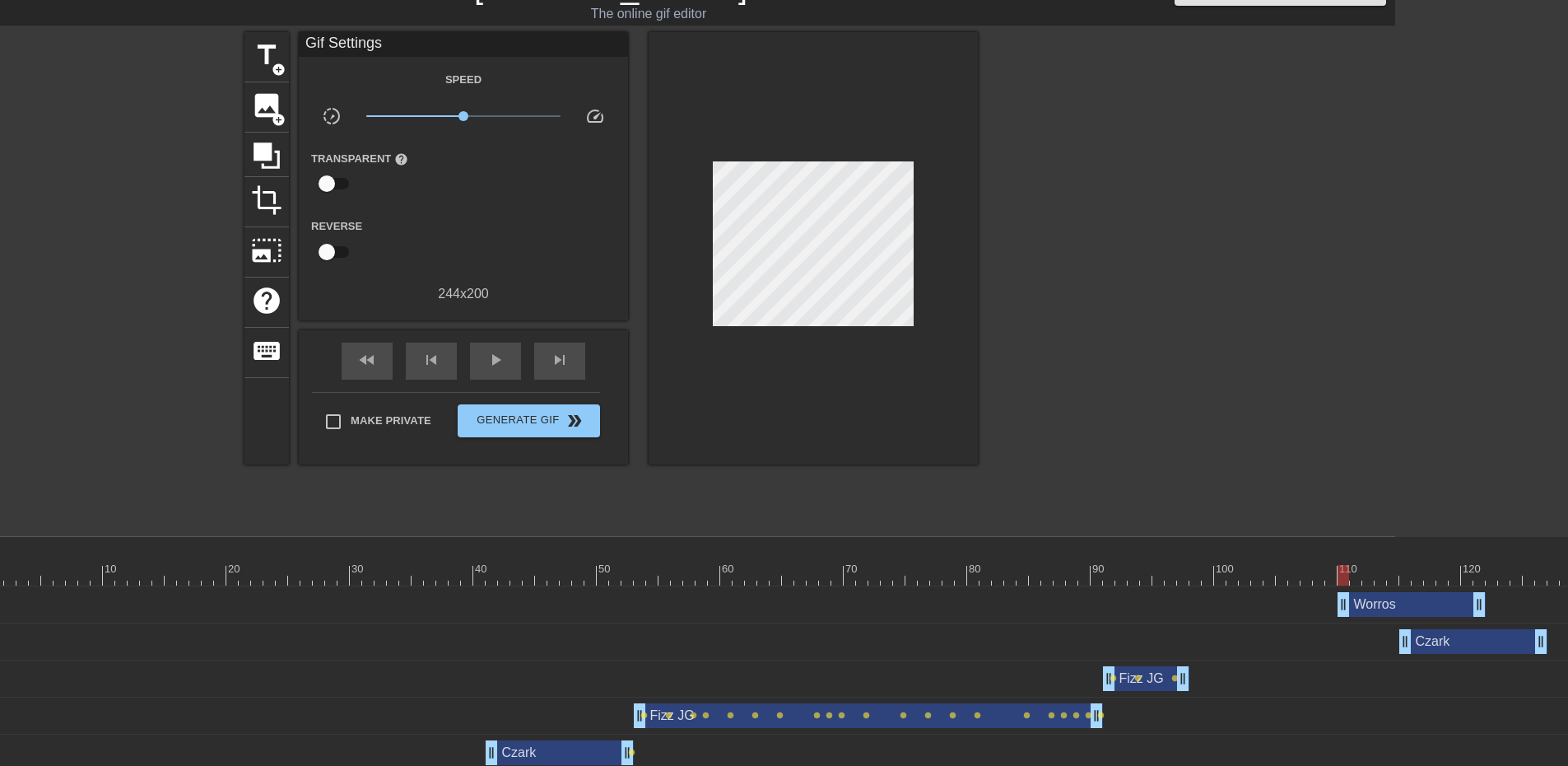
scroll to position [33, 212]
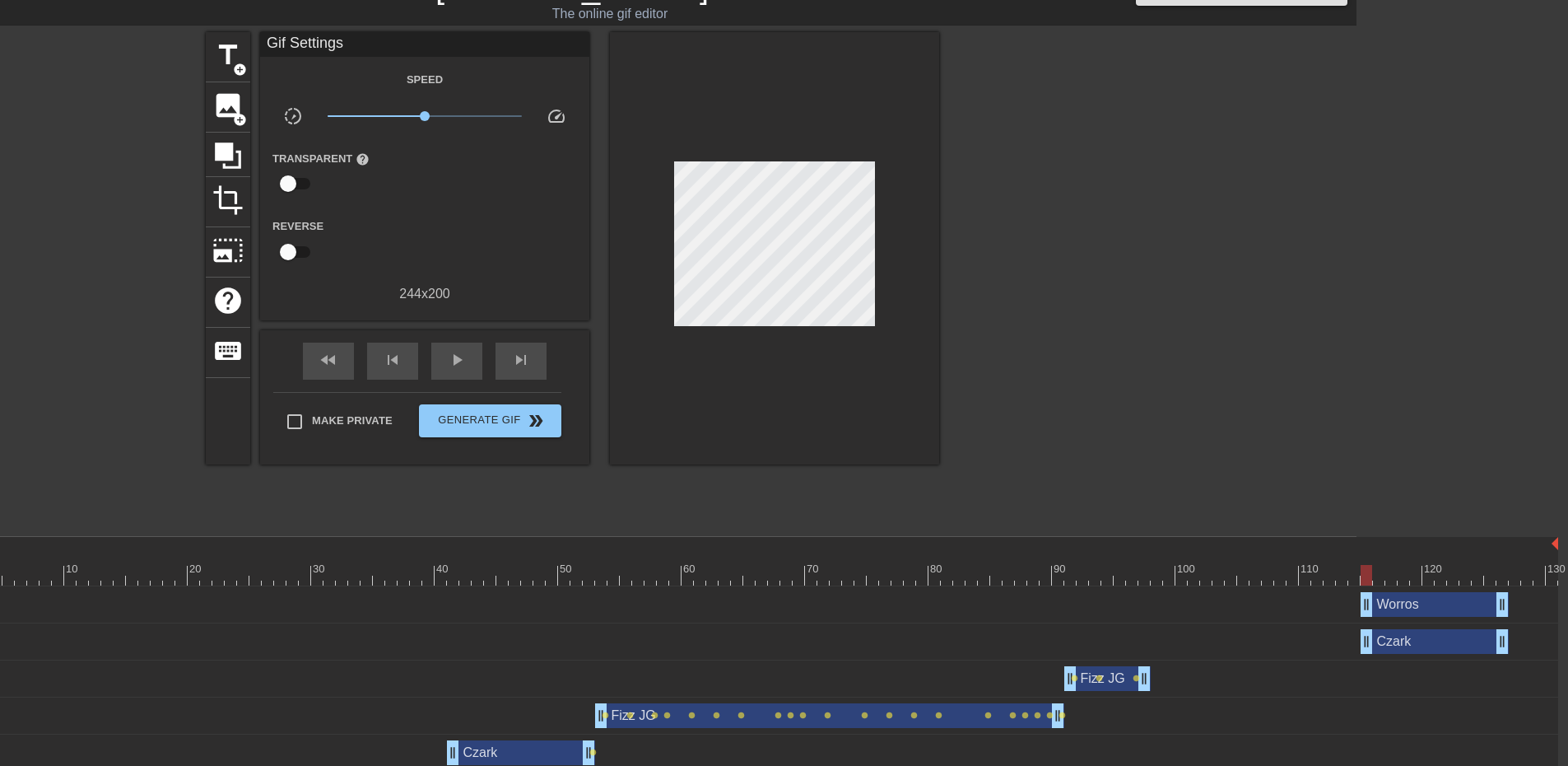
drag, startPoint x: 1389, startPoint y: 607, endPoint x: 1446, endPoint y: 604, distance: 57.1
click at [1446, 604] on div "Worros drag_handle drag_handle" at bounding box center [1435, 604] width 148 height 25
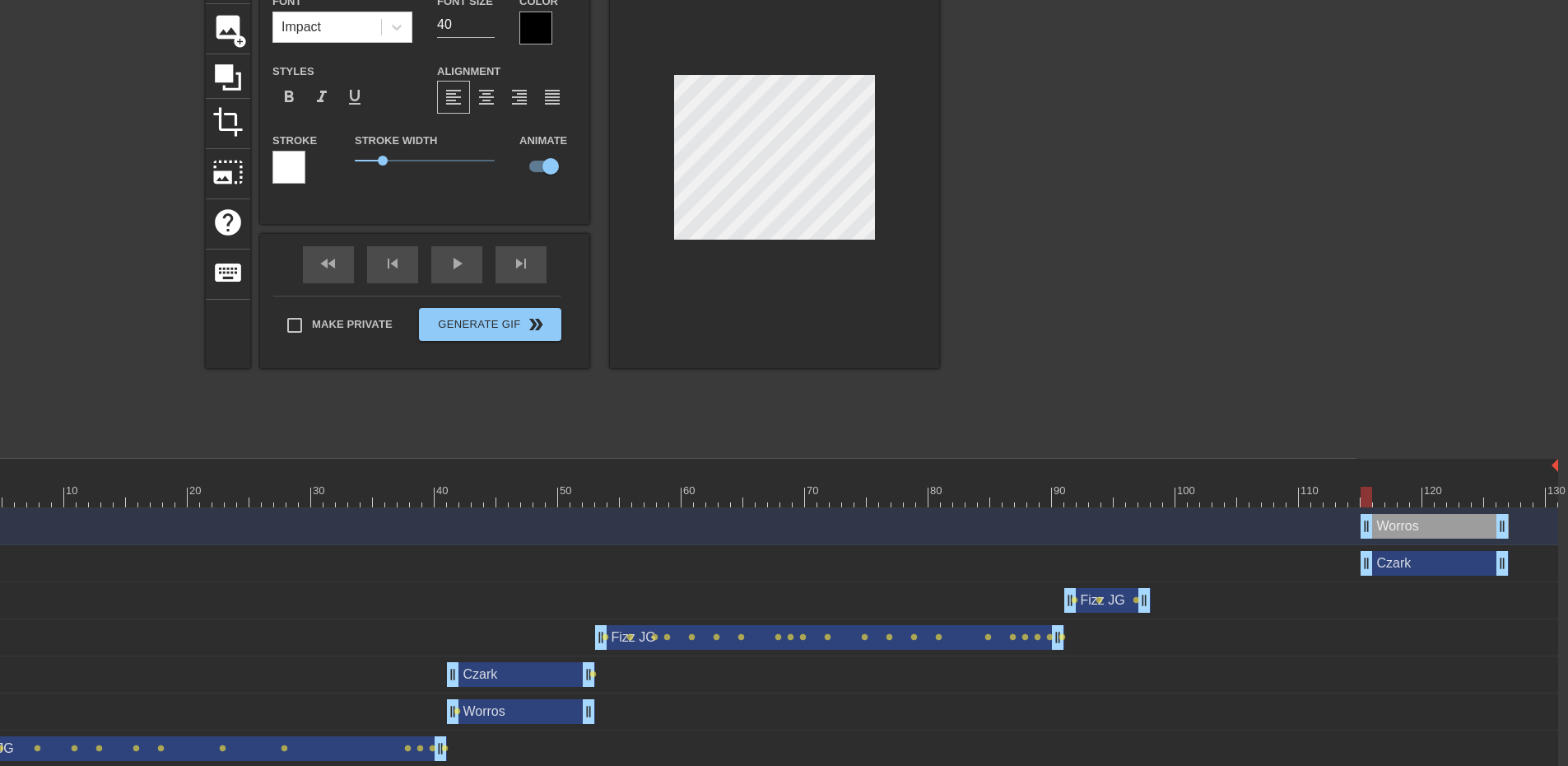
scroll to position [115, 212]
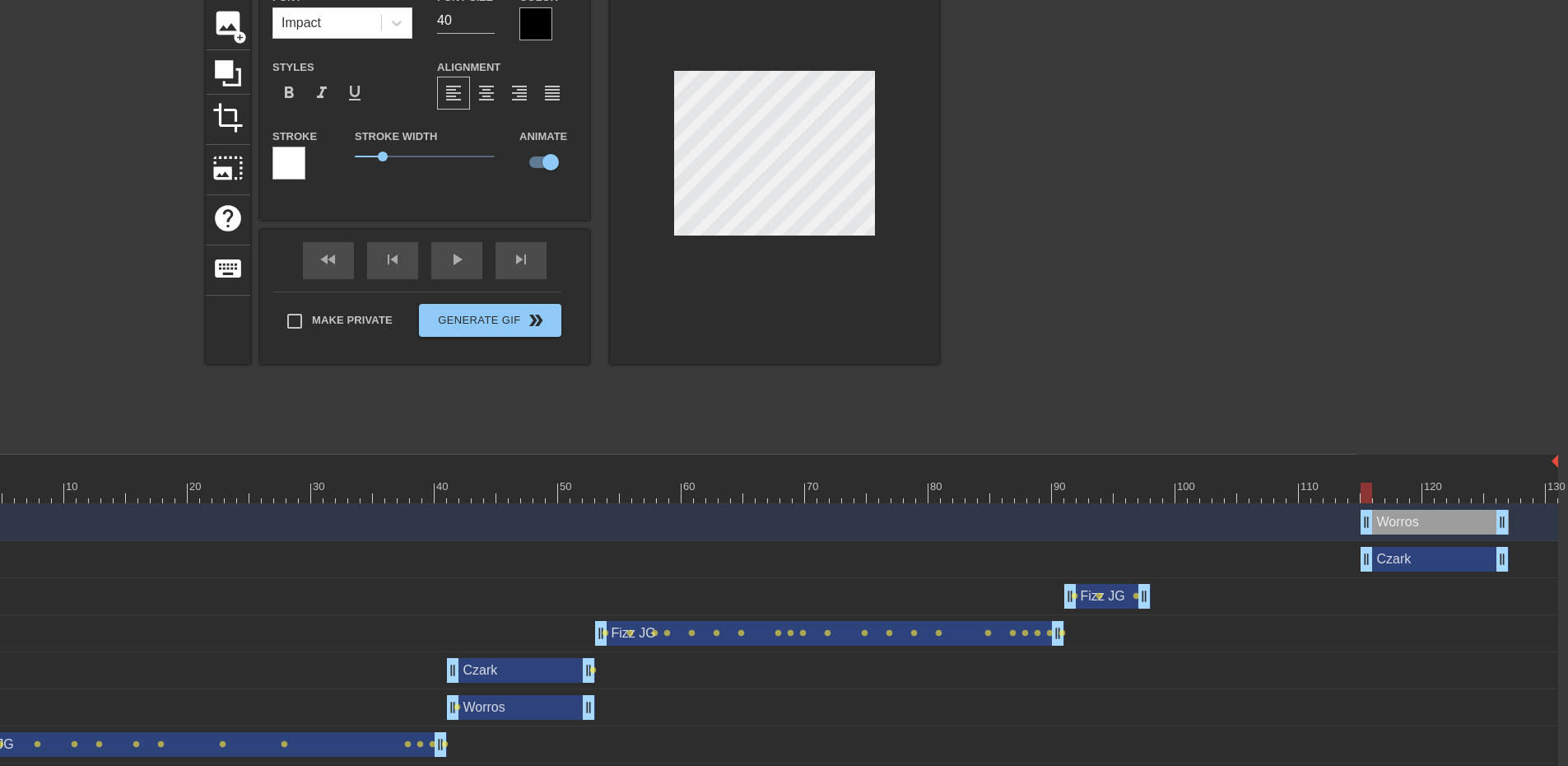
click at [518, 674] on div "Czark drag_handle drag_handle" at bounding box center [520, 670] width 148 height 25
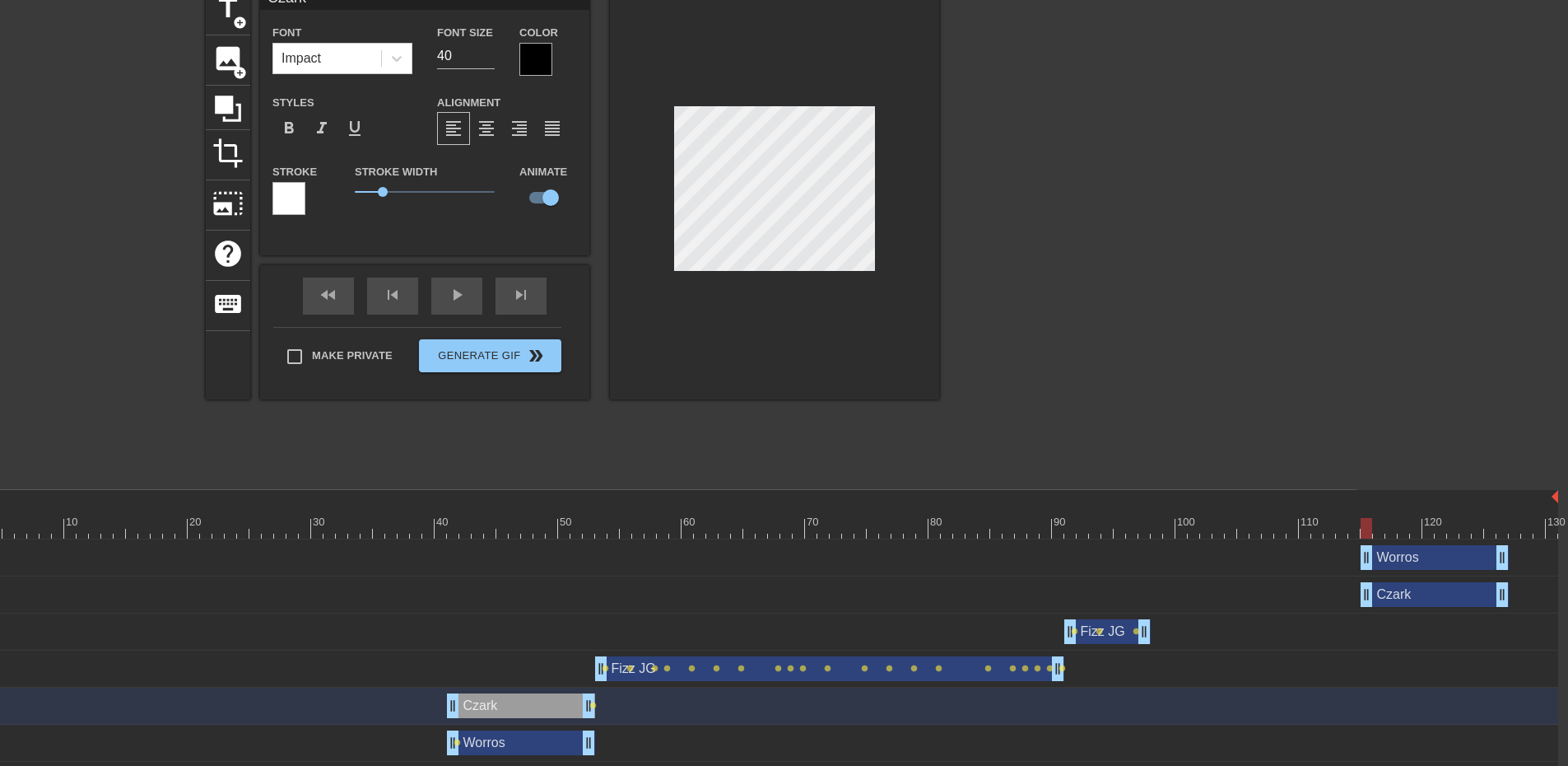
scroll to position [33, 212]
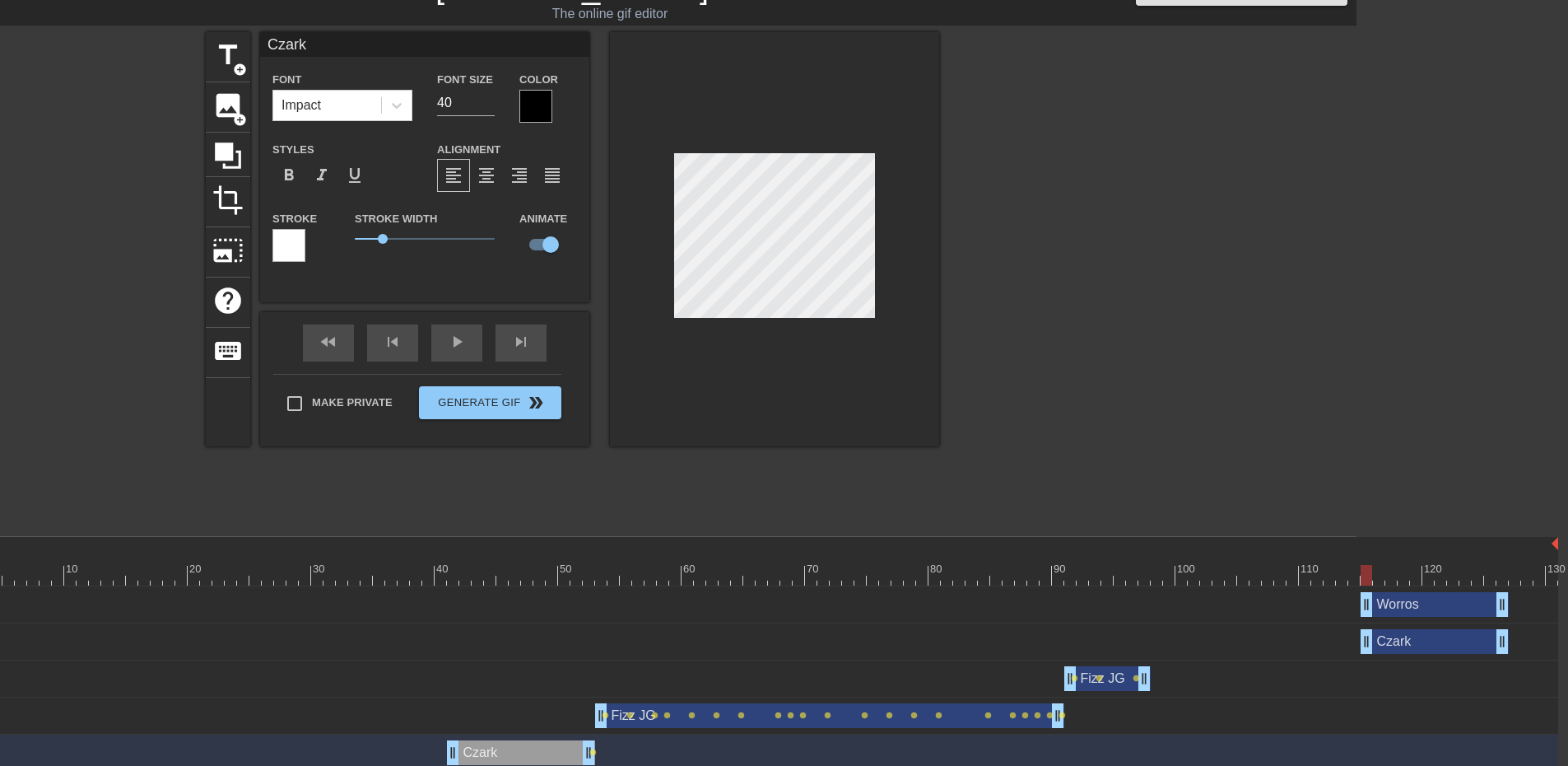
drag, startPoint x: 339, startPoint y: 40, endPoint x: 181, endPoint y: 26, distance: 158.6
click at [181, 26] on div "menu_book Browse the tutorials! [DOMAIN_NAME] The online gif editor Send Feedba…" at bounding box center [572, 424] width 1568 height 915
type input "[PERSON_NAME]"
click at [1296, 426] on div "title add_circle image add_circle crop photo_size_select_large help keyboard Sh…" at bounding box center [572, 279] width 1568 height 494
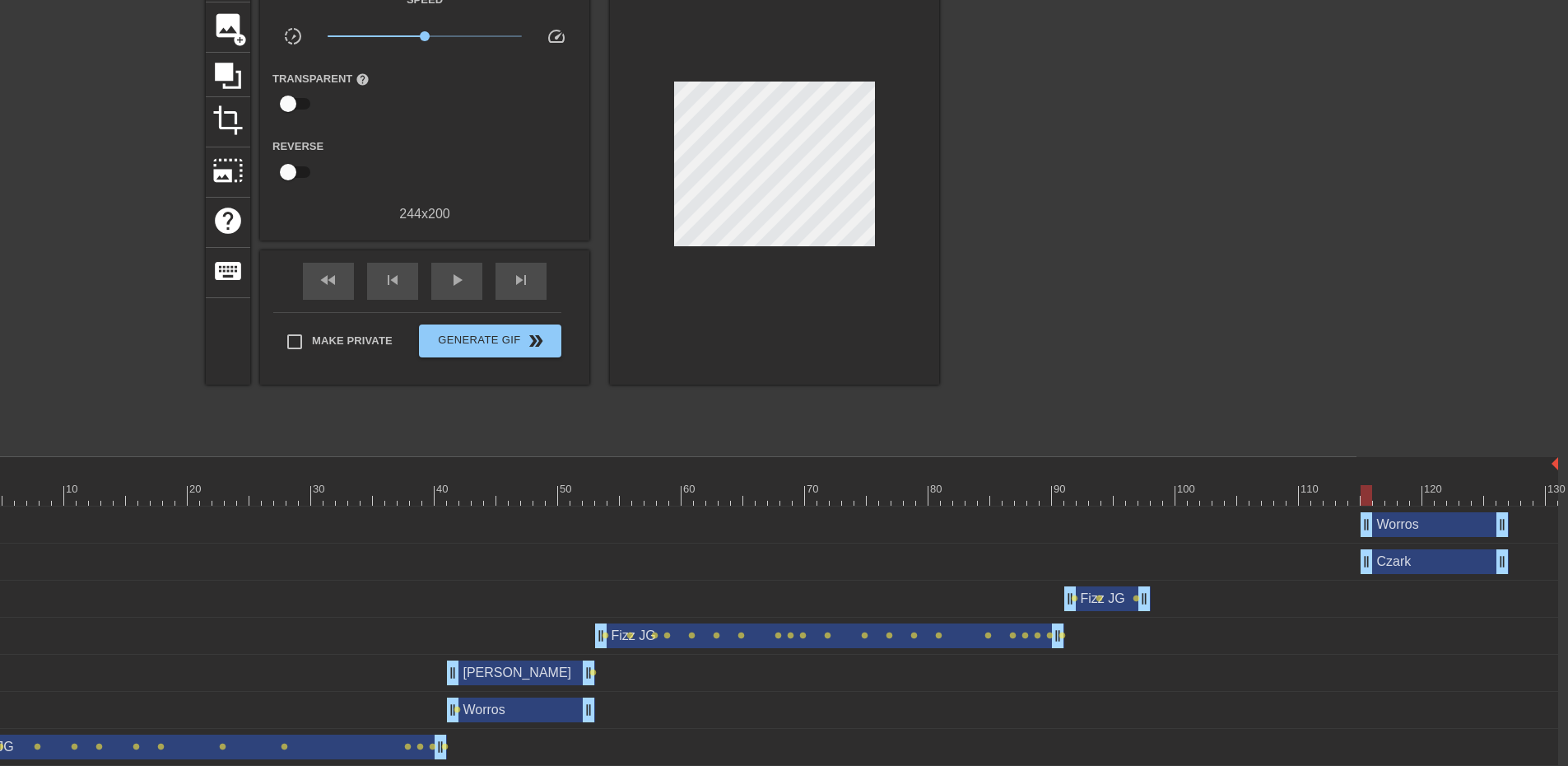
scroll to position [115, 212]
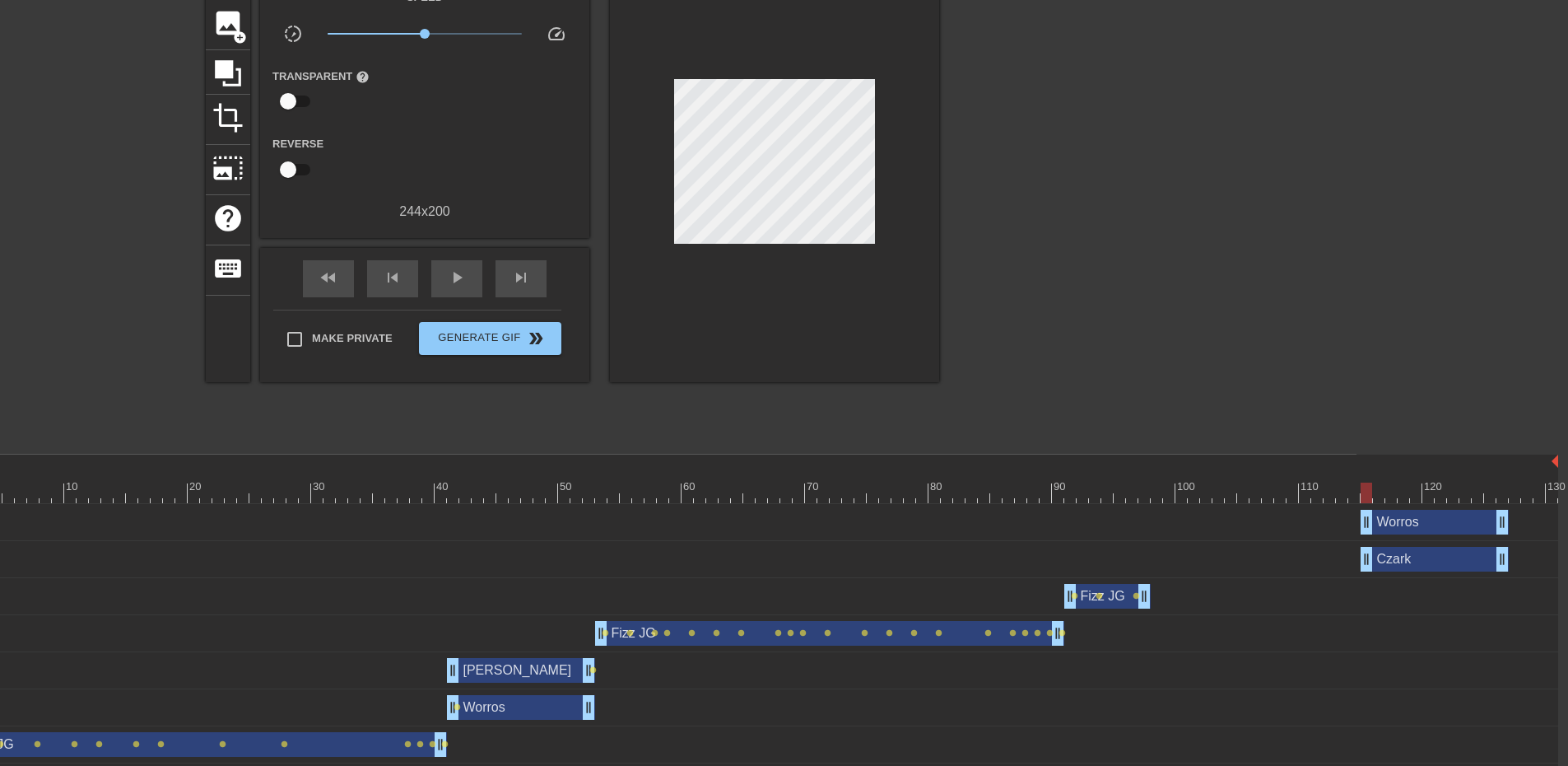
click at [536, 707] on div "Worros drag_handle drag_handle" at bounding box center [520, 707] width 148 height 25
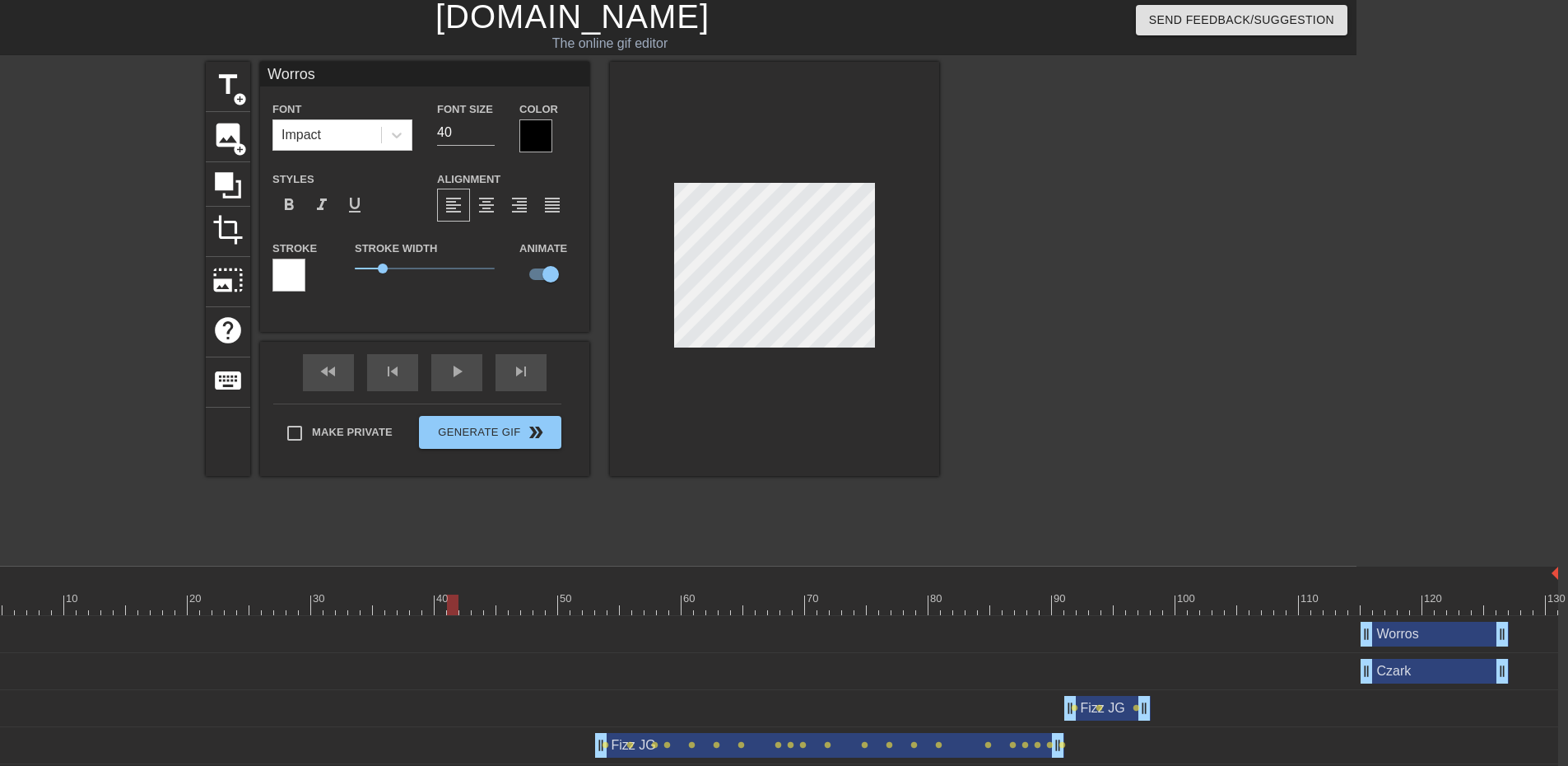
scroll to position [0, 212]
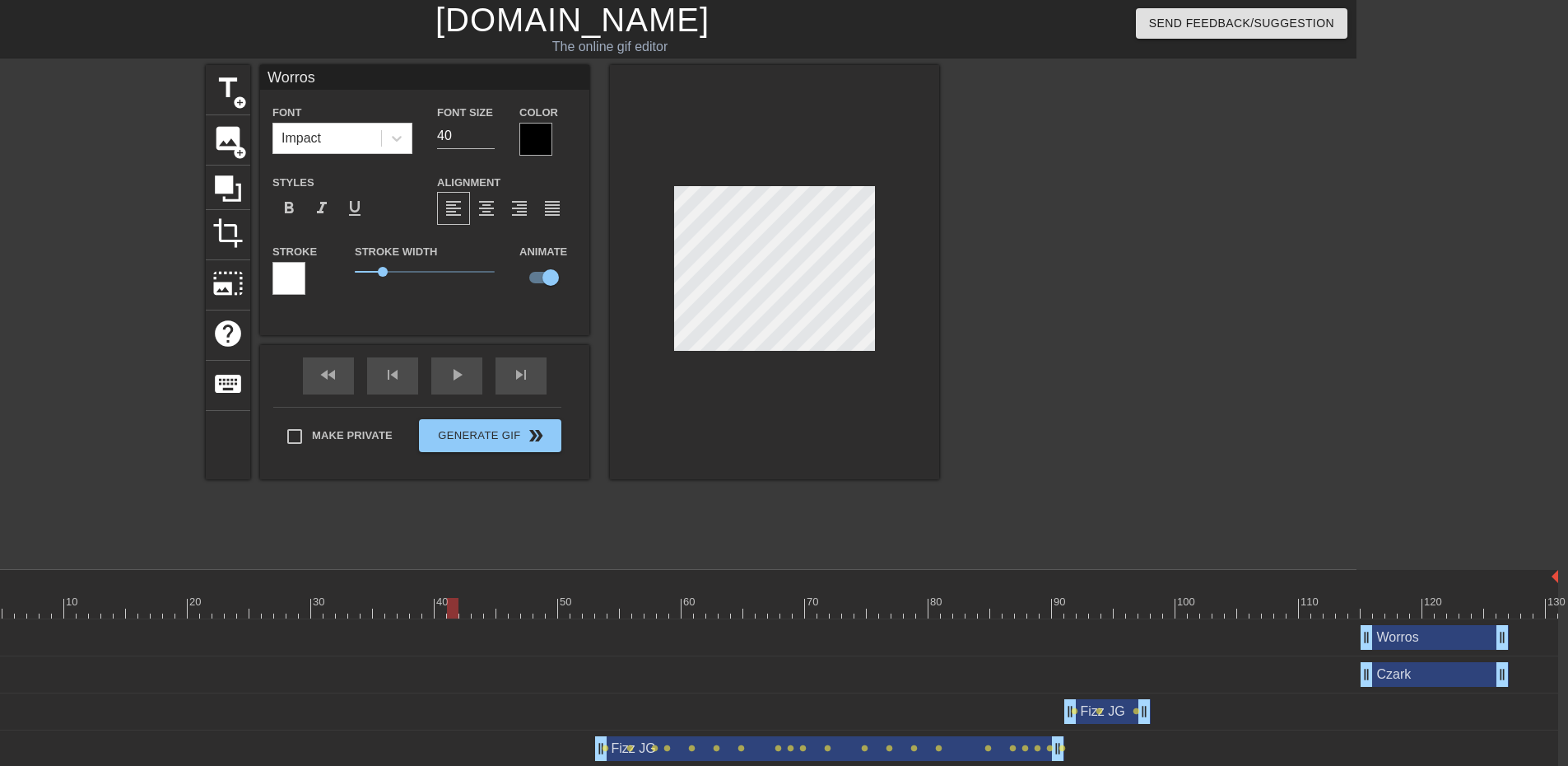
drag, startPoint x: 379, startPoint y: 85, endPoint x: 52, endPoint y: 60, distance: 328.0
click at [52, 60] on div "menu_book Browse the tutorials! [DOMAIN_NAME] The online gif editor Send Feedba…" at bounding box center [572, 457] width 1568 height 915
type input "Frosty"
click at [1250, 475] on div "title add_circle image add_circle crop photo_size_select_large help keyboard Fr…" at bounding box center [572, 312] width 1568 height 494
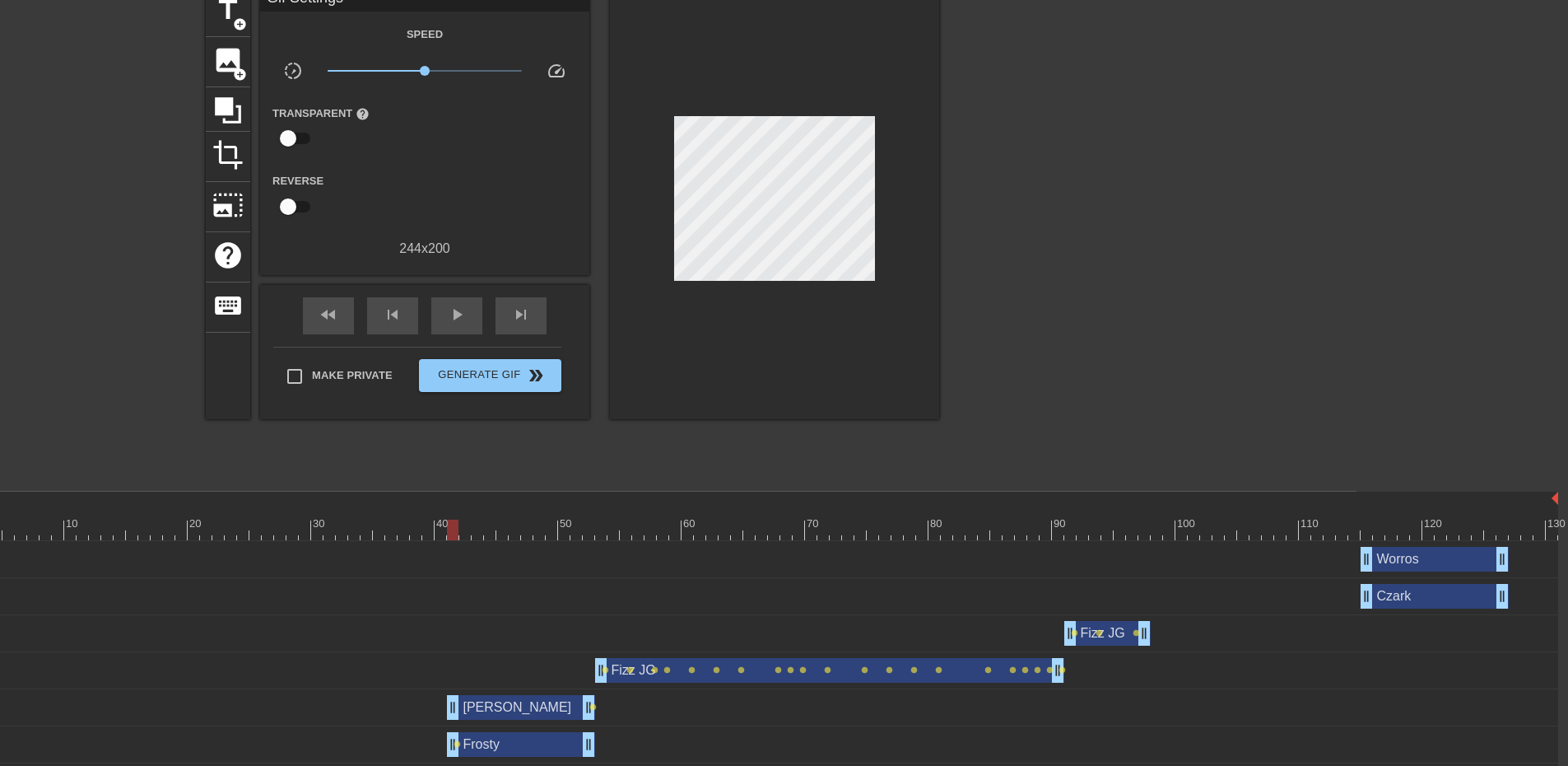
scroll to position [82, 212]
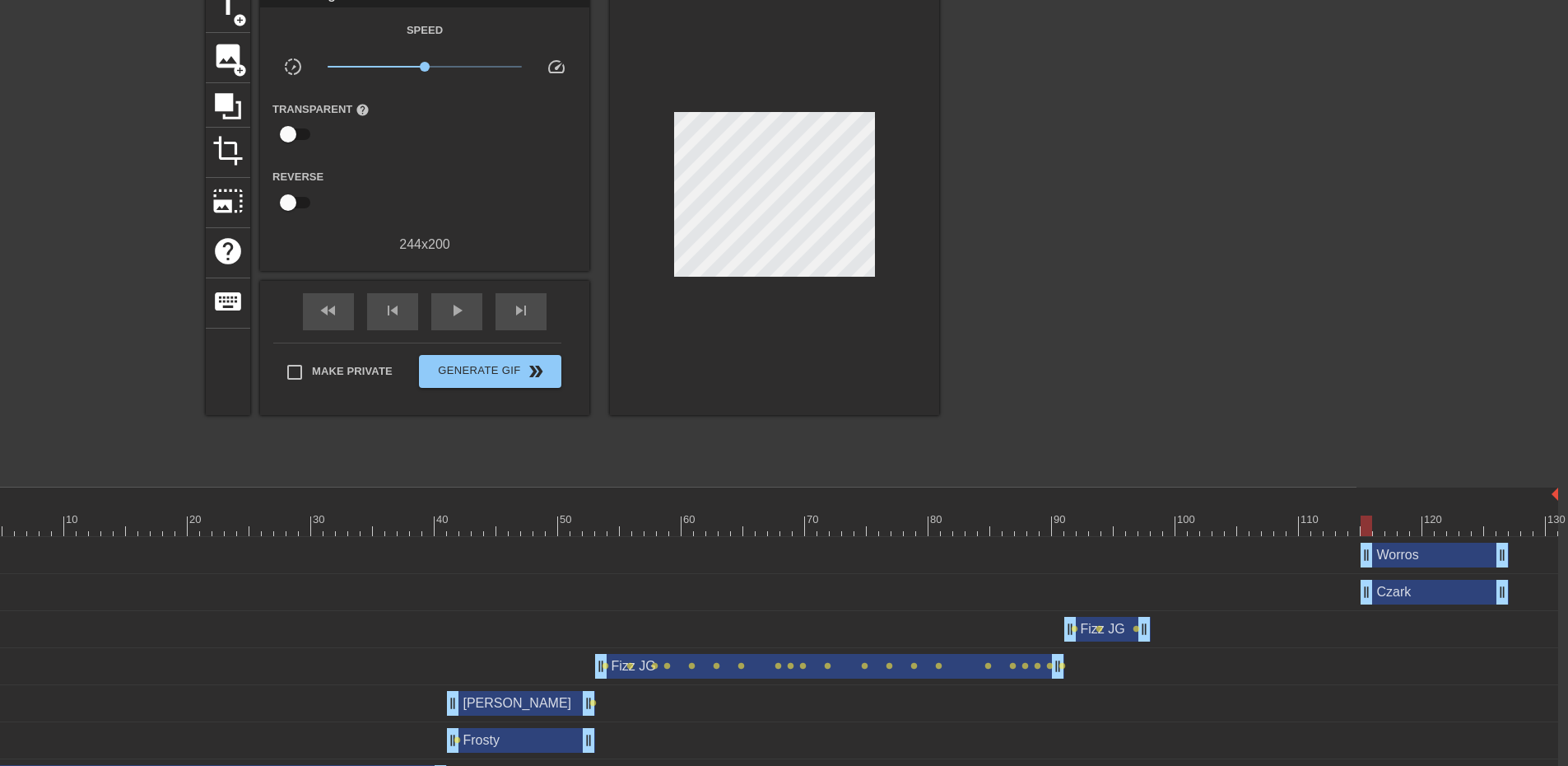
click at [1432, 592] on div "Czark drag_handle drag_handle" at bounding box center [1435, 592] width 148 height 25
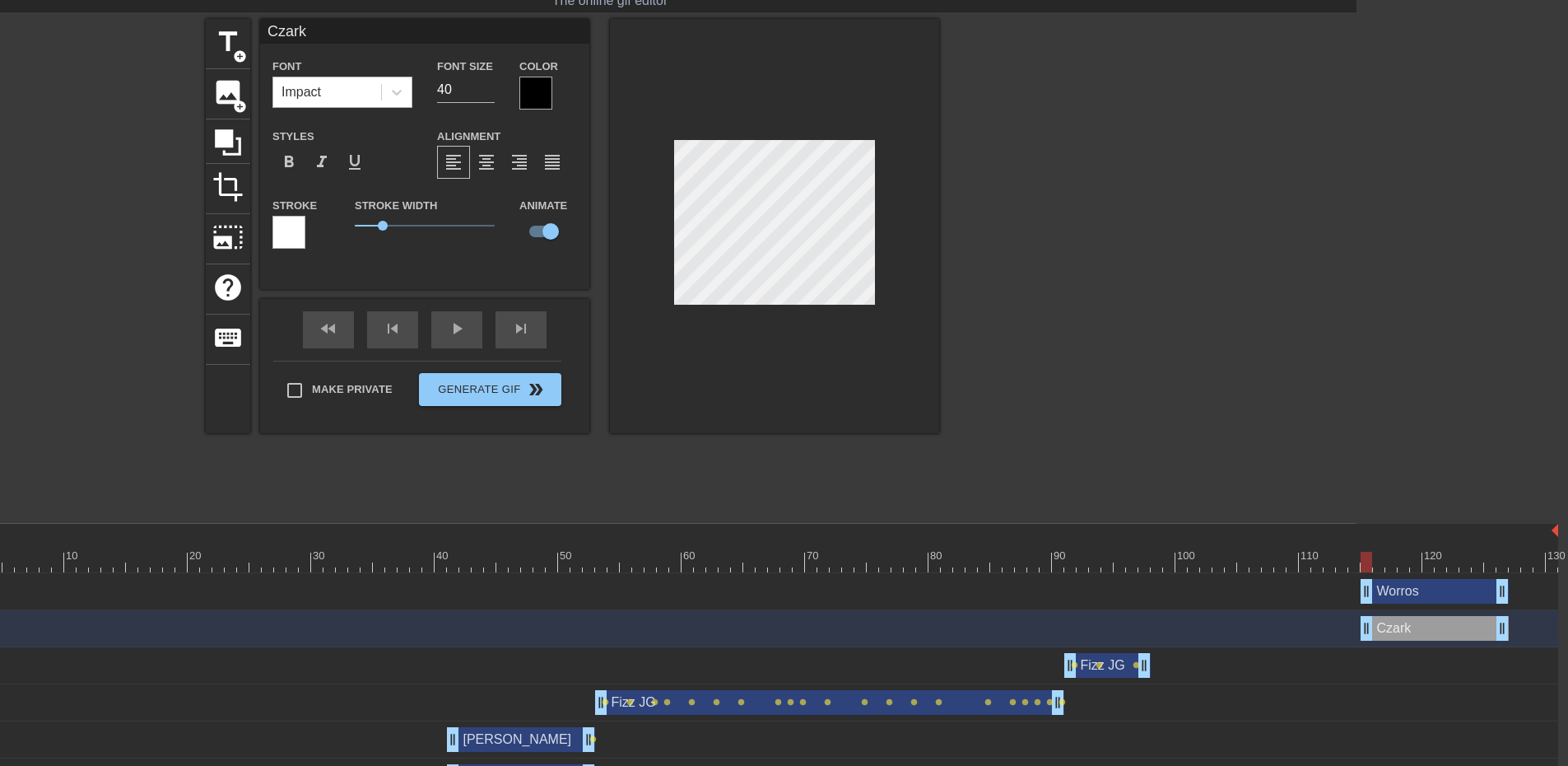
scroll to position [2, 212]
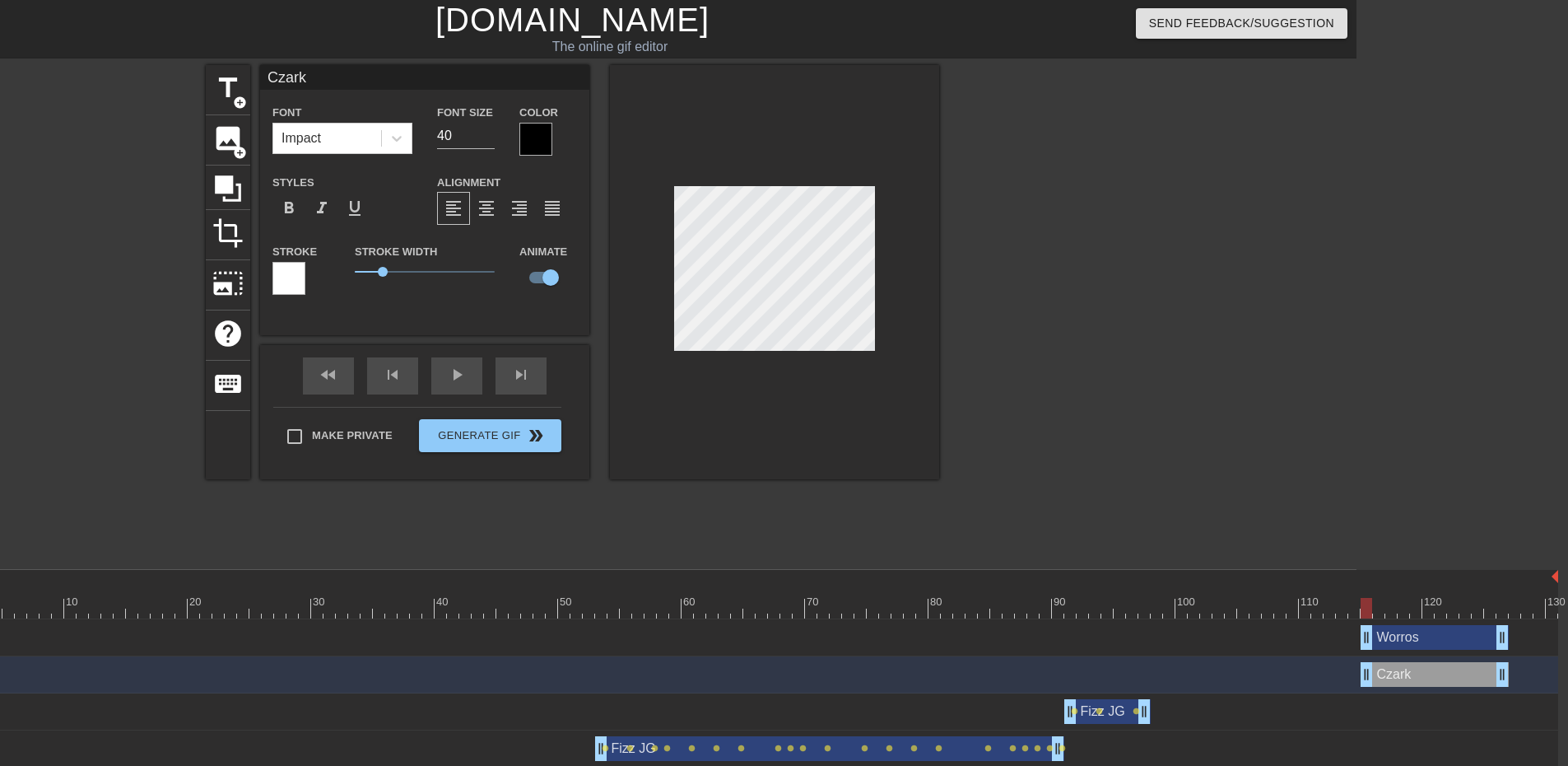
drag, startPoint x: 366, startPoint y: 77, endPoint x: 0, endPoint y: 41, distance: 367.8
click at [0, 41] on div "menu_book Browse the tutorials! [DOMAIN_NAME] The online gif editor Send Feedba…" at bounding box center [572, 457] width 1568 height 915
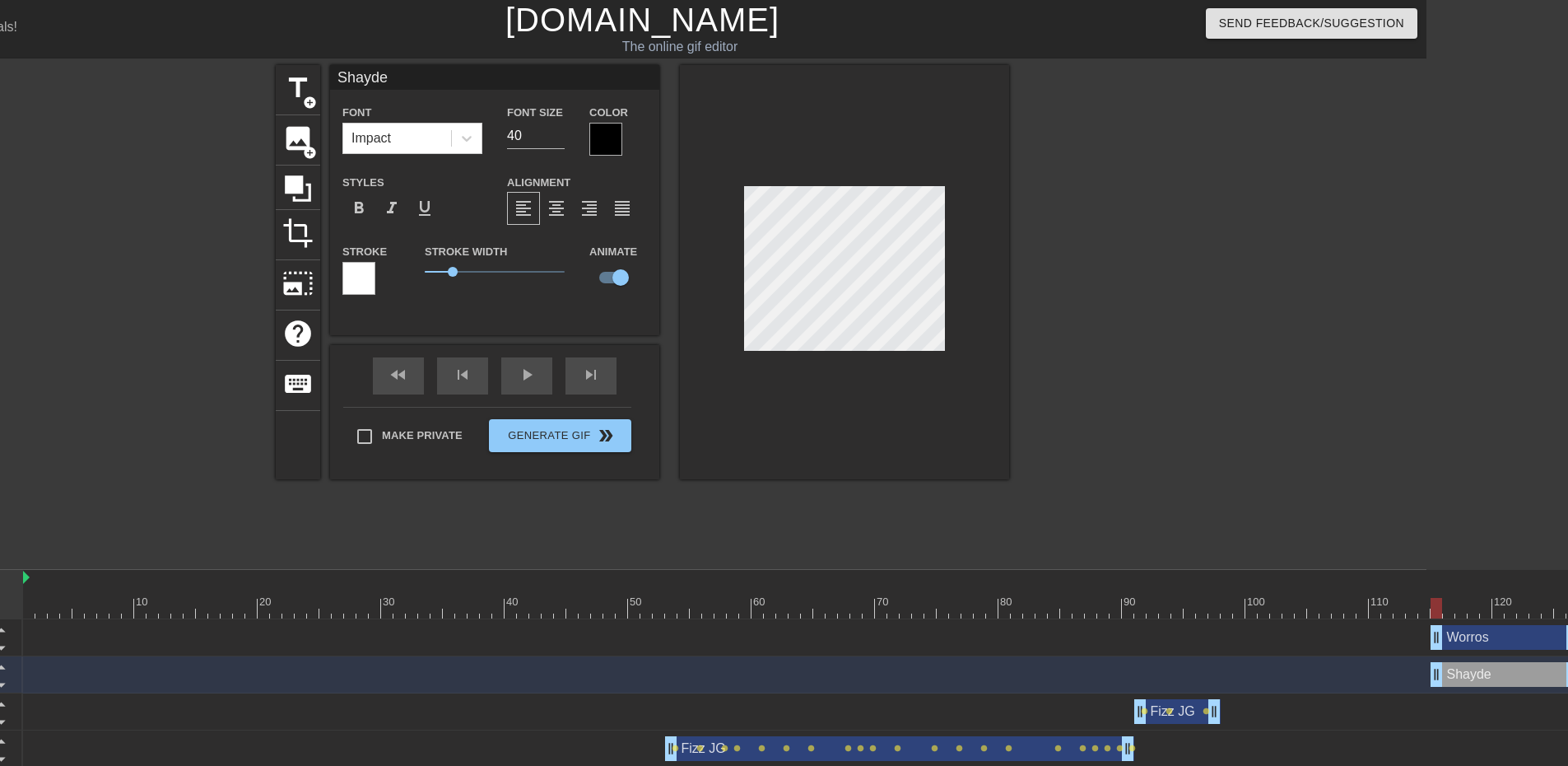
drag, startPoint x: 428, startPoint y: 82, endPoint x: 73, endPoint y: 92, distance: 355.1
click at [93, 93] on div "title add_circle image add_circle crop photo_size_select_large help keyboard Sh…" at bounding box center [642, 312] width 1568 height 494
type input "Daeda"
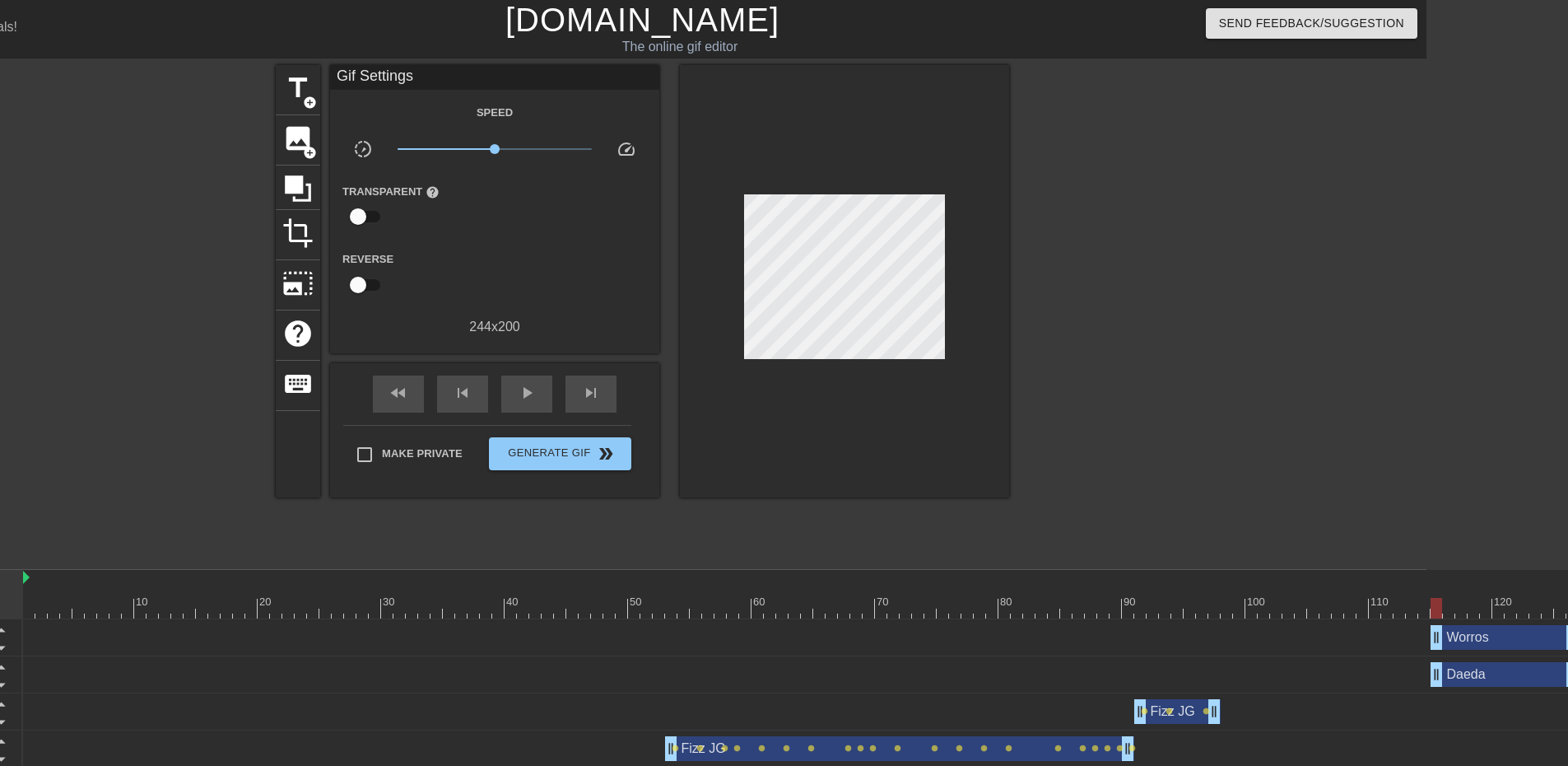
click at [1253, 379] on div at bounding box center [1152, 312] width 247 height 494
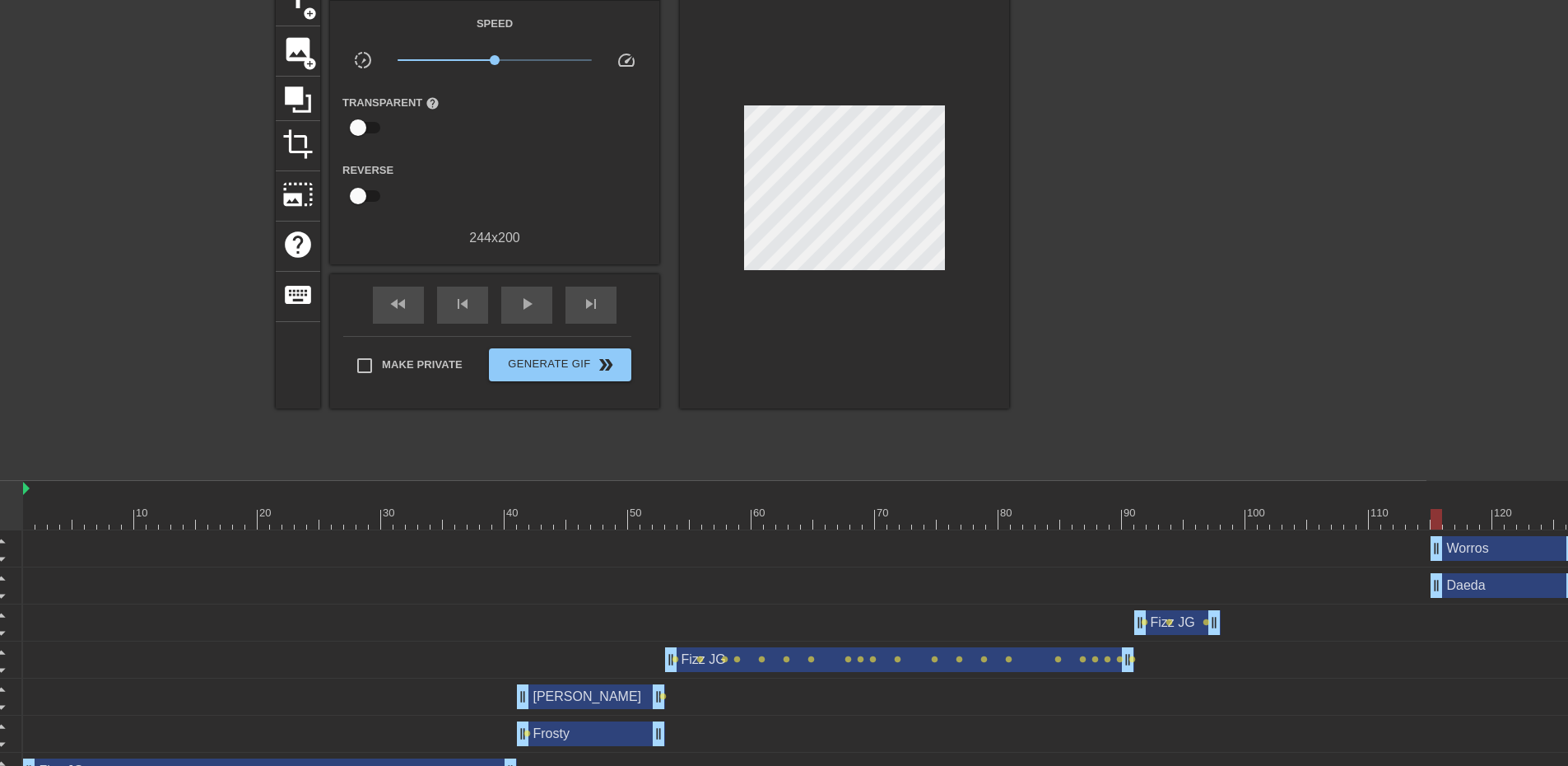
scroll to position [153, 142]
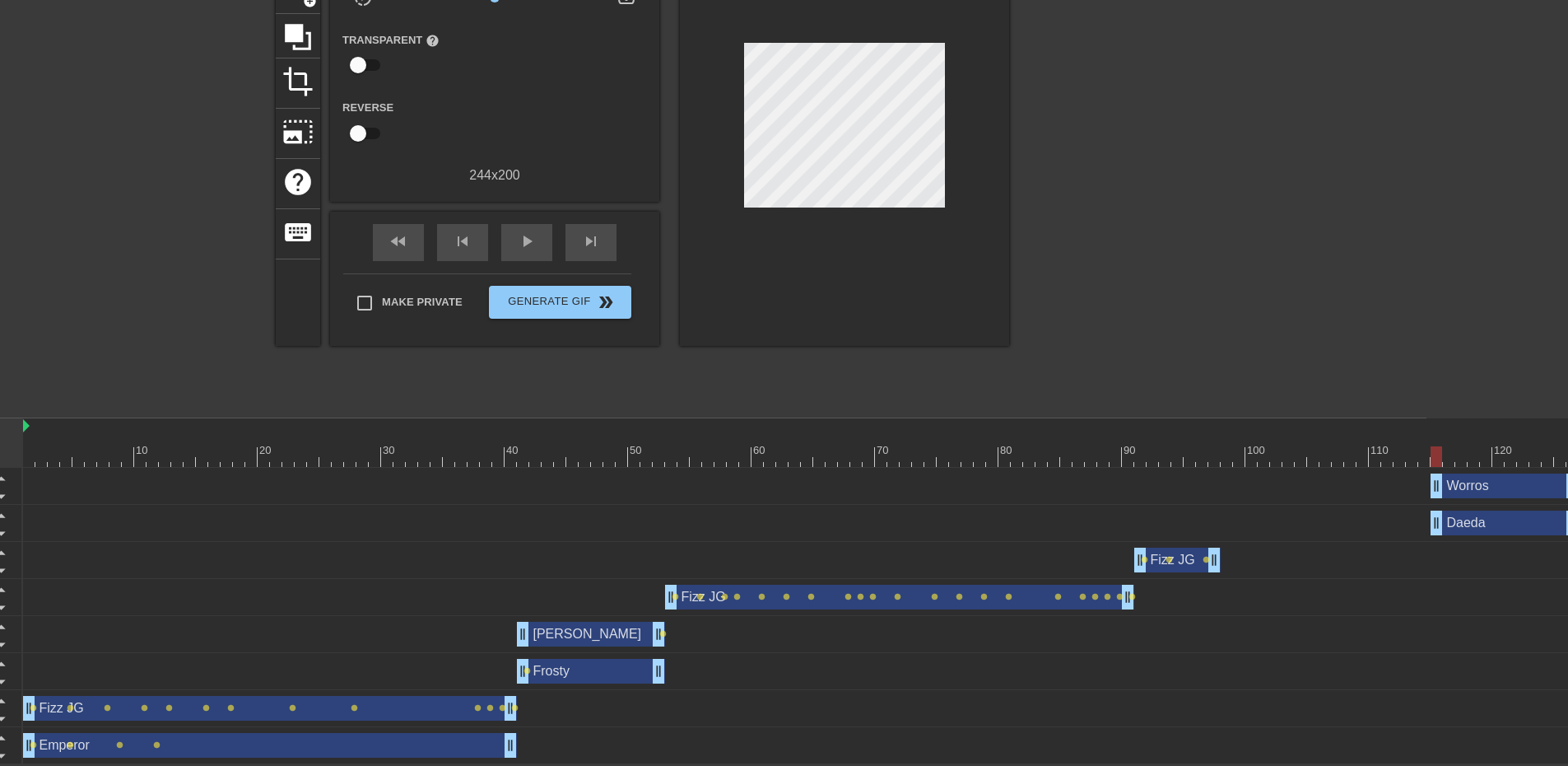
click at [575, 664] on div "Frosty drag_handle drag_handle" at bounding box center [590, 671] width 148 height 25
click at [600, 650] on div "Shayden drag_handle drag_handle lens" at bounding box center [826, 634] width 1606 height 37
click at [600, 638] on div "Shayden drag_handle drag_handle" at bounding box center [590, 634] width 148 height 25
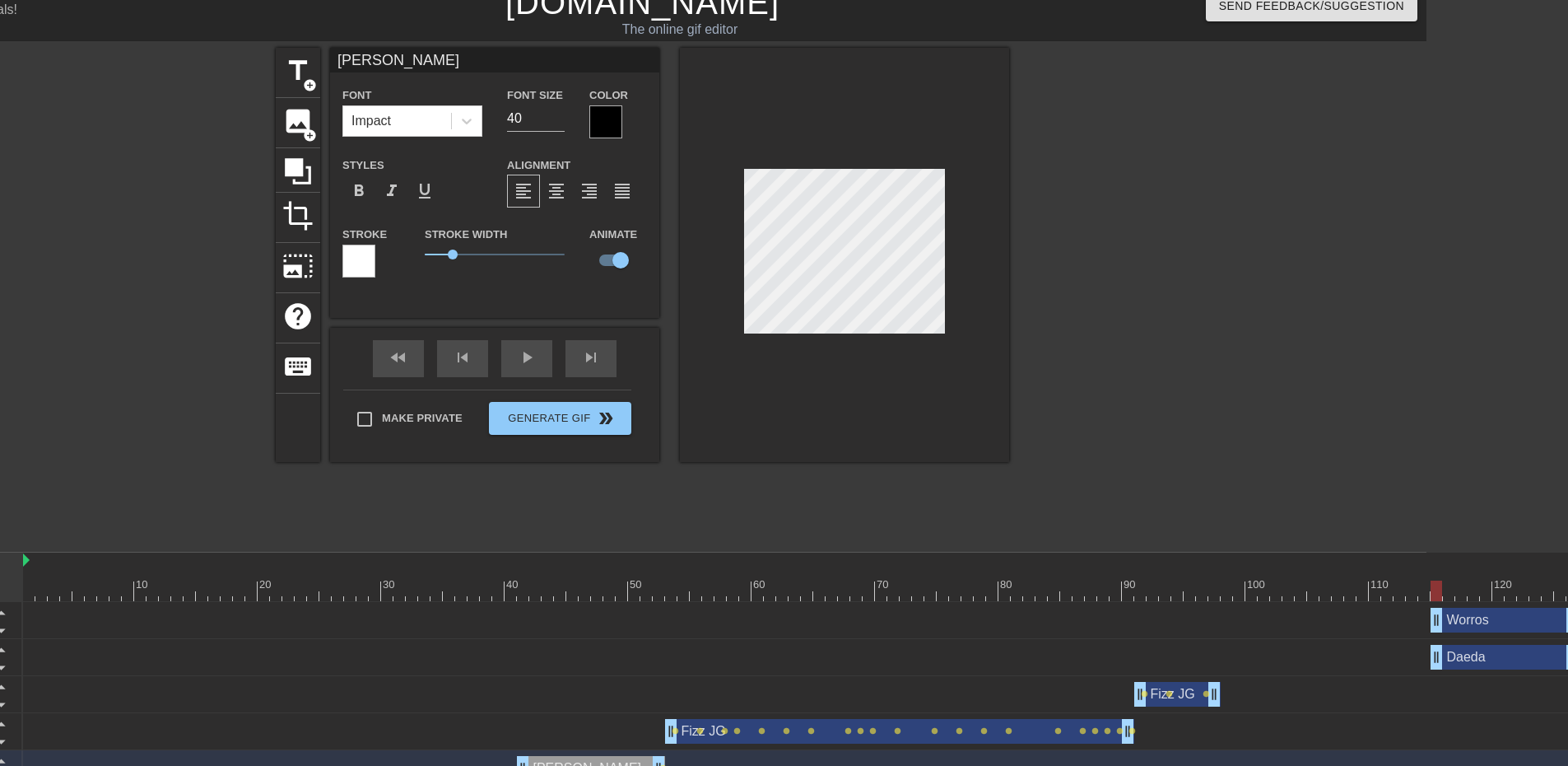
scroll to position [0, 142]
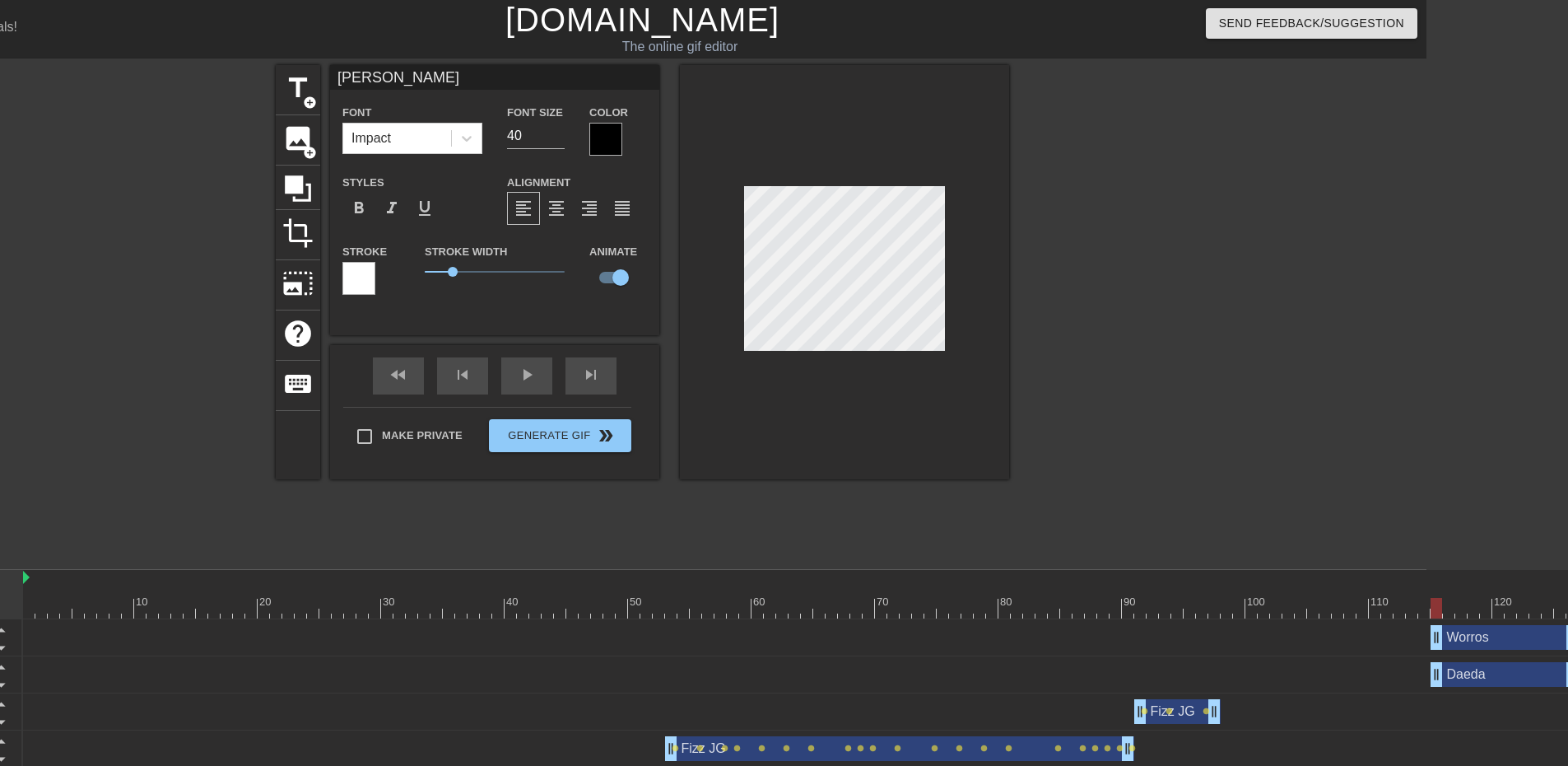
drag, startPoint x: 426, startPoint y: 66, endPoint x: 140, endPoint y: 112, distance: 289.7
click at [145, 111] on div "title add_circle image add_circle crop photo_size_select_large help keyboard Sh…" at bounding box center [642, 312] width 1568 height 494
type input "Daeda"
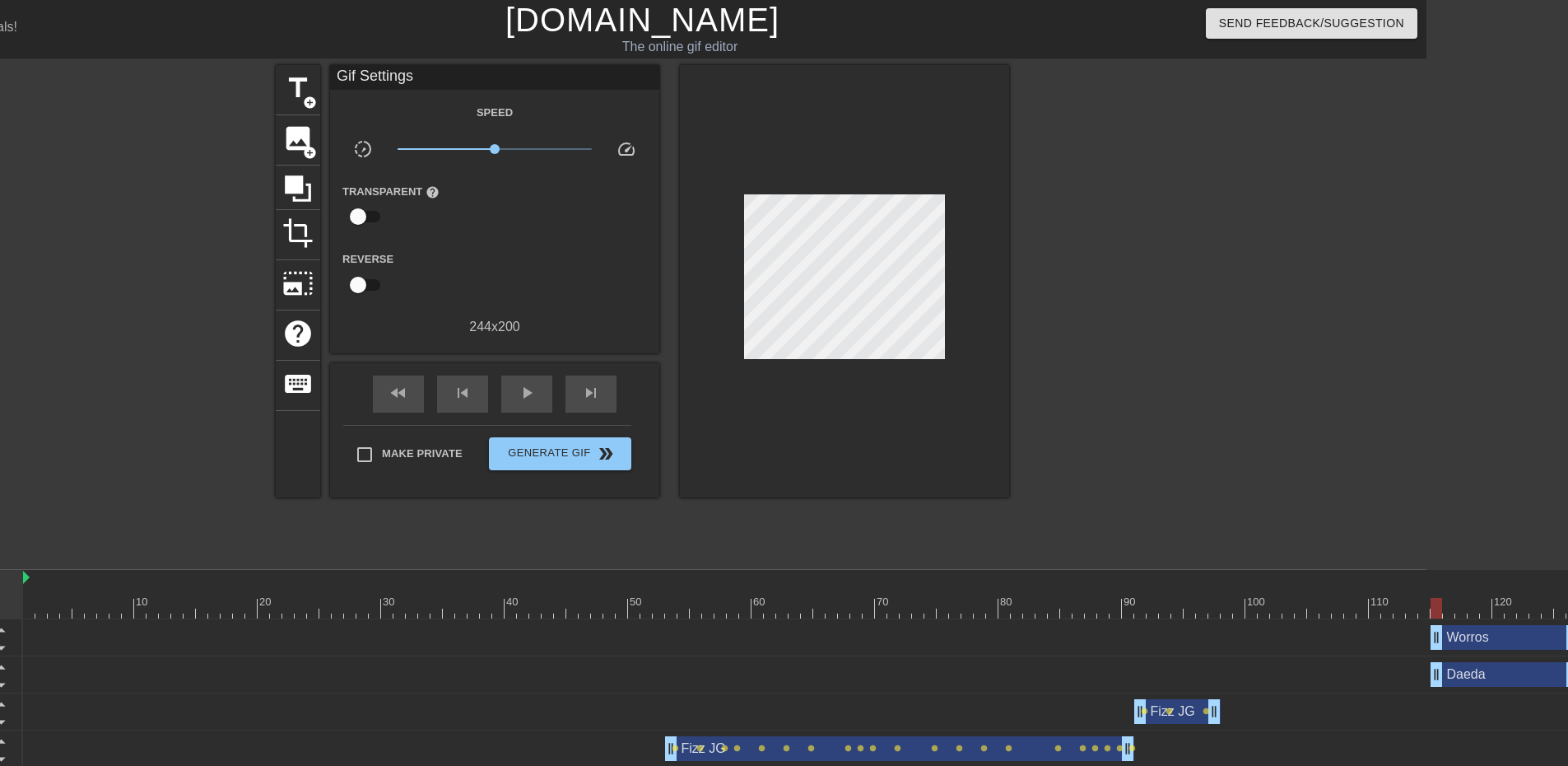
click at [1258, 448] on div at bounding box center [1152, 312] width 247 height 494
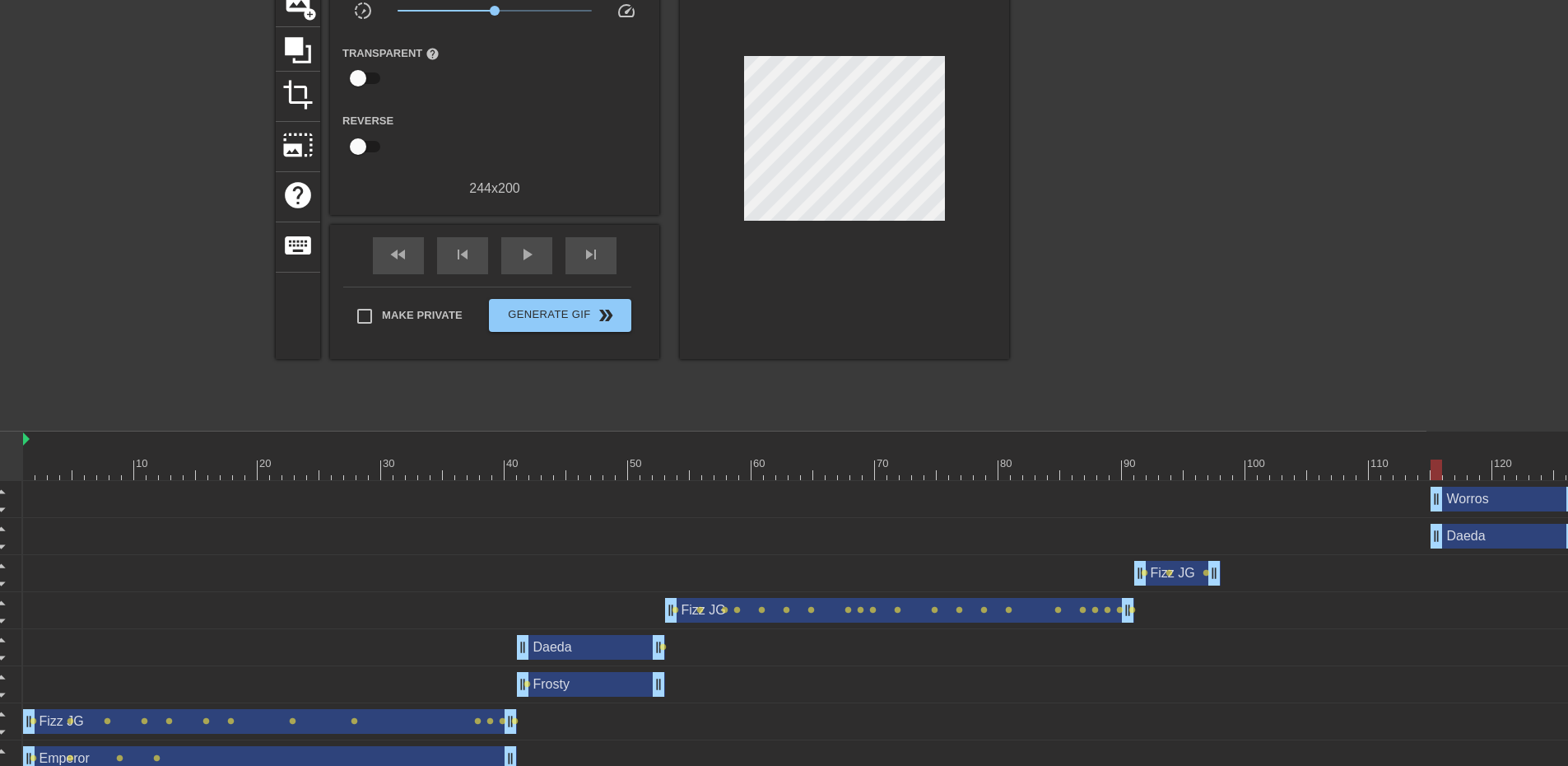
scroll to position [153, 142]
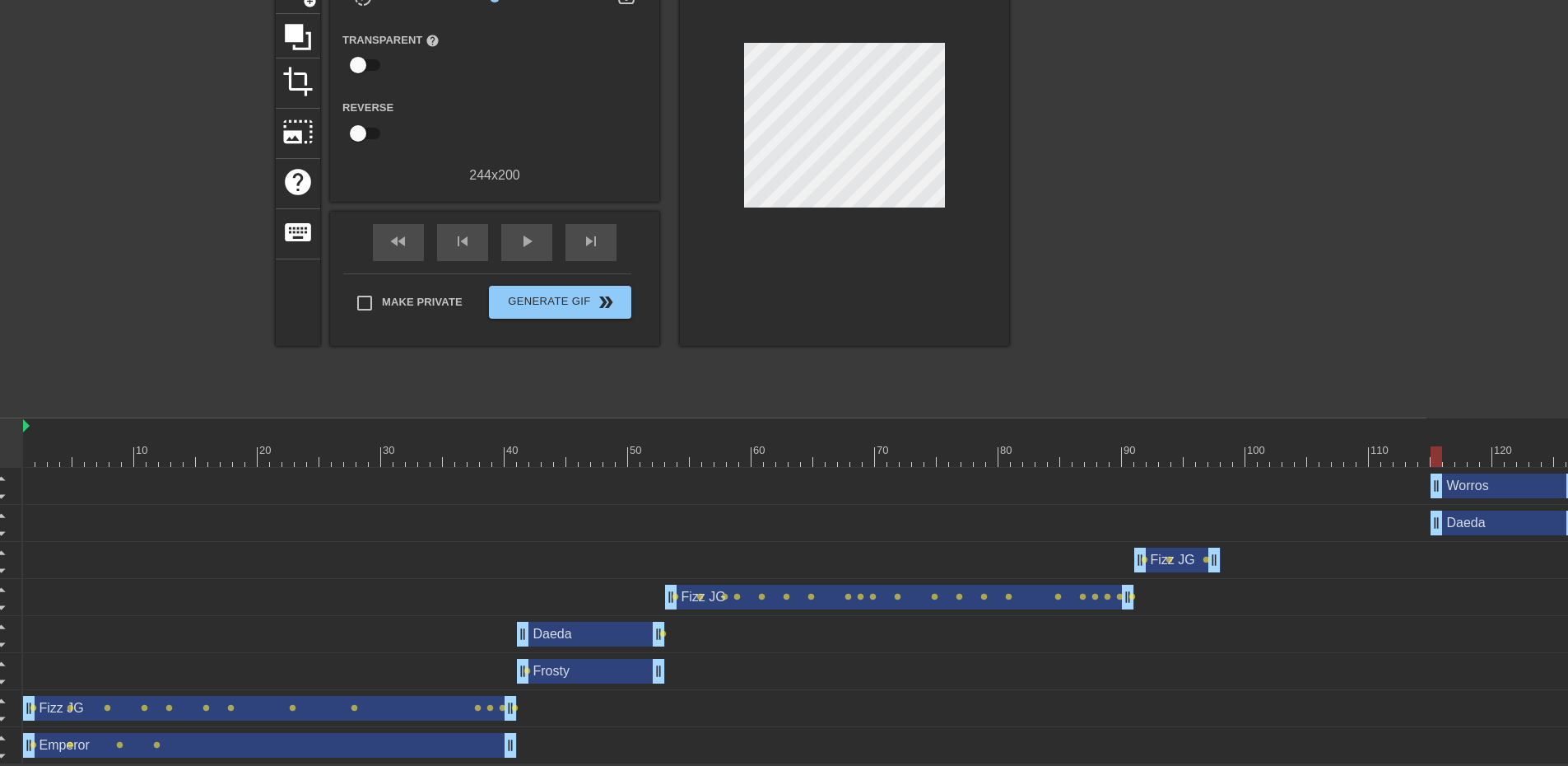
click at [1470, 490] on div "Worros drag_handle drag_handle" at bounding box center [1505, 485] width 148 height 25
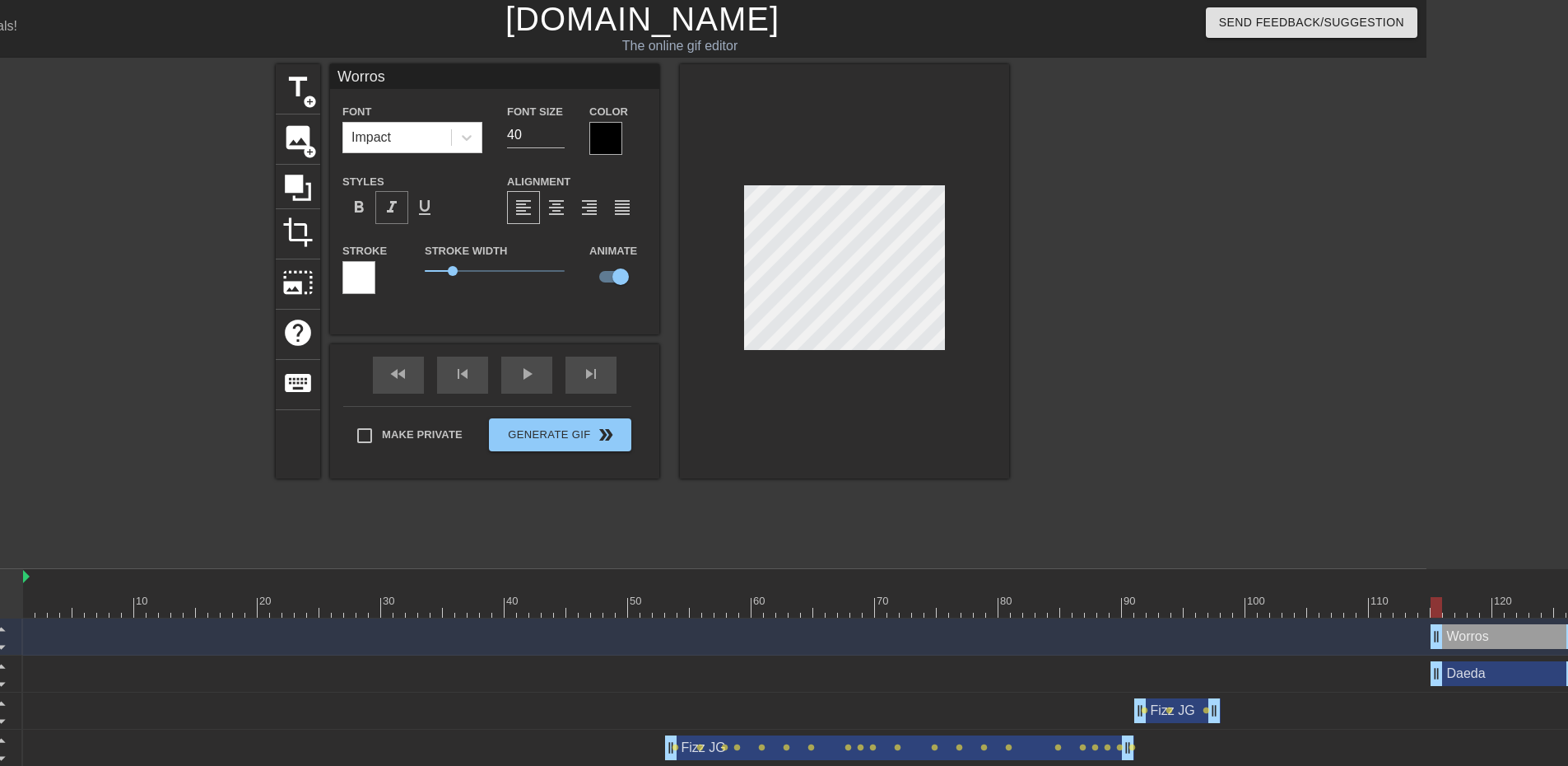
scroll to position [0, 142]
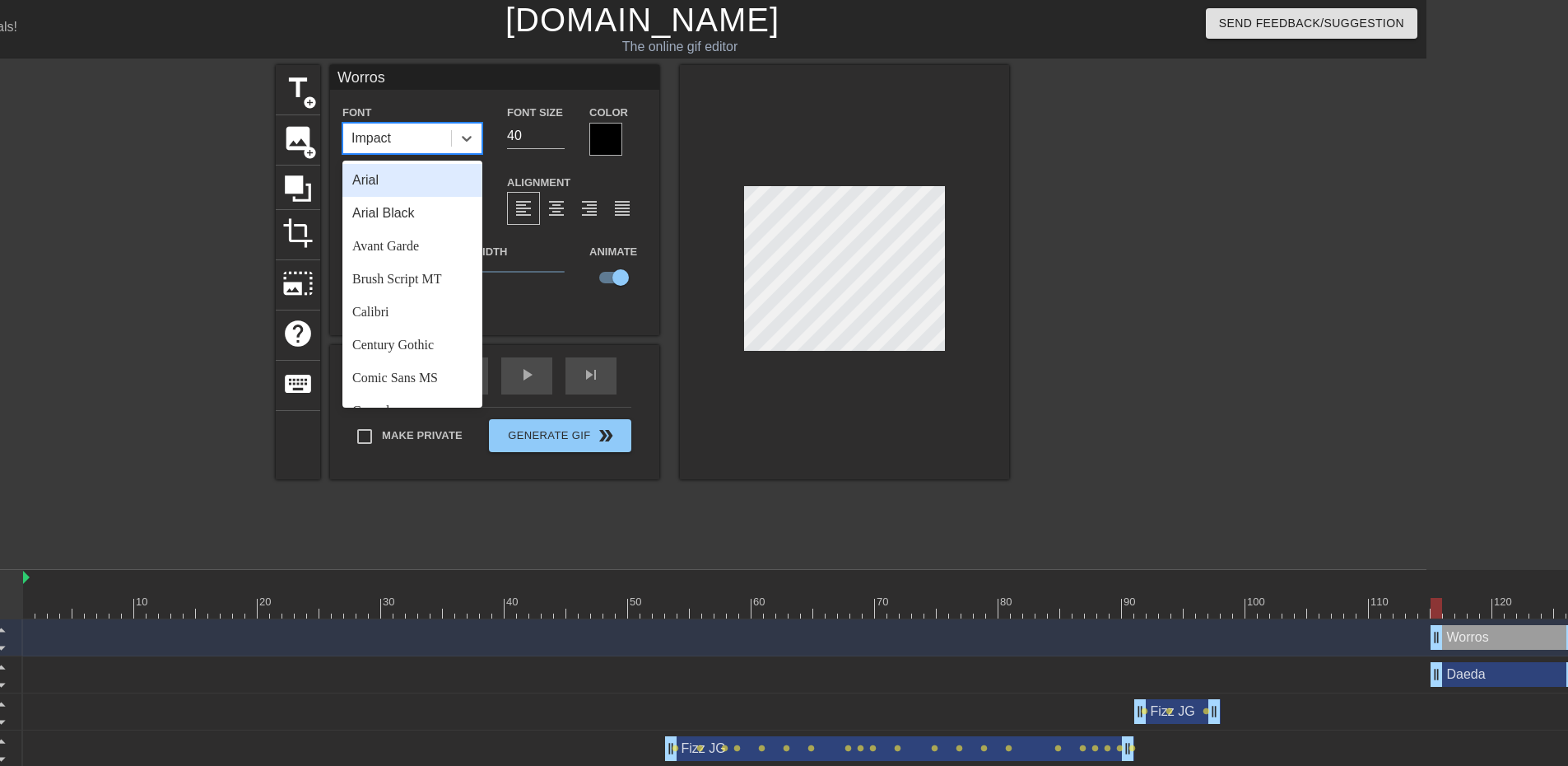
drag, startPoint x: 413, startPoint y: 143, endPoint x: 382, endPoint y: 123, distance: 36.9
click at [365, 127] on div "Impact" at bounding box center [397, 138] width 108 height 29
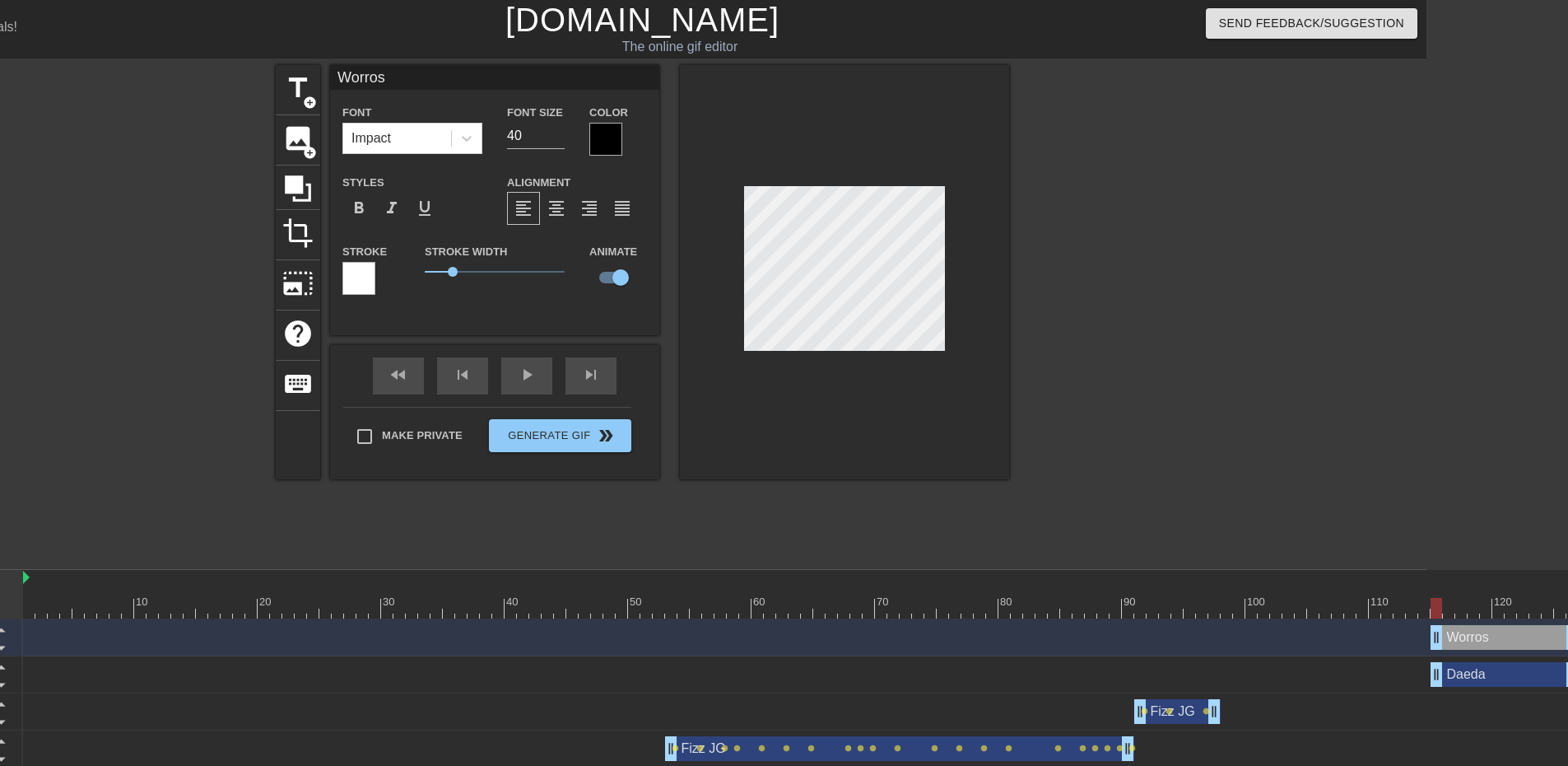
drag, startPoint x: 400, startPoint y: 78, endPoint x: 196, endPoint y: 71, distance: 204.1
click at [196, 71] on div "title add_circle image add_circle crop photo_size_select_large help keyboard Wo…" at bounding box center [642, 312] width 1568 height 494
type input "Odelette"
click at [1375, 388] on div "title add_circle image add_circle crop photo_size_select_large help keyboard Od…" at bounding box center [642, 312] width 1568 height 494
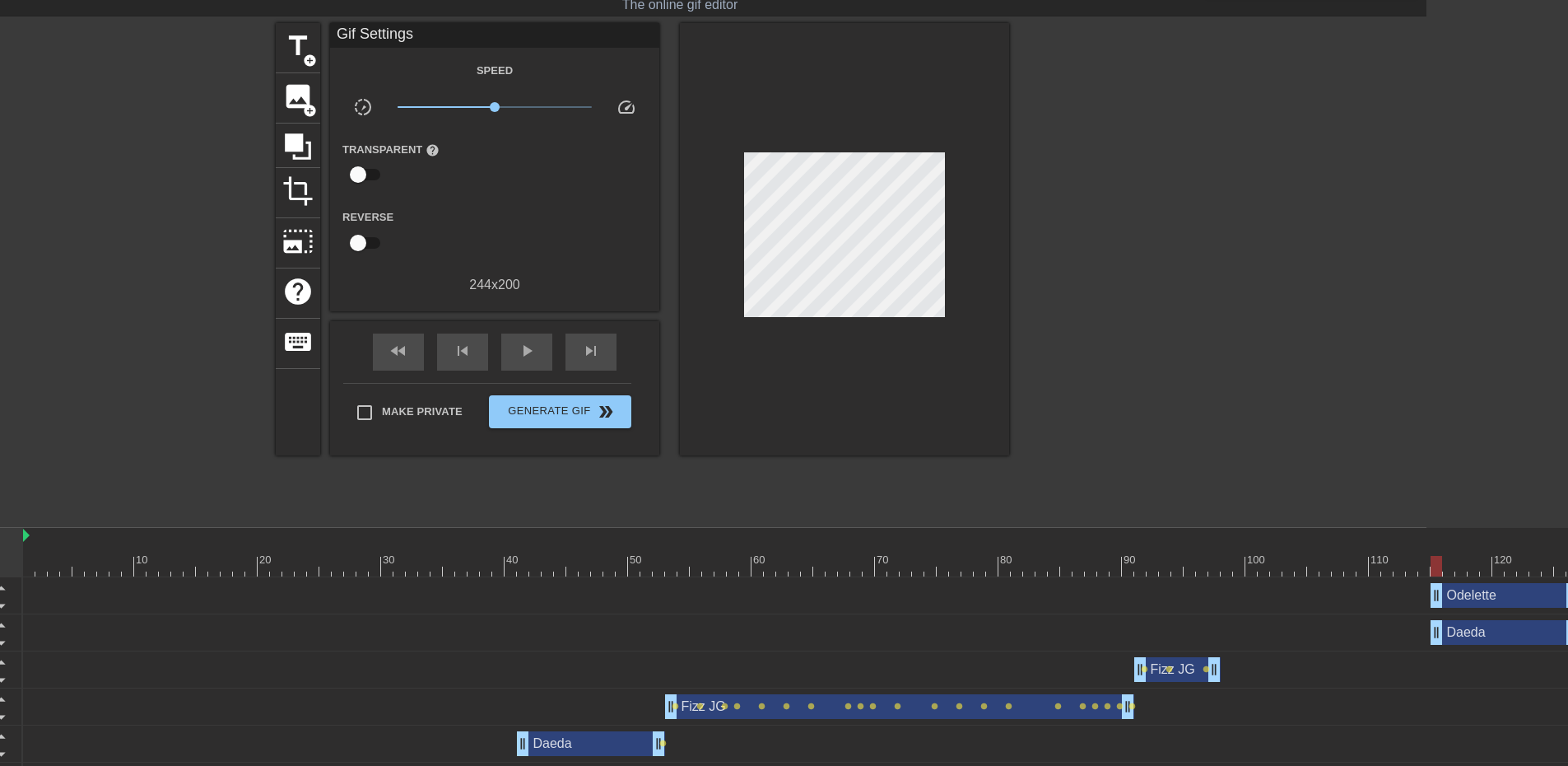
scroll to position [153, 142]
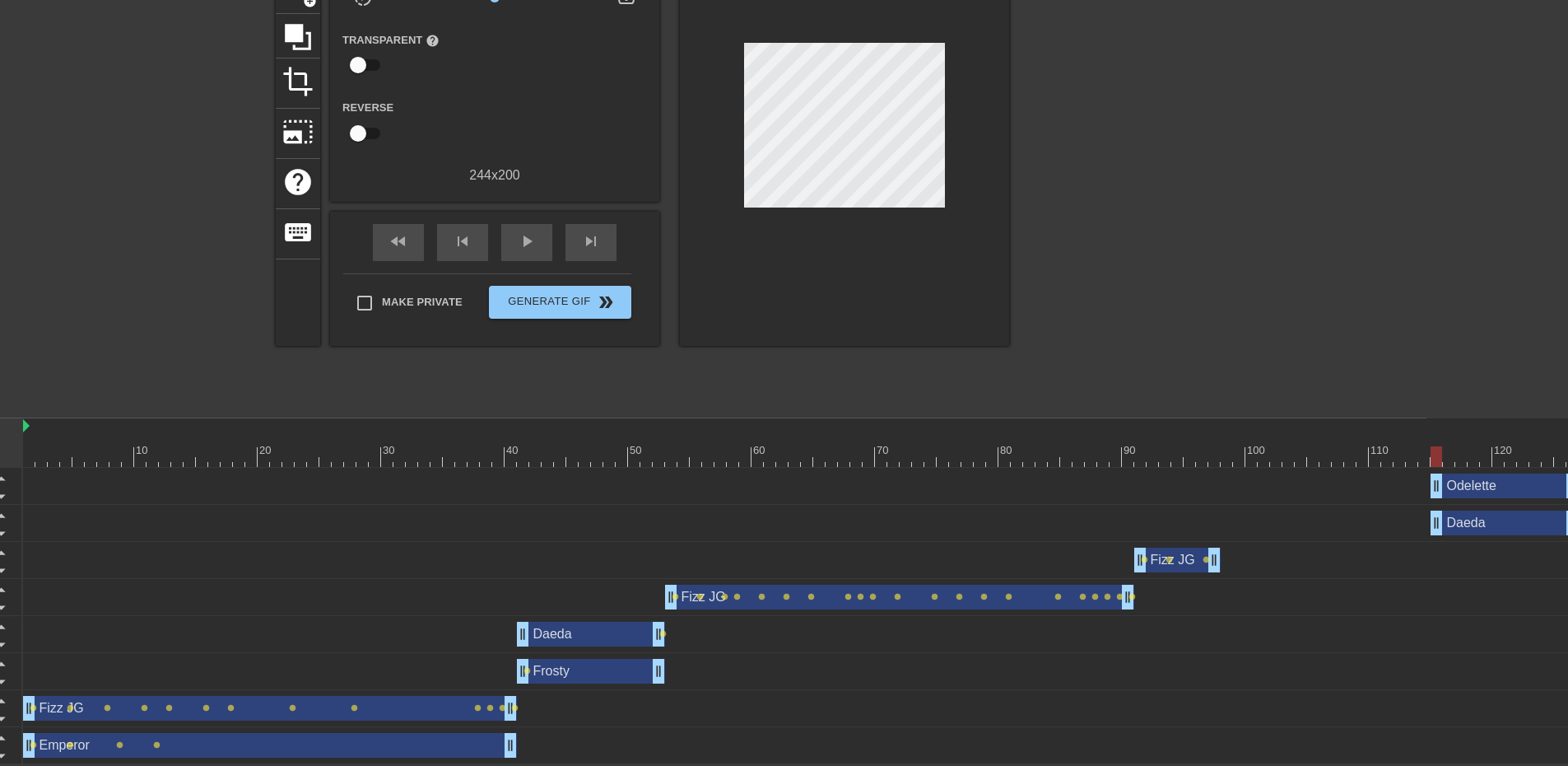
click at [612, 673] on div "Frosty drag_handle drag_handle" at bounding box center [590, 671] width 148 height 25
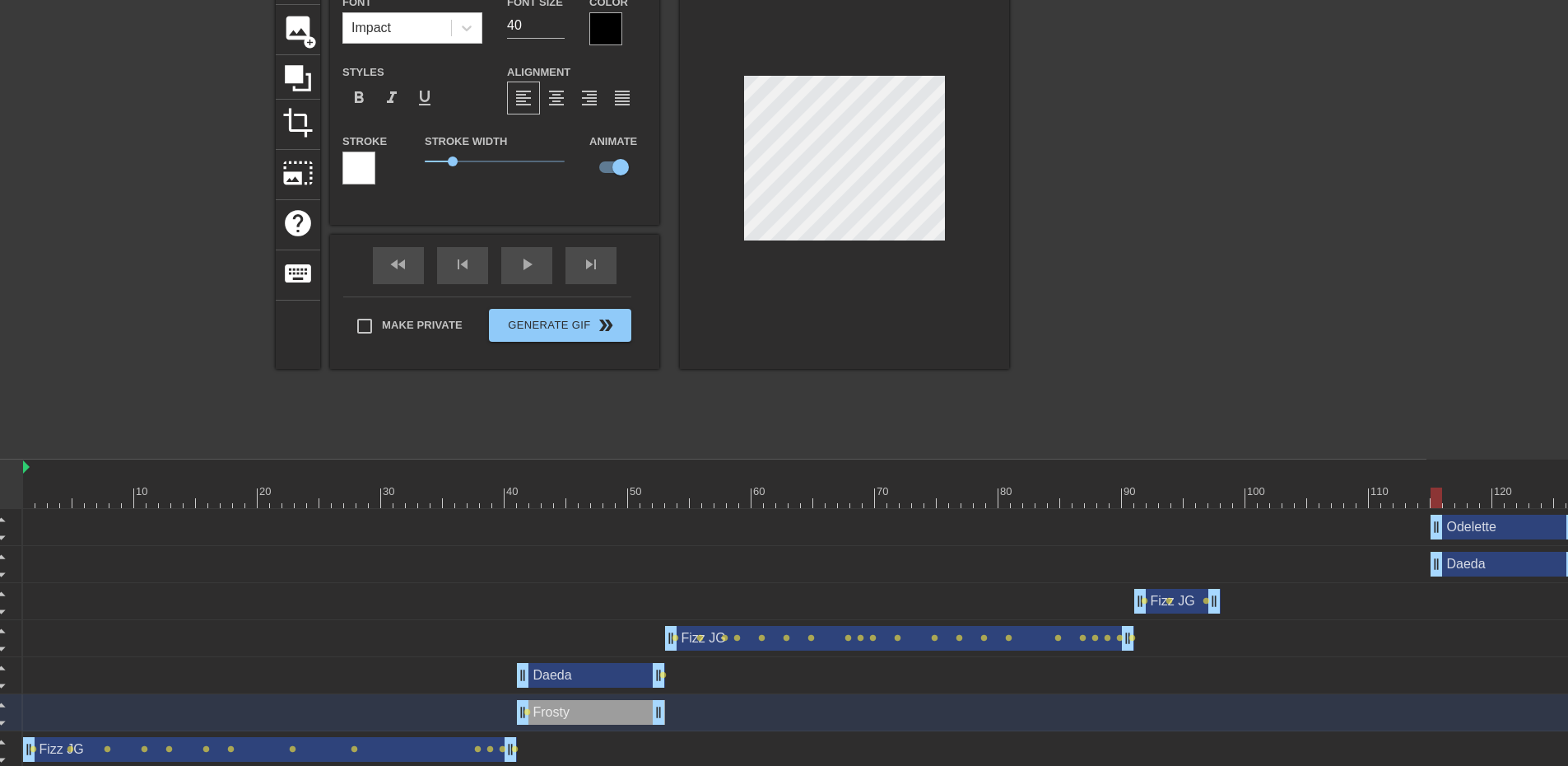
scroll to position [0, 142]
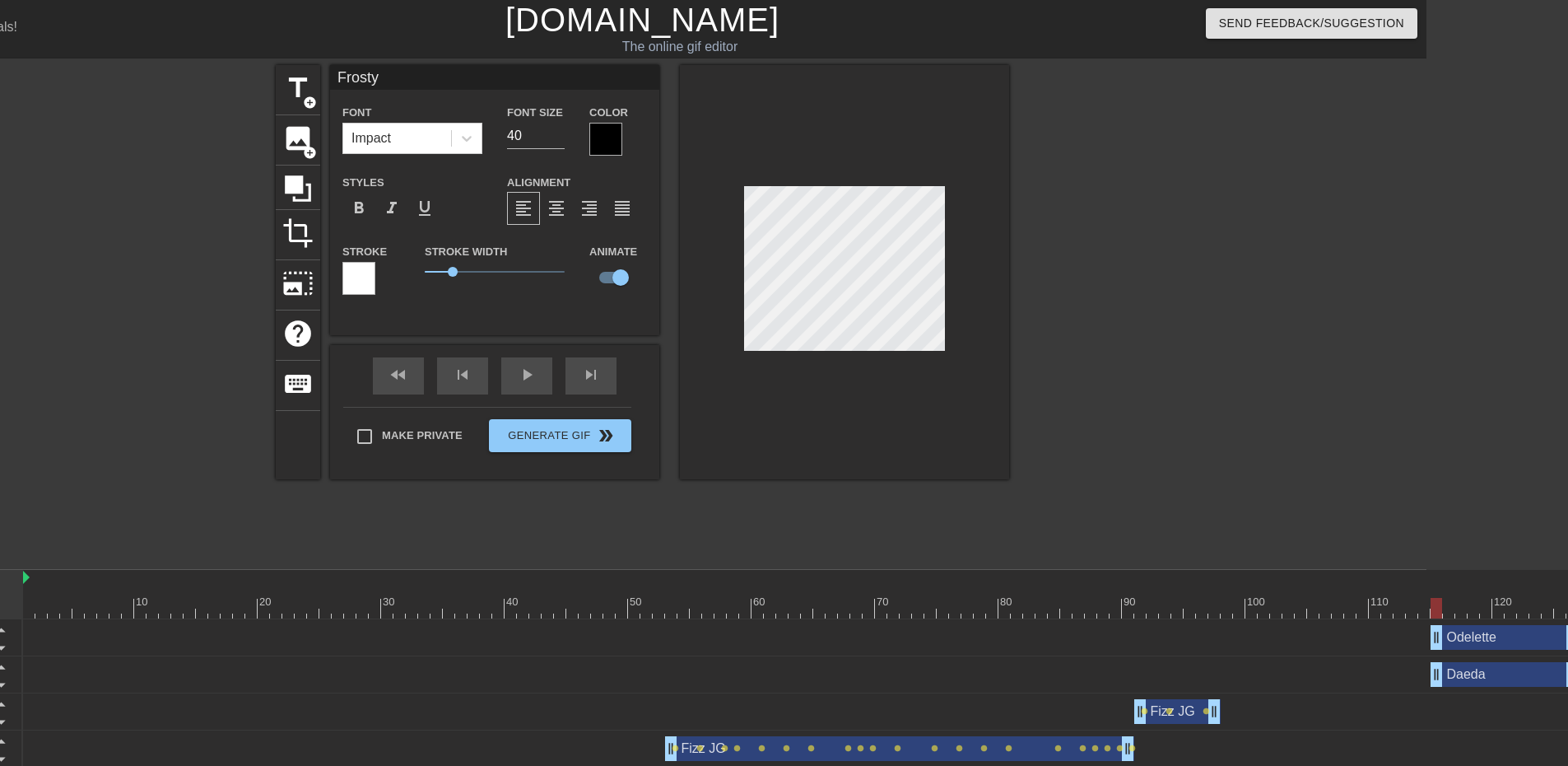
drag, startPoint x: 423, startPoint y: 67, endPoint x: 270, endPoint y: 73, distance: 153.1
click at [270, 73] on div "title add_circle image add_circle crop photo_size_select_large help keyboard Fr…" at bounding box center [642, 312] width 1568 height 494
type input "Odelette"
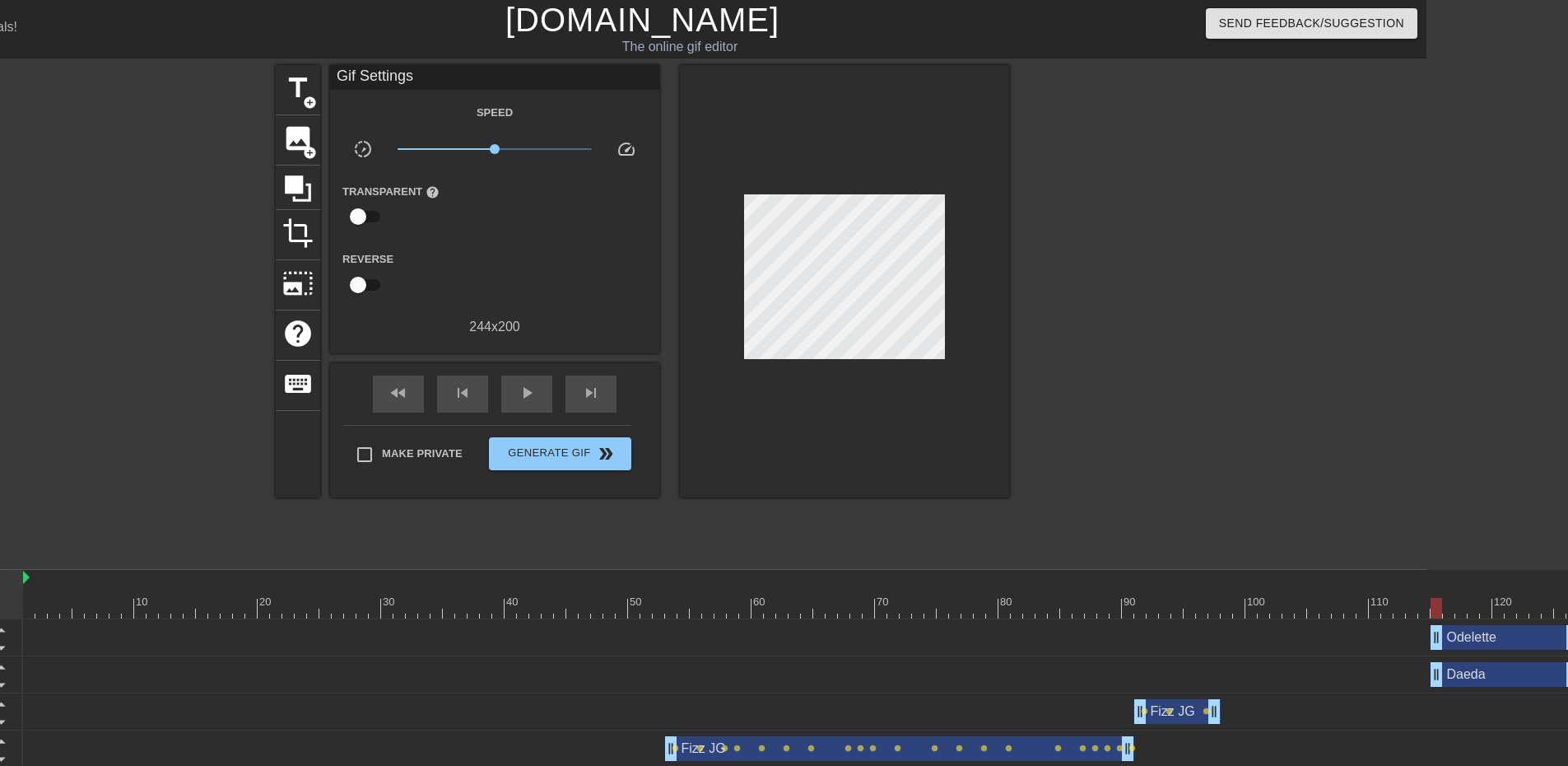
click at [1162, 265] on div at bounding box center [1152, 312] width 247 height 494
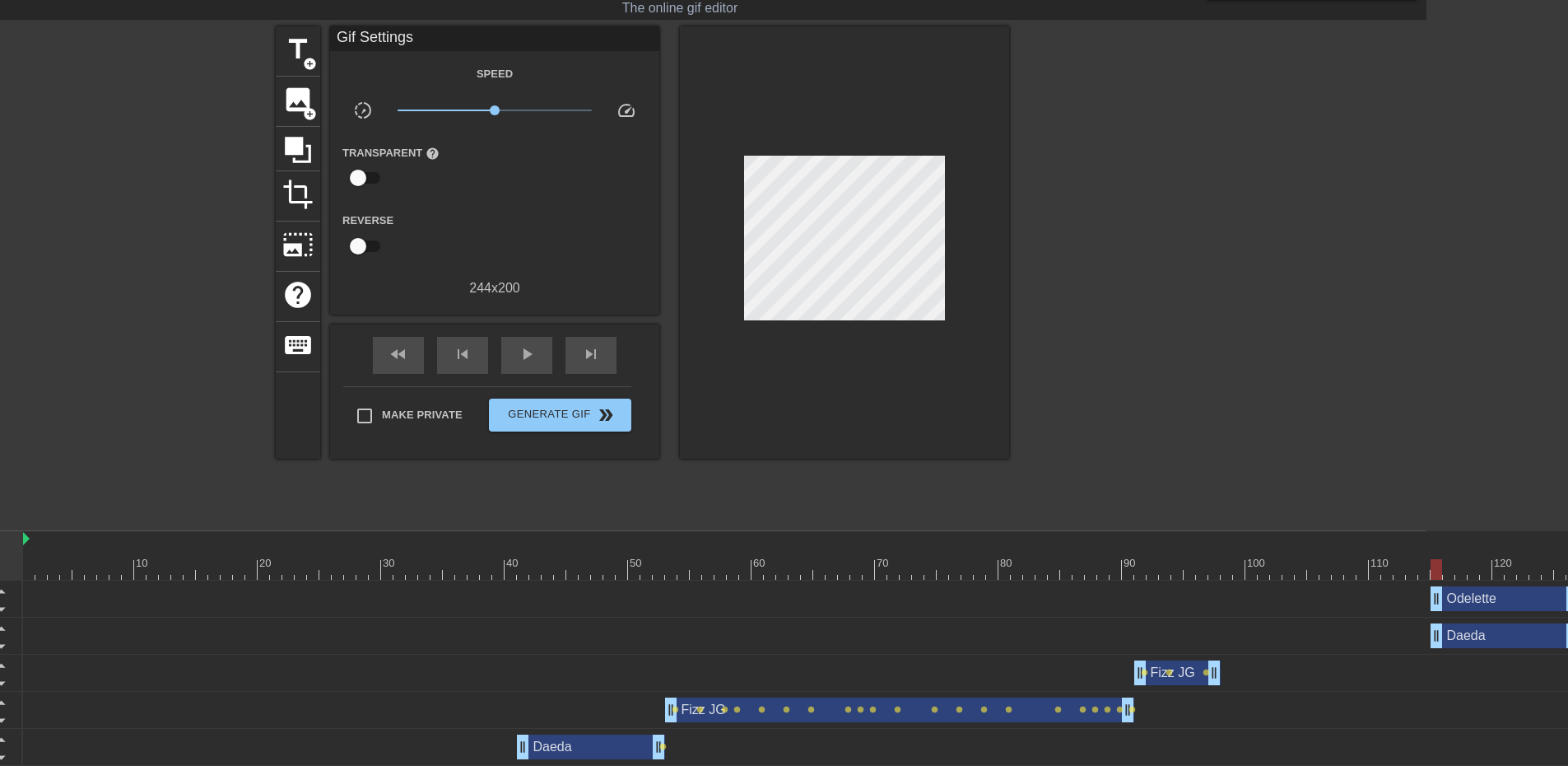
scroll to position [153, 142]
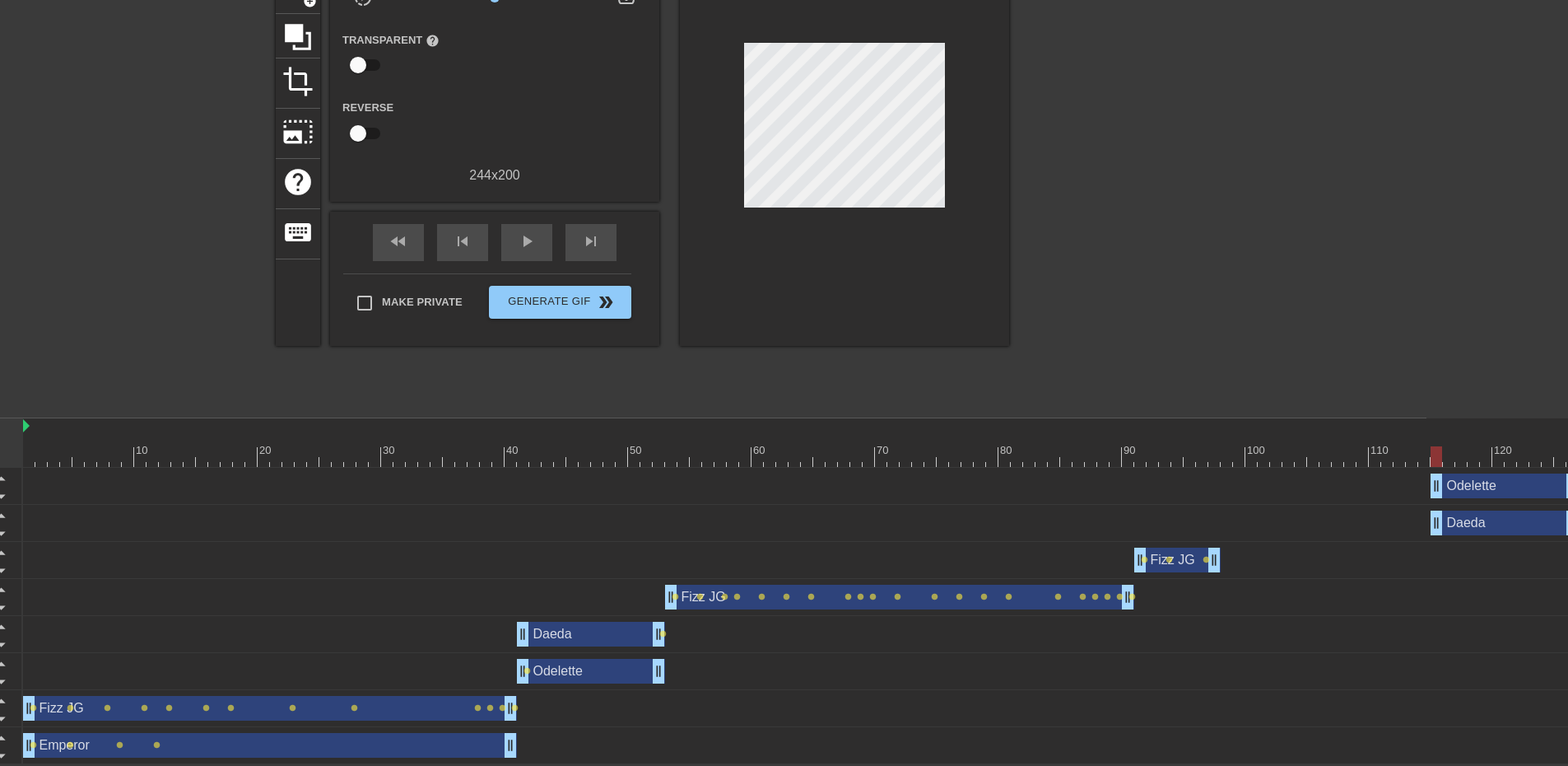
click at [1186, 561] on div "Fizz JG drag_handle drag_handle" at bounding box center [1178, 560] width 87 height 25
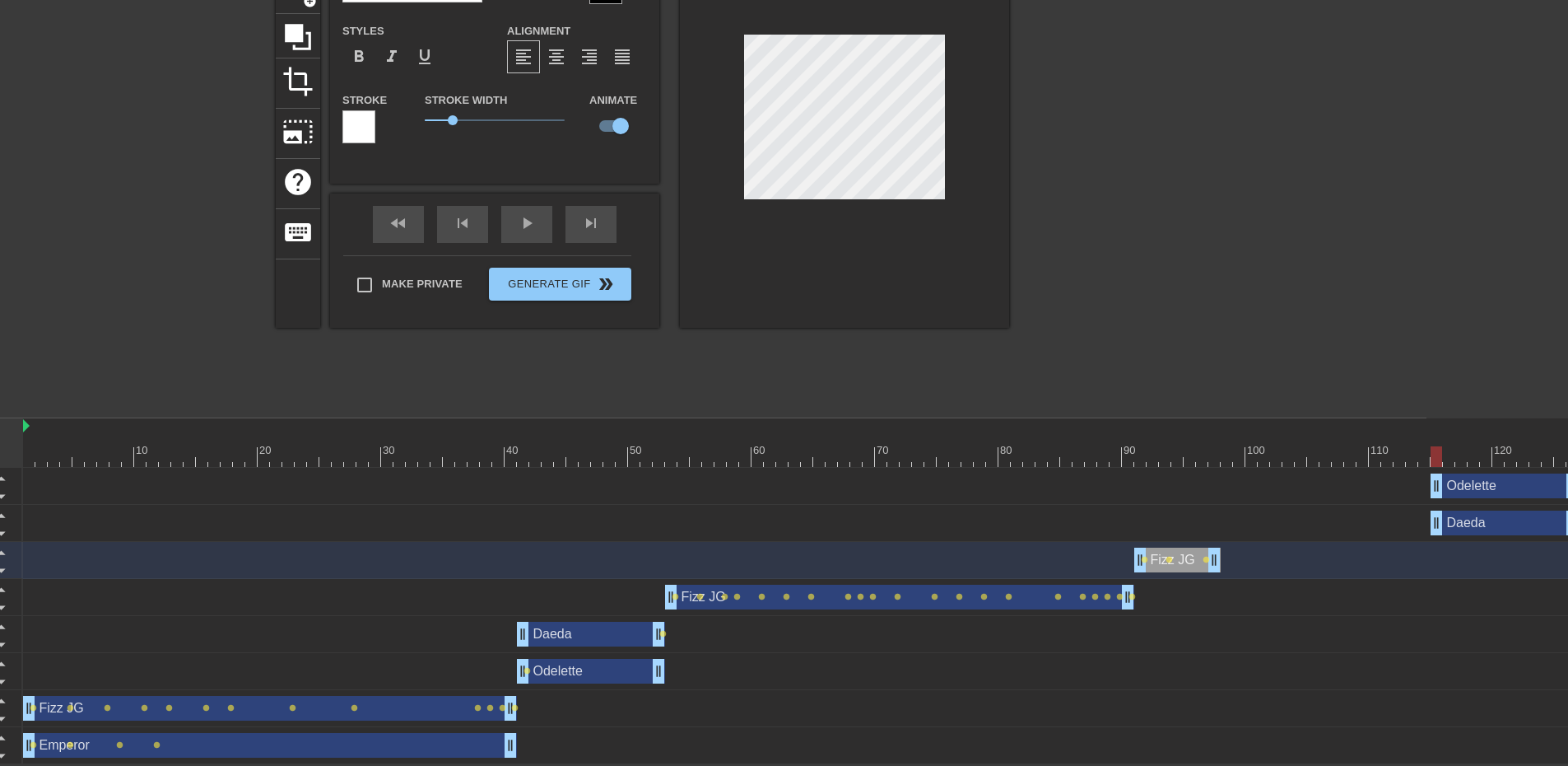
click at [1192, 329] on div at bounding box center [1152, 160] width 247 height 494
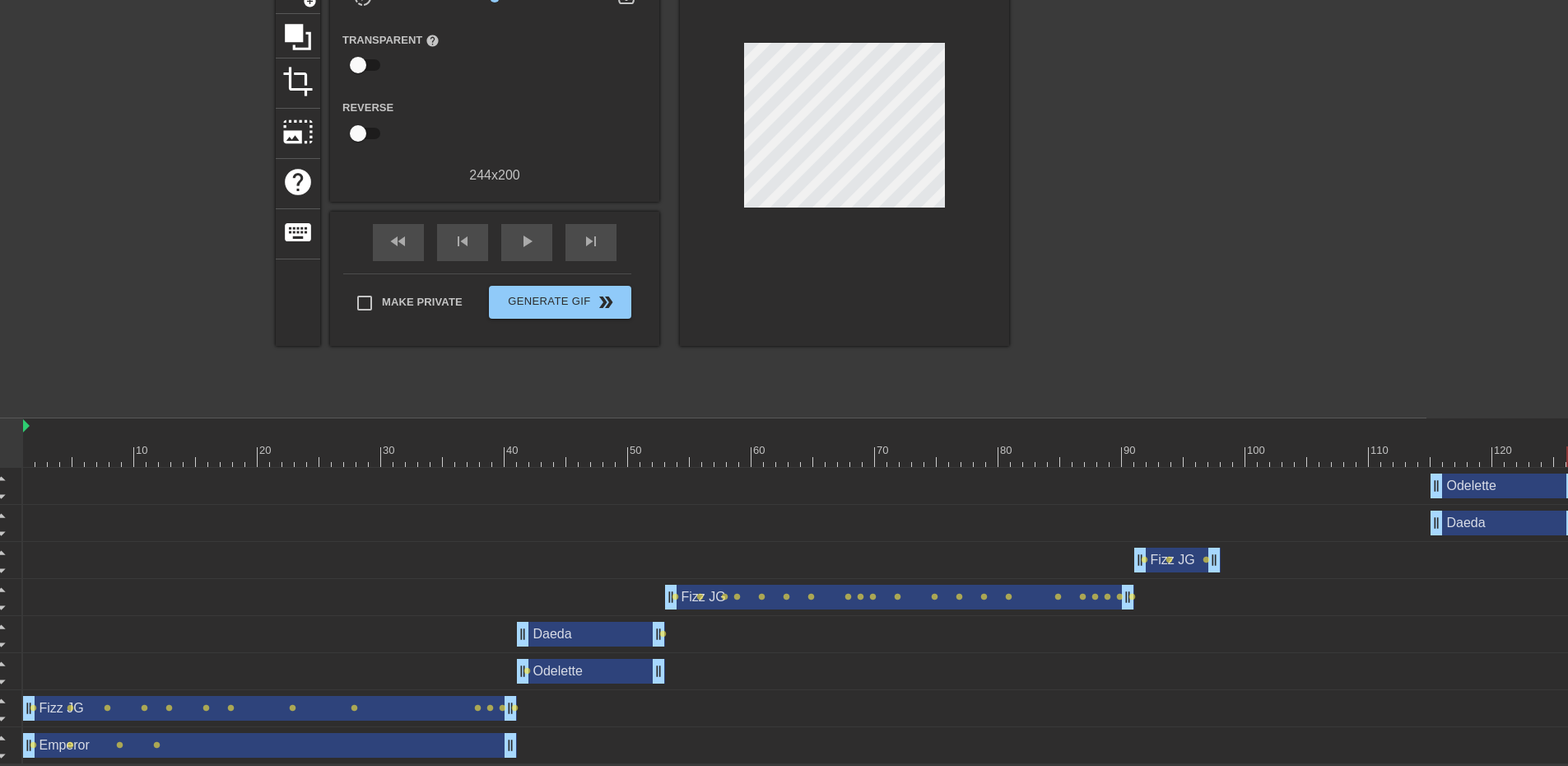
drag, startPoint x: 1437, startPoint y: 449, endPoint x: 1580, endPoint y: 455, distance: 143.1
click at [1426, 455] on html "menu_book Browse the tutorials! [DOMAIN_NAME] The online gif editor Send Feedba…" at bounding box center [642, 306] width 1568 height 915
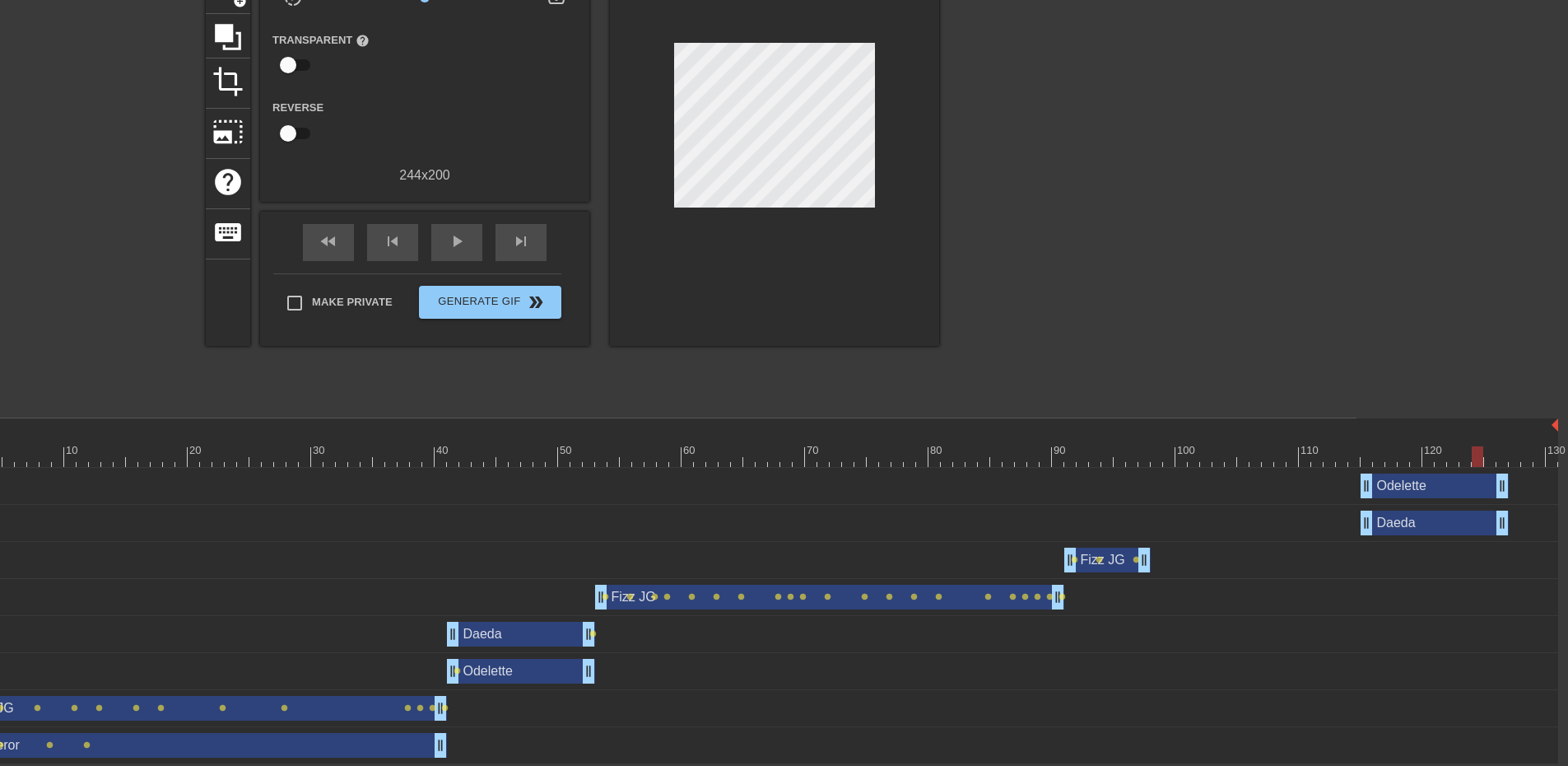
drag, startPoint x: 1515, startPoint y: 458, endPoint x: 1480, endPoint y: 462, distance: 35.2
click at [1480, 462] on div at bounding box center [1477, 456] width 11 height 21
drag, startPoint x: 1504, startPoint y: 485, endPoint x: 1566, endPoint y: 484, distance: 62.0
click at [1356, 484] on html "menu_book Browse the tutorials! [DOMAIN_NAME] The online gif editor Send Feedba…" at bounding box center [572, 306] width 1568 height 915
drag, startPoint x: 1500, startPoint y: 520, endPoint x: 1555, endPoint y: 518, distance: 55.0
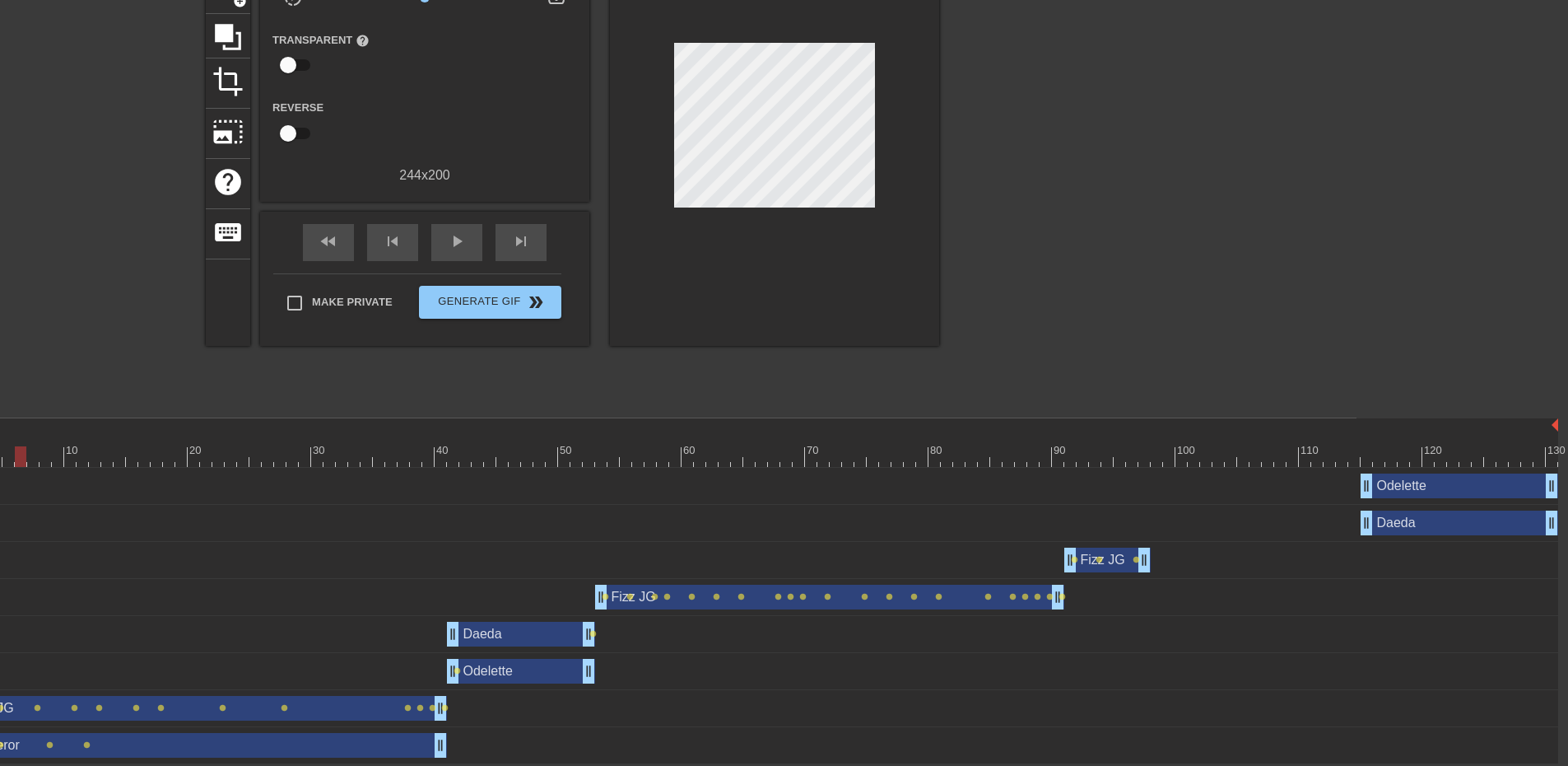
drag, startPoint x: 1543, startPoint y: 464, endPoint x: 24, endPoint y: 447, distance: 1519.1
click at [24, 447] on div at bounding box center [21, 456] width 11 height 21
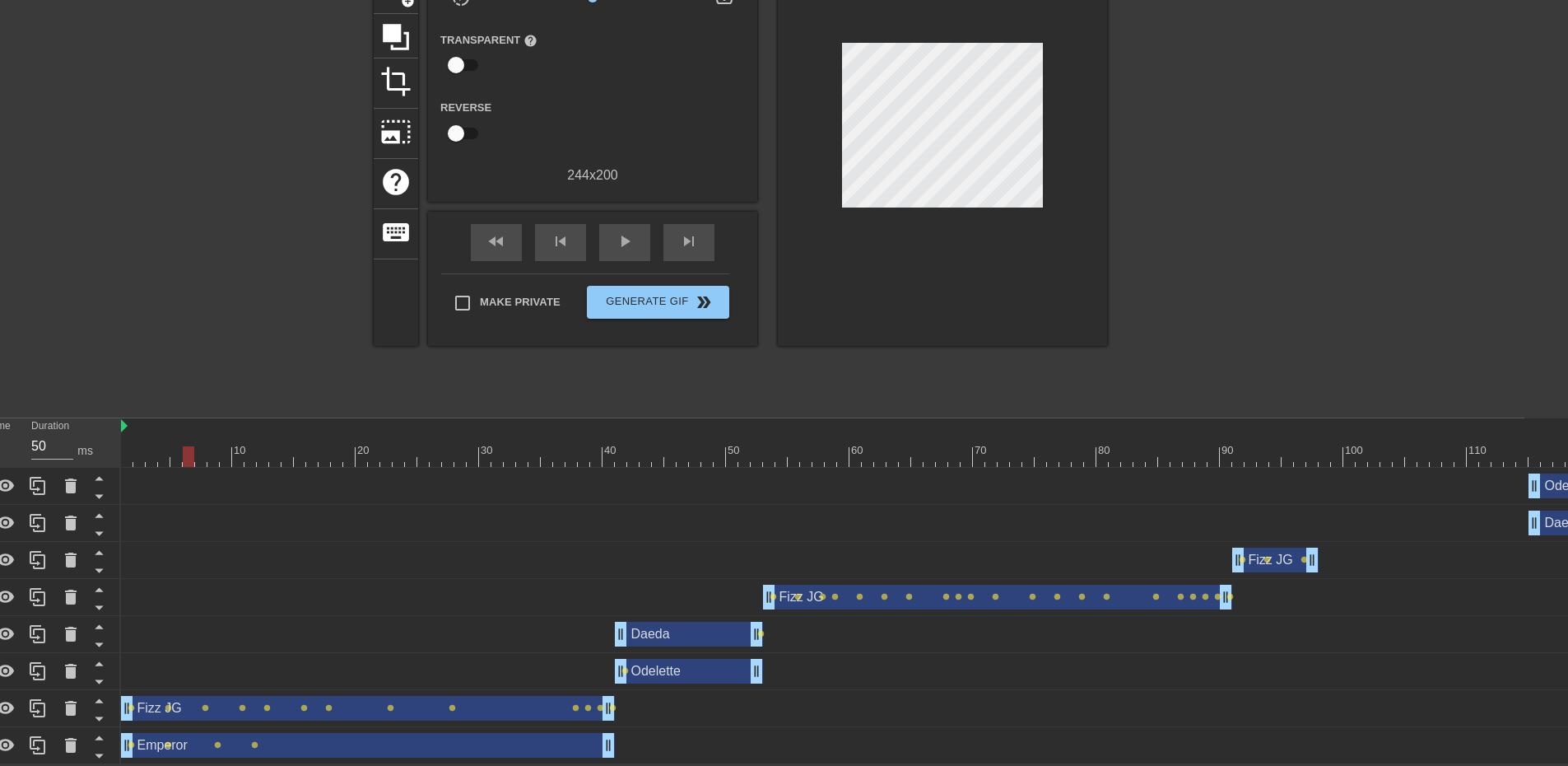
scroll to position [153, 0]
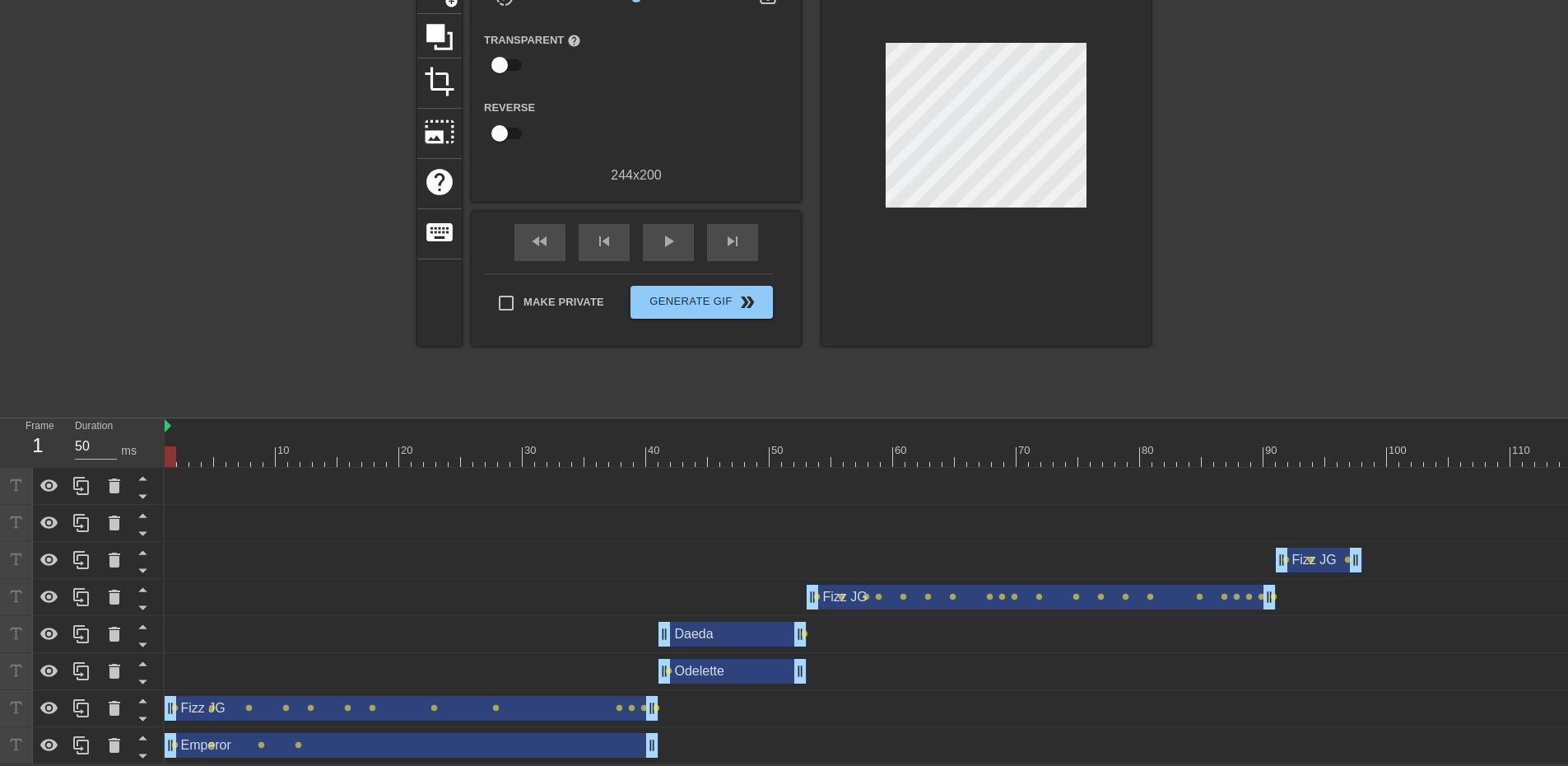
drag, startPoint x: 230, startPoint y: 450, endPoint x: 173, endPoint y: 463, distance: 58.5
click at [173, 463] on div at bounding box center [170, 456] width 11 height 21
click at [213, 272] on div at bounding box center [274, 160] width 247 height 494
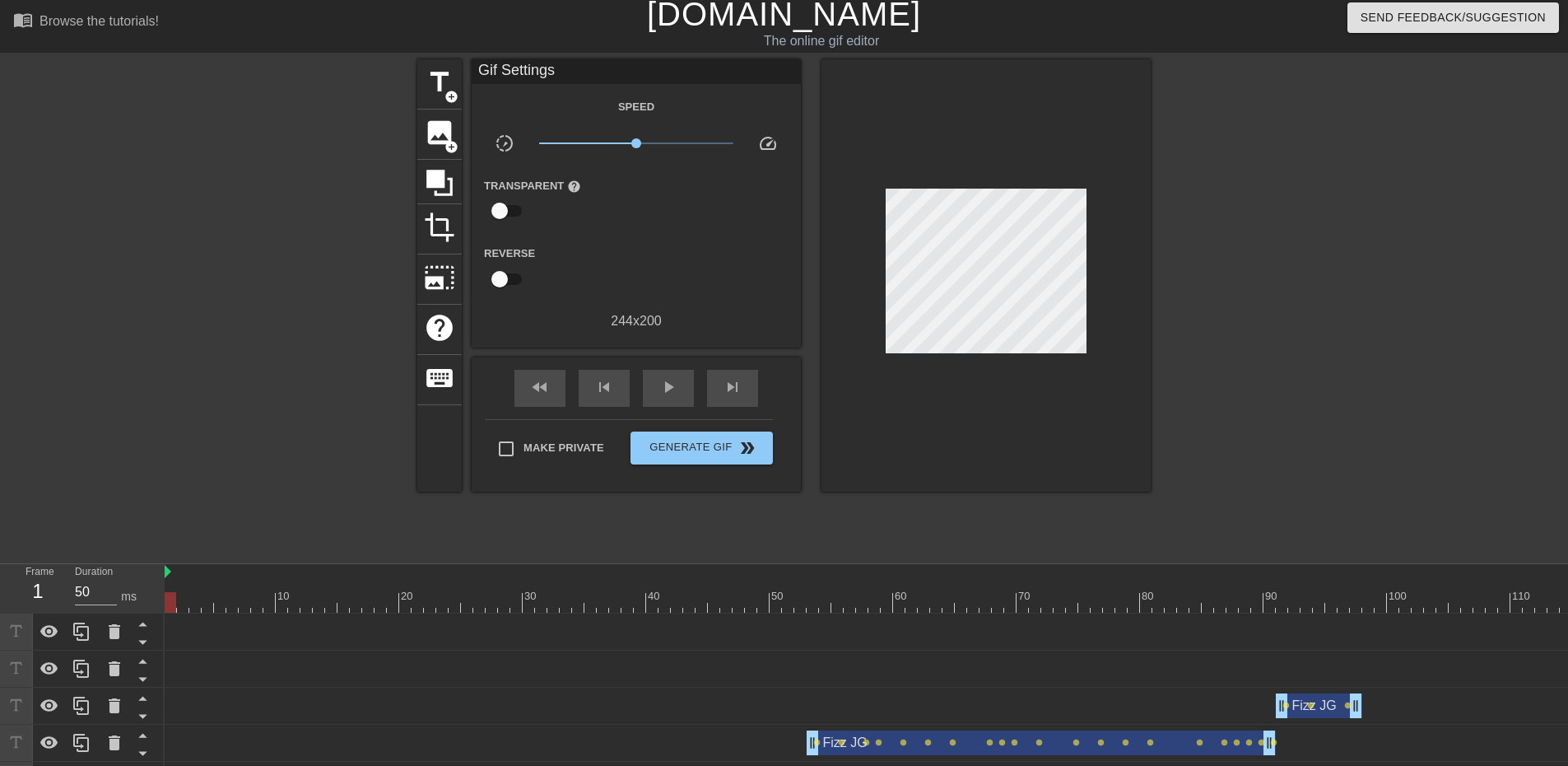
scroll to position [0, 0]
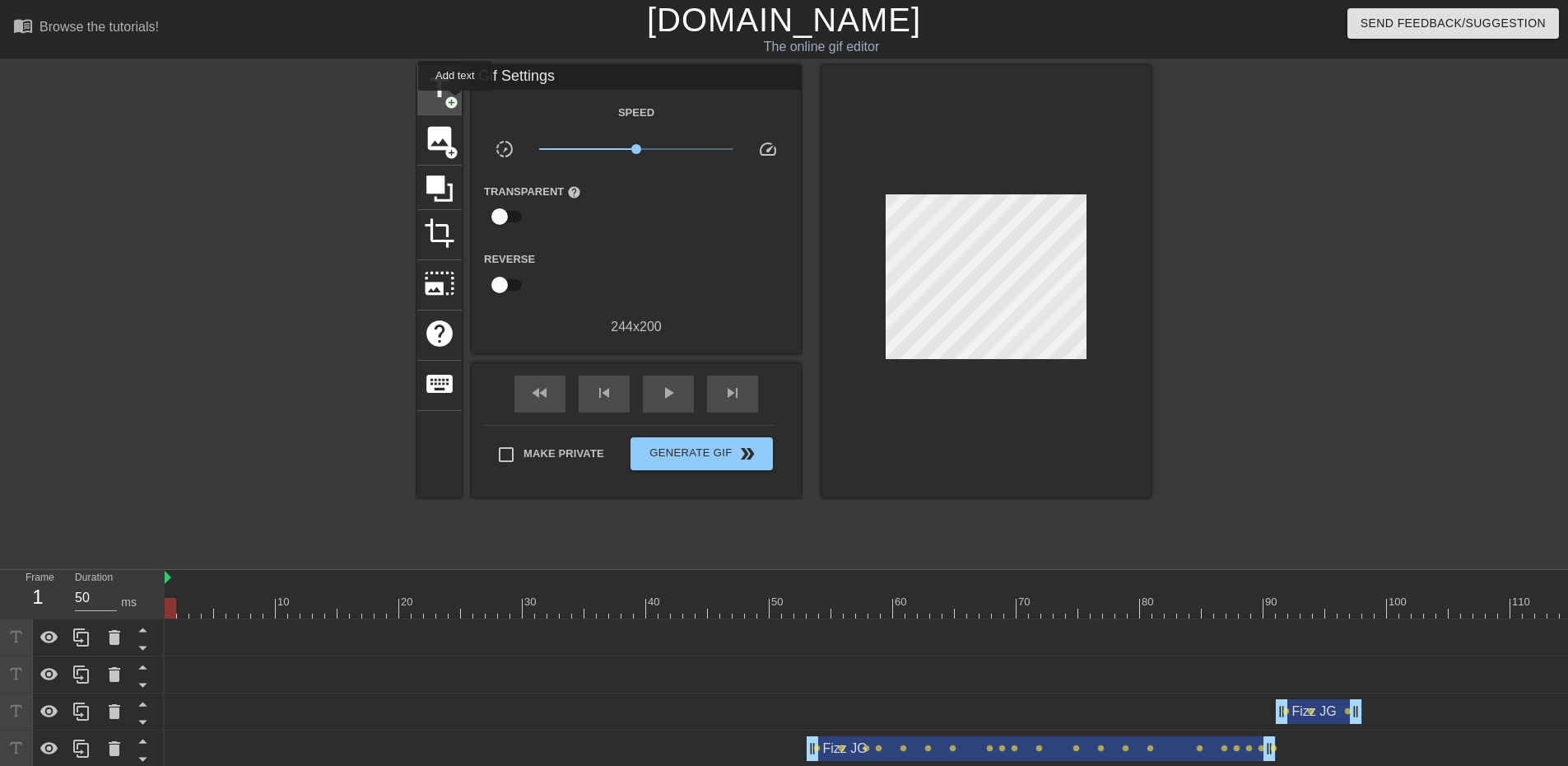
click at [455, 102] on span "add_circle" at bounding box center [452, 102] width 14 height 14
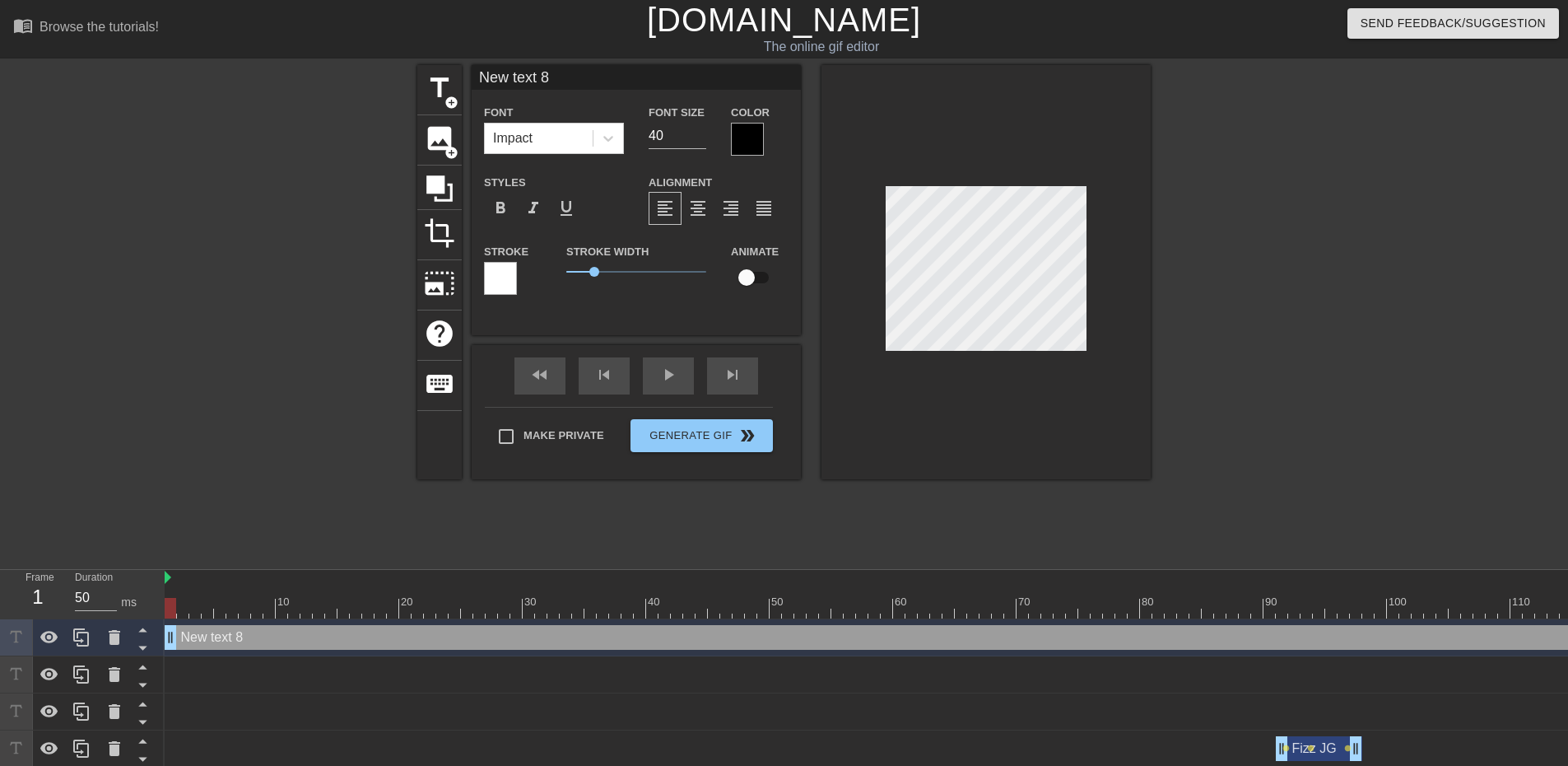
drag, startPoint x: 588, startPoint y: 83, endPoint x: 416, endPoint y: 84, distance: 172.0
click at [416, 84] on div "title add_circle image add_circle crop photo_size_select_large help keyboard Ne…" at bounding box center [784, 312] width 1568 height 494
type input "For Funning"
click at [754, 281] on input "checkbox" at bounding box center [746, 277] width 94 height 31
checkbox input "true"
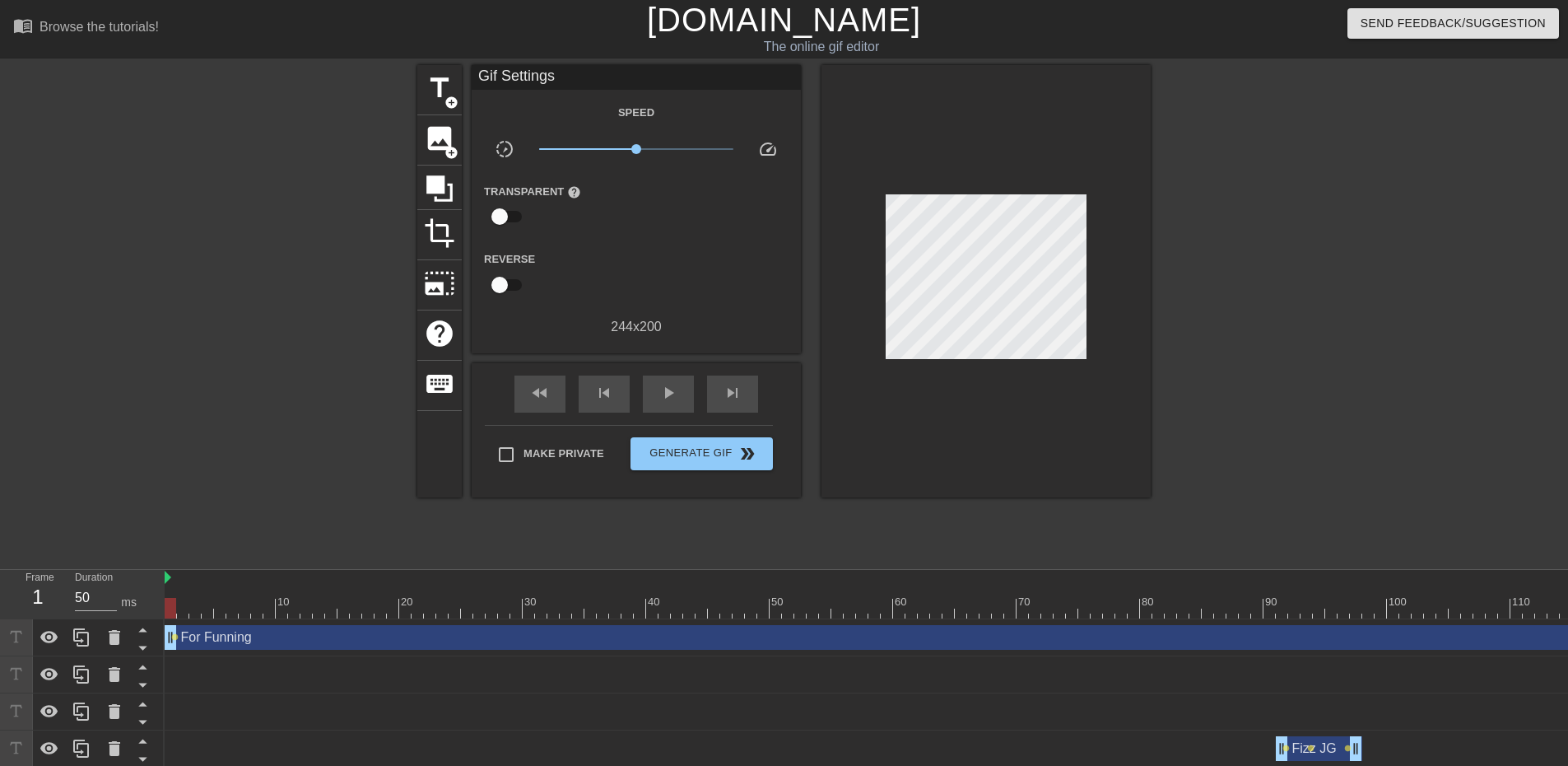
click at [1282, 349] on div at bounding box center [1293, 312] width 247 height 494
click at [1224, 339] on div at bounding box center [1293, 312] width 247 height 494
drag, startPoint x: 172, startPoint y: 613, endPoint x: 208, endPoint y: 609, distance: 36.2
click at [208, 609] on div at bounding box center [208, 608] width 11 height 21
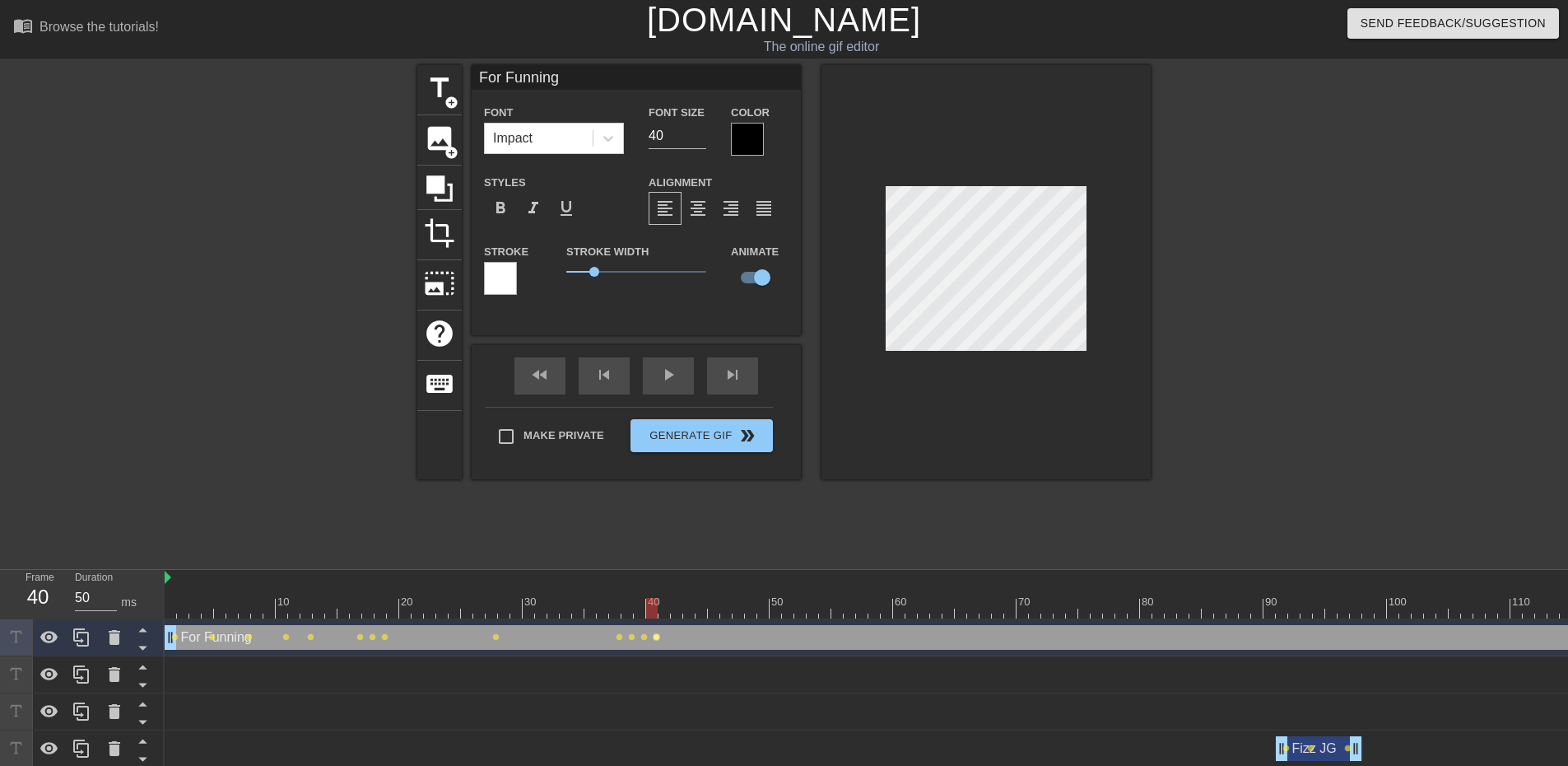
drag, startPoint x: 208, startPoint y: 611, endPoint x: 655, endPoint y: 633, distance: 447.5
click at [655, 633] on div "10 20 30 40 50 60 70 80 90 100 110 120 130 For Funning drag_handle drag_handle …" at bounding box center [866, 760] width 1404 height 383
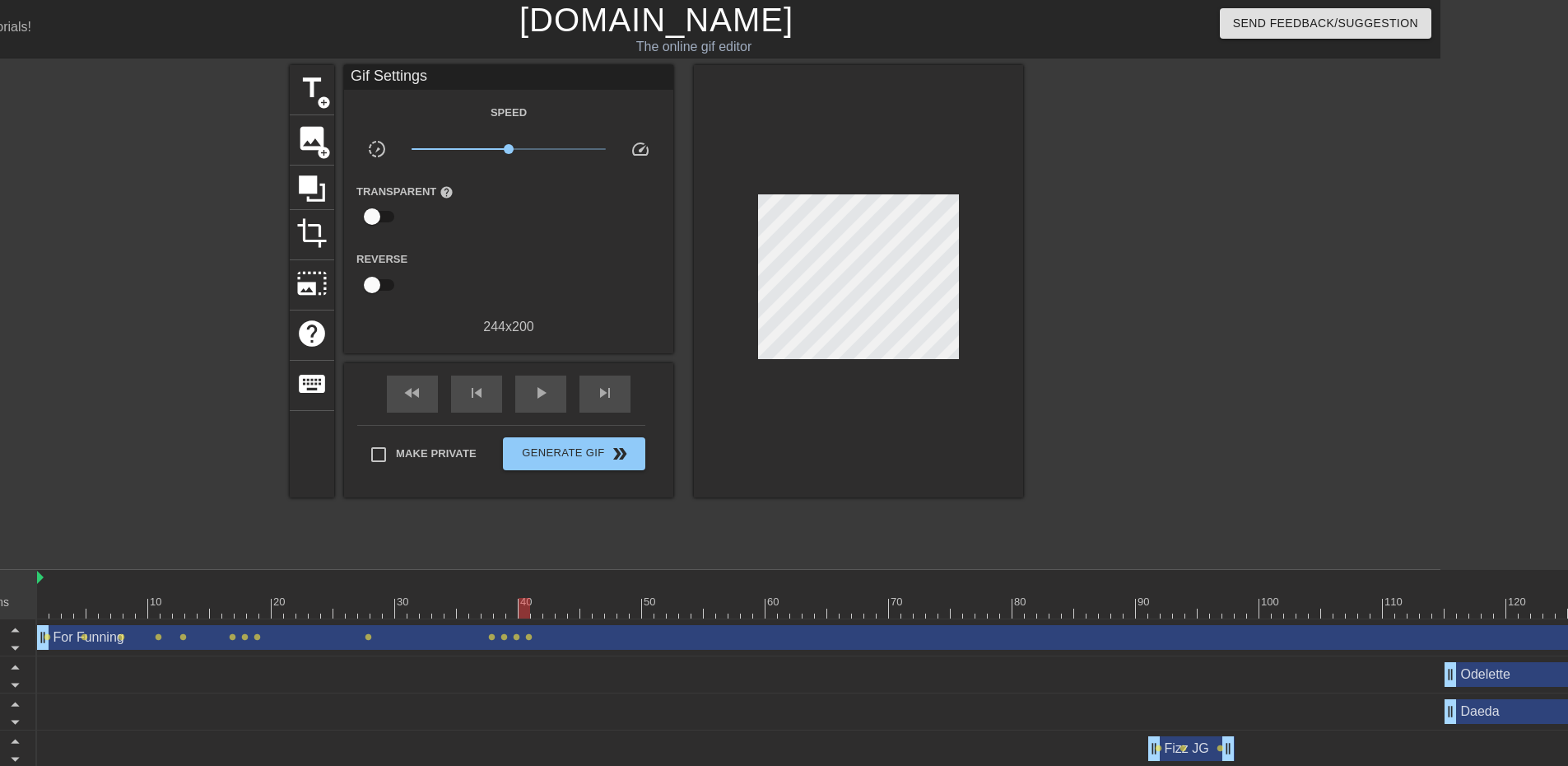
scroll to position [0, 212]
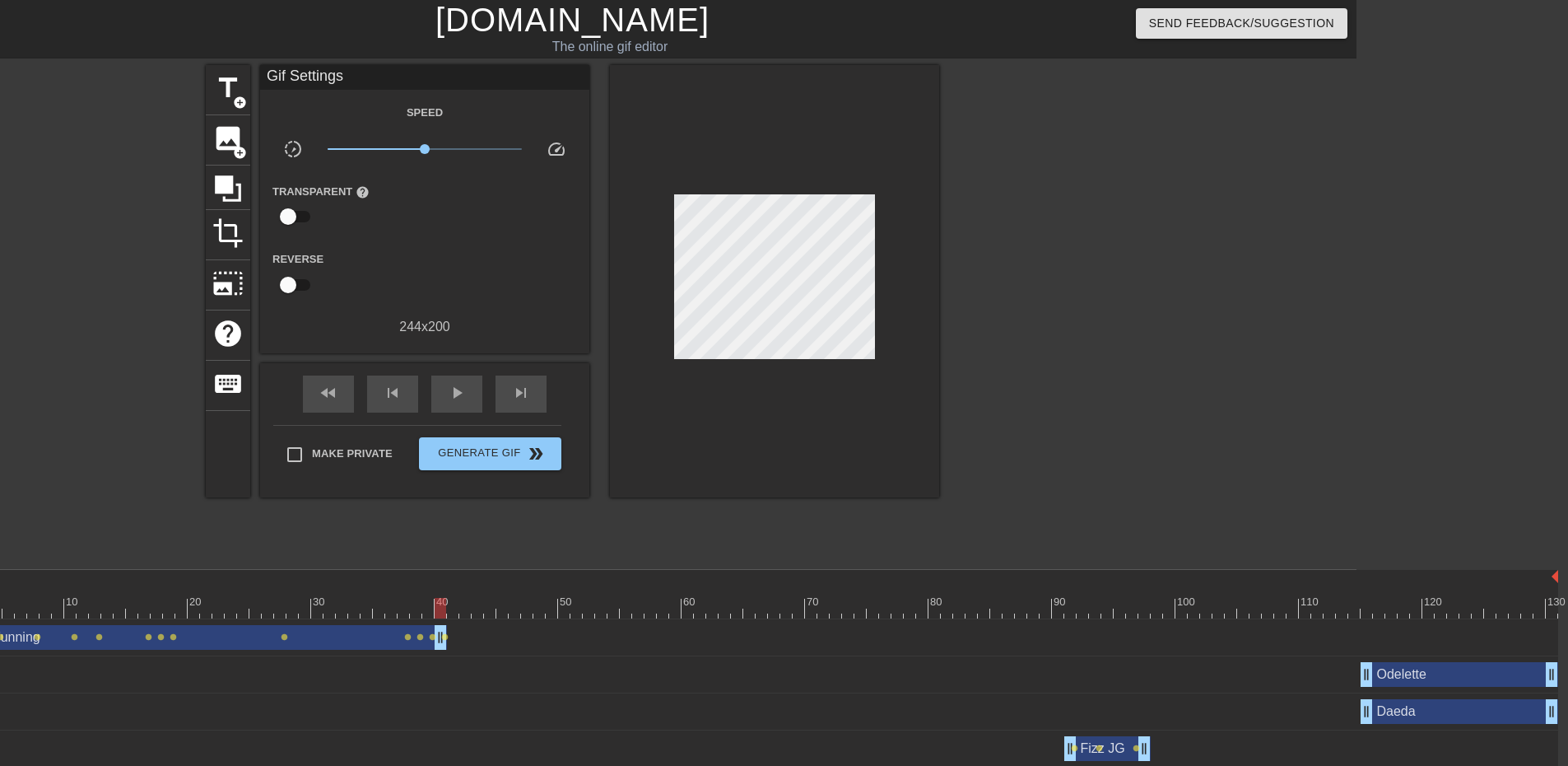
drag, startPoint x: 1556, startPoint y: 643, endPoint x: 444, endPoint y: 672, distance: 1112.4
drag, startPoint x: 444, startPoint y: 612, endPoint x: 1076, endPoint y: 597, distance: 632.2
click at [1076, 597] on div "10 20 30 40 50 60 70 80 90 100 110 120 130" at bounding box center [756, 593] width 1606 height 48
click at [237, 98] on span "add_circle" at bounding box center [240, 102] width 14 height 14
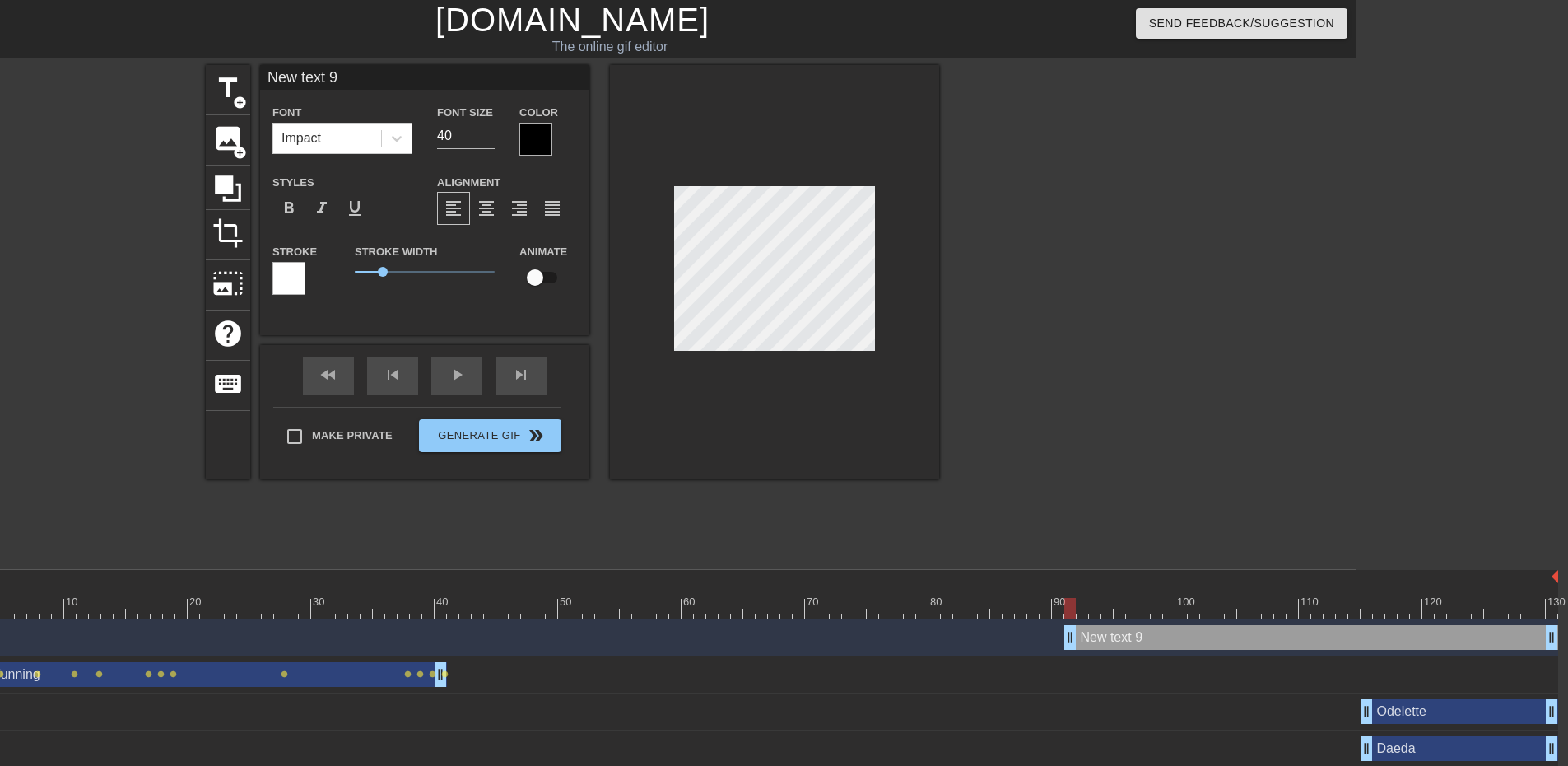
drag, startPoint x: 376, startPoint y: 76, endPoint x: 147, endPoint y: 57, distance: 229.8
click at [147, 57] on div "menu_book Browse the tutorials! [DOMAIN_NAME] The online gif editor Send Feedba…" at bounding box center [572, 495] width 1568 height 990
type input "For Funning"
click at [1017, 285] on div at bounding box center [1082, 312] width 247 height 494
click at [541, 267] on input "checkbox" at bounding box center [535, 277] width 94 height 31
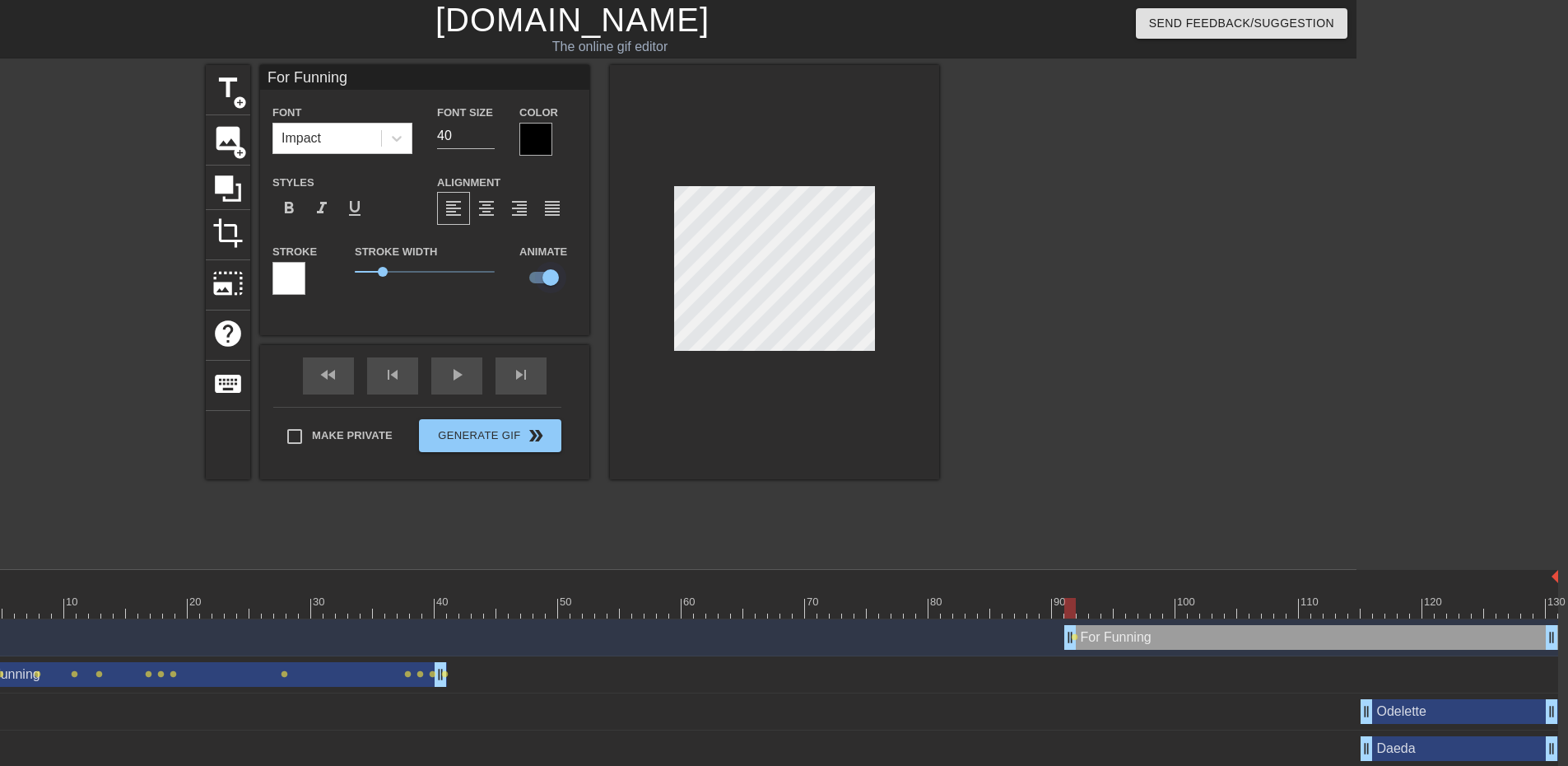
click at [540, 279] on input "checkbox" at bounding box center [550, 277] width 94 height 31
click at [540, 277] on input "checkbox" at bounding box center [535, 277] width 94 height 31
checkbox input "true"
drag, startPoint x: 1070, startPoint y: 613, endPoint x: 1153, endPoint y: 615, distance: 83.0
click at [1153, 615] on div at bounding box center [1157, 608] width 11 height 21
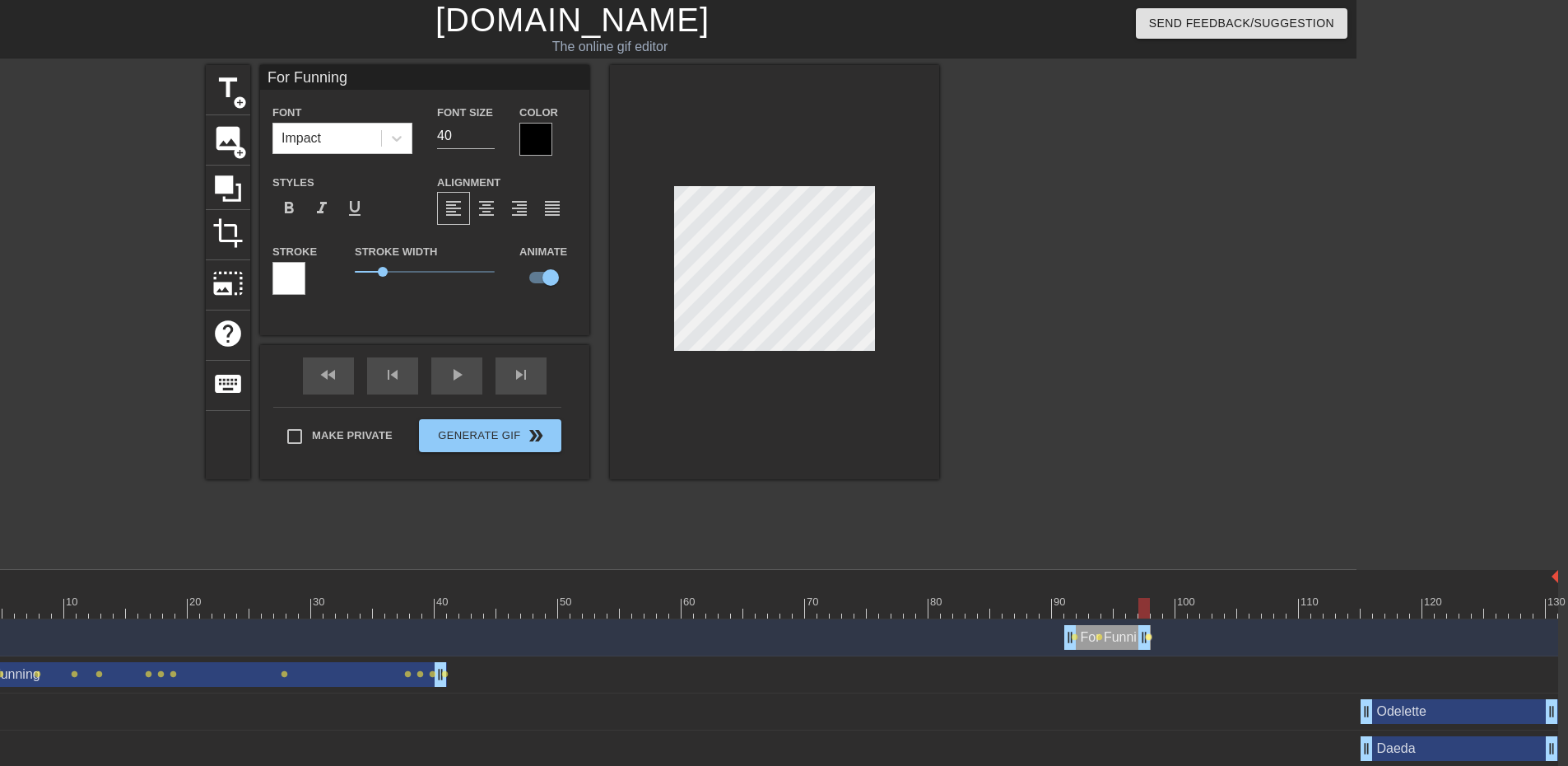
drag, startPoint x: 1553, startPoint y: 635, endPoint x: 1149, endPoint y: 637, distance: 404.0
click at [1149, 637] on div "For Funning drag_handle drag_handle lens lens lens" at bounding box center [756, 638] width 1606 height 25
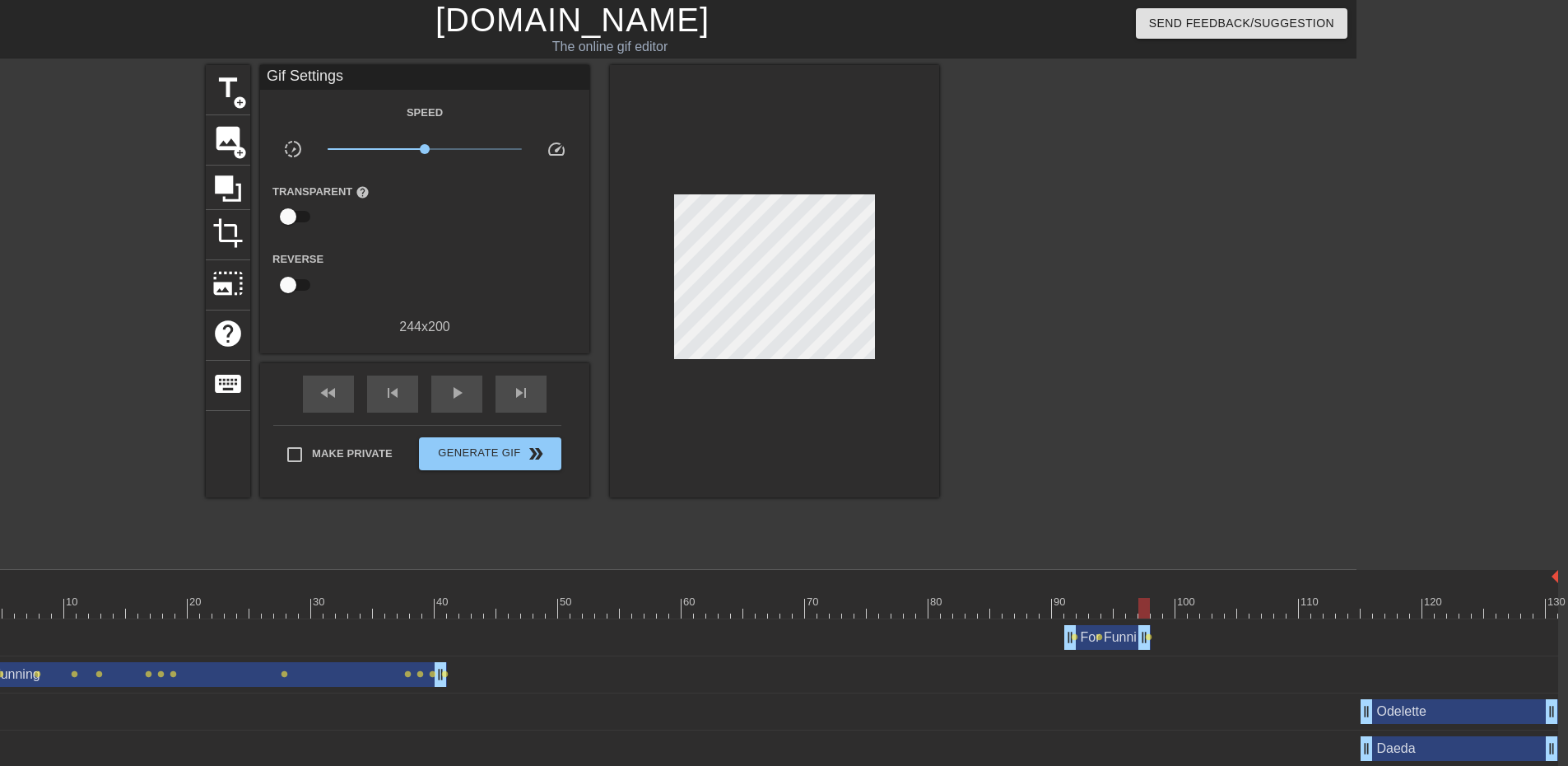
click at [1235, 528] on div "title add_circle image add_circle crop photo_size_select_large help keyboard Gi…" at bounding box center [572, 312] width 1568 height 494
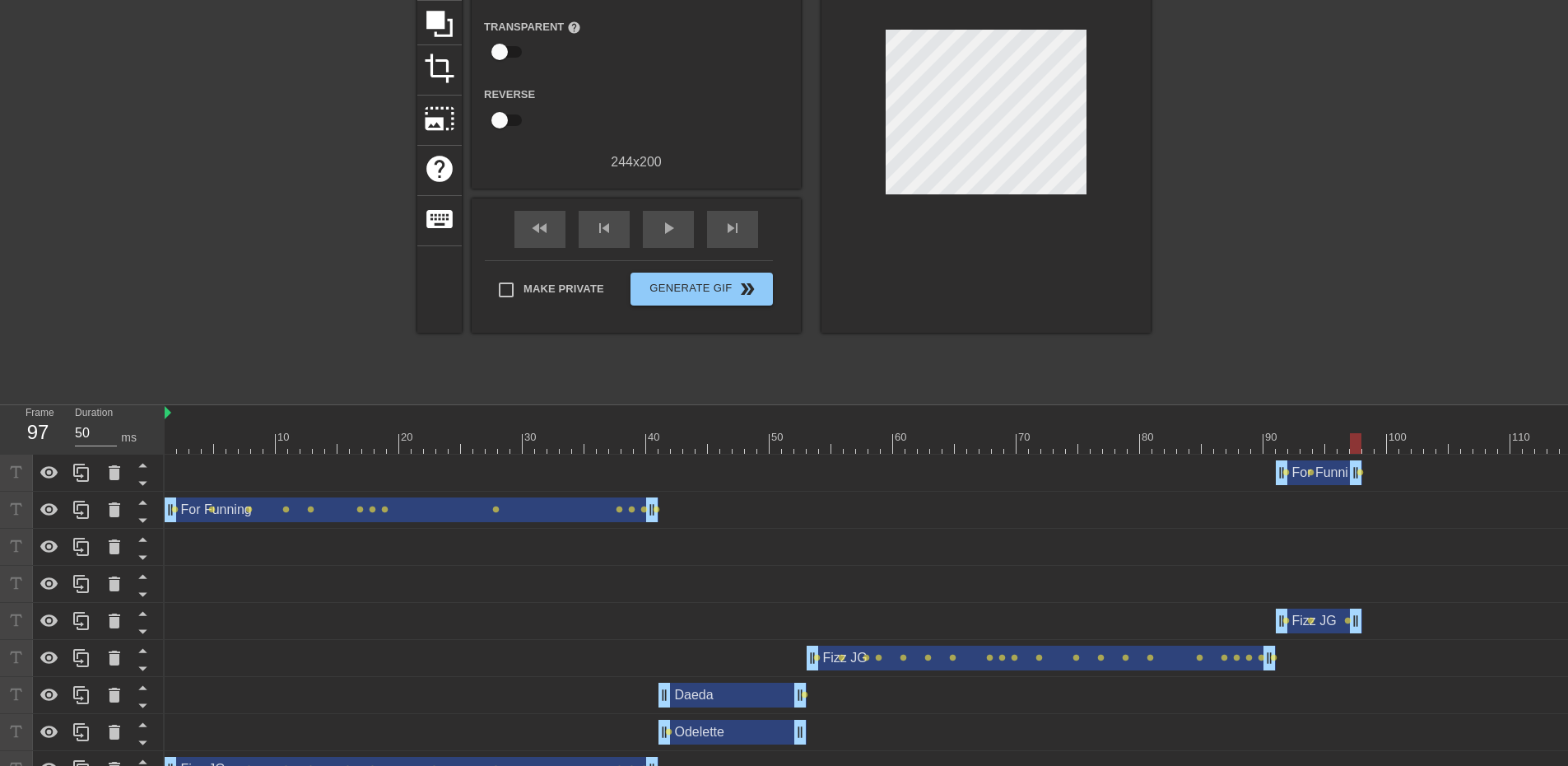
scroll to position [0, 0]
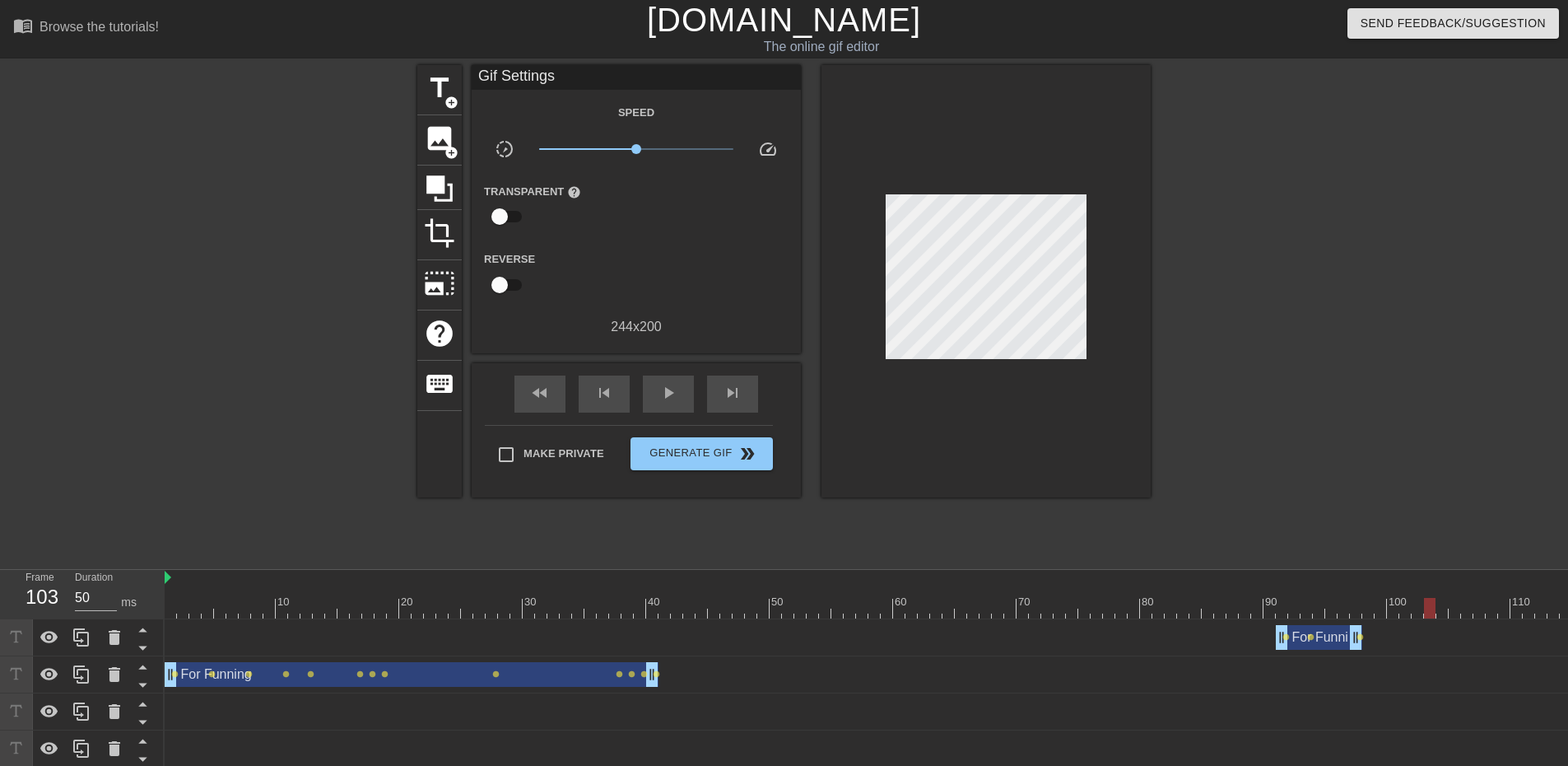
drag, startPoint x: 317, startPoint y: 610, endPoint x: 1424, endPoint y: 619, distance: 1107.0
click at [1424, 619] on div "10 20 30 40 50 60 70 80 90 100 110 120 130" at bounding box center [967, 594] width 1606 height 49
click at [450, 96] on span "add_circle" at bounding box center [452, 102] width 14 height 14
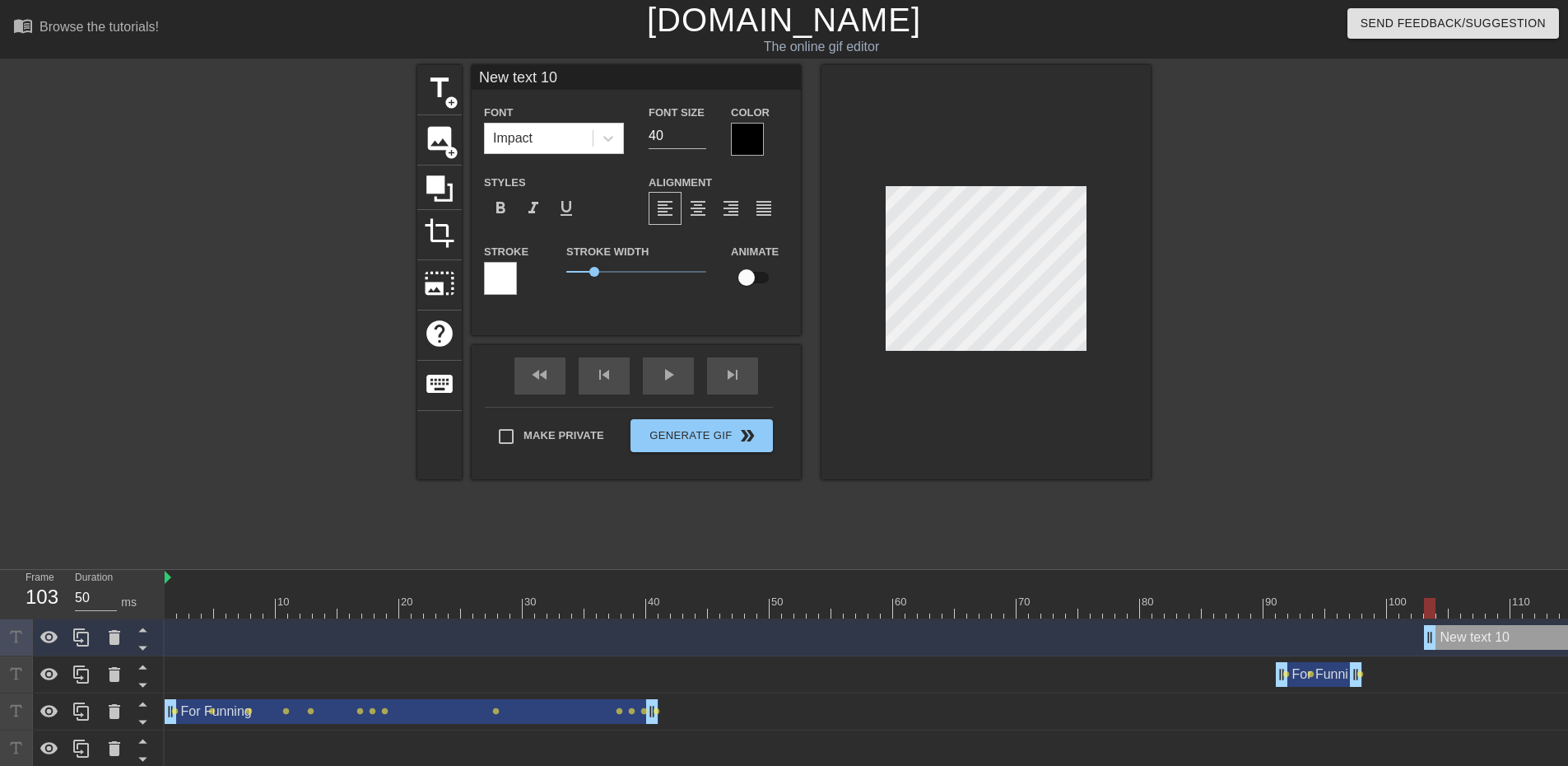
drag, startPoint x: 566, startPoint y: 73, endPoint x: 373, endPoint y: 119, distance: 198.4
click at [374, 118] on div "title add_circle image add_circle crop photo_size_select_large help keyboard Ne…" at bounding box center [784, 312] width 1568 height 494
type input "T"
type input "G"
type input "Goat"
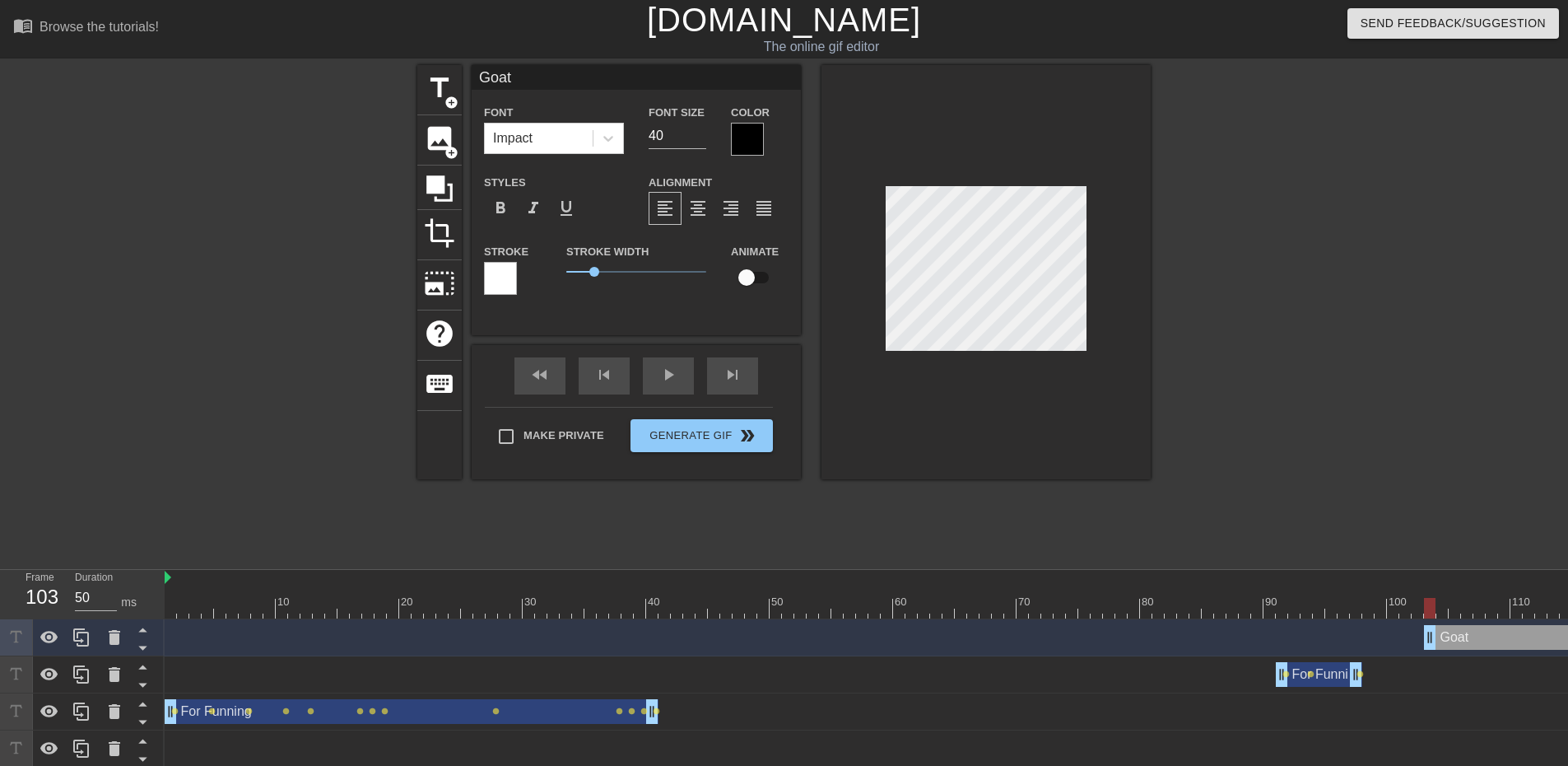
click at [1329, 302] on div at bounding box center [1293, 312] width 247 height 494
click at [759, 276] on input "checkbox" at bounding box center [746, 277] width 94 height 31
checkbox input "true"
drag, startPoint x: 1432, startPoint y: 601, endPoint x: 1421, endPoint y: 604, distance: 11.4
click at [1421, 604] on div at bounding box center [1418, 608] width 11 height 21
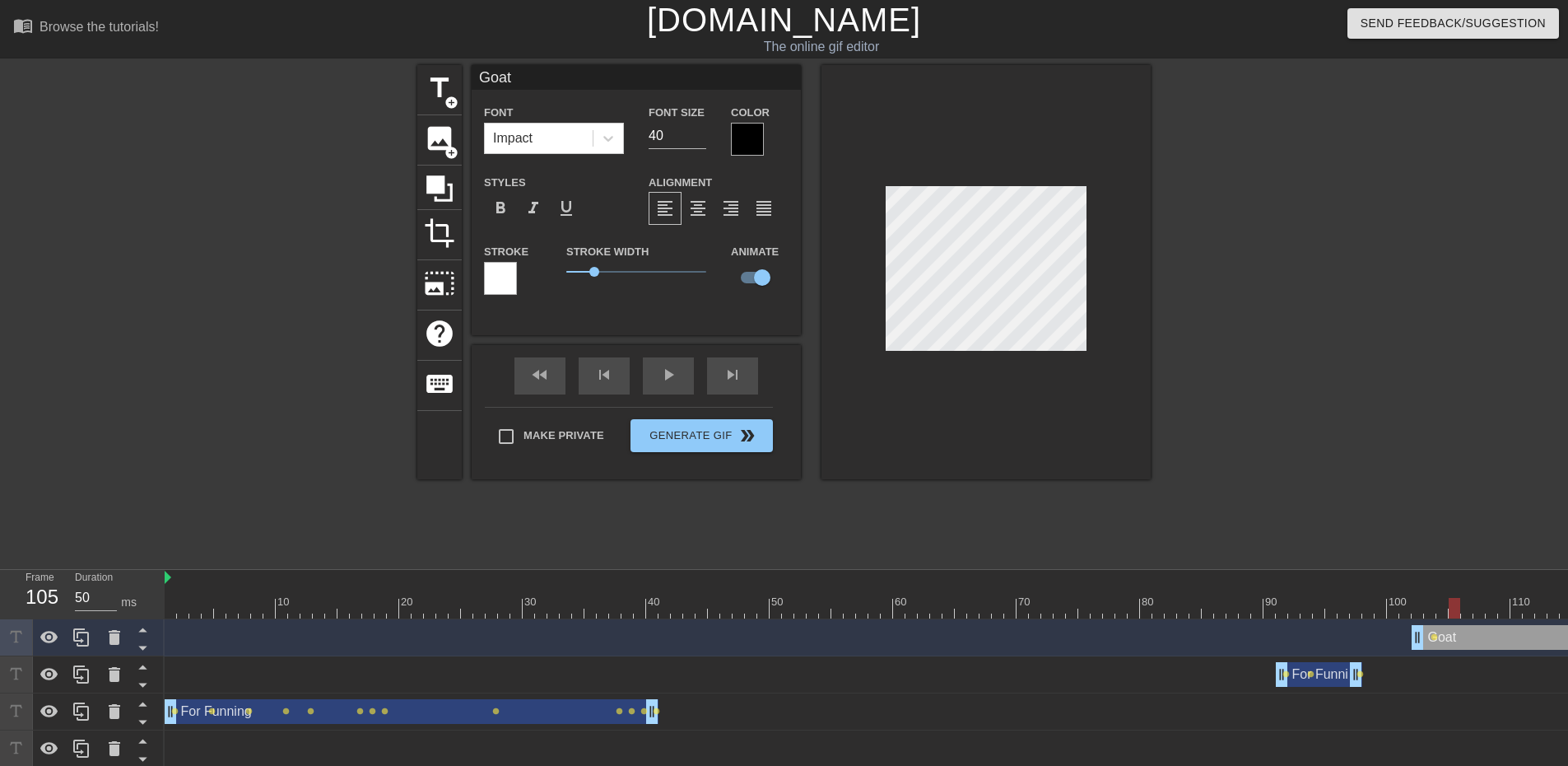
drag, startPoint x: 1421, startPoint y: 605, endPoint x: 1450, endPoint y: 604, distance: 29.0
click at [1450, 604] on div at bounding box center [1455, 608] width 11 height 21
drag, startPoint x: 1457, startPoint y: 614, endPoint x: 1511, endPoint y: 614, distance: 54.0
click at [1538, 602] on div at bounding box center [1542, 608] width 11 height 21
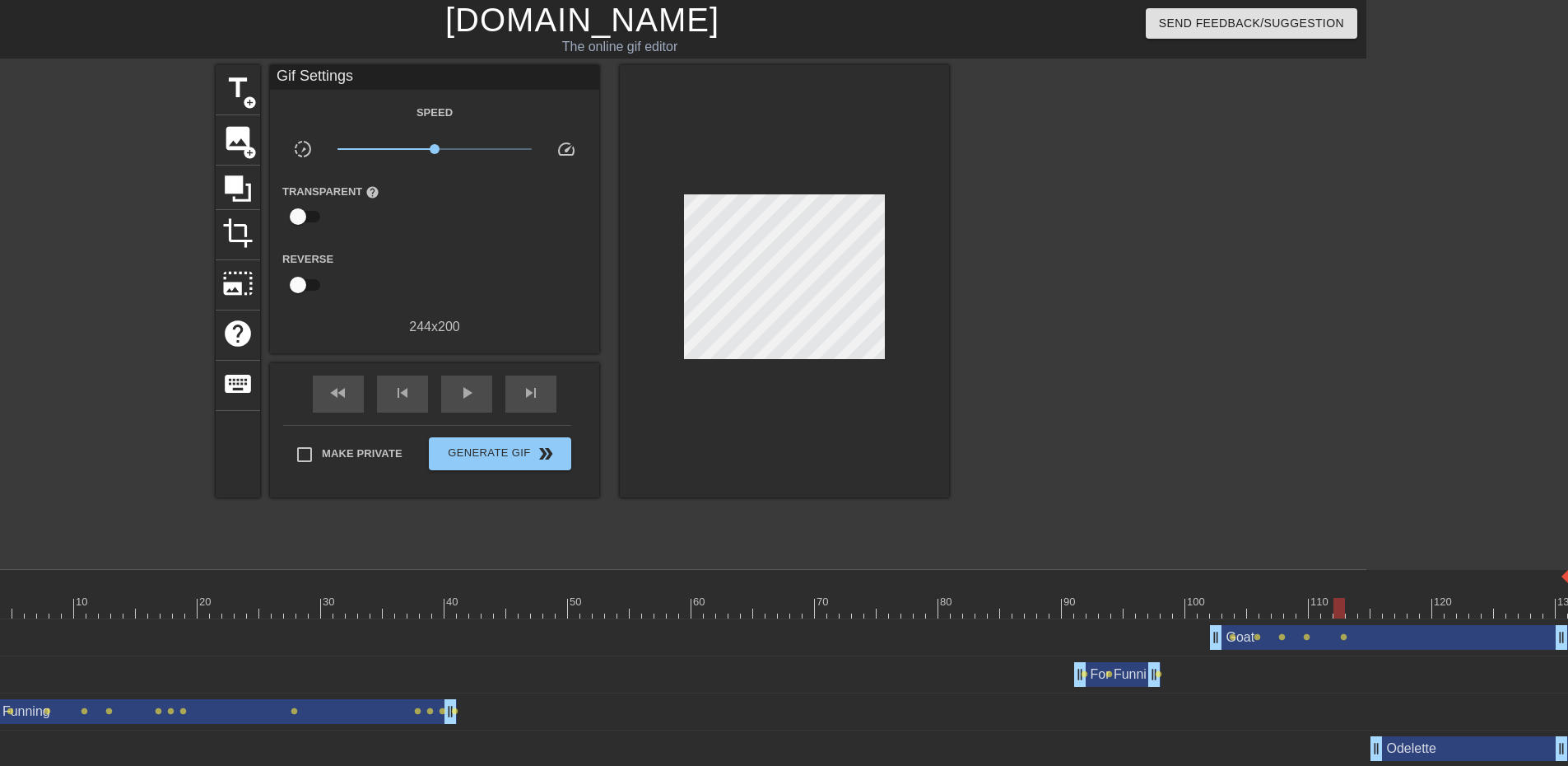
scroll to position [0, 212]
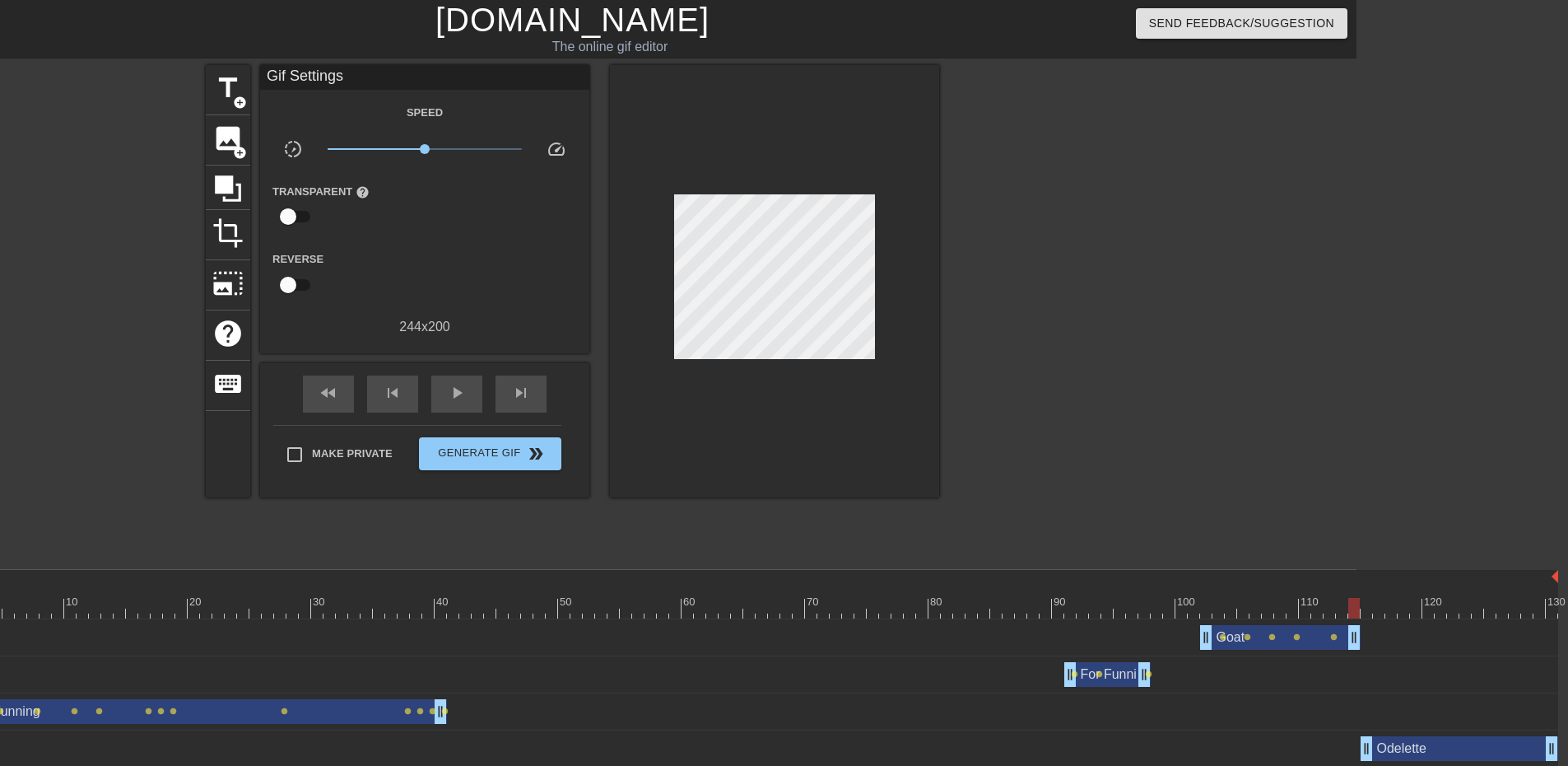
drag, startPoint x: 1555, startPoint y: 638, endPoint x: 1358, endPoint y: 639, distance: 197.0
click at [1335, 465] on div "title add_circle image add_circle crop photo_size_select_large help keyboard Gi…" at bounding box center [572, 312] width 1568 height 494
click at [1145, 456] on div at bounding box center [1082, 312] width 247 height 494
click at [516, 447] on span "Generate Gif double_arrow" at bounding box center [490, 453] width 129 height 20
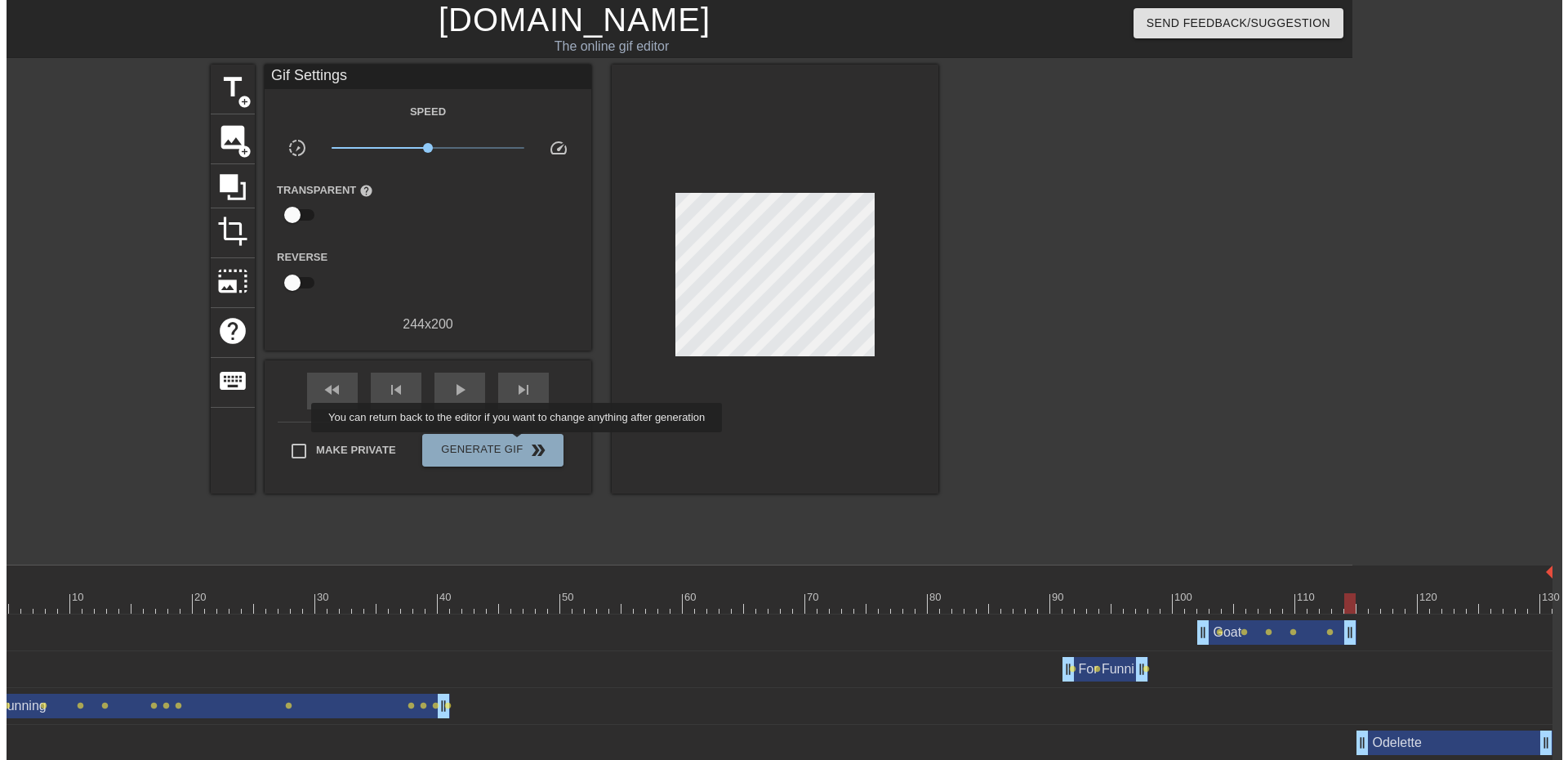
scroll to position [0, 12]
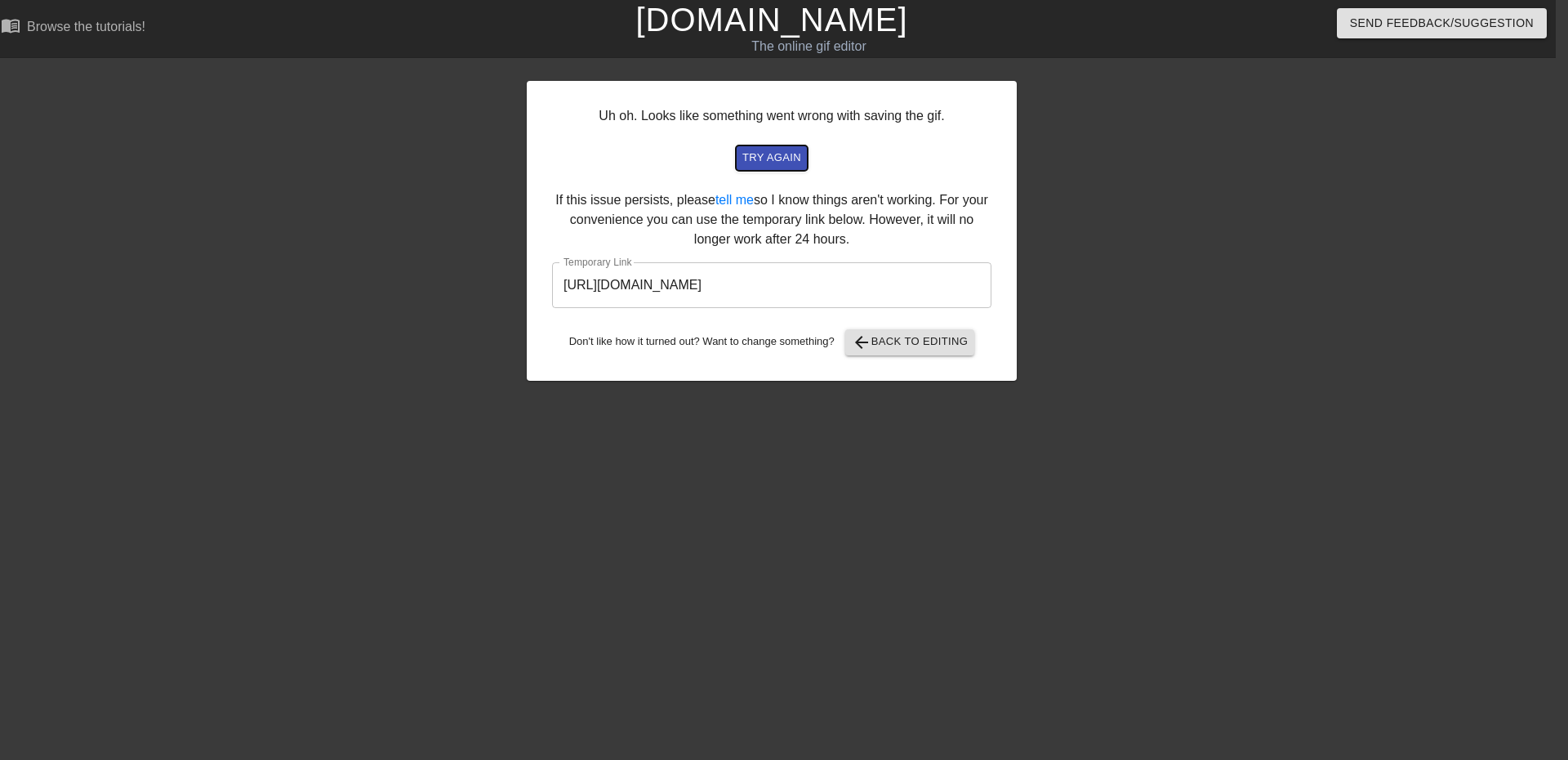
drag, startPoint x: 773, startPoint y: 157, endPoint x: 768, endPoint y: 183, distance: 26.5
click at [768, 183] on div "Uh oh. Looks like something went wrong with saving the gif. try again If this i…" at bounding box center [771, 231] width 490 height 300
click at [772, 166] on span "try again" at bounding box center [771, 158] width 59 height 19
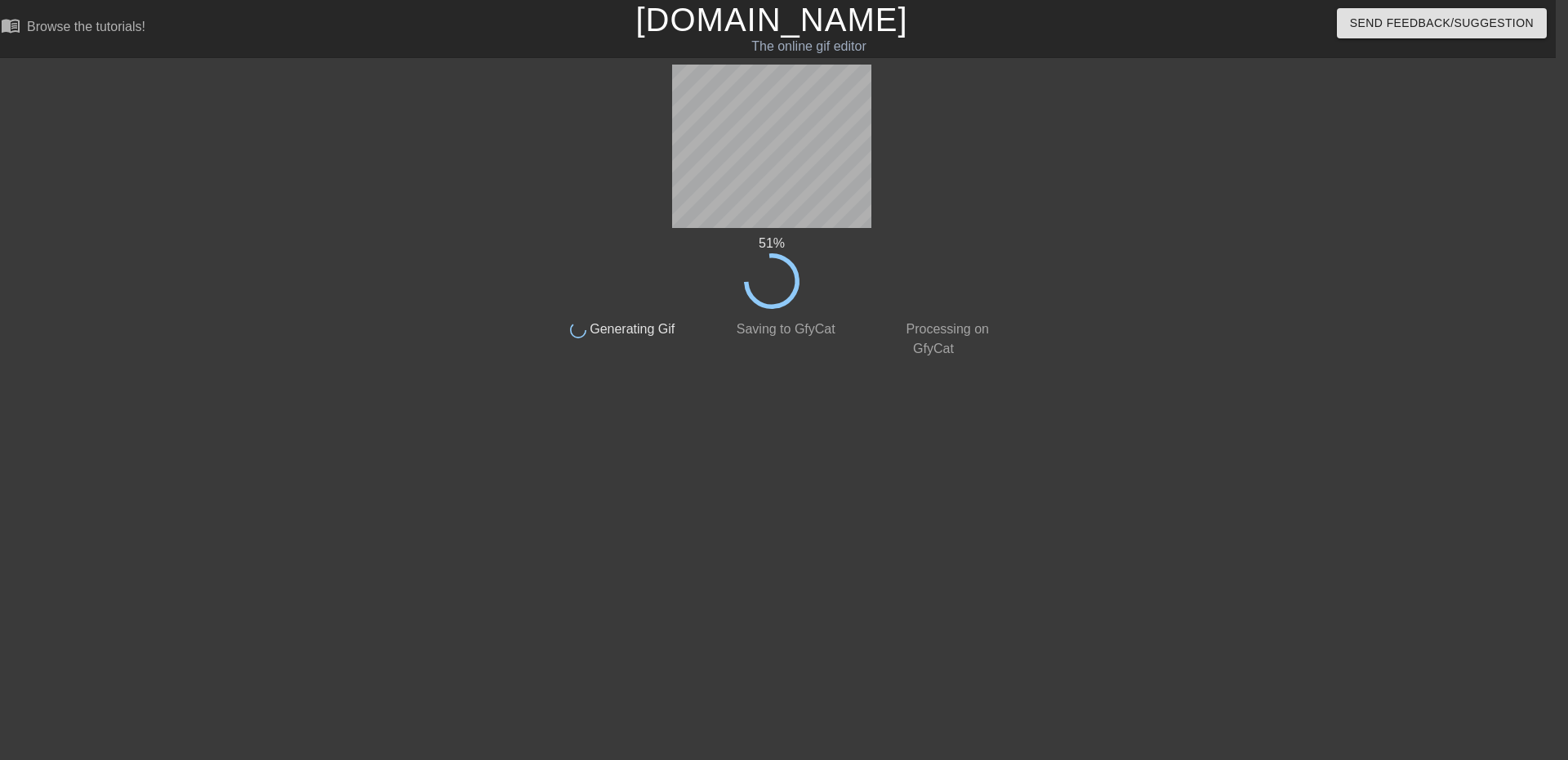
drag, startPoint x: 875, startPoint y: 129, endPoint x: 1104, endPoint y: 219, distance: 246.1
click at [1104, 219] on div at bounding box center [1143, 309] width 245 height 490
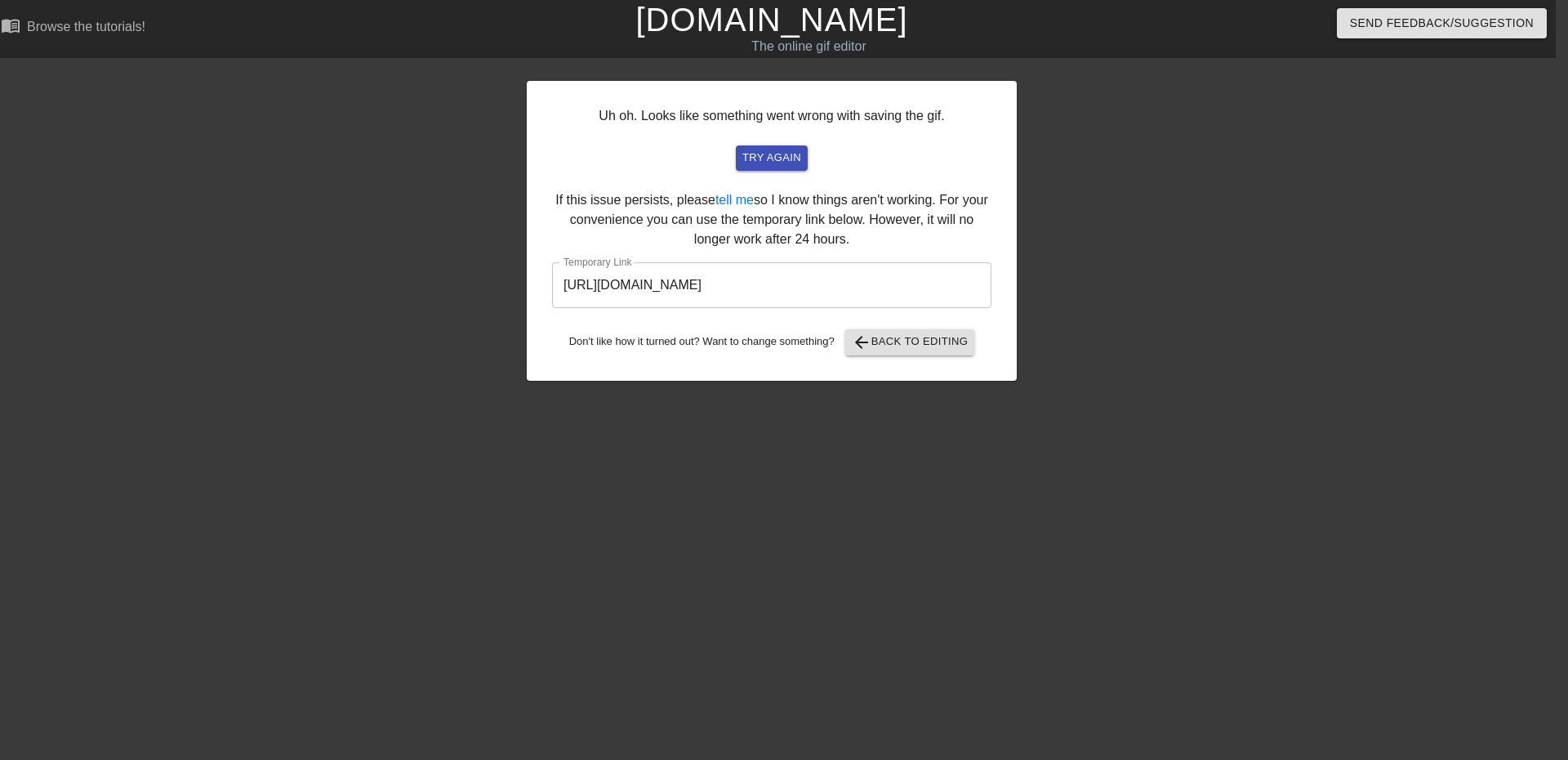
click at [806, 280] on input "[URL][DOMAIN_NAME]" at bounding box center [771, 285] width 440 height 46
